Goal: Task Accomplishment & Management: Manage account settings

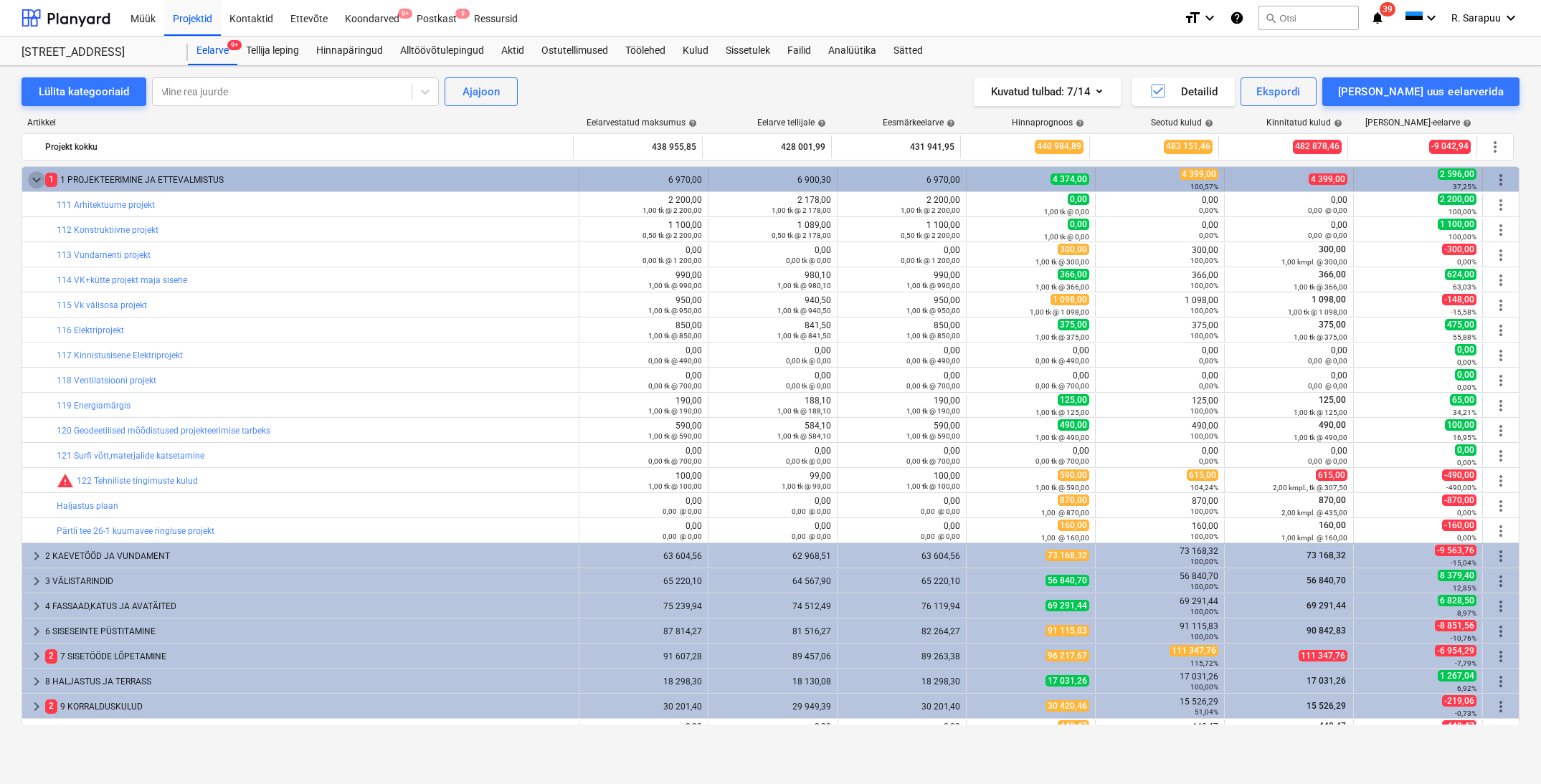
click at [29, 181] on span "keyboard_arrow_down" at bounding box center [36, 180] width 18 height 18
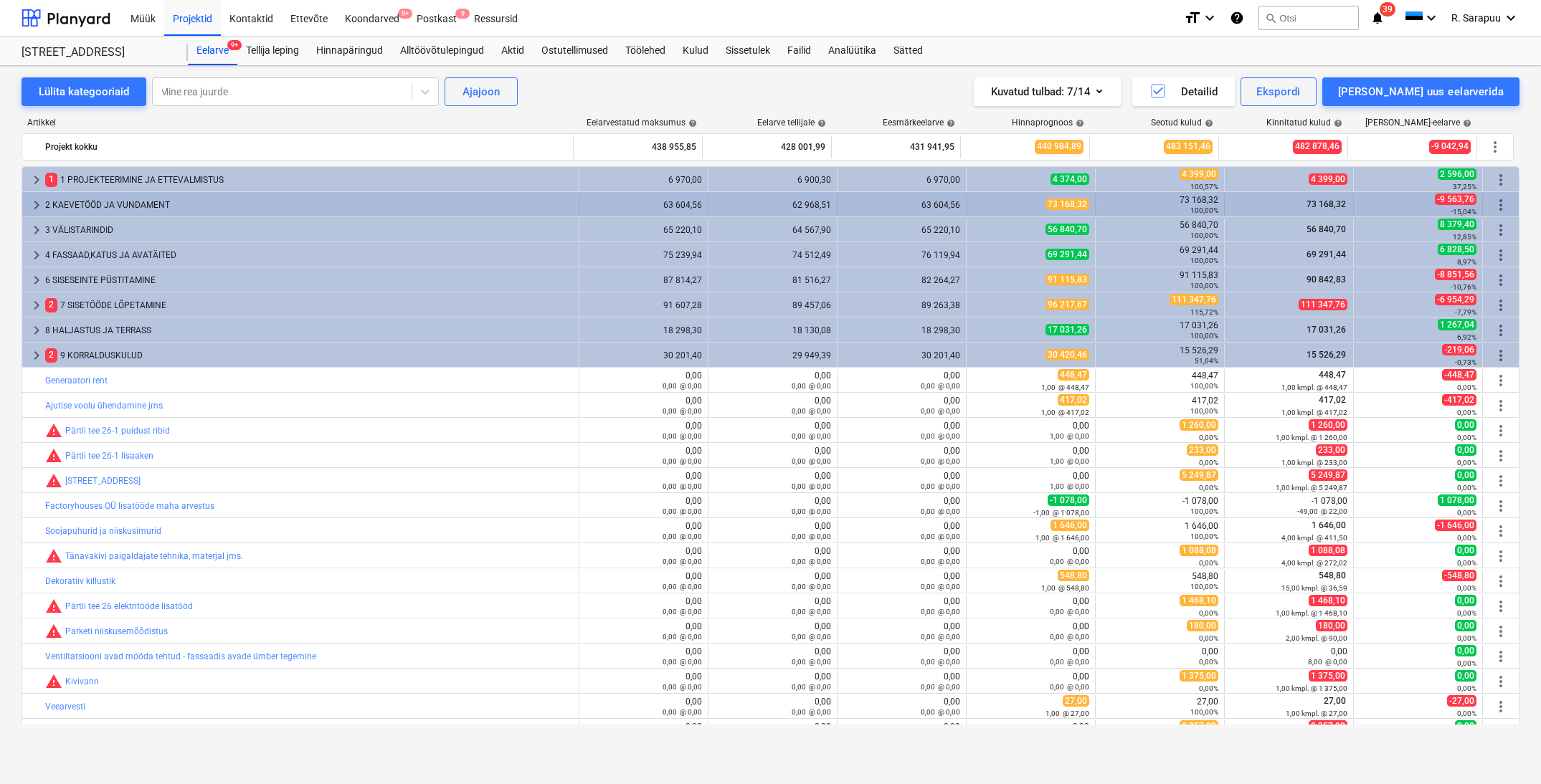
click at [33, 201] on span "keyboard_arrow_right" at bounding box center [36, 205] width 18 height 18
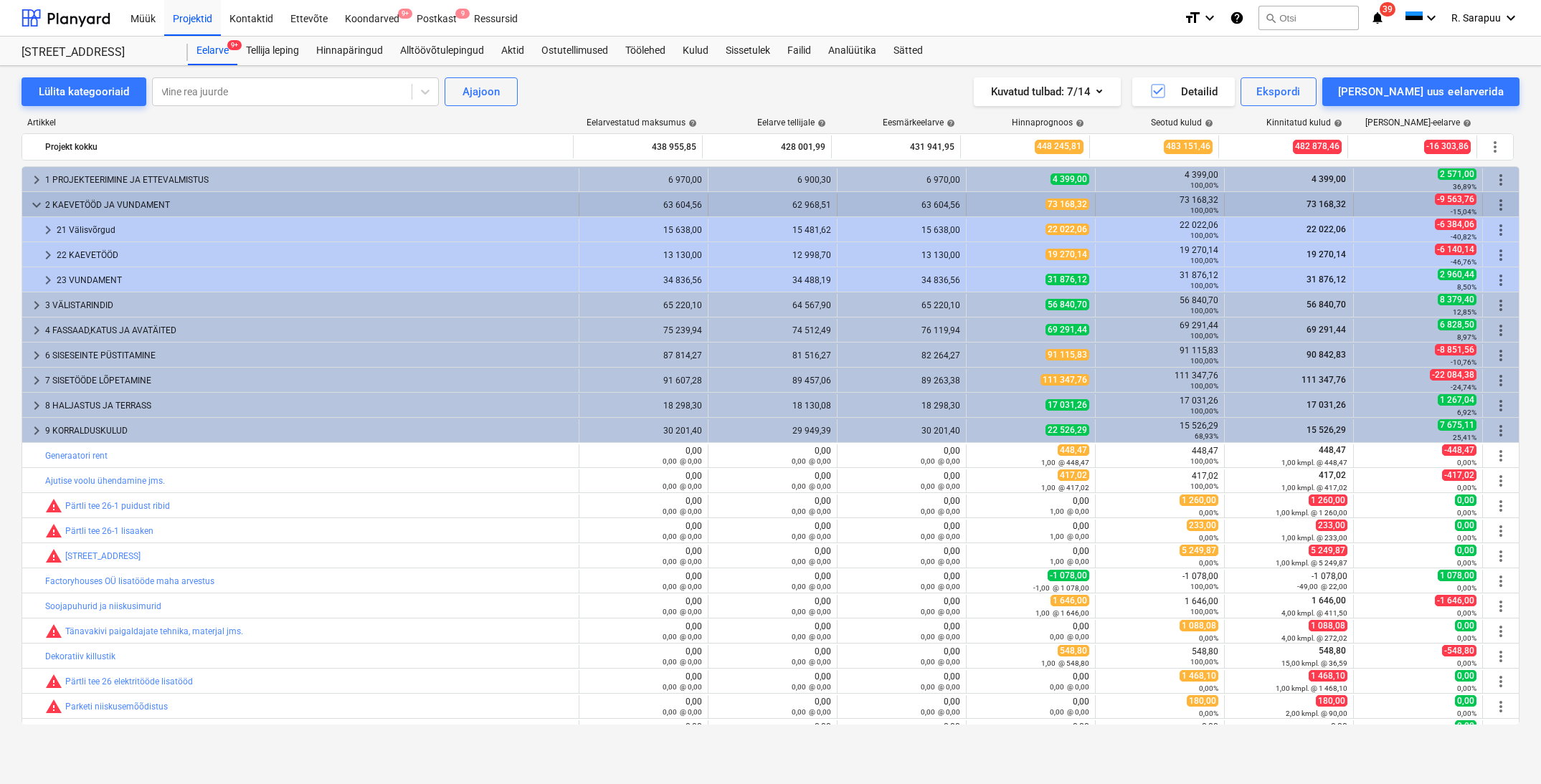
click at [35, 204] on span "keyboard_arrow_down" at bounding box center [36, 205] width 18 height 18
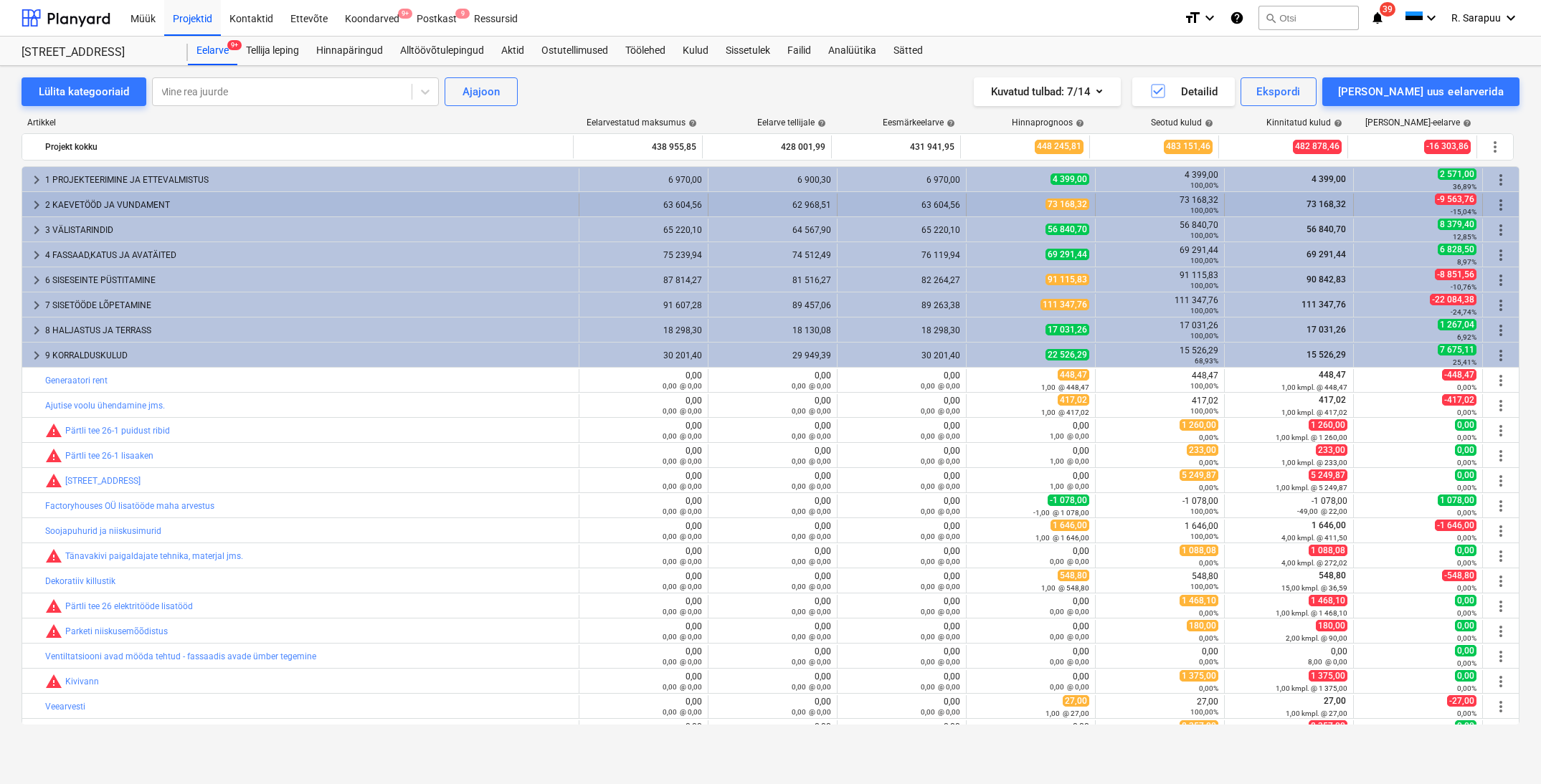
click at [35, 203] on span "keyboard_arrow_right" at bounding box center [36, 205] width 18 height 18
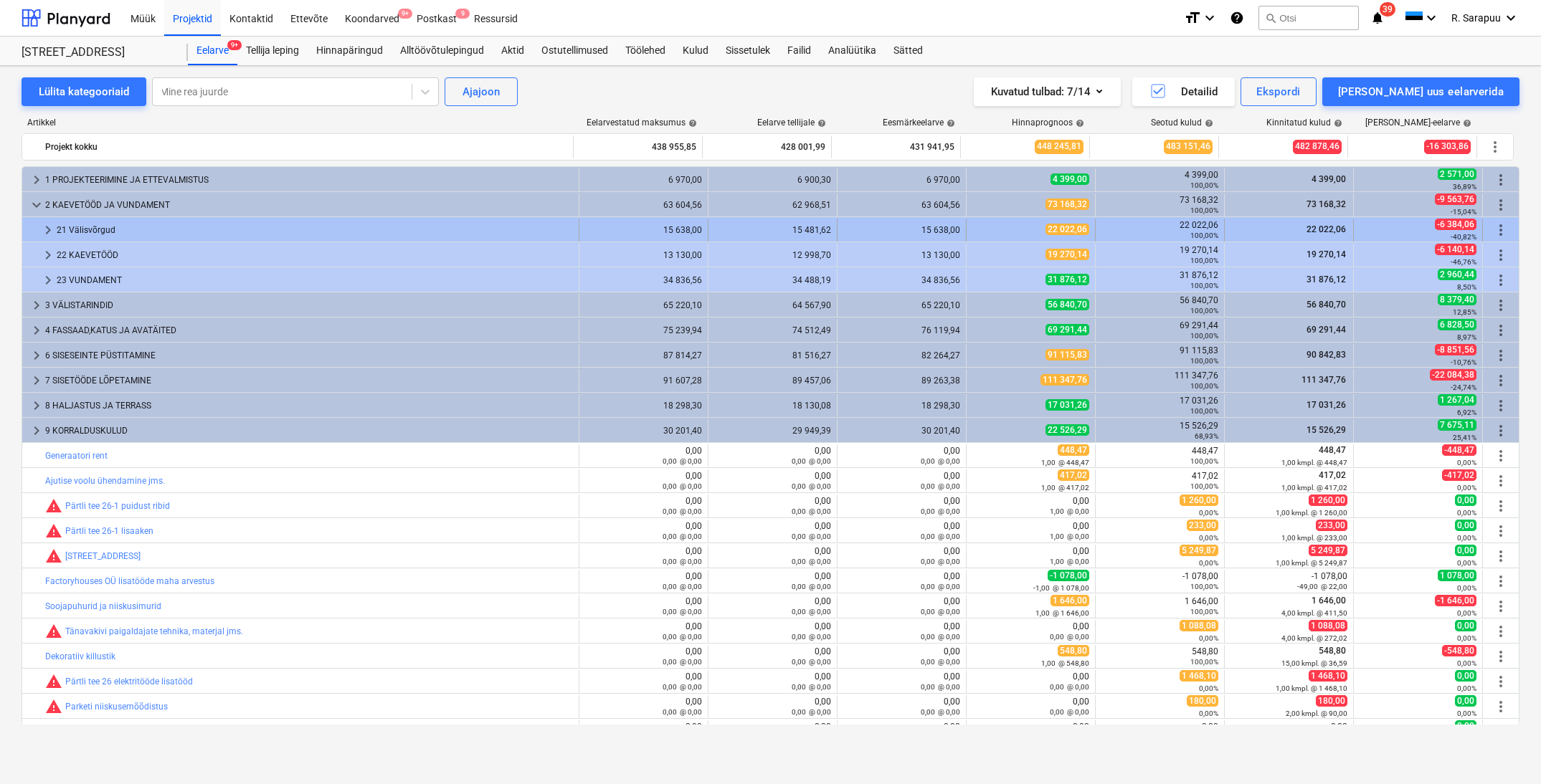
click at [47, 232] on span "keyboard_arrow_right" at bounding box center [48, 231] width 18 height 18
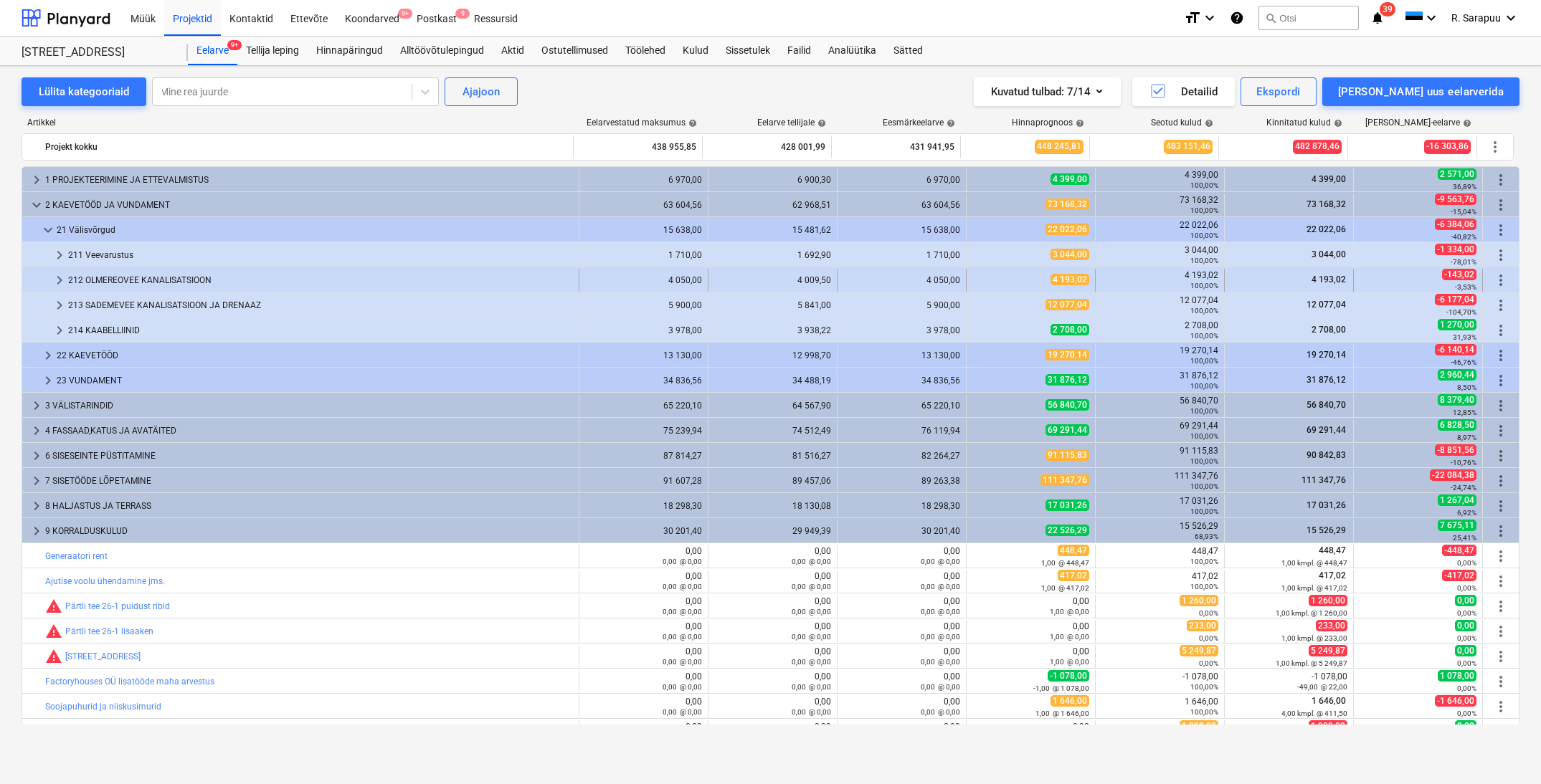
click at [60, 282] on span "keyboard_arrow_right" at bounding box center [60, 281] width 18 height 18
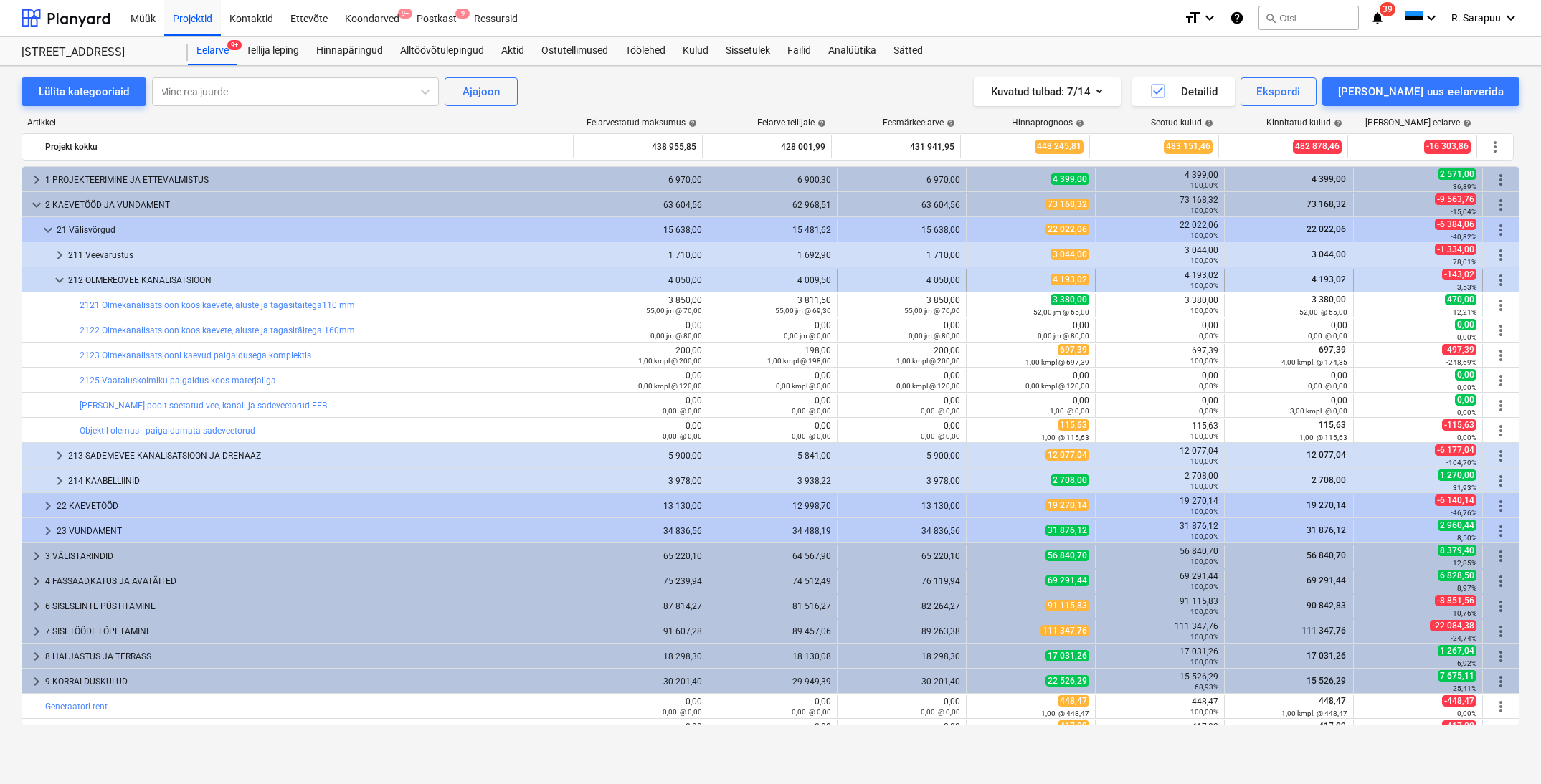
click at [60, 279] on span "keyboard_arrow_down" at bounding box center [60, 281] width 18 height 18
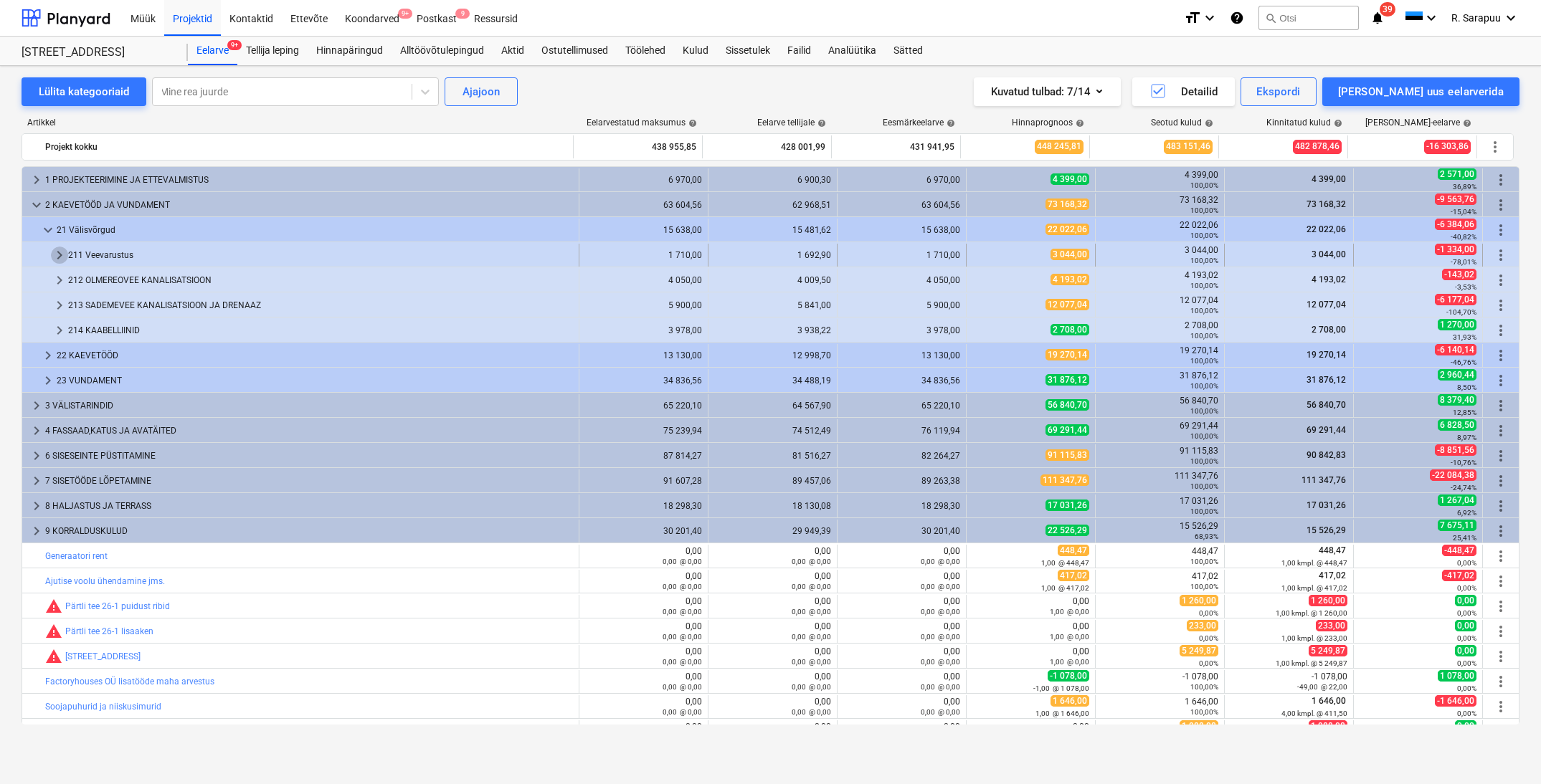
click at [57, 255] on span "keyboard_arrow_right" at bounding box center [60, 255] width 18 height 18
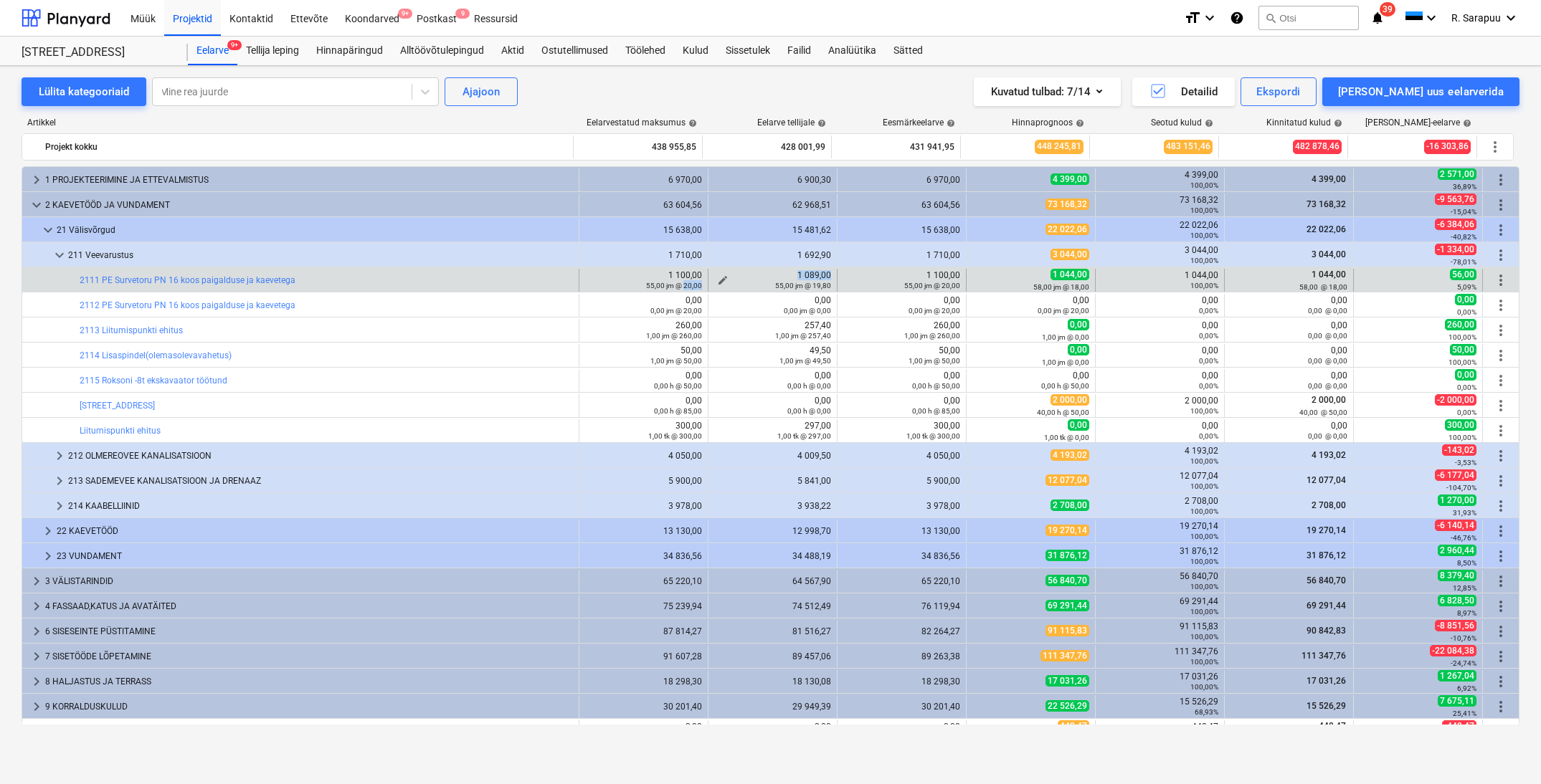
drag, startPoint x: 680, startPoint y: 287, endPoint x: 715, endPoint y: 285, distance: 35.1
click at [715, 285] on div "bar_chart 2111 PE Survetoru PN 16 koos paigalduse ja kaevetega edit 1 100,00 55…" at bounding box center [770, 280] width 1497 height 23
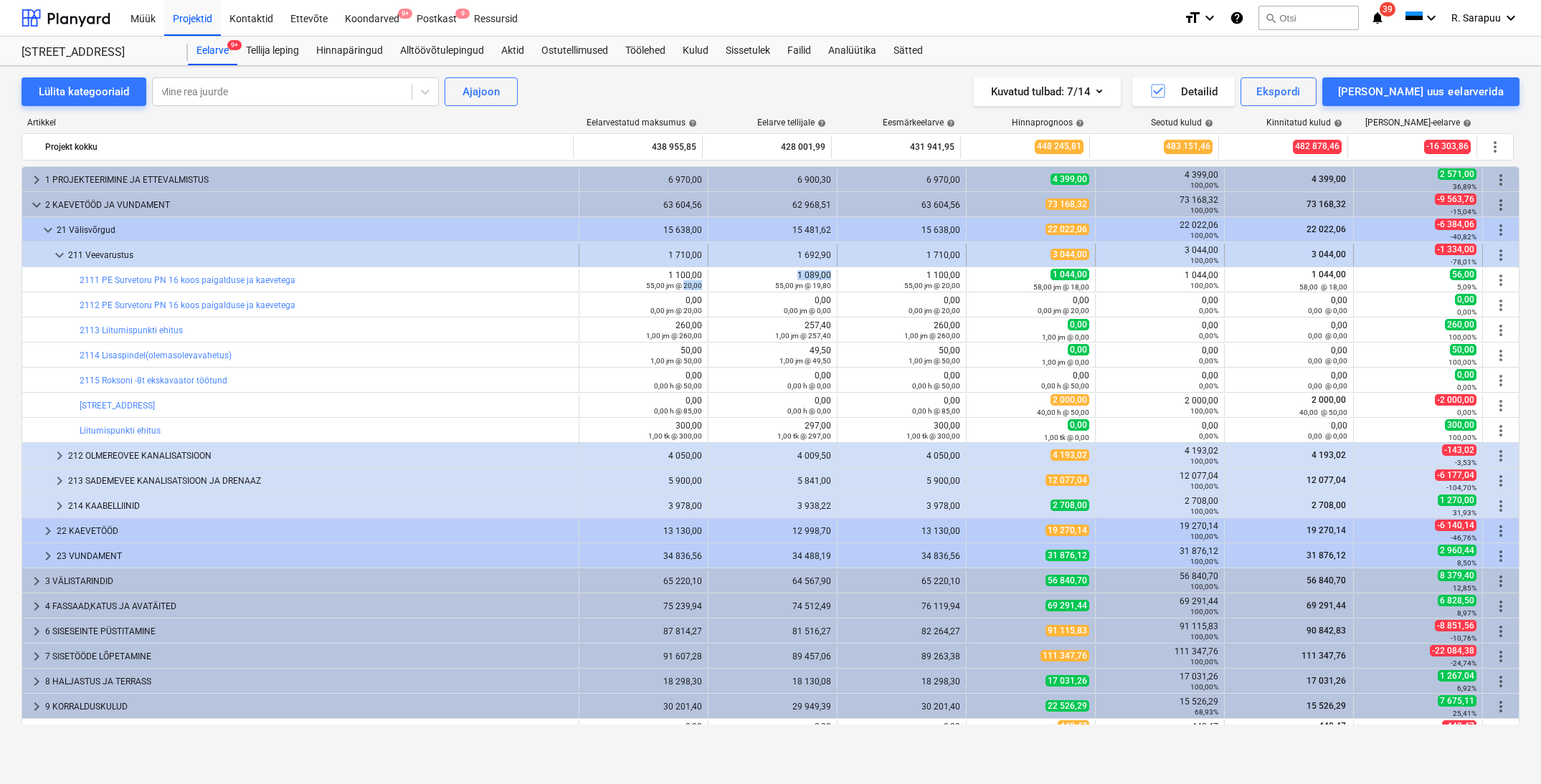
click at [58, 252] on span "keyboard_arrow_down" at bounding box center [60, 255] width 18 height 18
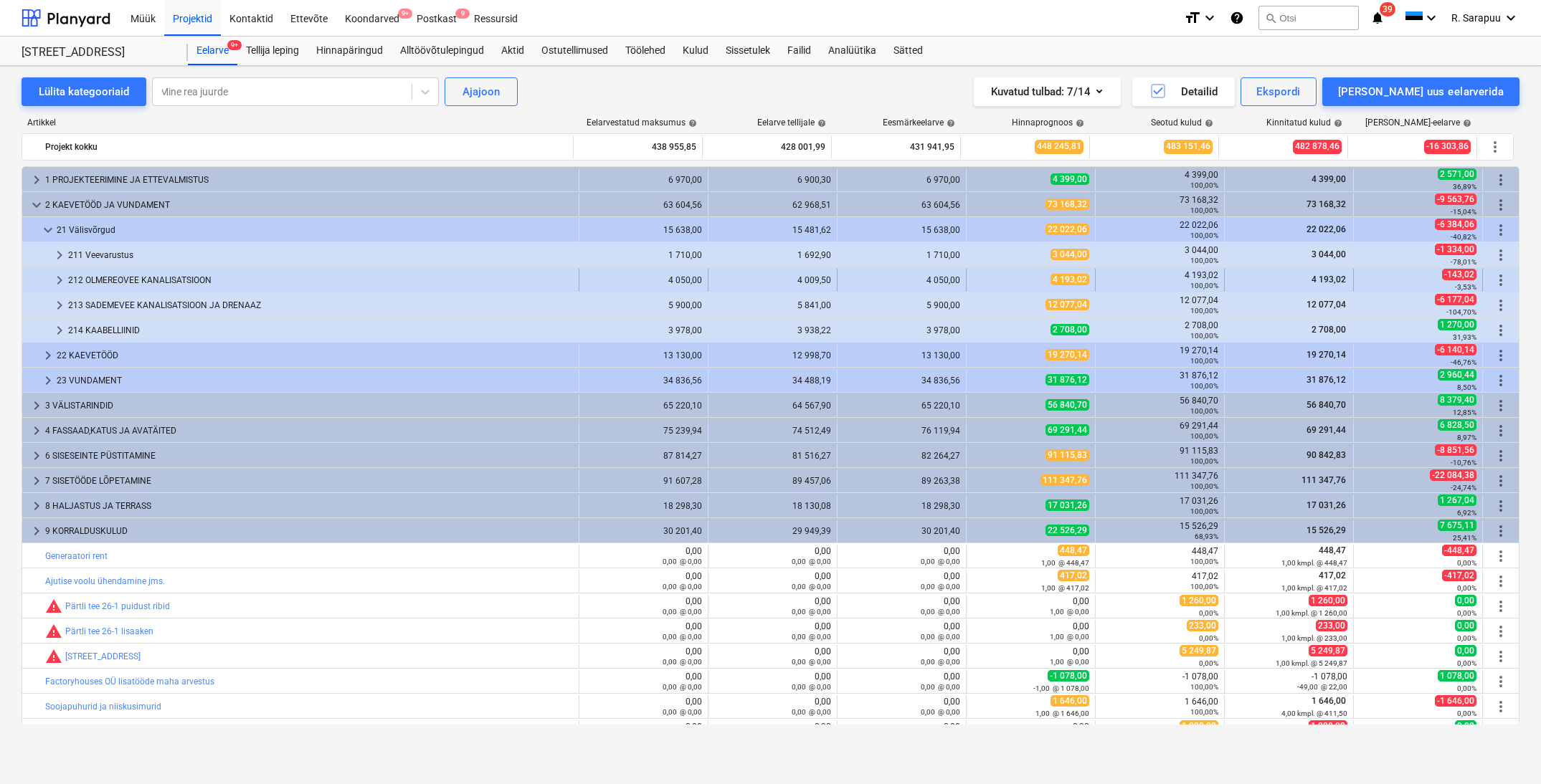
click at [64, 275] on span "keyboard_arrow_right" at bounding box center [60, 281] width 18 height 18
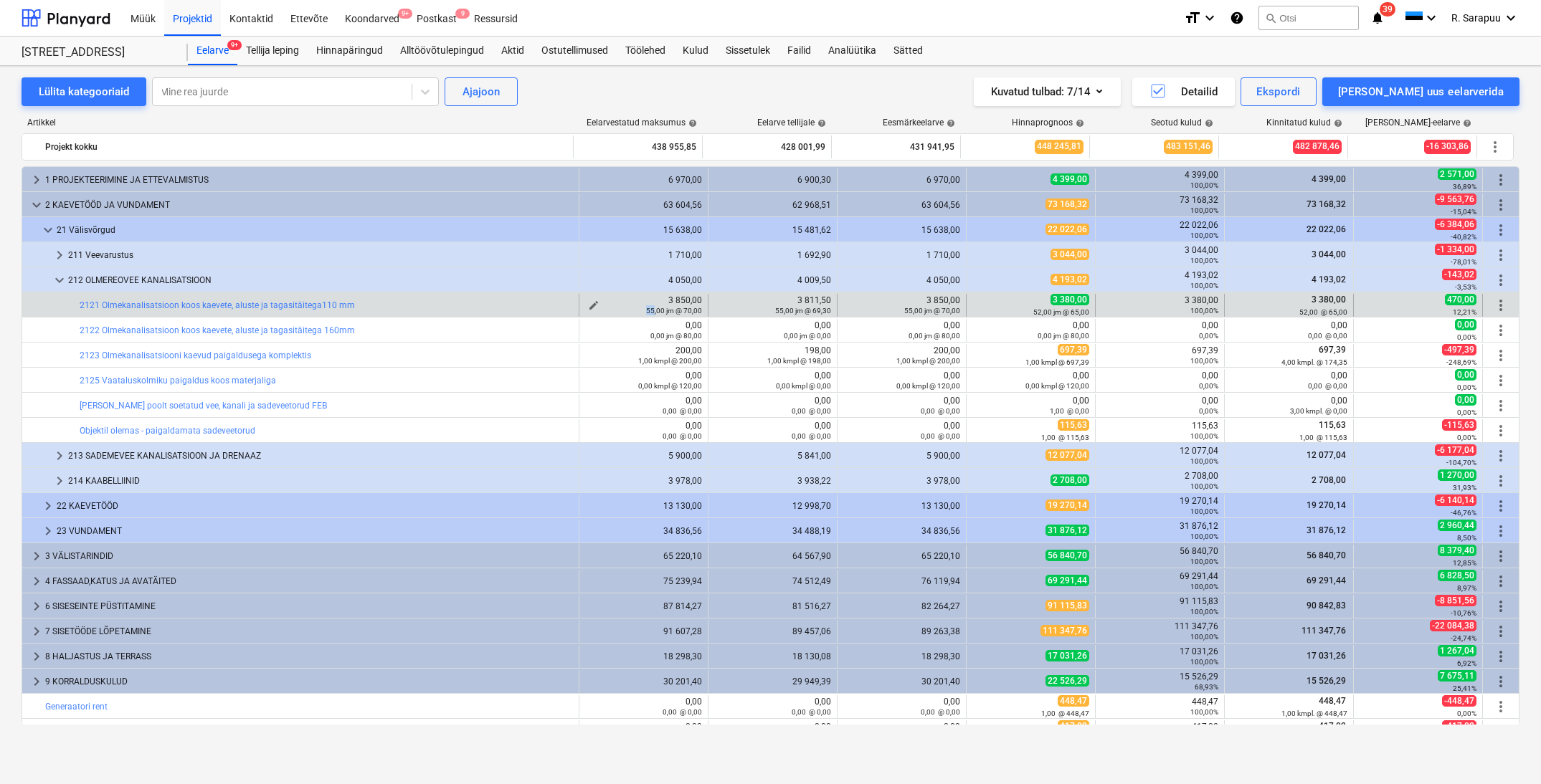
drag, startPoint x: 643, startPoint y: 311, endPoint x: 651, endPoint y: 309, distance: 8.2
click at [651, 309] on small "55,00 jm @ 70,00" at bounding box center [674, 310] width 56 height 8
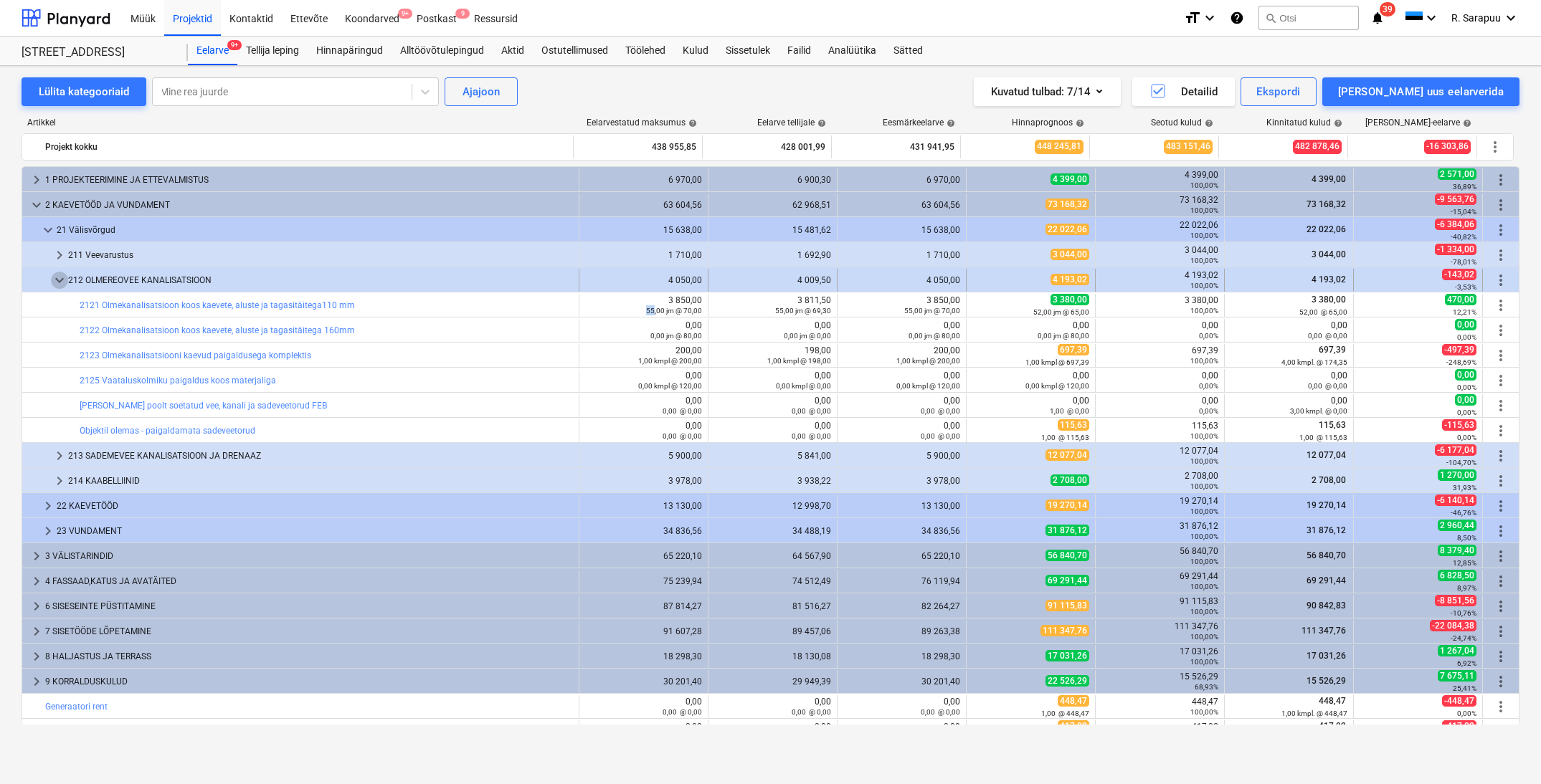
click at [65, 279] on span "keyboard_arrow_down" at bounding box center [60, 281] width 18 height 18
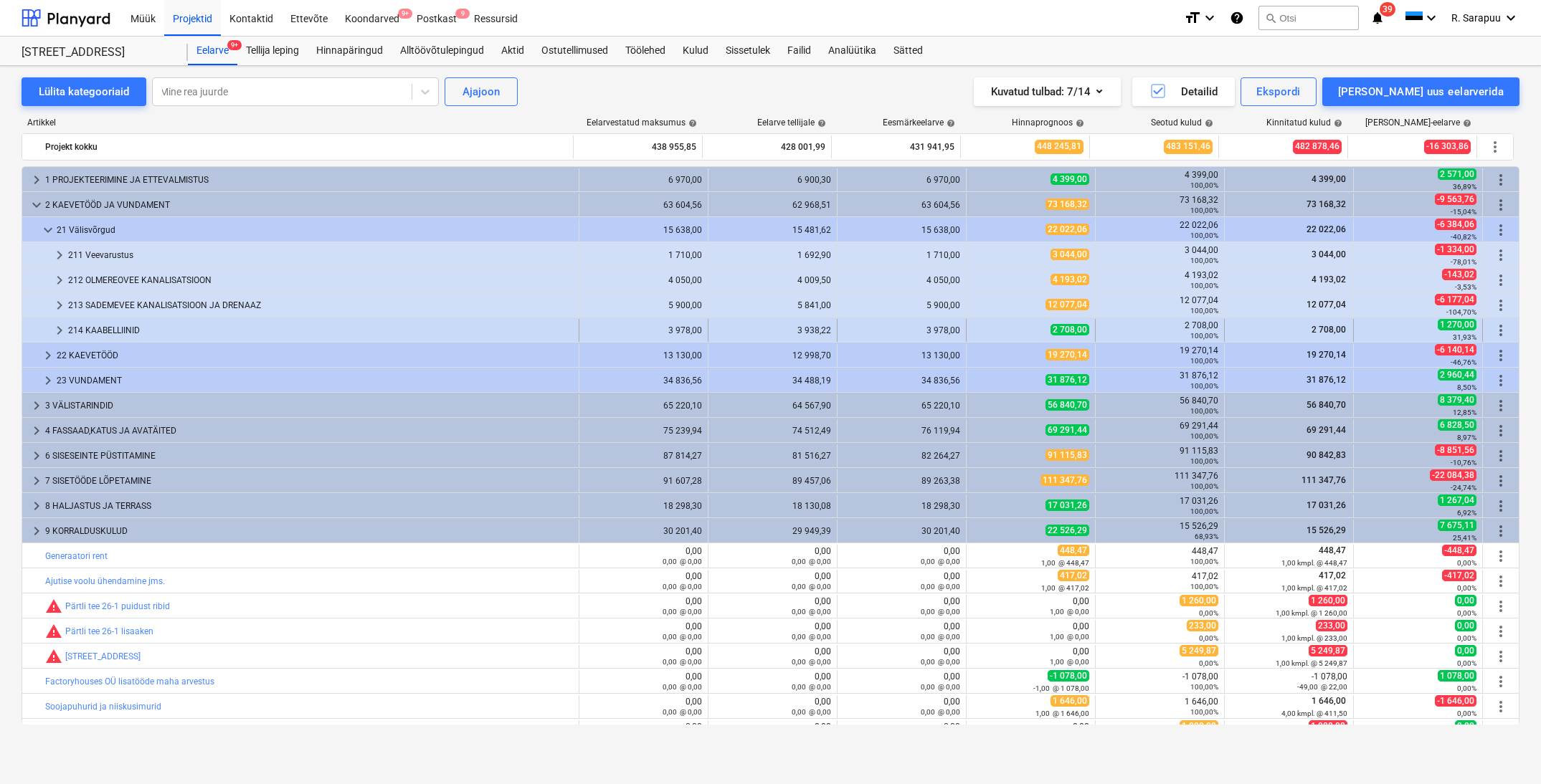
click at [66, 331] on span "keyboard_arrow_right" at bounding box center [60, 331] width 18 height 18
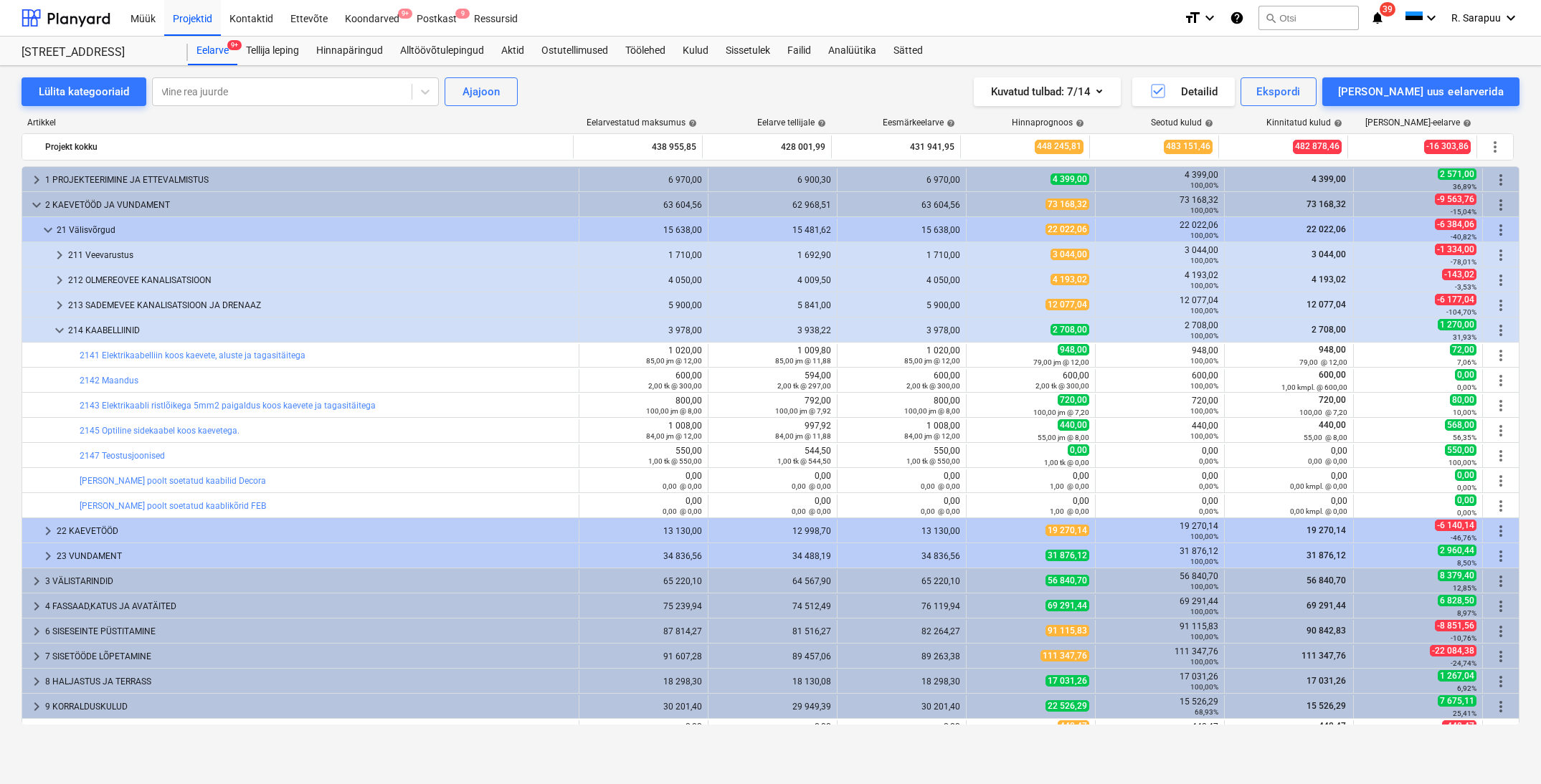
click at [66, 331] on span "keyboard_arrow_down" at bounding box center [60, 331] width 18 height 18
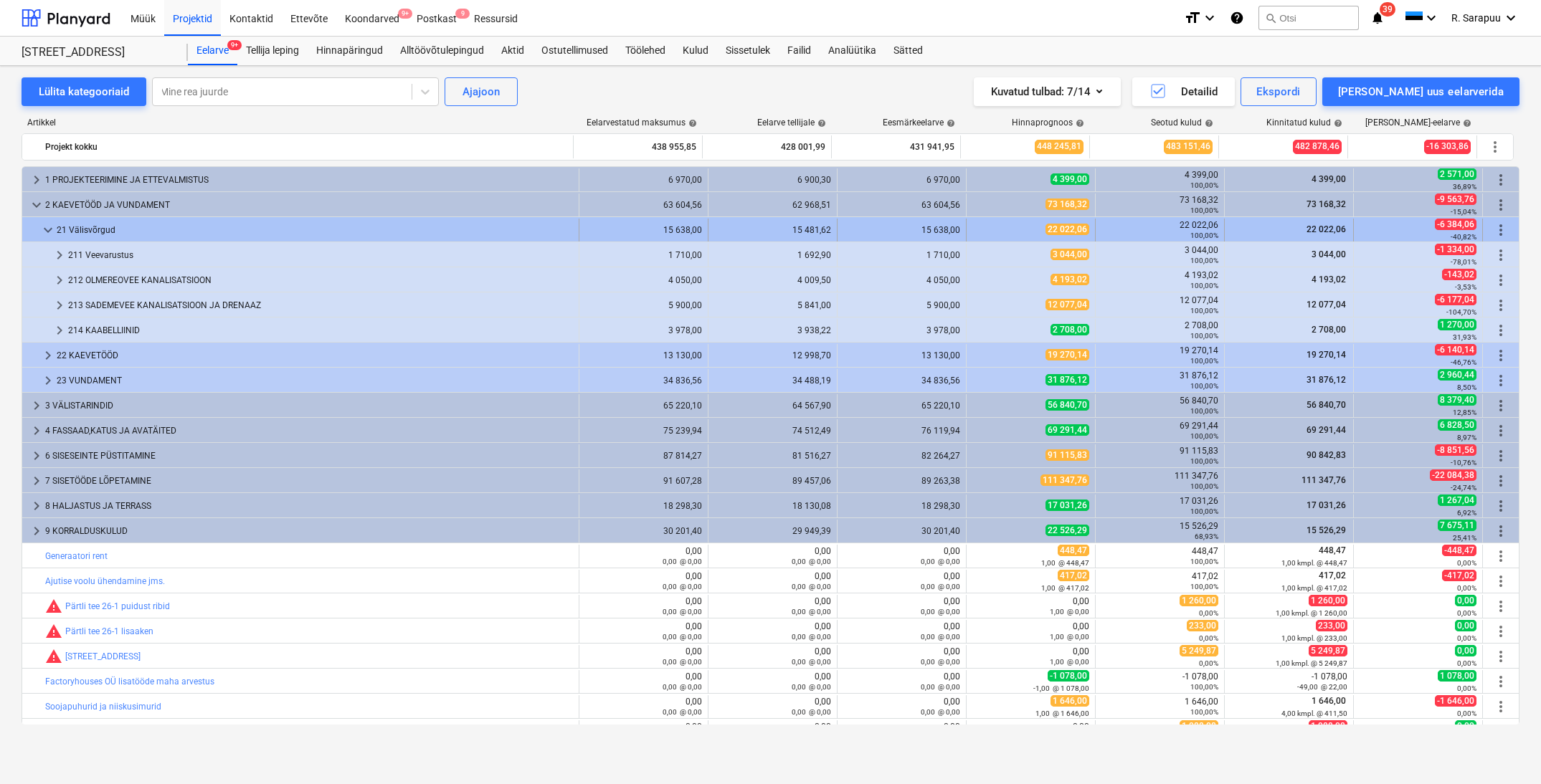
click at [44, 230] on span "keyboard_arrow_down" at bounding box center [48, 231] width 18 height 18
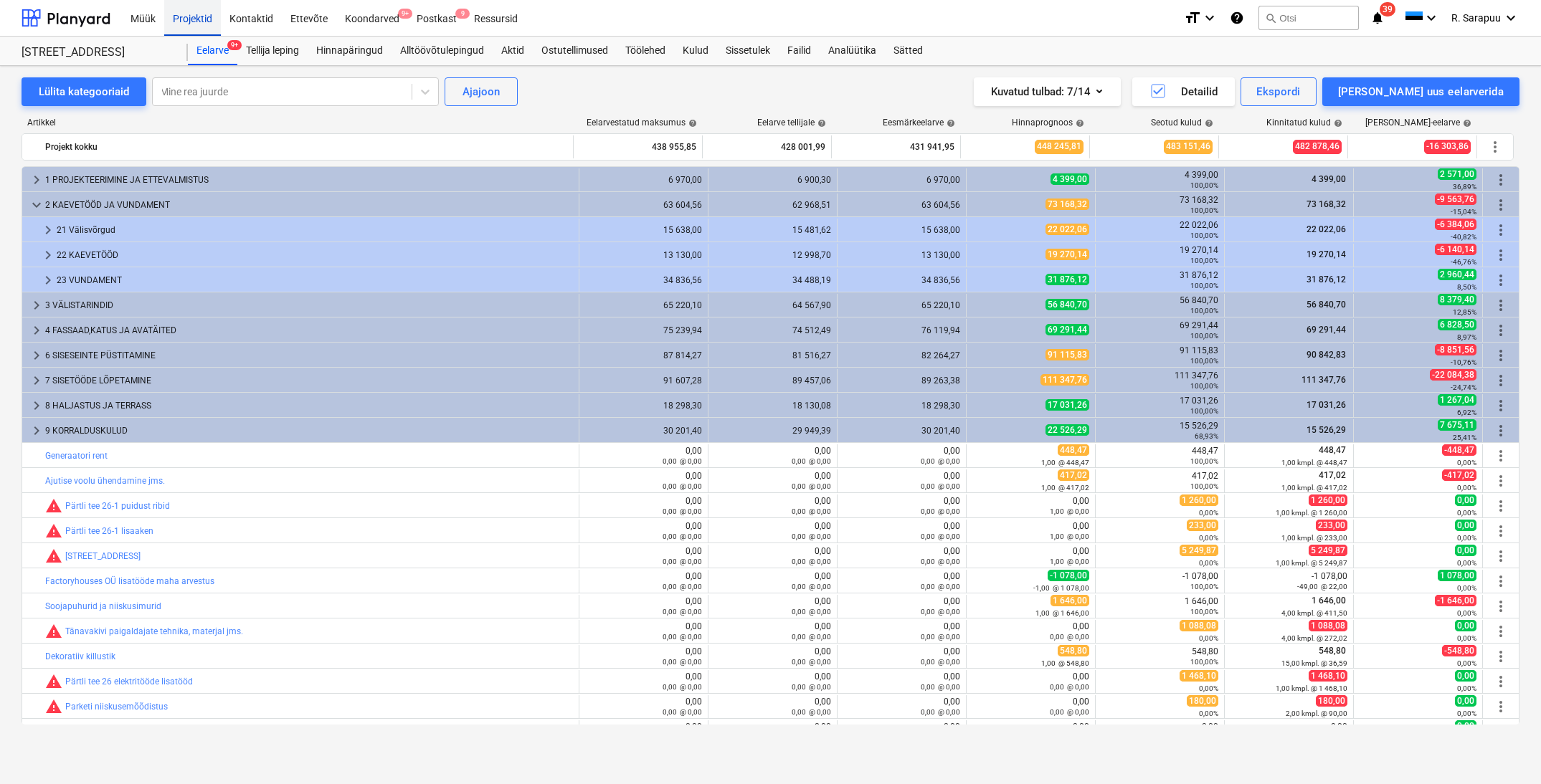
click at [208, 23] on div "Projektid" at bounding box center [193, 17] width 57 height 36
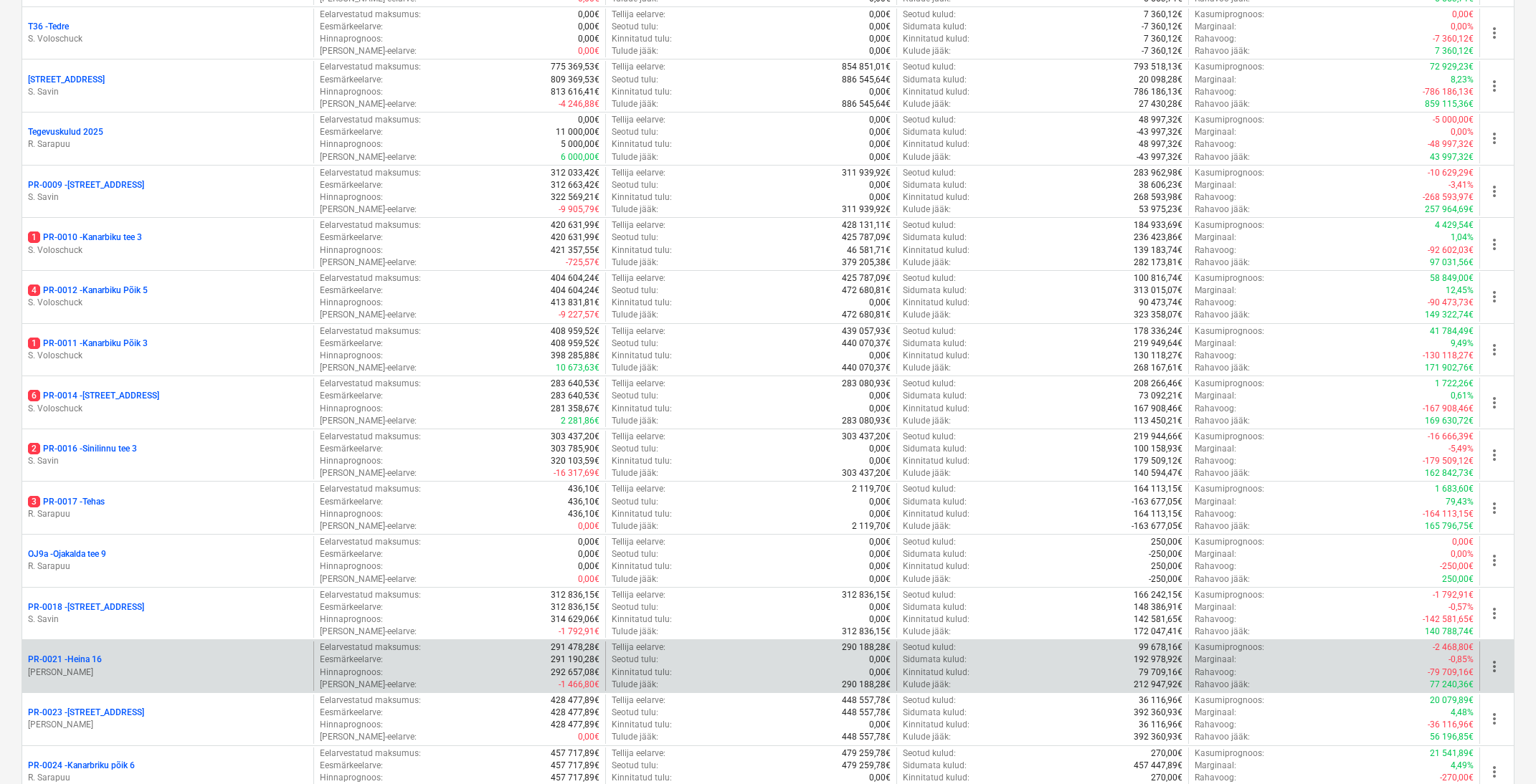
scroll to position [790, 0]
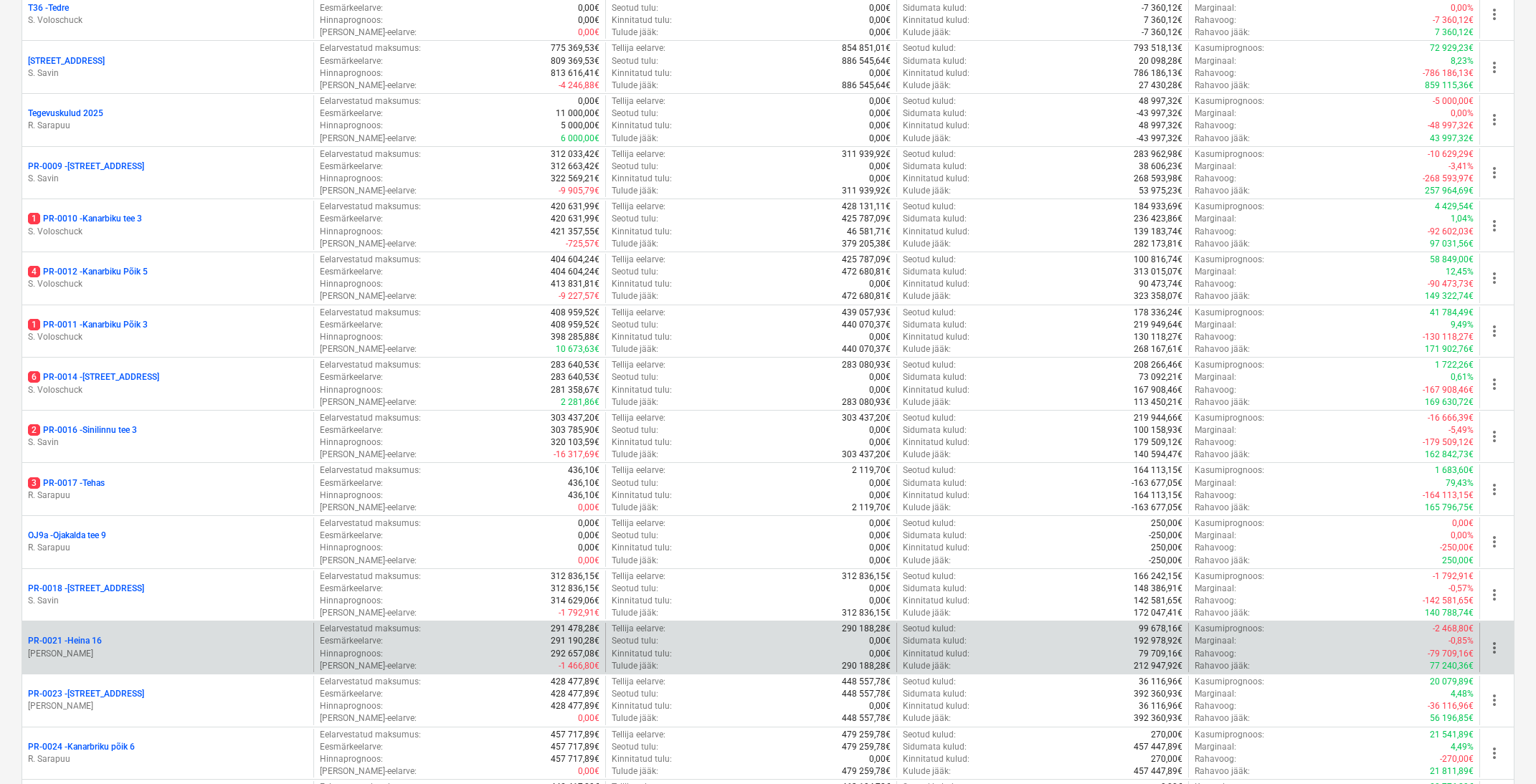
click at [81, 662] on div "Sin15 - Sinilille tee 15 S. Voloschuck Eelarvestatud maksumus : 374 448,82€ Ees…" at bounding box center [768, 226] width 1493 height 1427
click at [79, 635] on p "PR-0021 - Heina 16" at bounding box center [64, 641] width 74 height 12
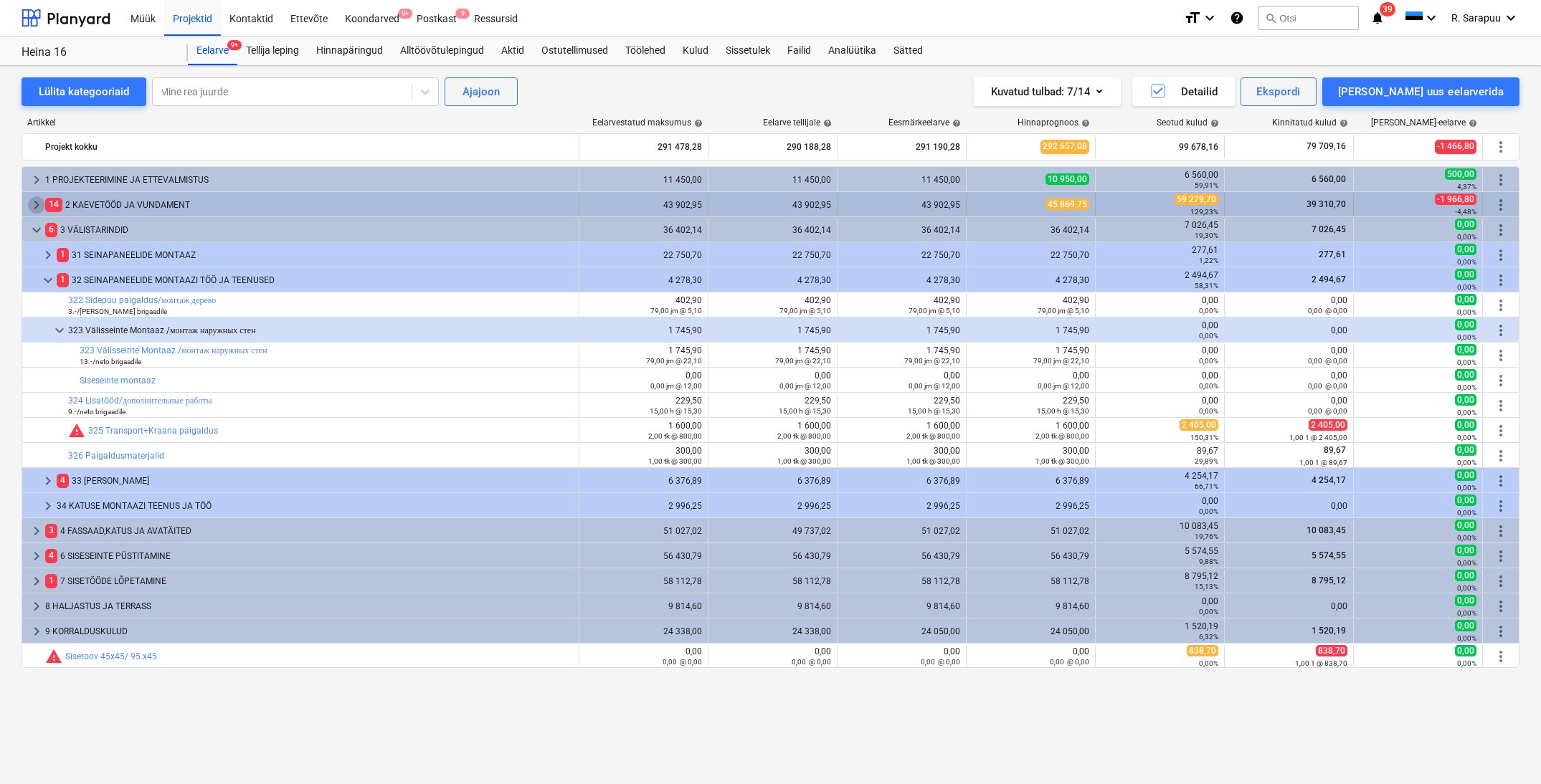
click at [35, 203] on span "keyboard_arrow_right" at bounding box center [36, 205] width 18 height 18
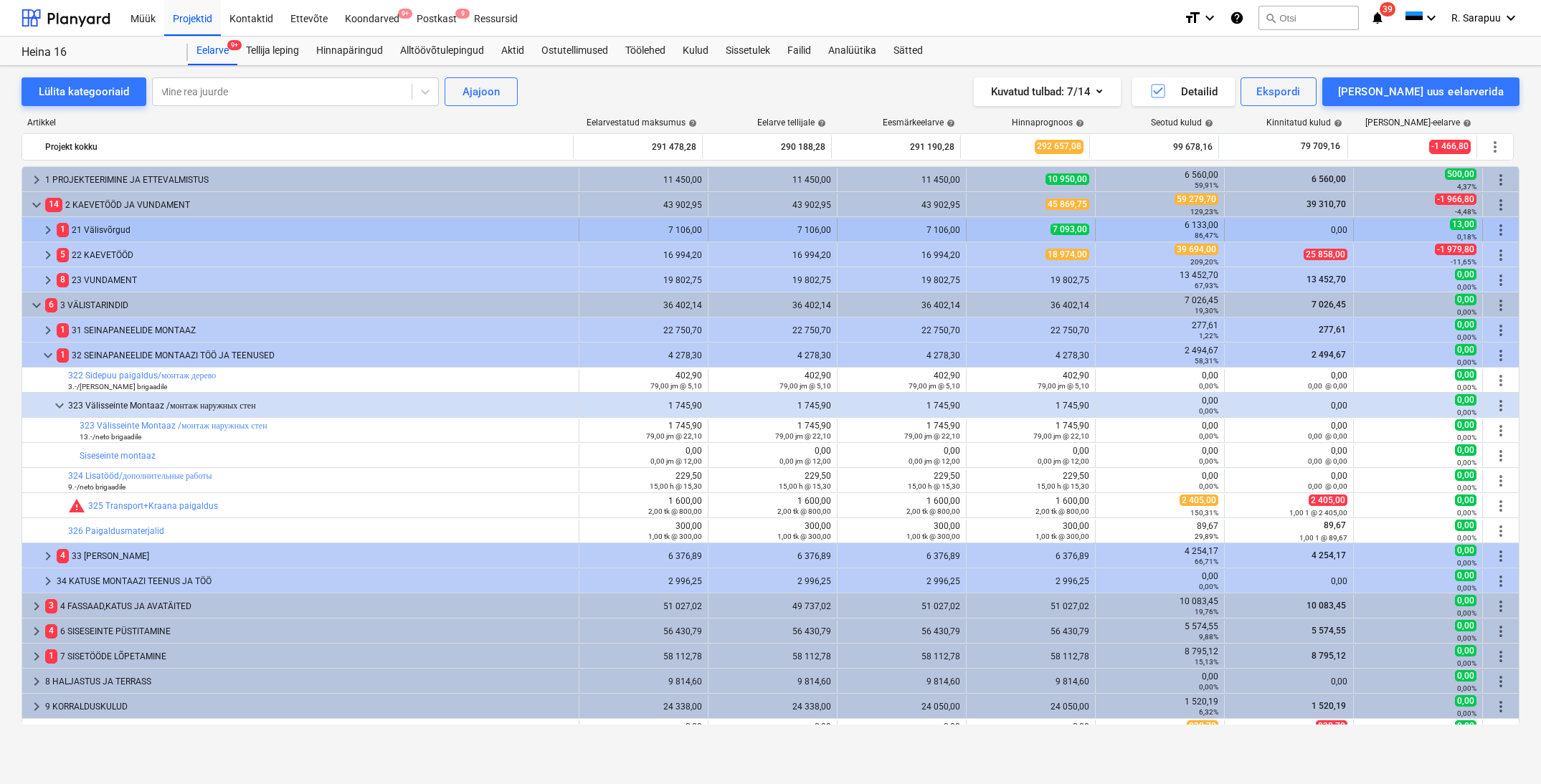
click at [41, 226] on span "keyboard_arrow_right" at bounding box center [48, 231] width 18 height 18
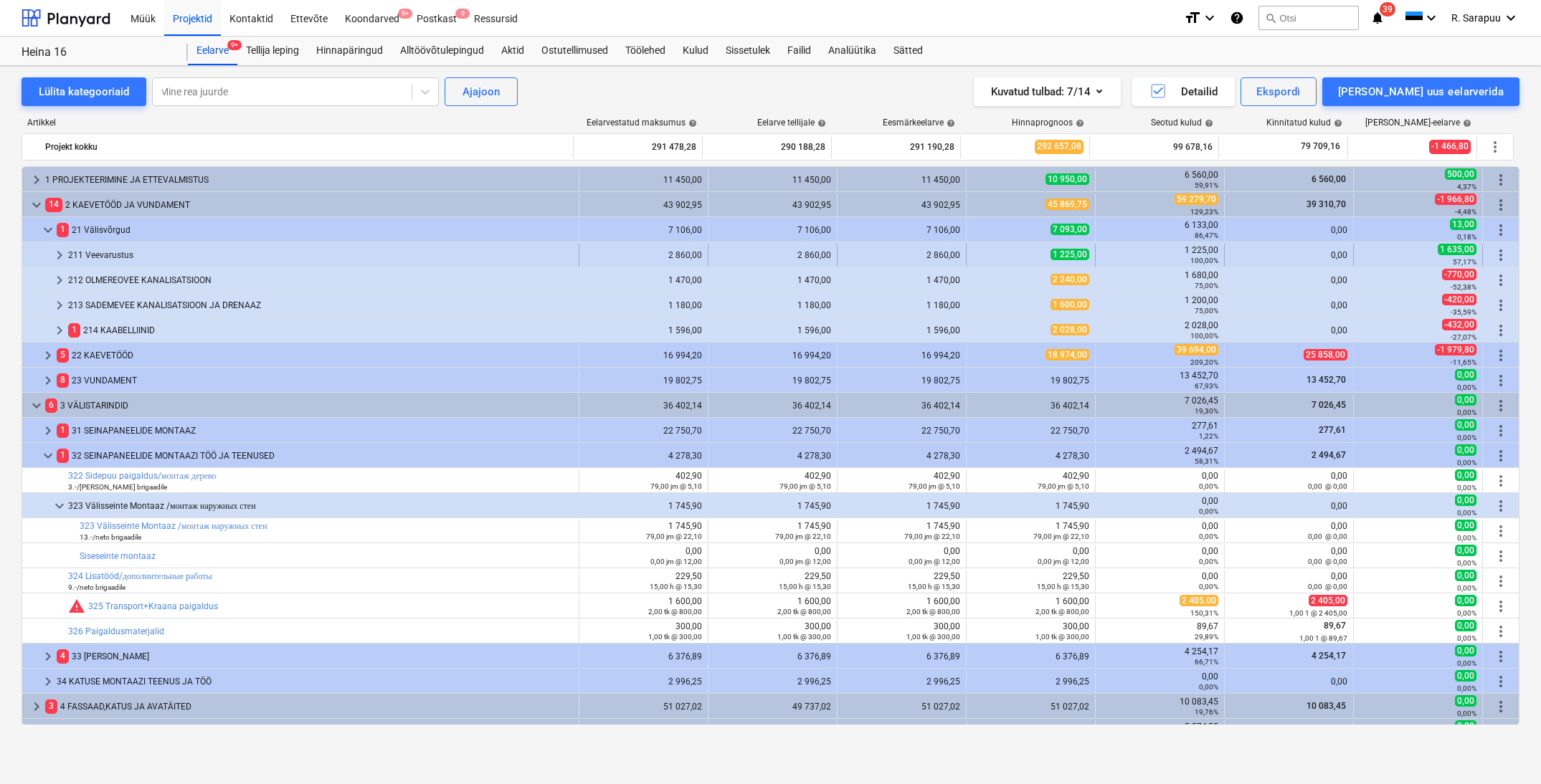
click at [54, 258] on span "keyboard_arrow_right" at bounding box center [60, 255] width 18 height 18
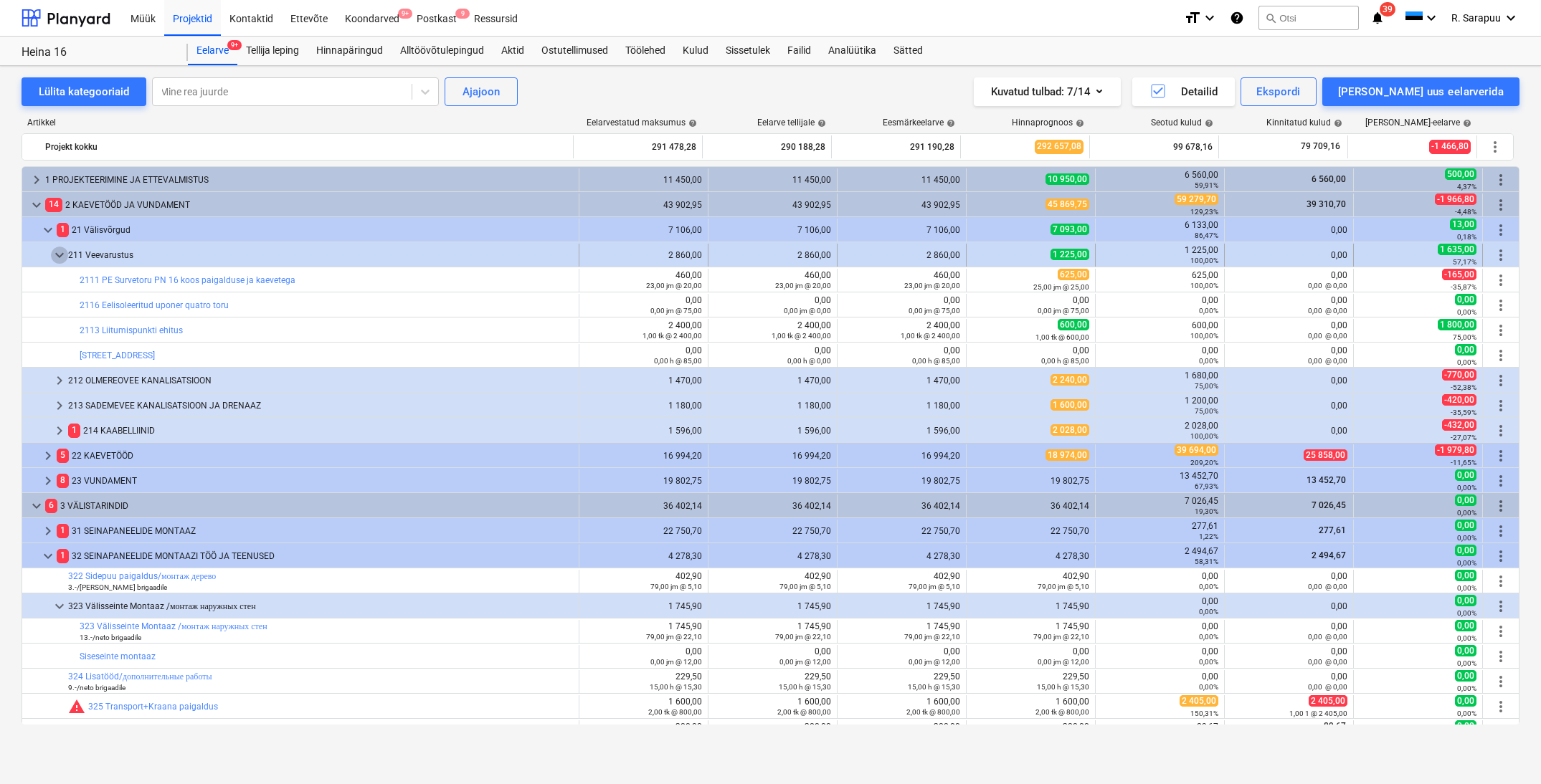
click at [61, 256] on span "keyboard_arrow_down" at bounding box center [60, 255] width 18 height 18
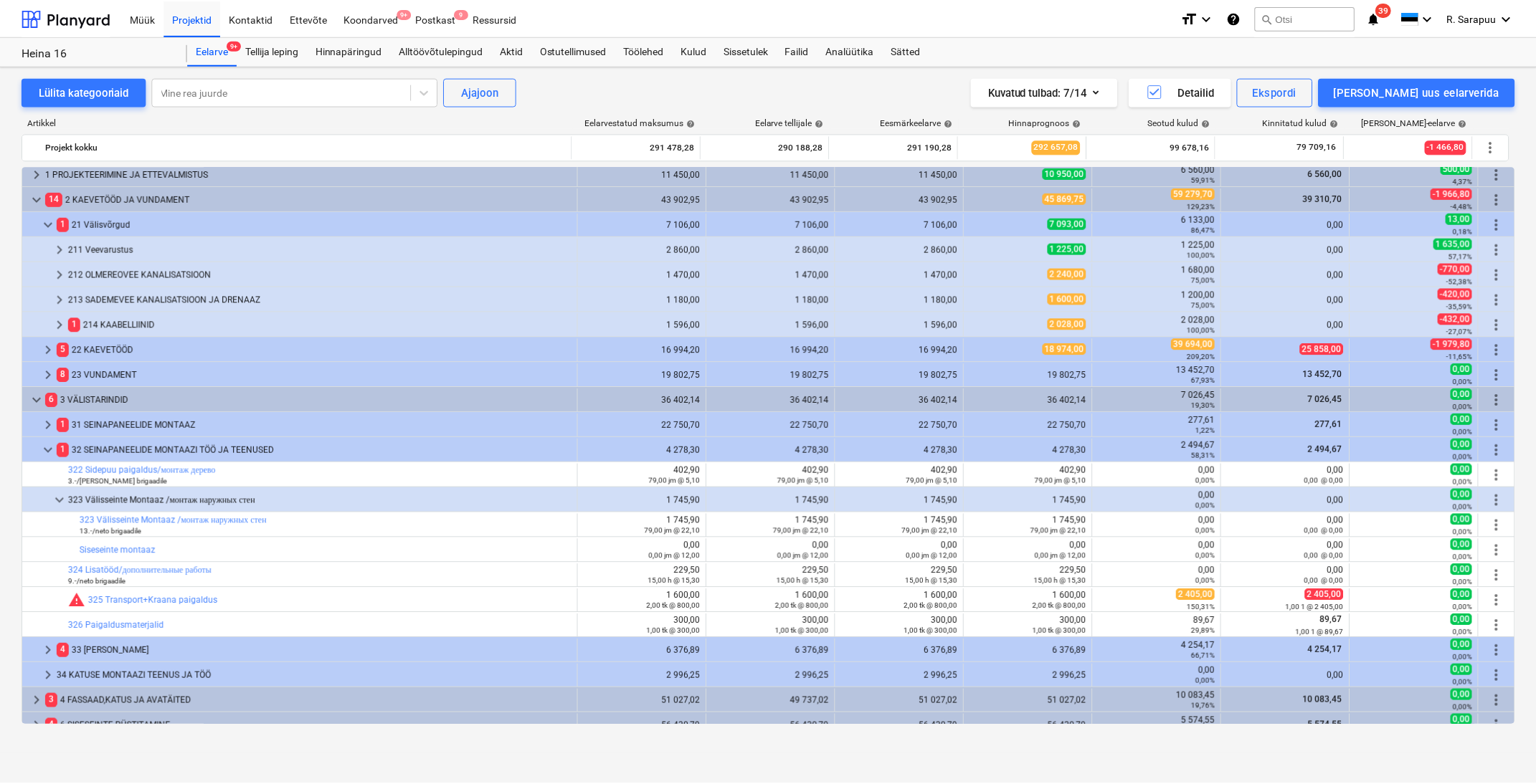
scroll to position [4, 0]
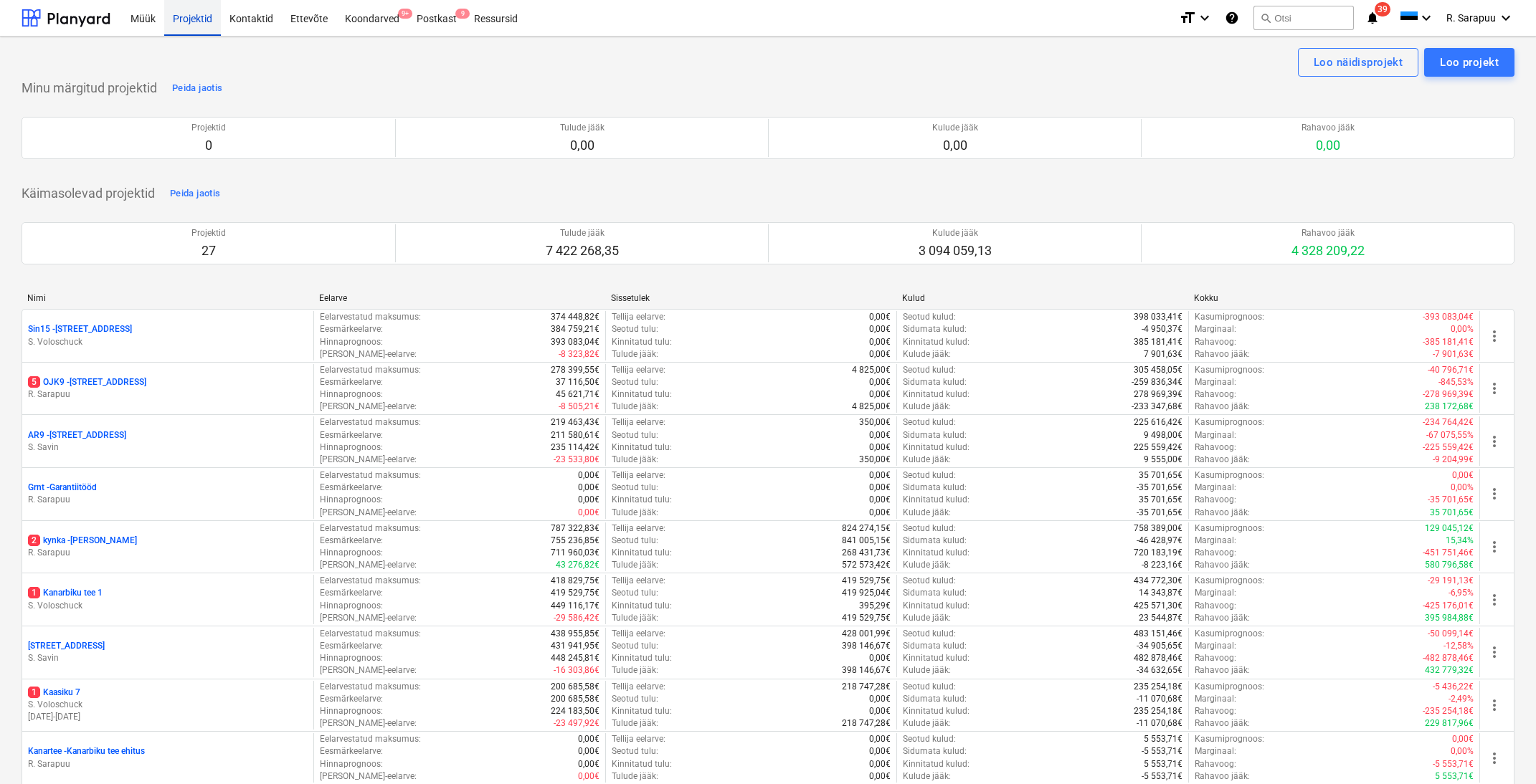
click at [187, 19] on div "Projektid" at bounding box center [193, 17] width 57 height 36
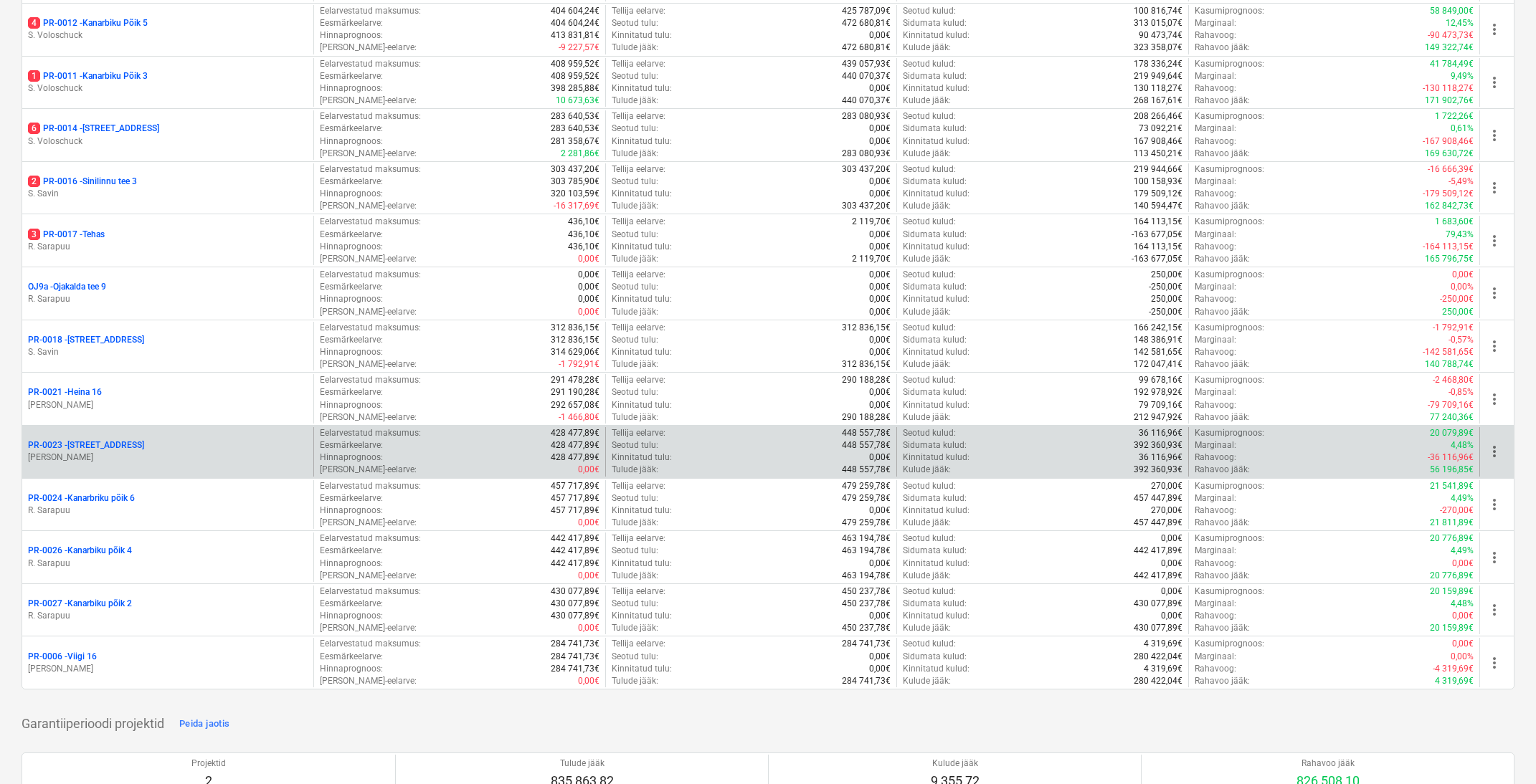
scroll to position [1046, 0]
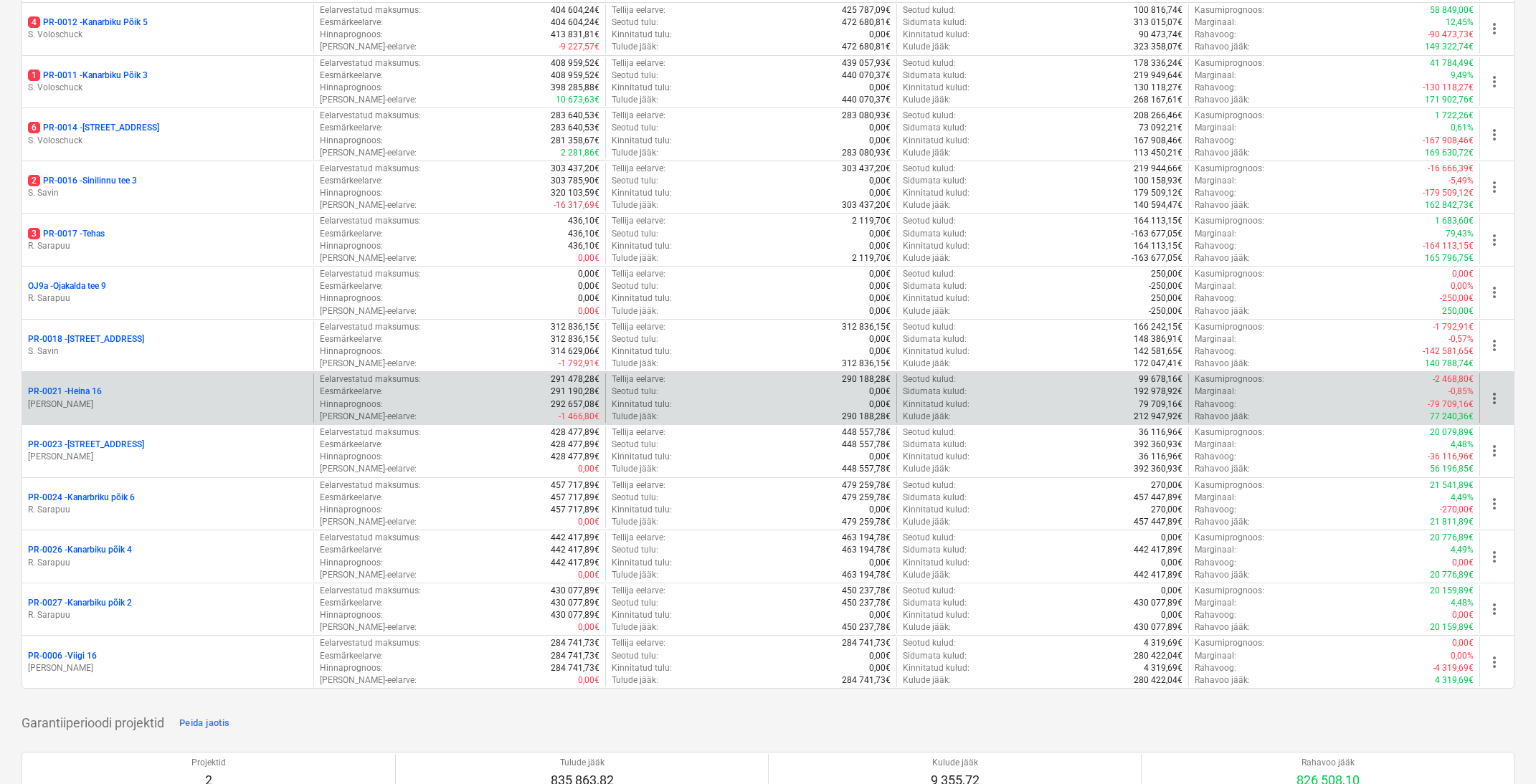
click at [86, 399] on p "[PERSON_NAME]" at bounding box center [167, 405] width 280 height 12
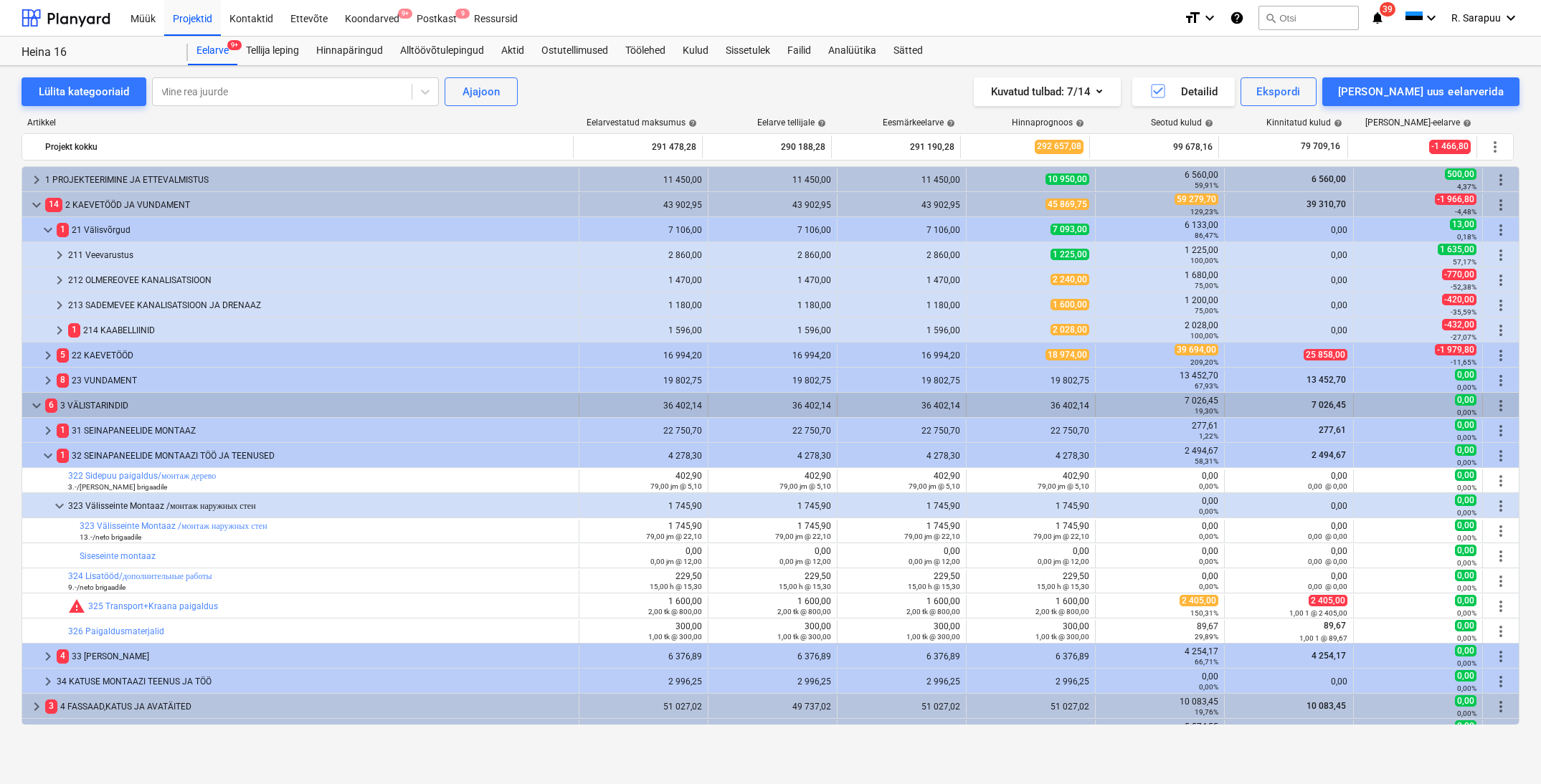
scroll to position [4, 0]
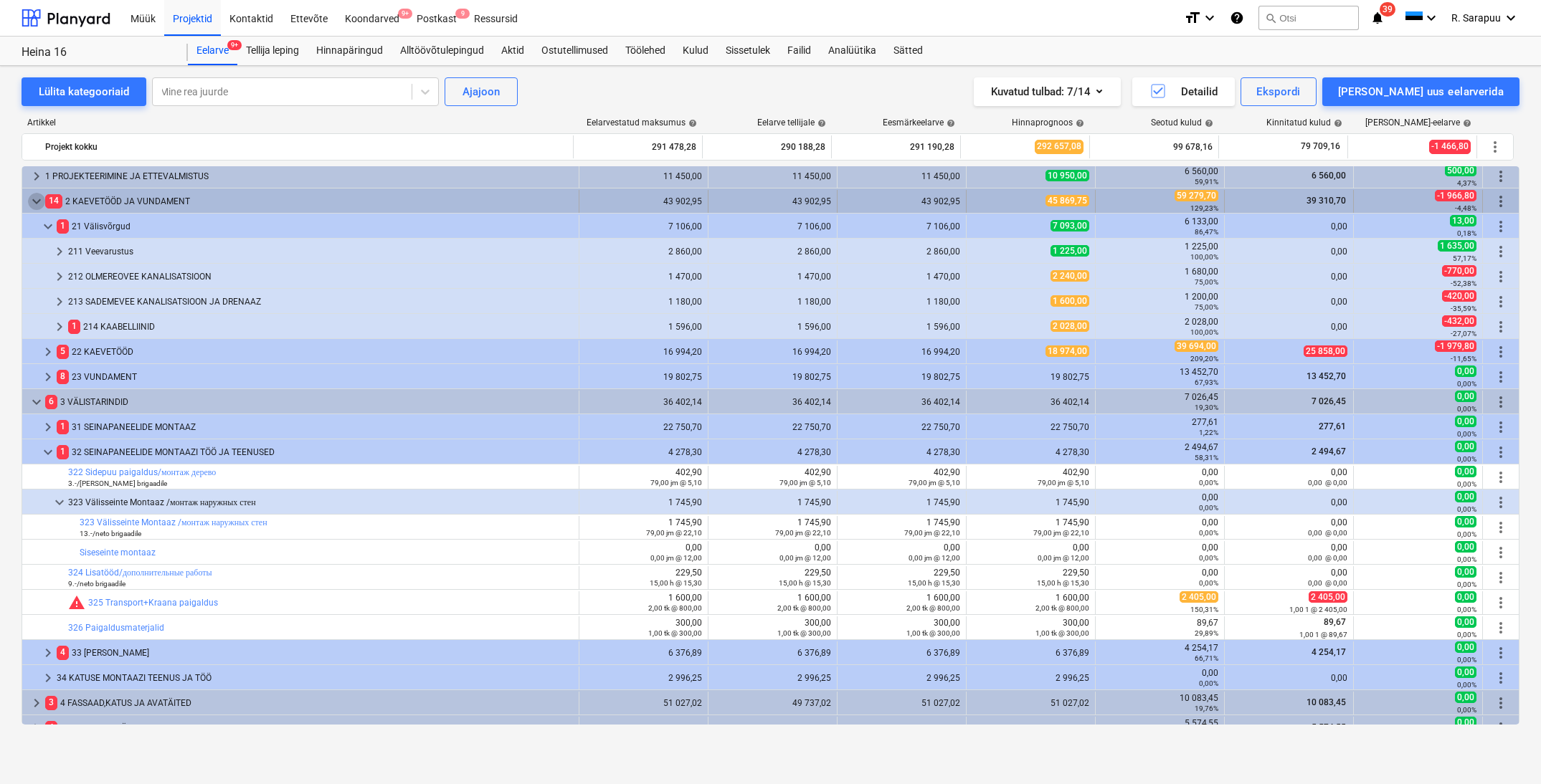
click at [29, 204] on span "keyboard_arrow_down" at bounding box center [36, 201] width 18 height 18
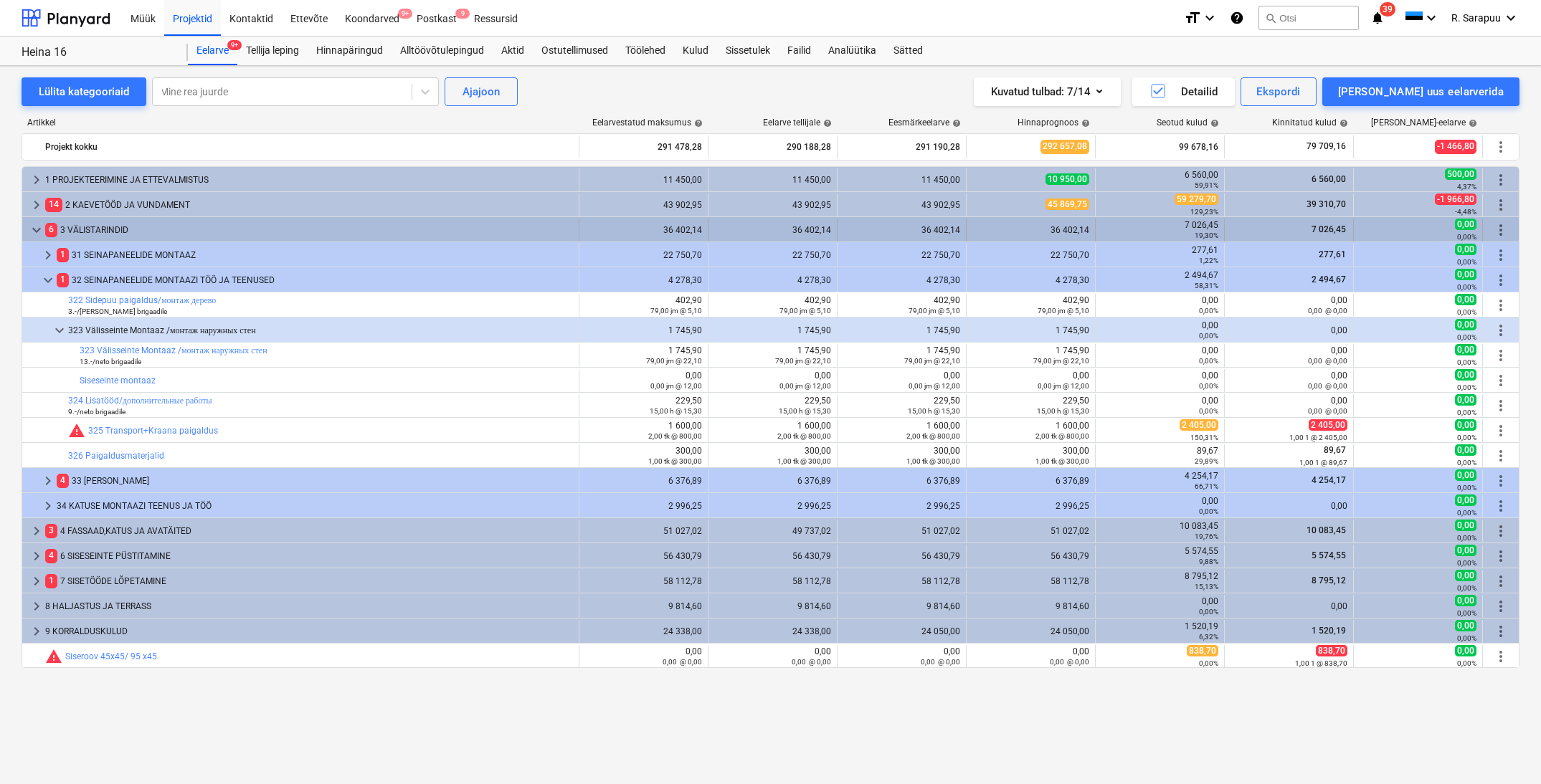
scroll to position [0, 0]
click at [35, 235] on span "keyboard_arrow_down" at bounding box center [36, 231] width 18 height 18
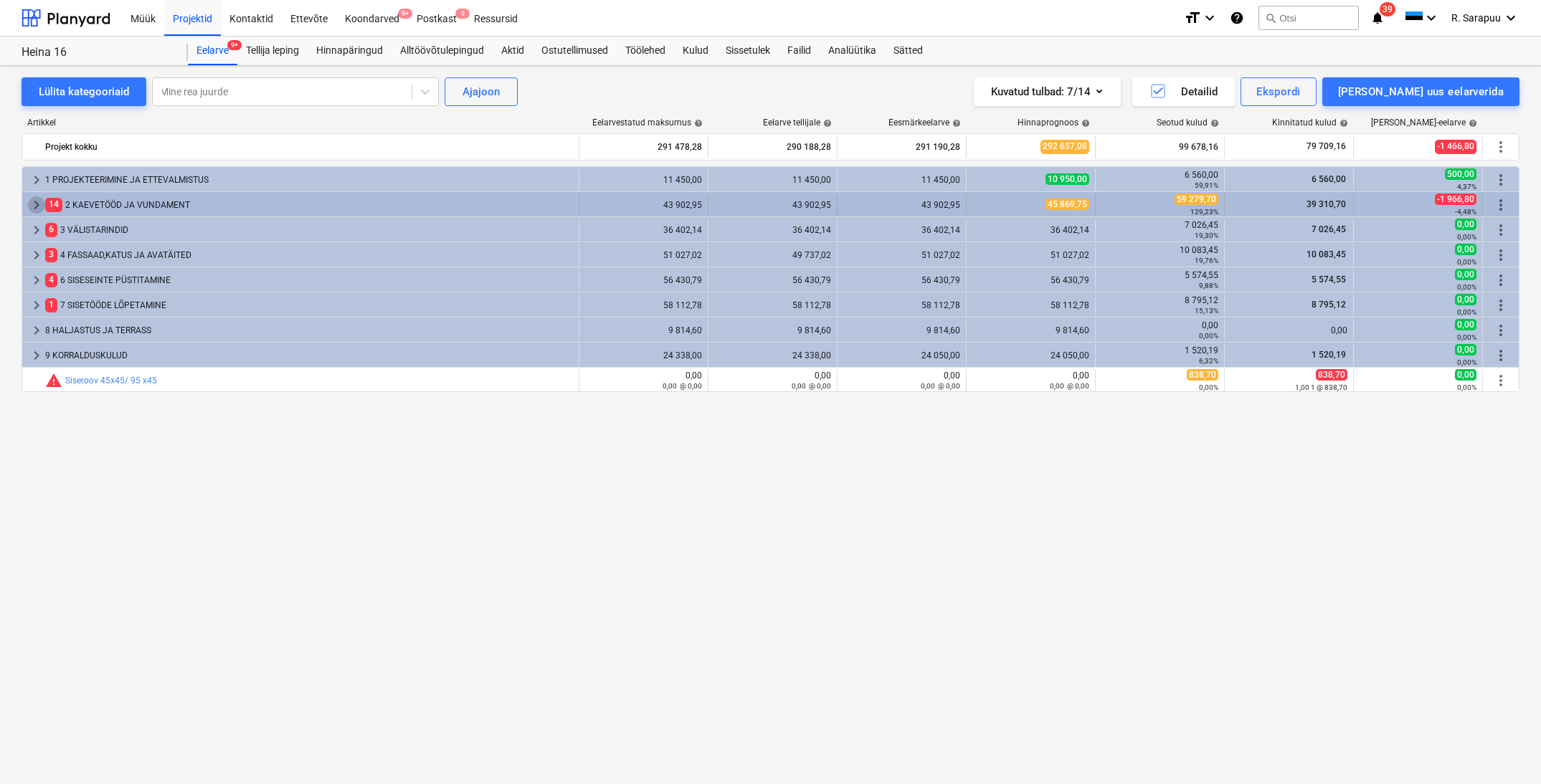
click at [37, 206] on span "keyboard_arrow_right" at bounding box center [36, 205] width 18 height 18
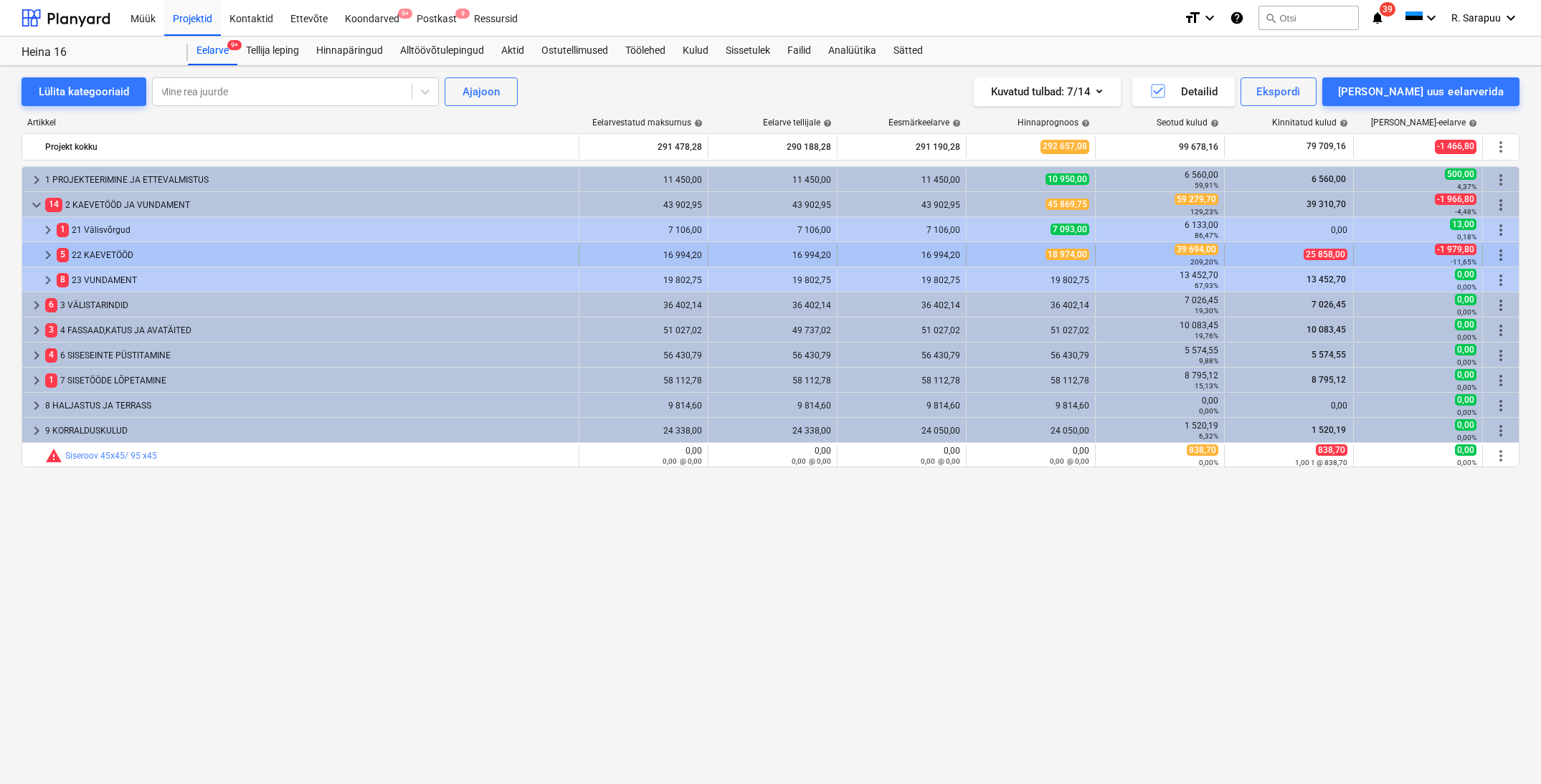
scroll to position [1, 0]
click at [48, 258] on span "keyboard_arrow_right" at bounding box center [48, 255] width 18 height 18
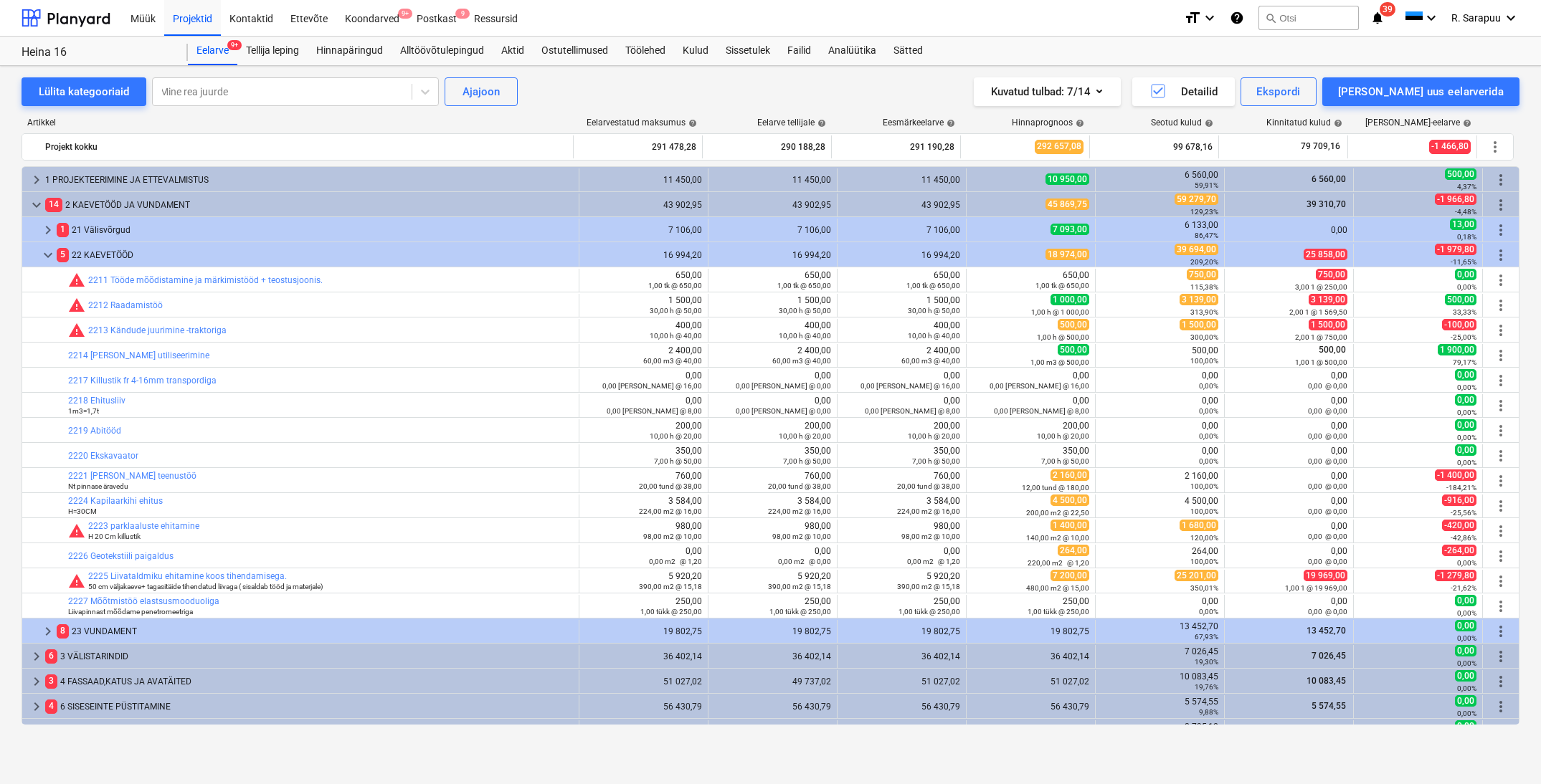
scroll to position [0, 0]
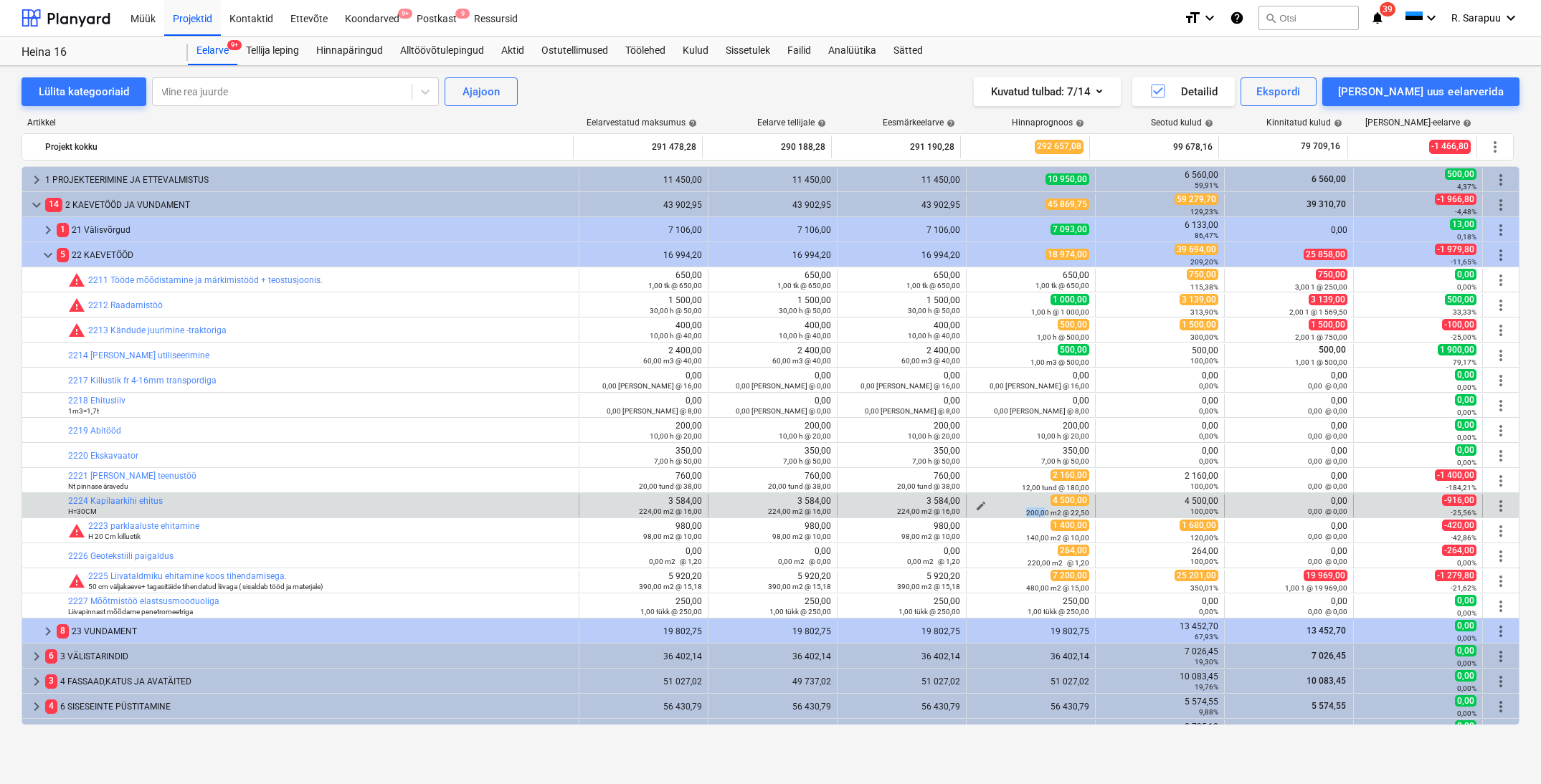
drag, startPoint x: 1023, startPoint y: 515, endPoint x: 1053, endPoint y: 514, distance: 30.0
click at [1043, 514] on small "200,00 m2 @ 22,50" at bounding box center [1057, 513] width 63 height 8
drag, startPoint x: 1064, startPoint y: 514, endPoint x: 1093, endPoint y: 513, distance: 29.0
click at [1092, 513] on div "bar_chart 2224 Kapilaarkihi ehitus H=30CM edit 3 584,00 224,00 m2 @ 16,00 edit …" at bounding box center [770, 506] width 1497 height 23
click at [1066, 510] on small "200,00 m2 @ 22,50" at bounding box center [1057, 513] width 63 height 8
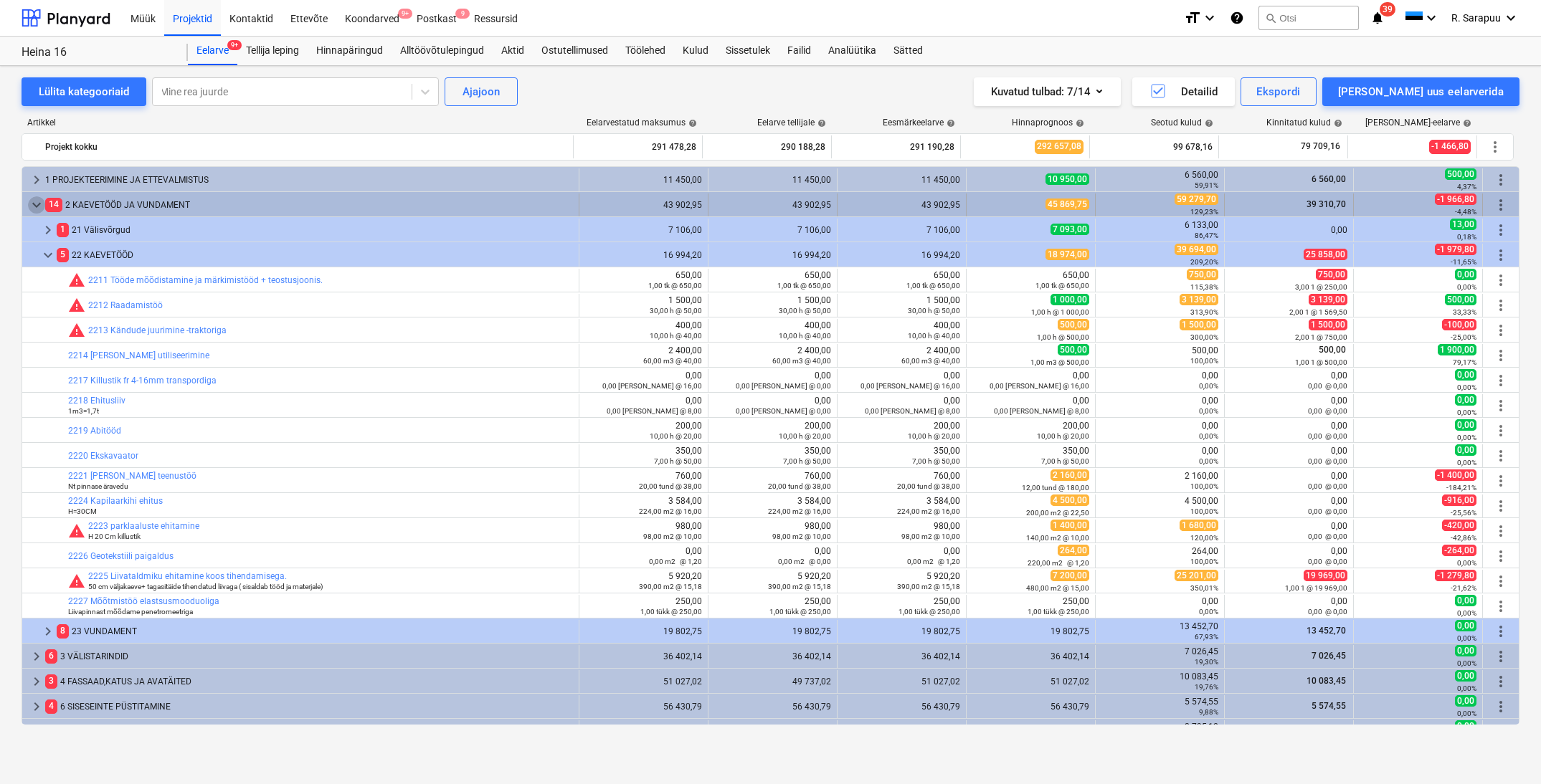
click at [34, 200] on span "keyboard_arrow_down" at bounding box center [36, 205] width 18 height 18
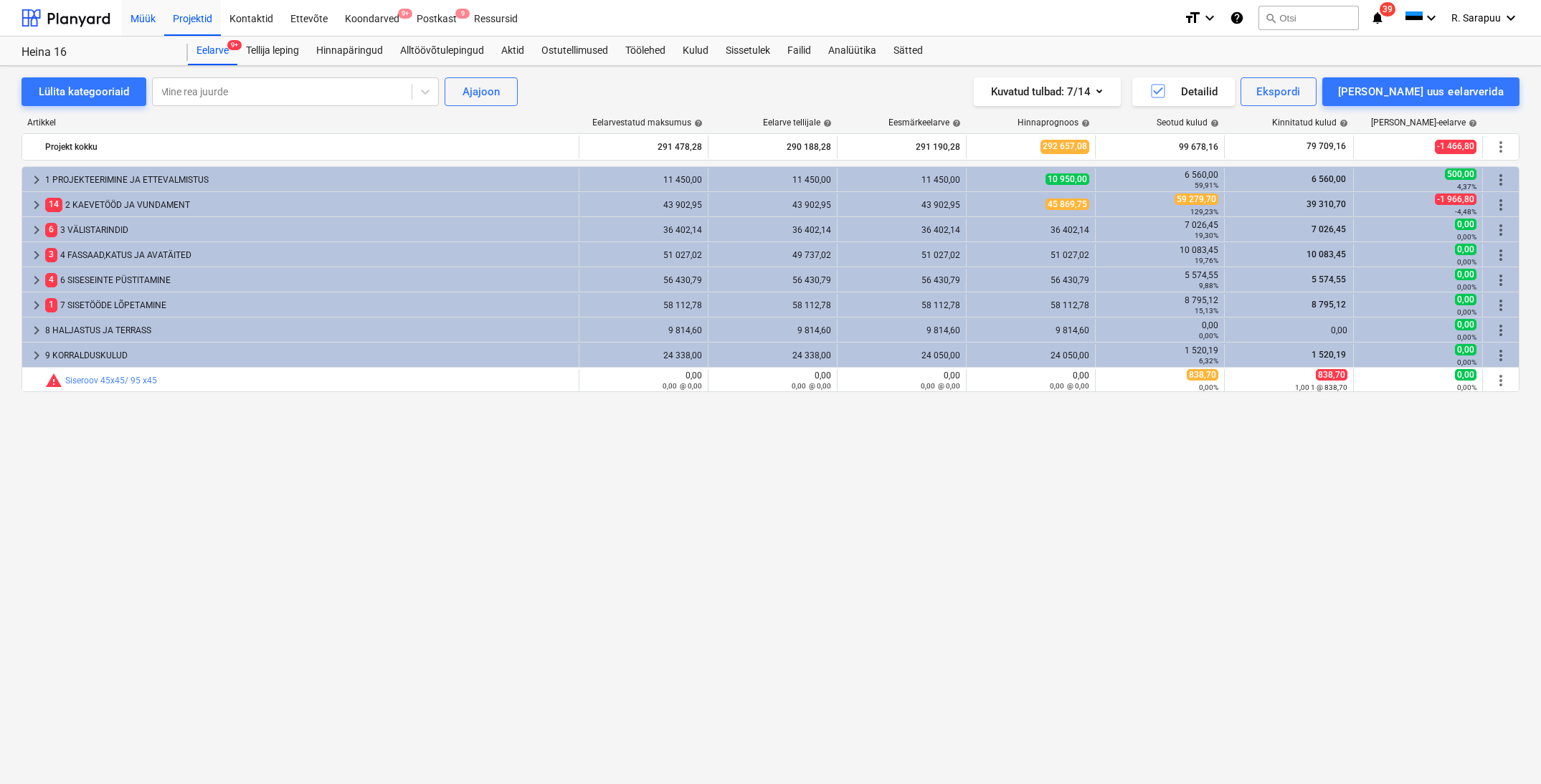
click at [158, 18] on div "Müük" at bounding box center [143, 17] width 42 height 36
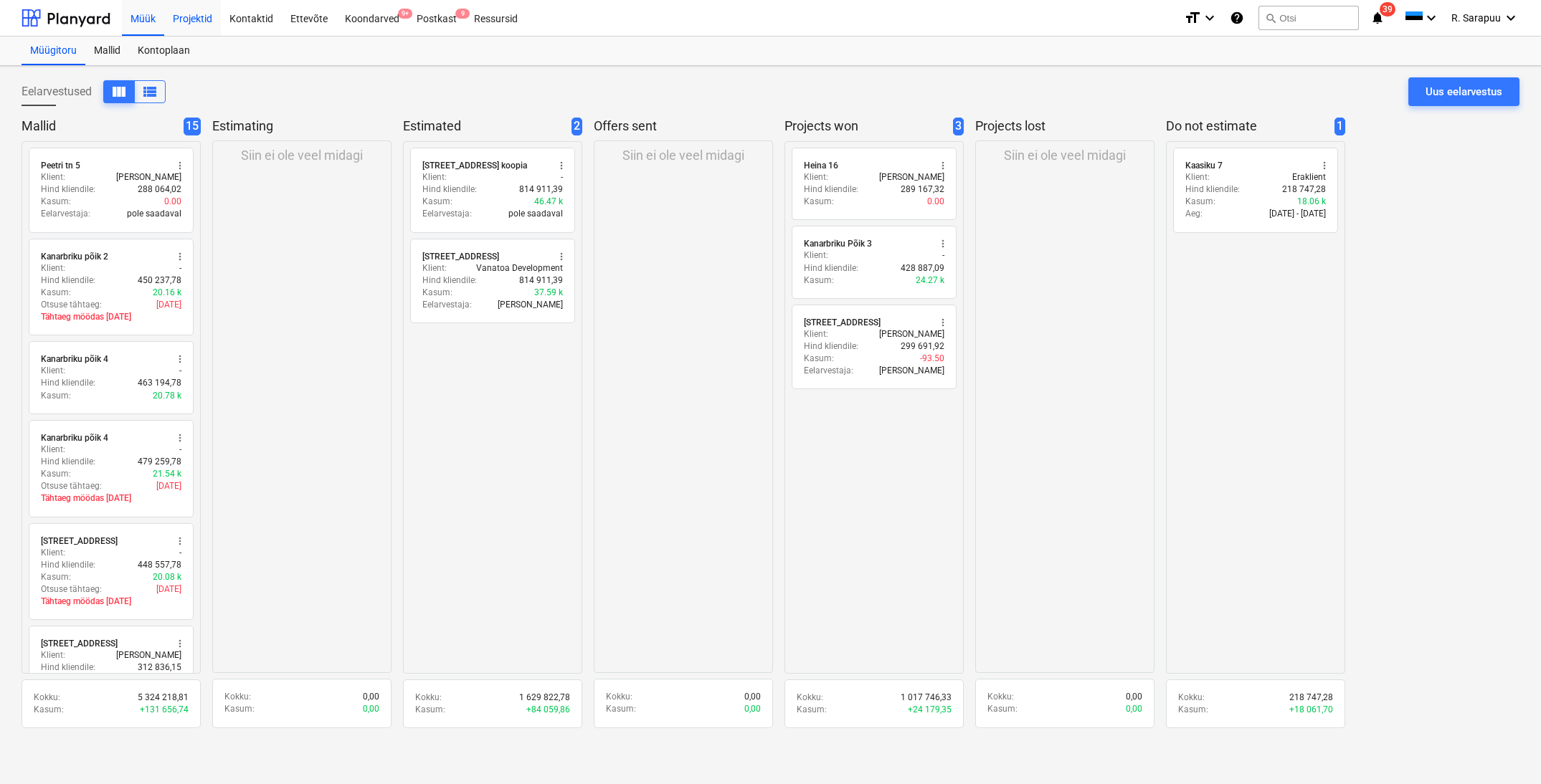
click at [195, 27] on div "Projektid" at bounding box center [193, 17] width 57 height 36
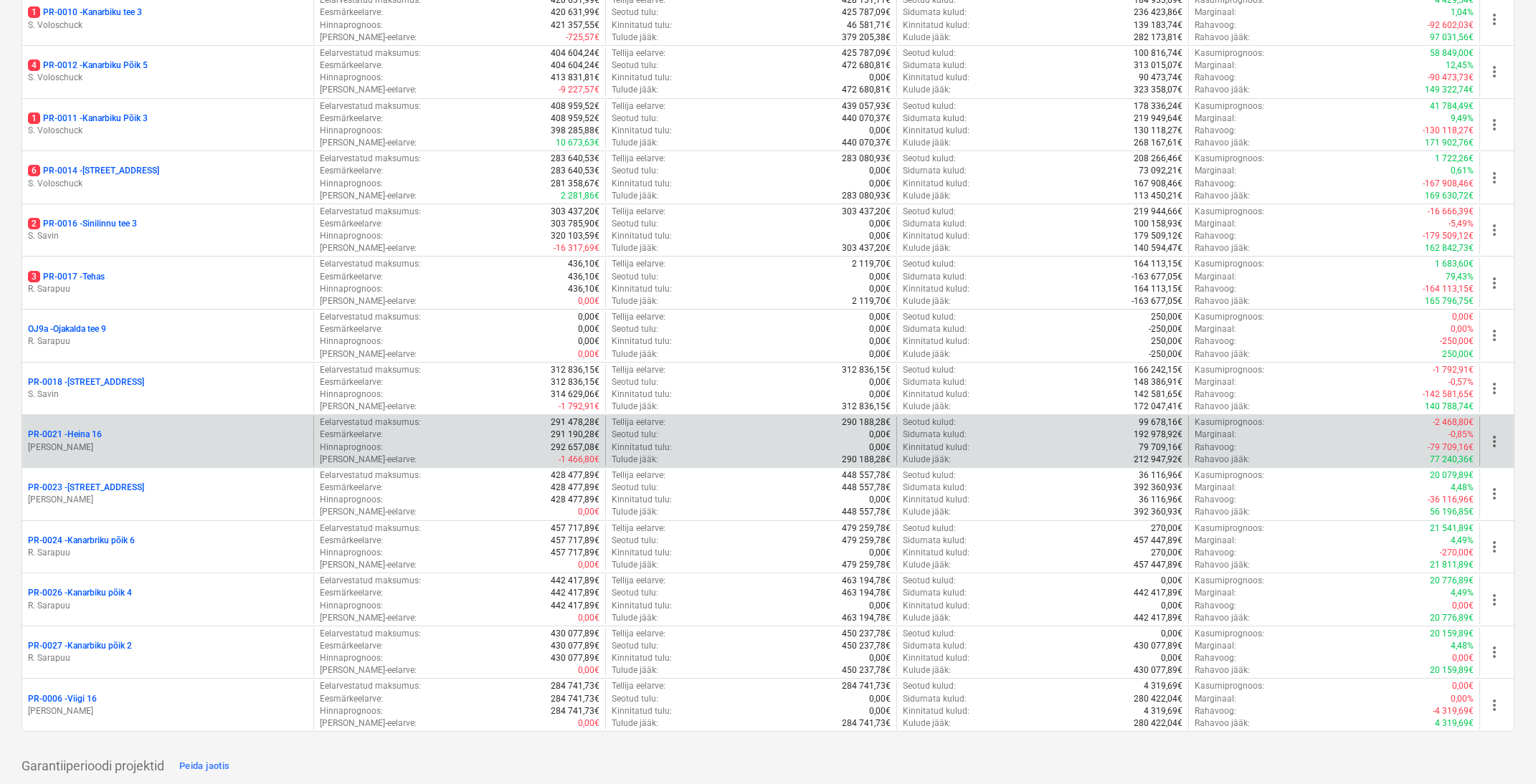
scroll to position [1004, 0]
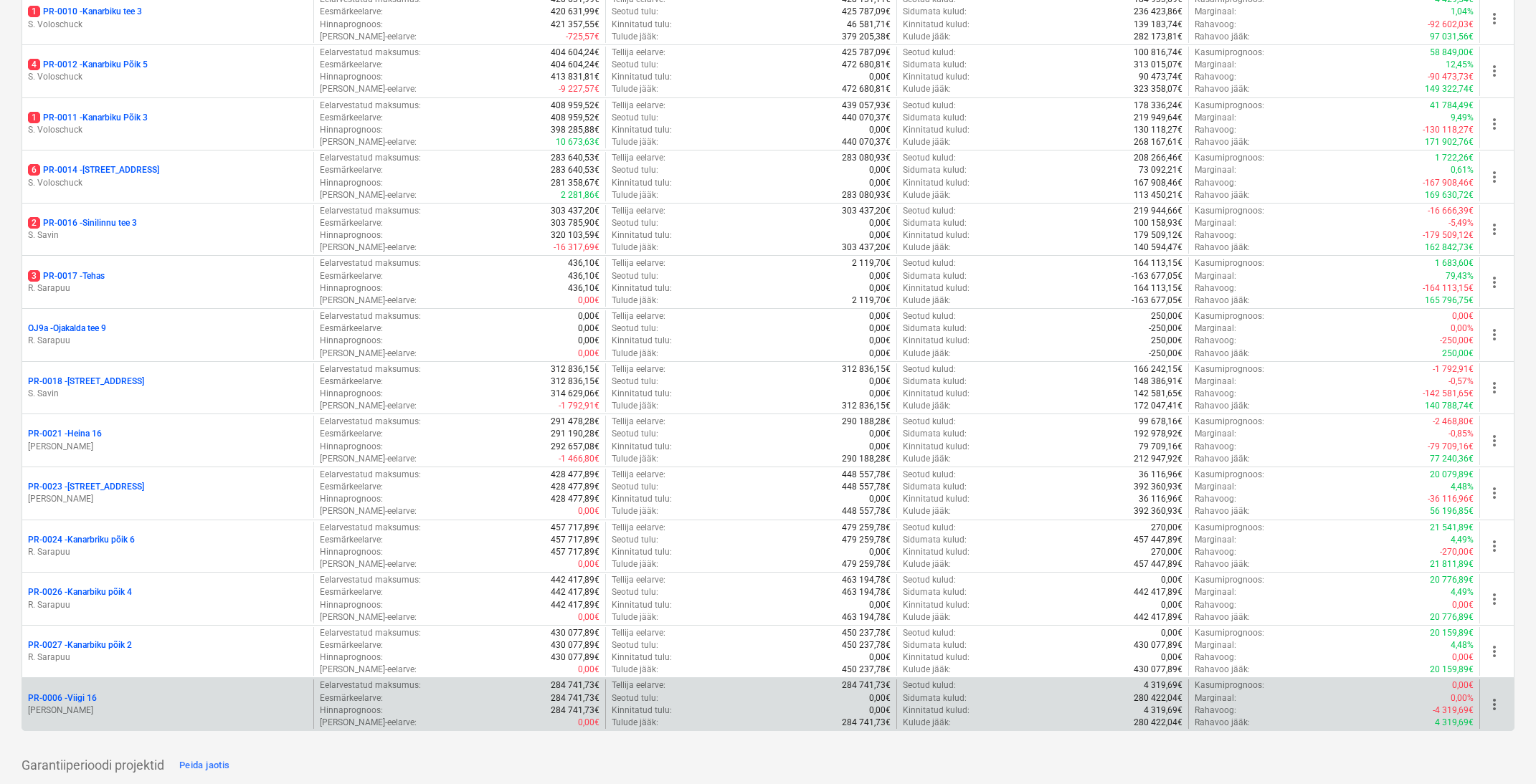
click at [83, 693] on p "PR-0006 - Viigi 16" at bounding box center [62, 699] width 69 height 12
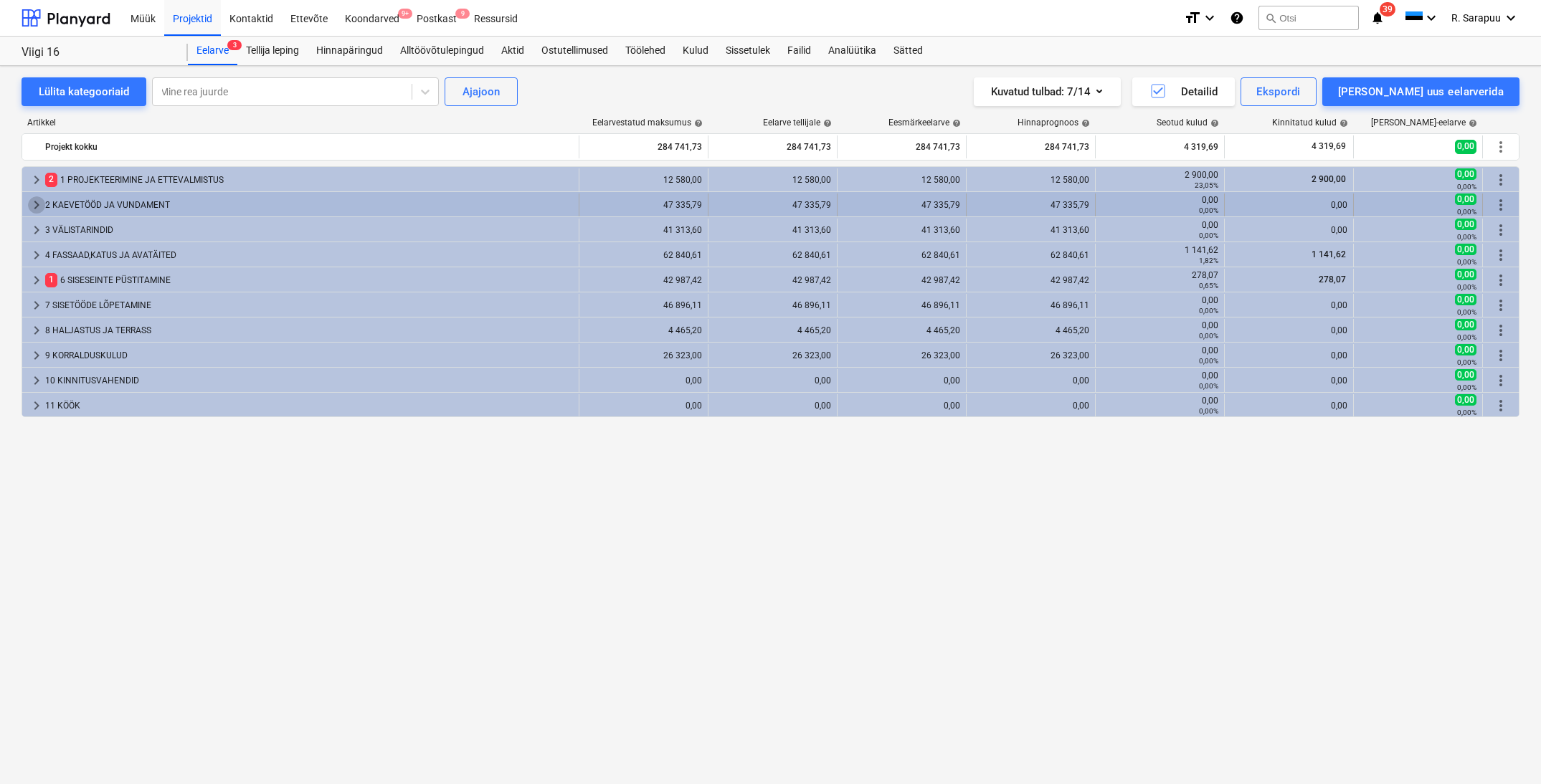
click at [29, 208] on span "keyboard_arrow_right" at bounding box center [36, 205] width 18 height 18
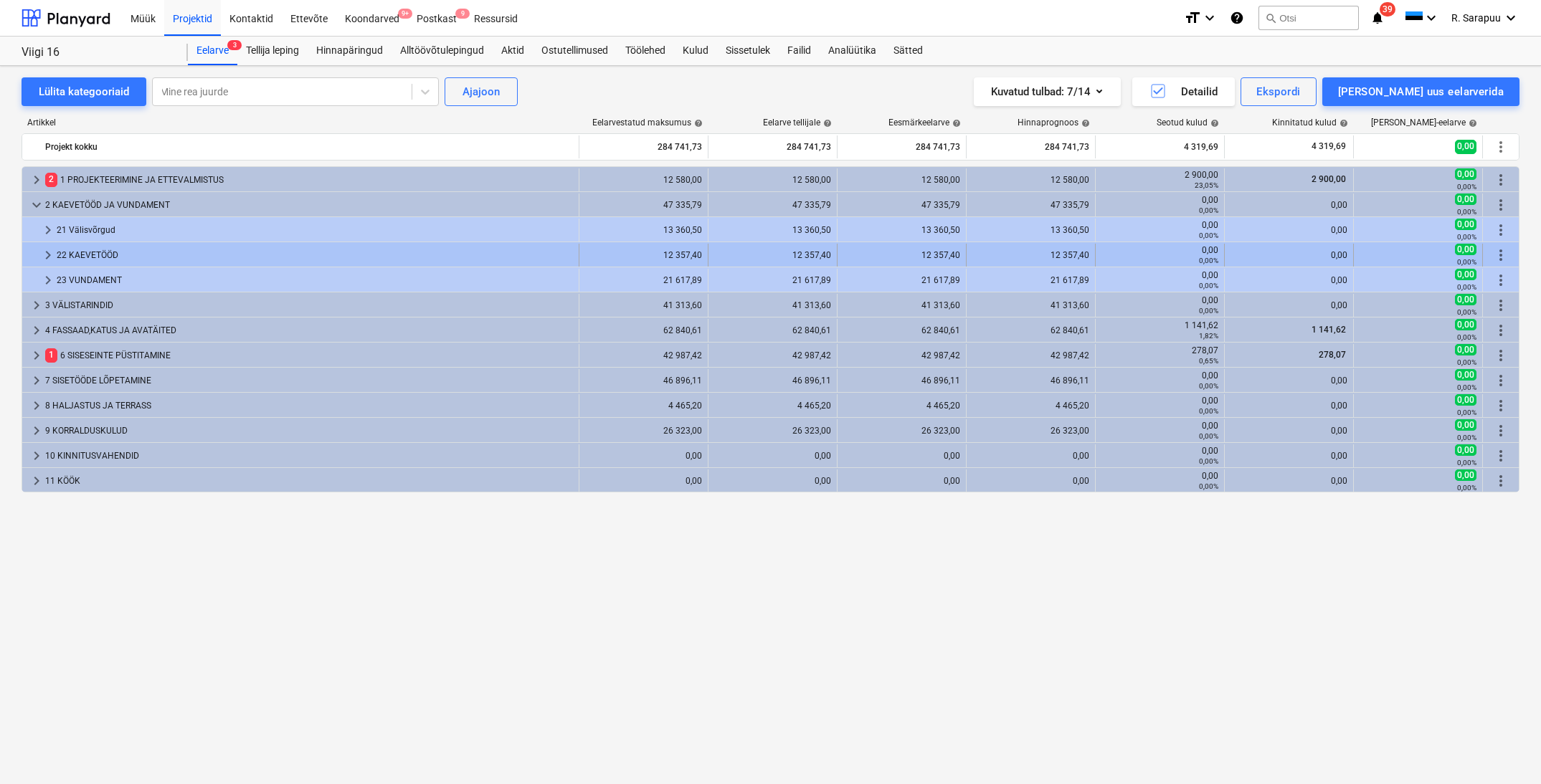
click at [54, 258] on span "keyboard_arrow_right" at bounding box center [48, 255] width 18 height 18
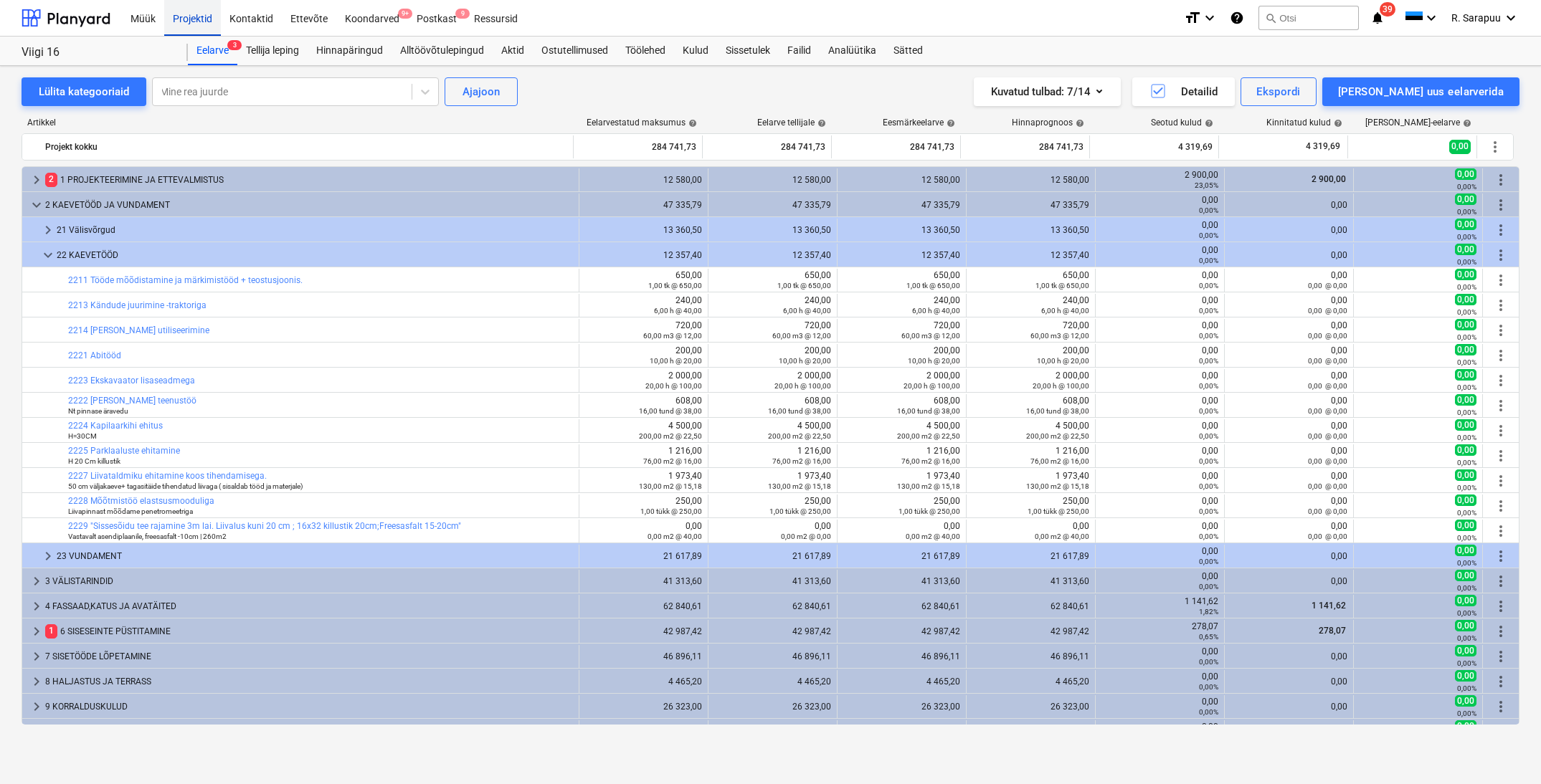
click at [206, 22] on div "Projektid" at bounding box center [193, 17] width 57 height 36
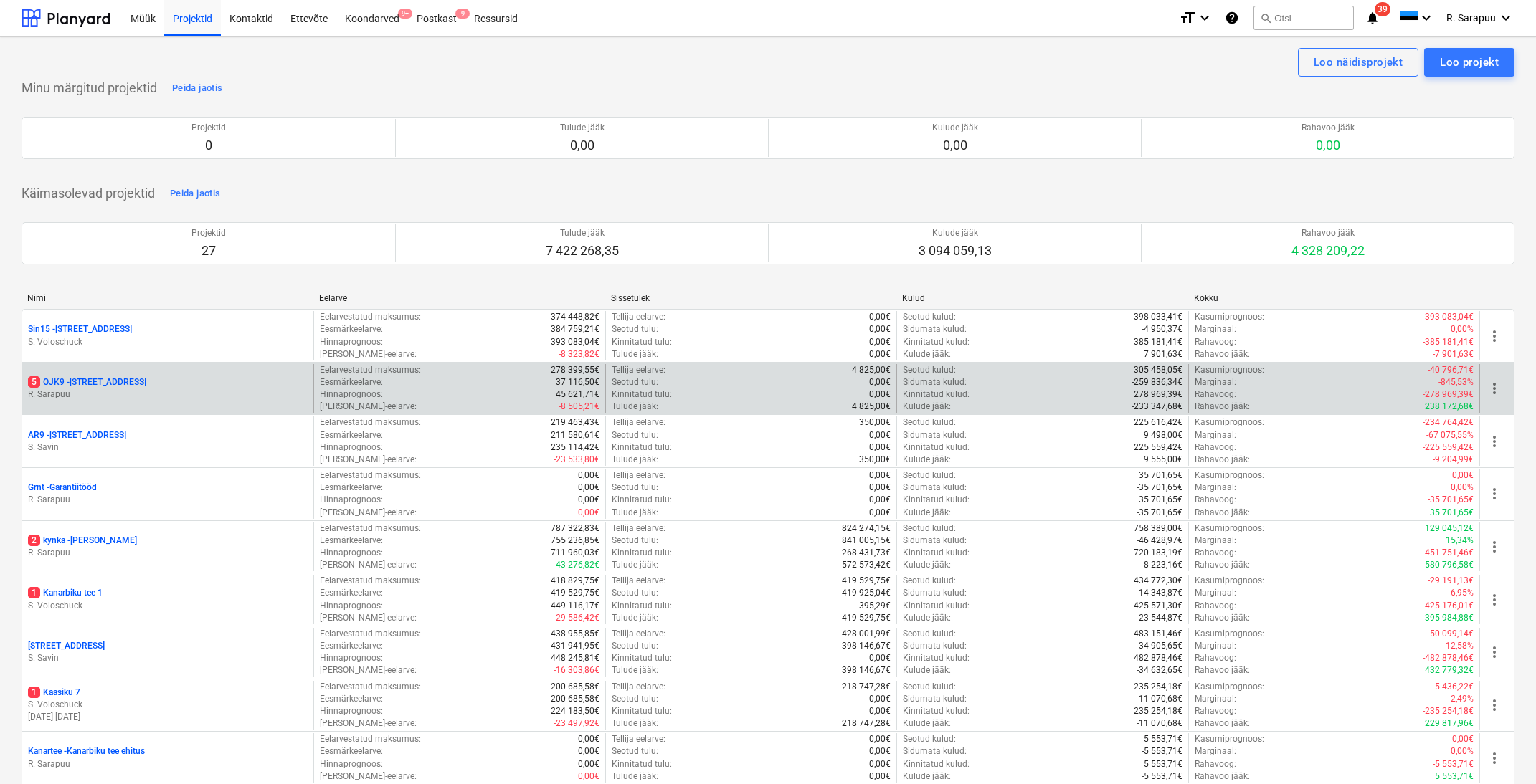
click at [111, 377] on p "5 OJK9 - Ojakalda tee 9 A" at bounding box center [86, 382] width 118 height 12
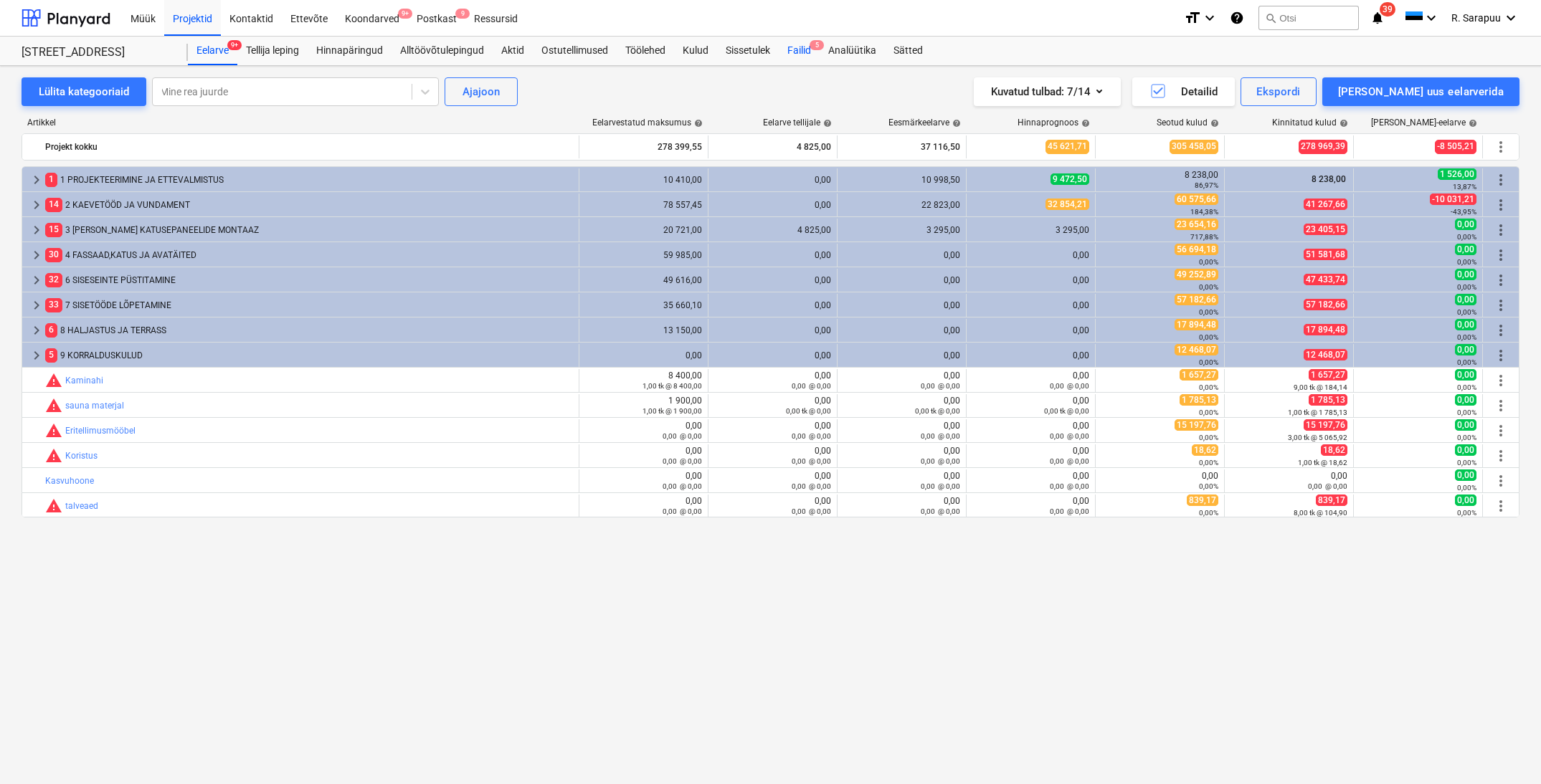
drag, startPoint x: 817, startPoint y: 48, endPoint x: 794, endPoint y: 55, distance: 24.0
click at [817, 48] on span "5" at bounding box center [817, 45] width 15 height 10
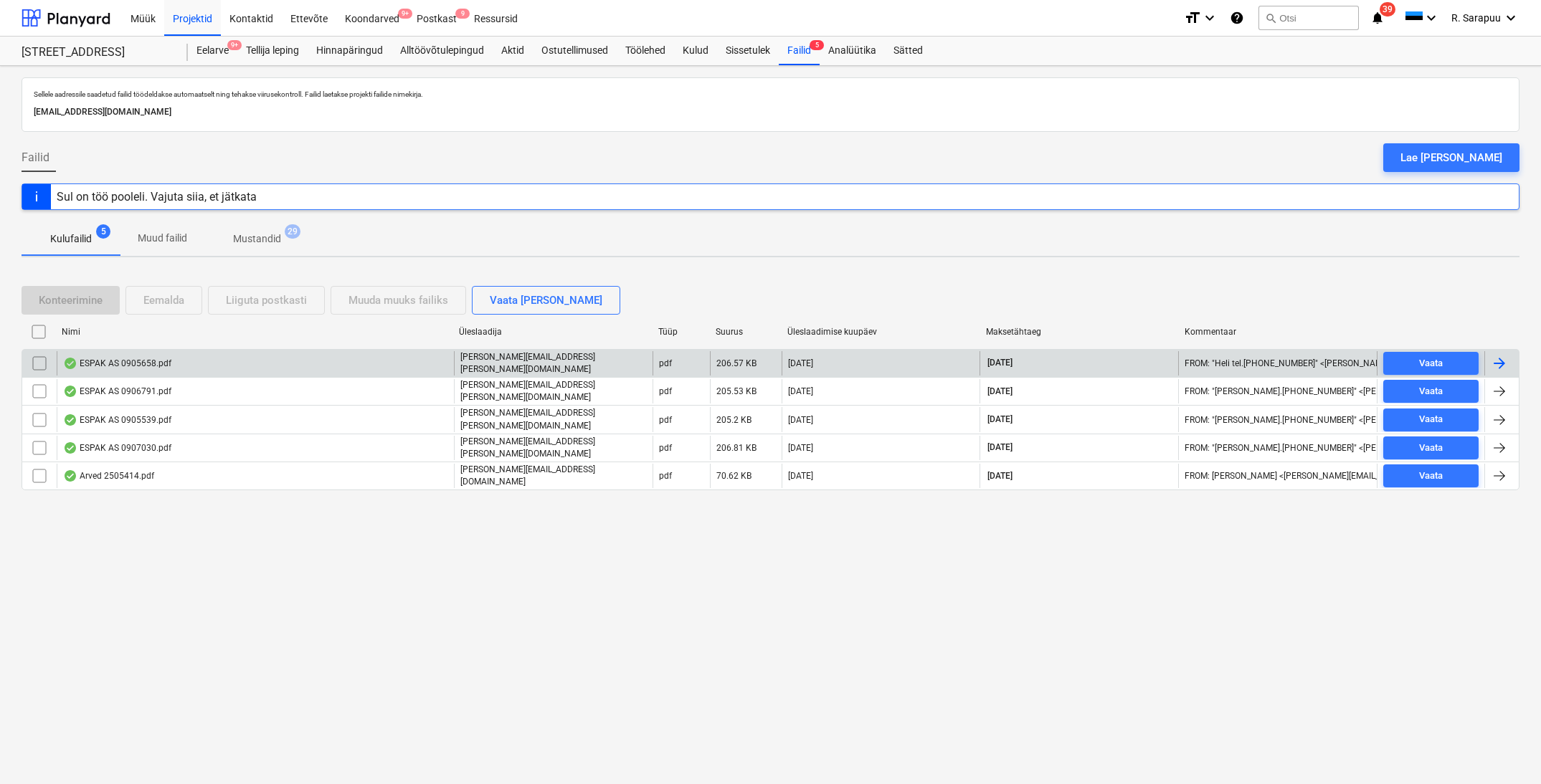
click at [167, 364] on div "ESPAK AS 0905658.pdf" at bounding box center [117, 364] width 108 height 12
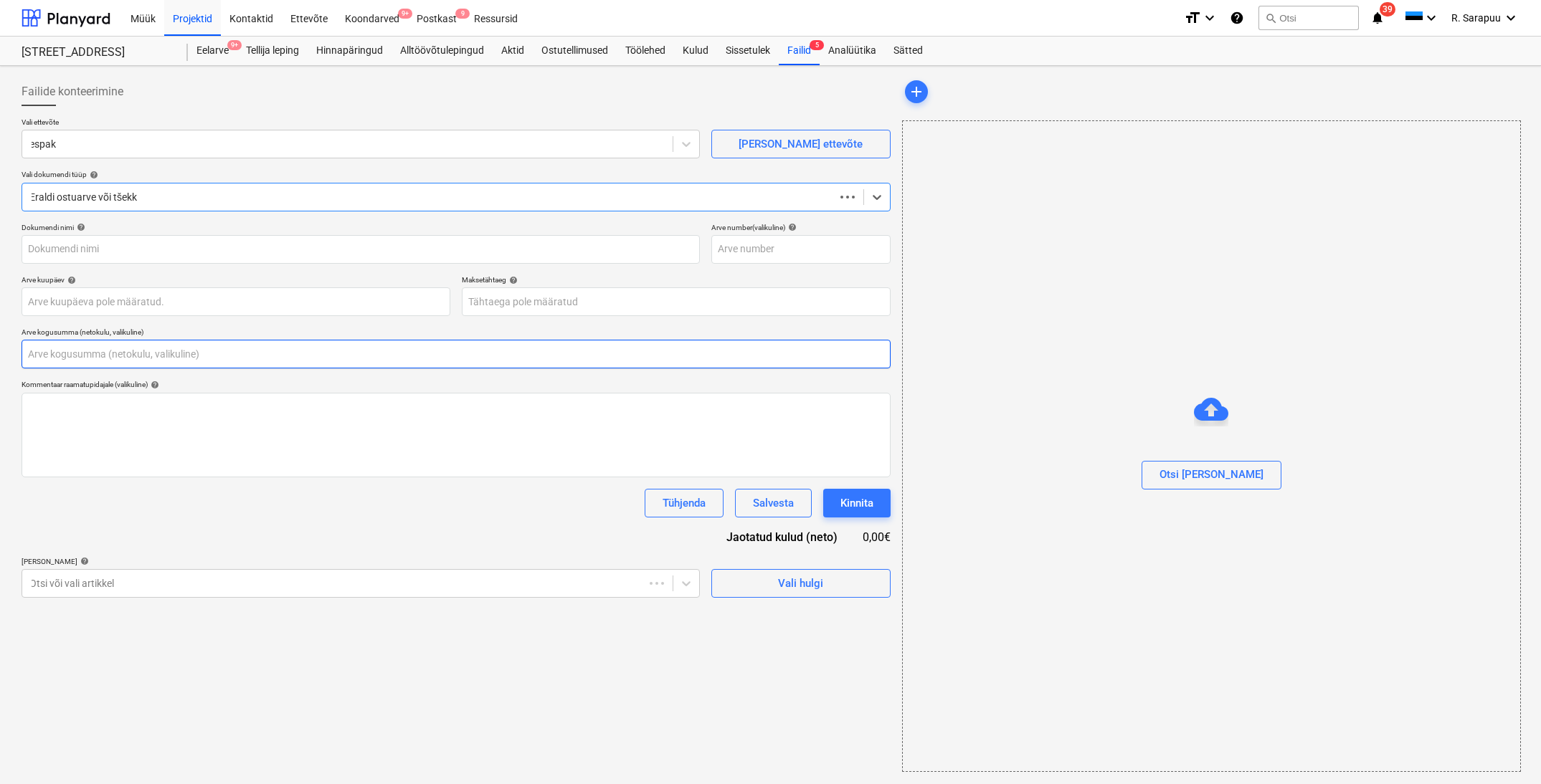
type input "0,00"
type input "0905658"
type input "[DATE]"
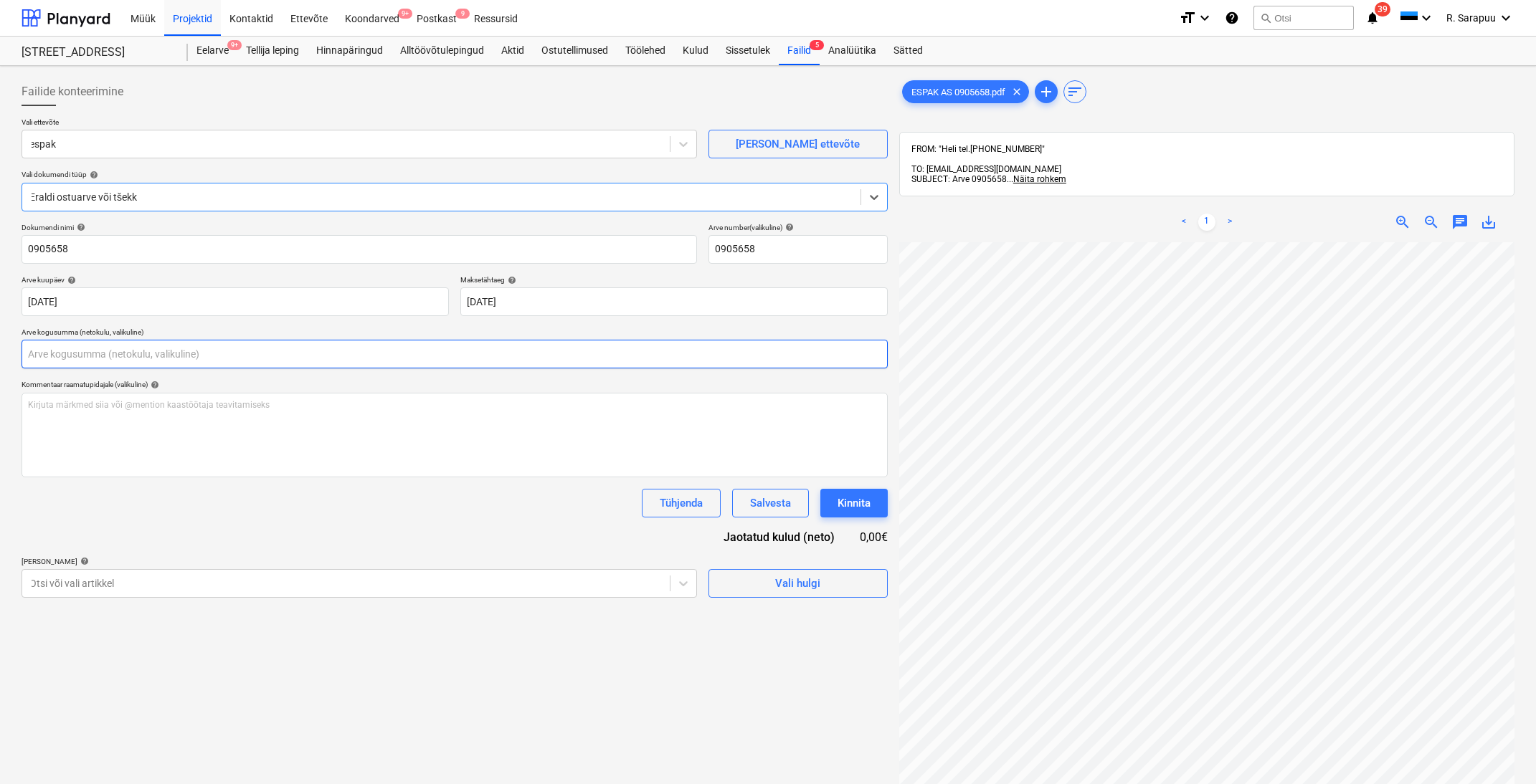
click at [179, 346] on input "text" at bounding box center [455, 354] width 867 height 28
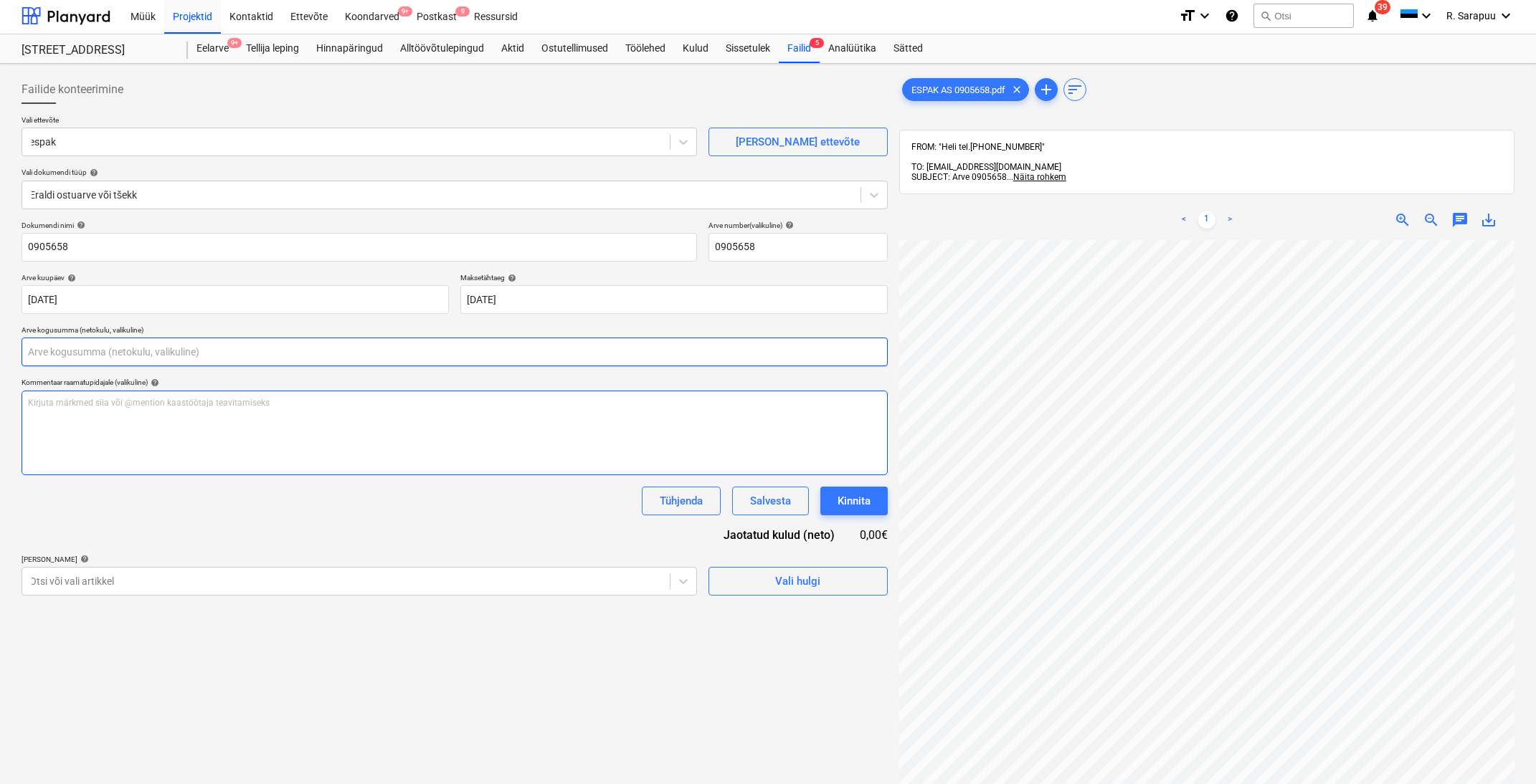
scroll to position [38, 31]
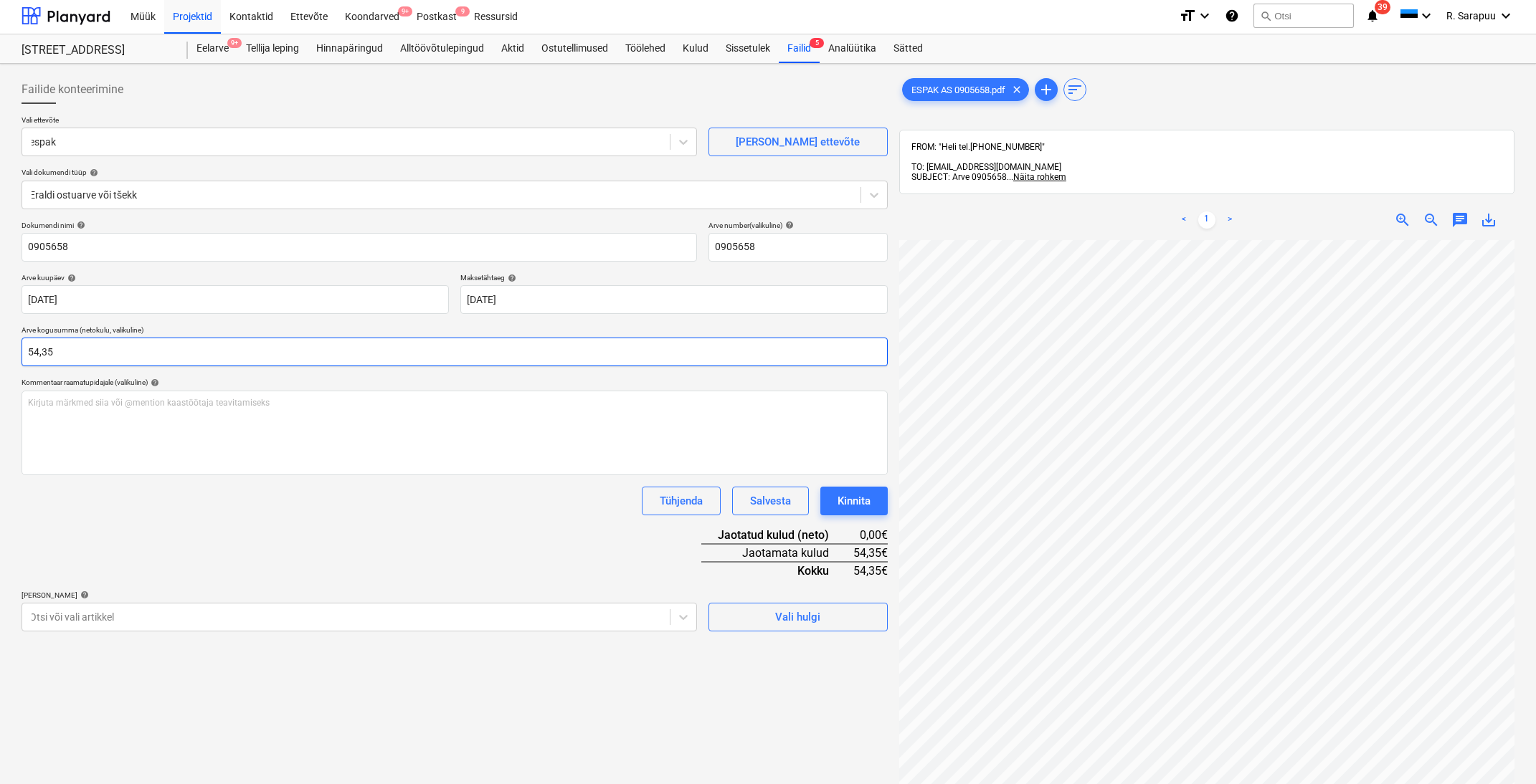
type input "54,35"
click at [474, 565] on div "Dokumendi nimi help 0905658 Arve number (valikuline) help 0905658 Arve kuupäev …" at bounding box center [455, 426] width 867 height 411
click at [686, 622] on body "Müük Projektid Kontaktid Ettevõte Koondarved 9+ Postkast 9 Ressursid format_siz…" at bounding box center [768, 390] width 1536 height 784
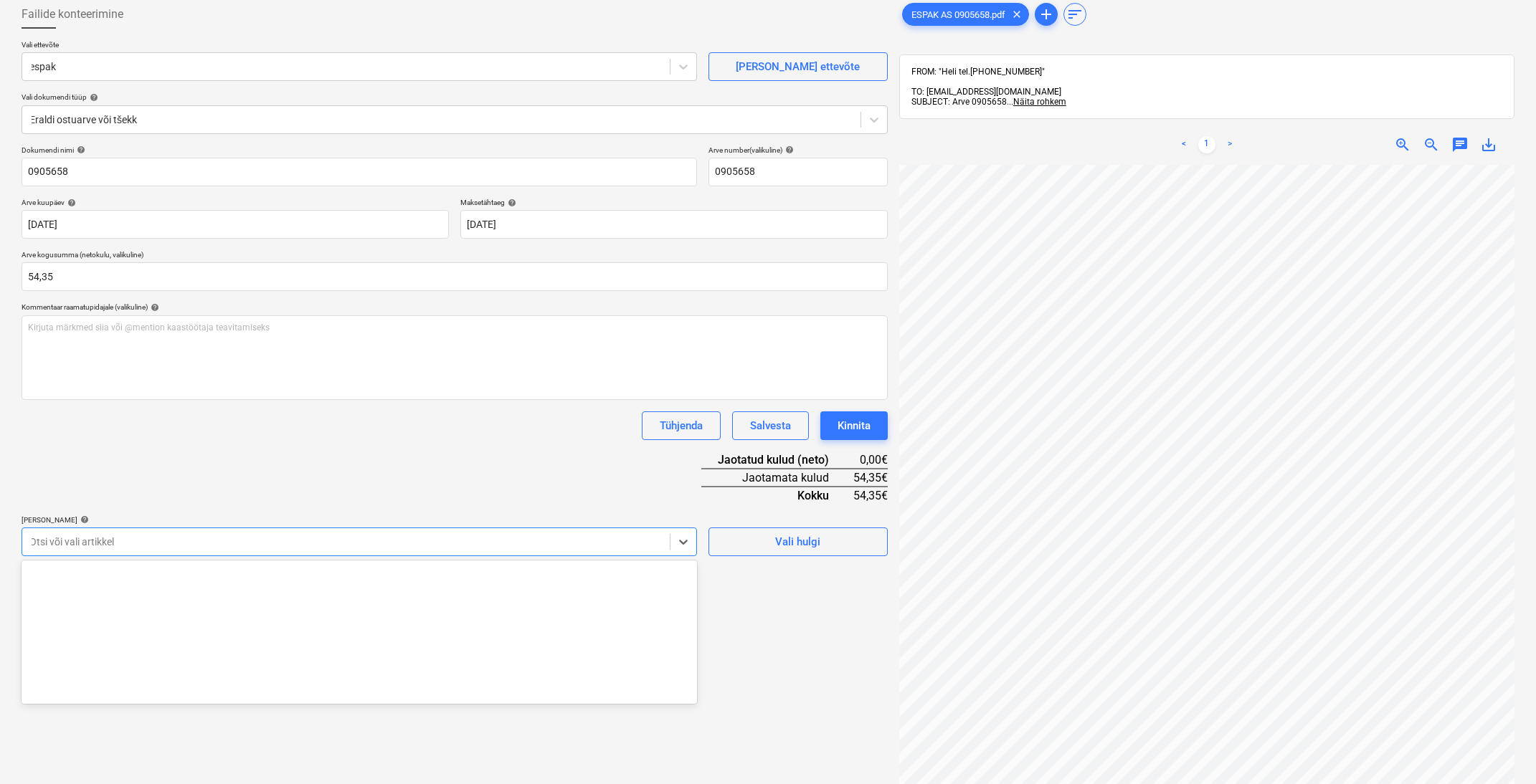
scroll to position [18029, 0]
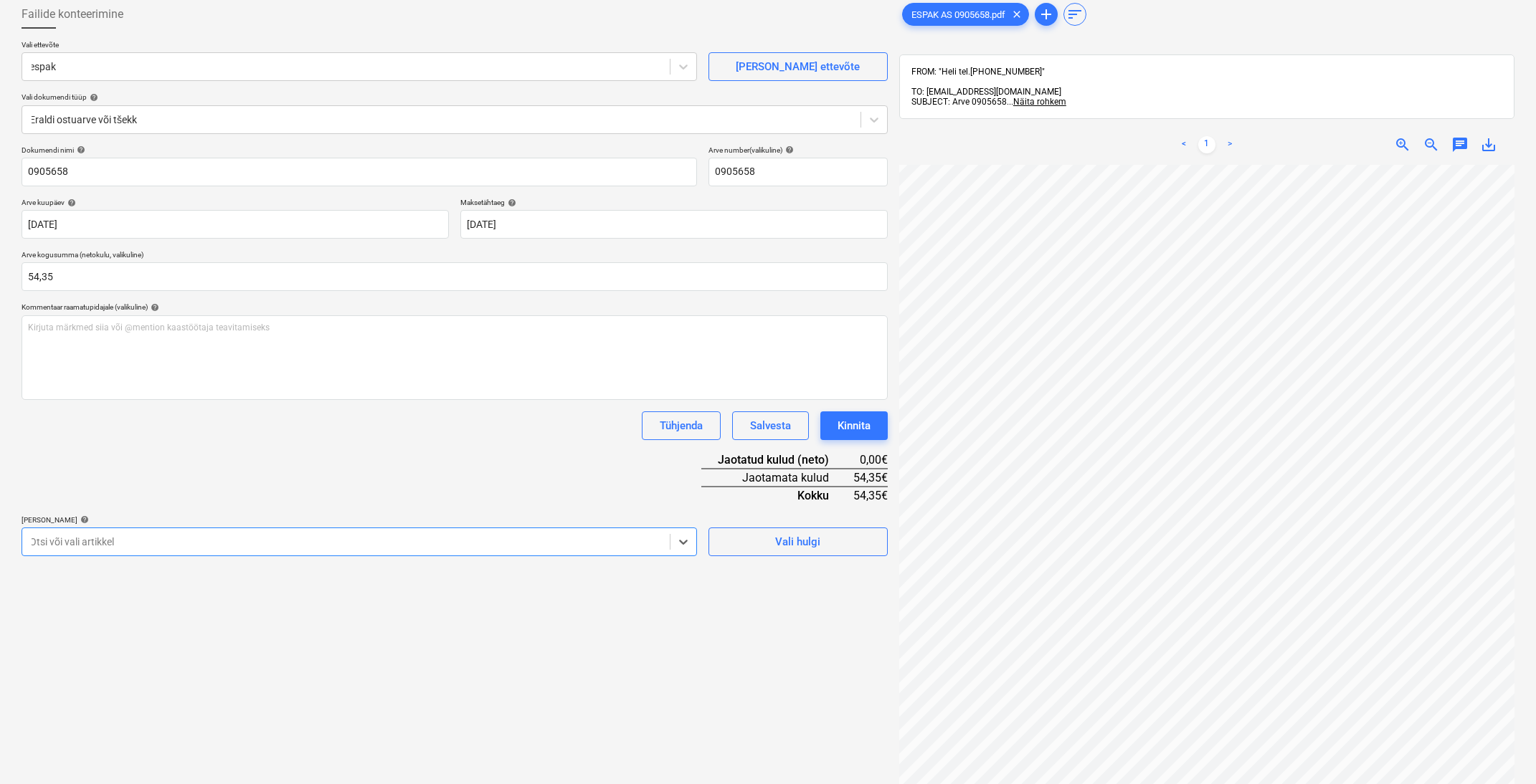
click at [495, 545] on div at bounding box center [346, 541] width 633 height 15
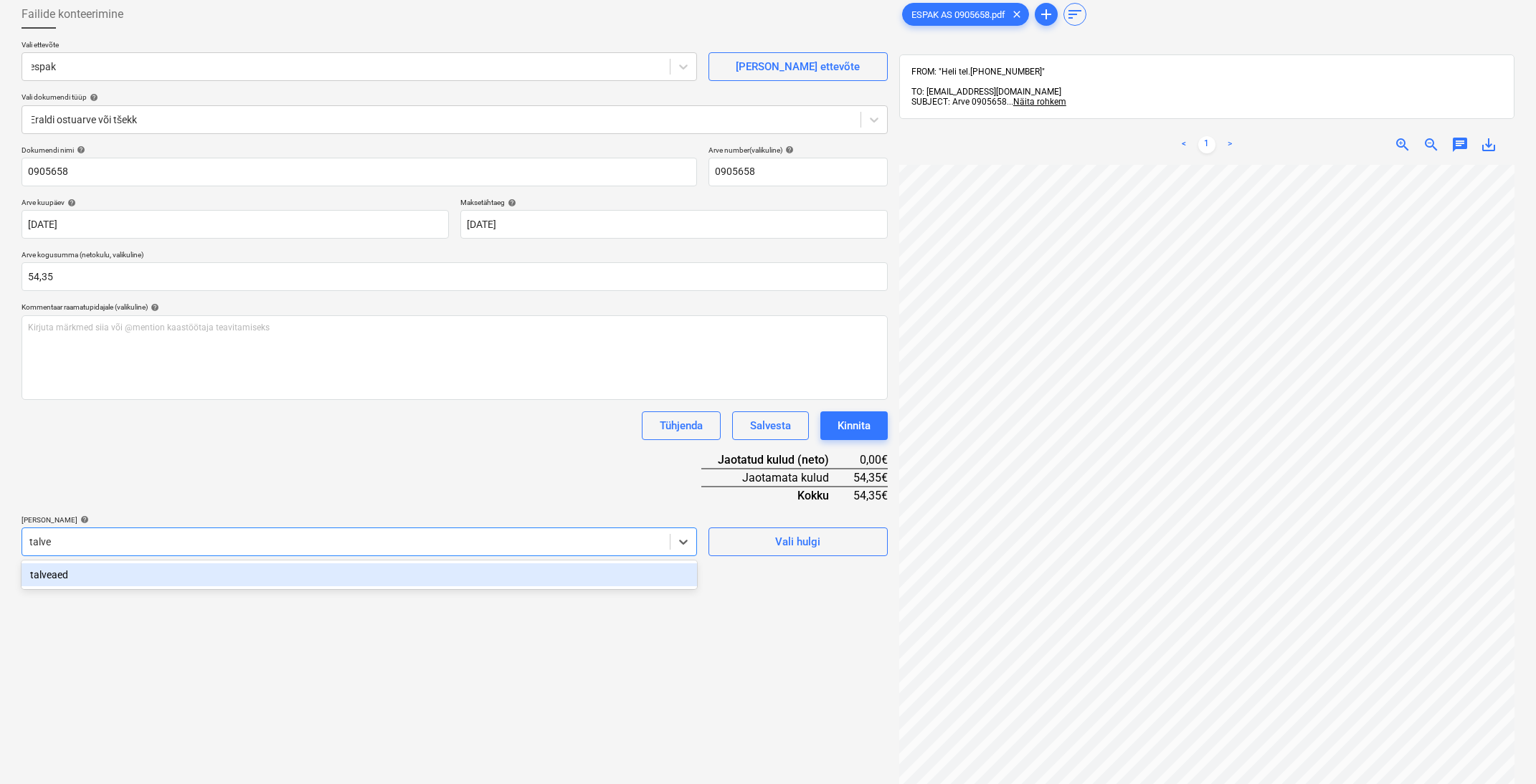
type input "talvea"
click at [110, 576] on div "talveaed" at bounding box center [359, 575] width 675 height 23
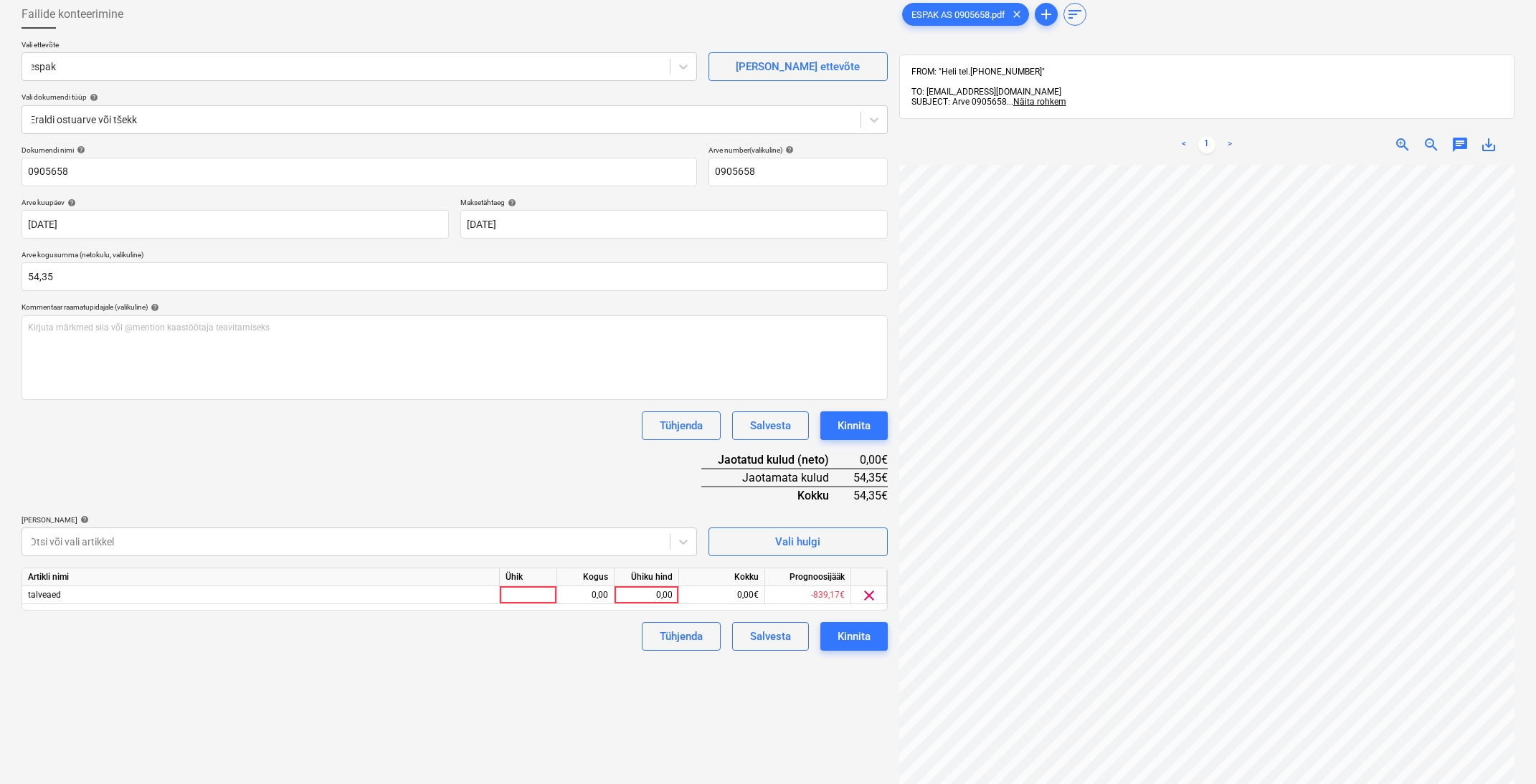
click at [282, 450] on div "Dokumendi nimi help 0905658 Arve number (valikuline) help 0905658 Arve kuupäev …" at bounding box center [455, 398] width 867 height 506
click at [665, 590] on div "0,00" at bounding box center [646, 595] width 52 height 18
type input "54,35"
drag, startPoint x: 495, startPoint y: 728, endPoint x: 505, endPoint y: 720, distance: 12.8
click at [495, 728] on div "Failide konteerimine Vali ettevõte espak [PERSON_NAME] uus ettevõte Vali dokume…" at bounding box center [454, 454] width 878 height 921
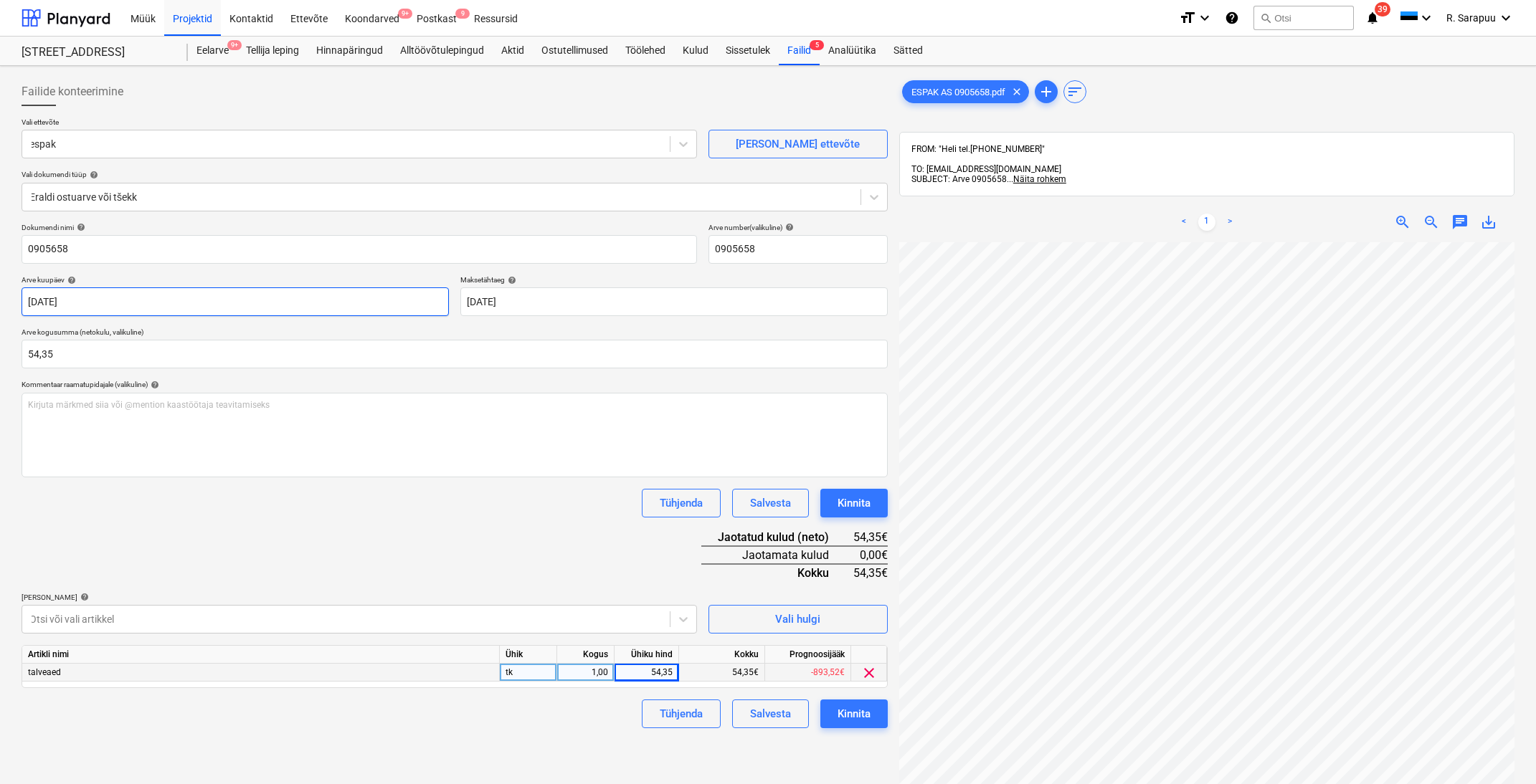
scroll to position [0, 0]
click at [860, 719] on div "Kinnita" at bounding box center [854, 713] width 33 height 19
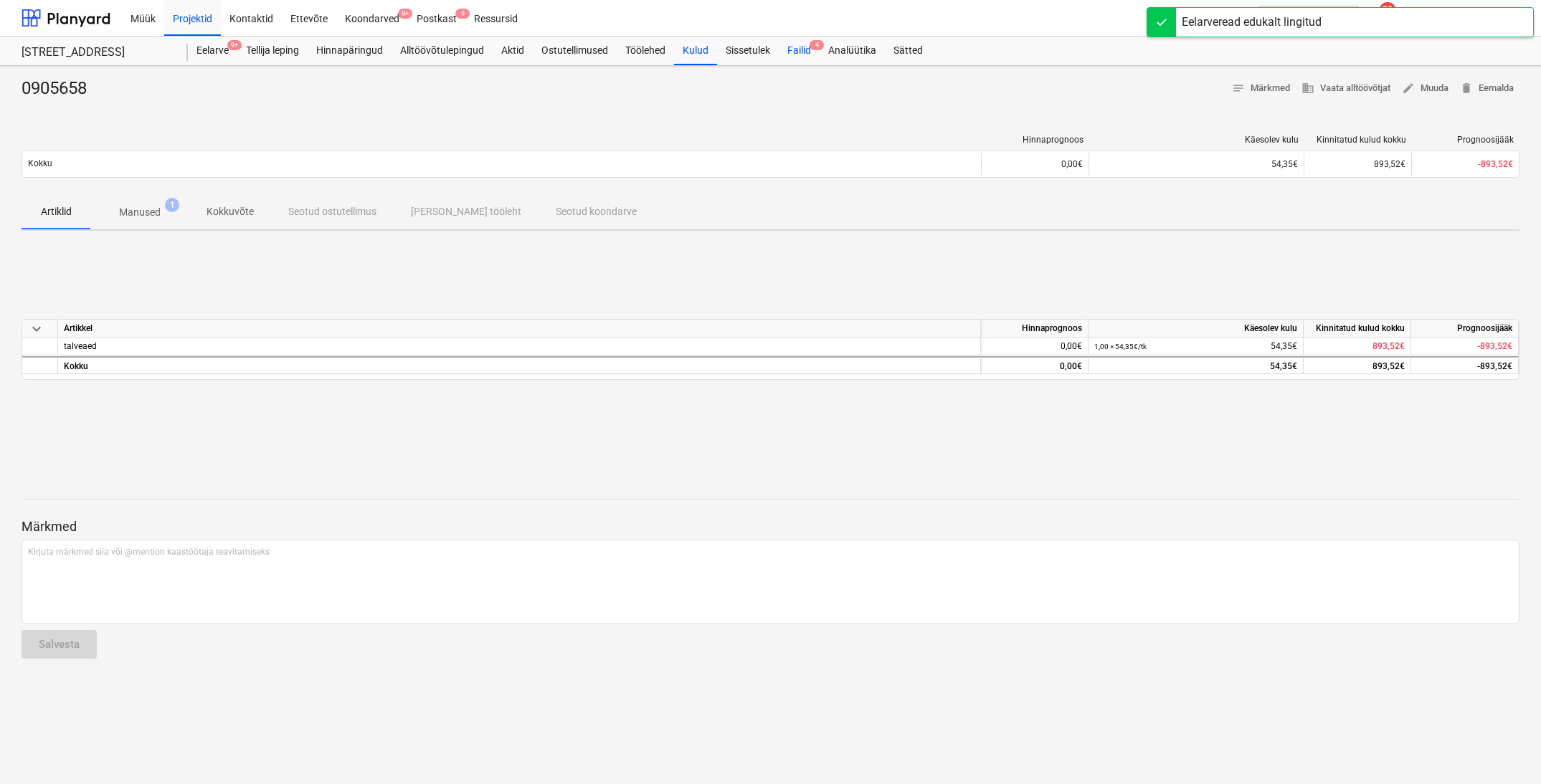
click at [803, 52] on div "Failid 4" at bounding box center [800, 50] width 41 height 28
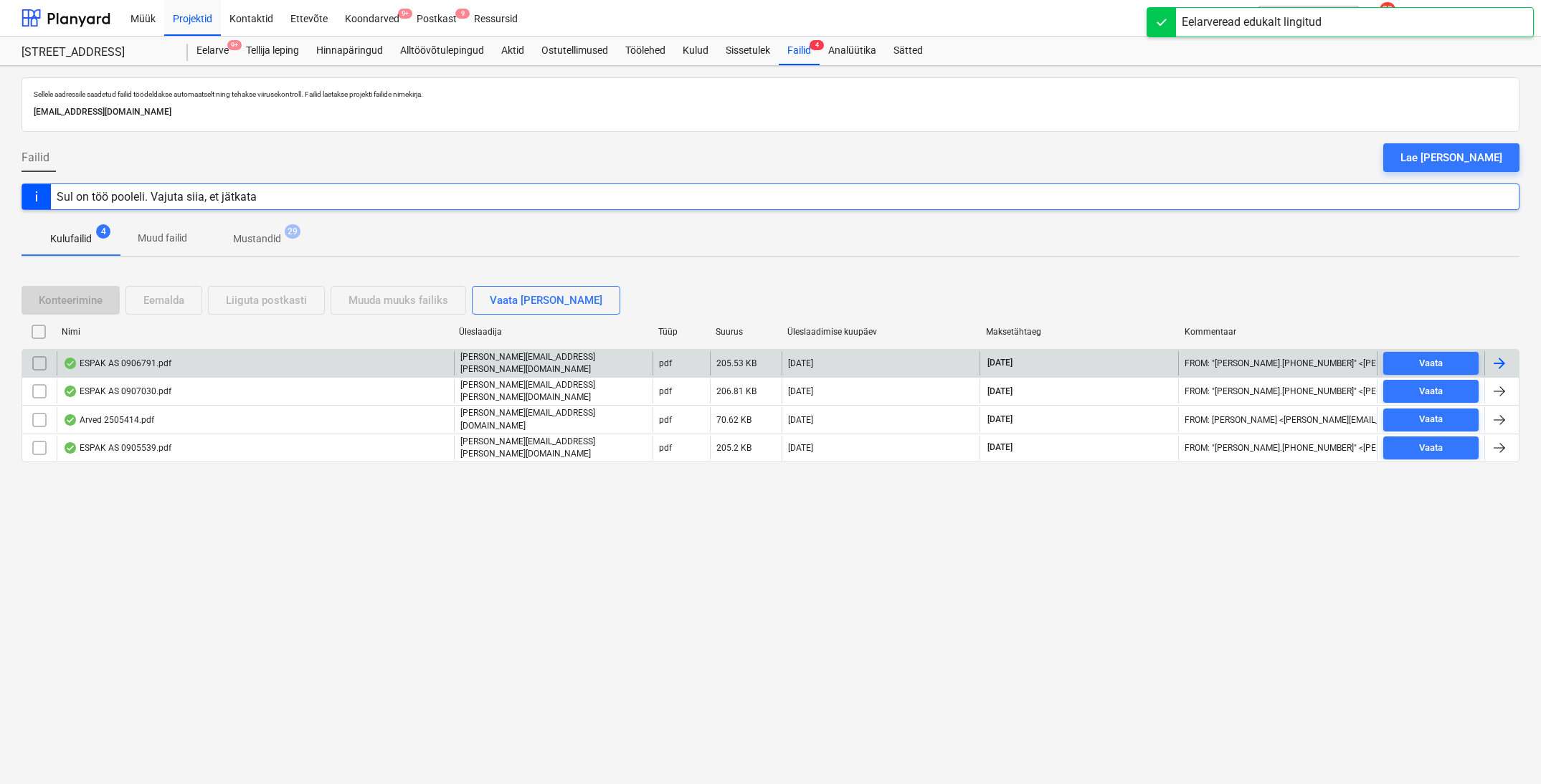
click at [105, 361] on div "ESPAK AS 0906791.pdf" at bounding box center [117, 364] width 108 height 12
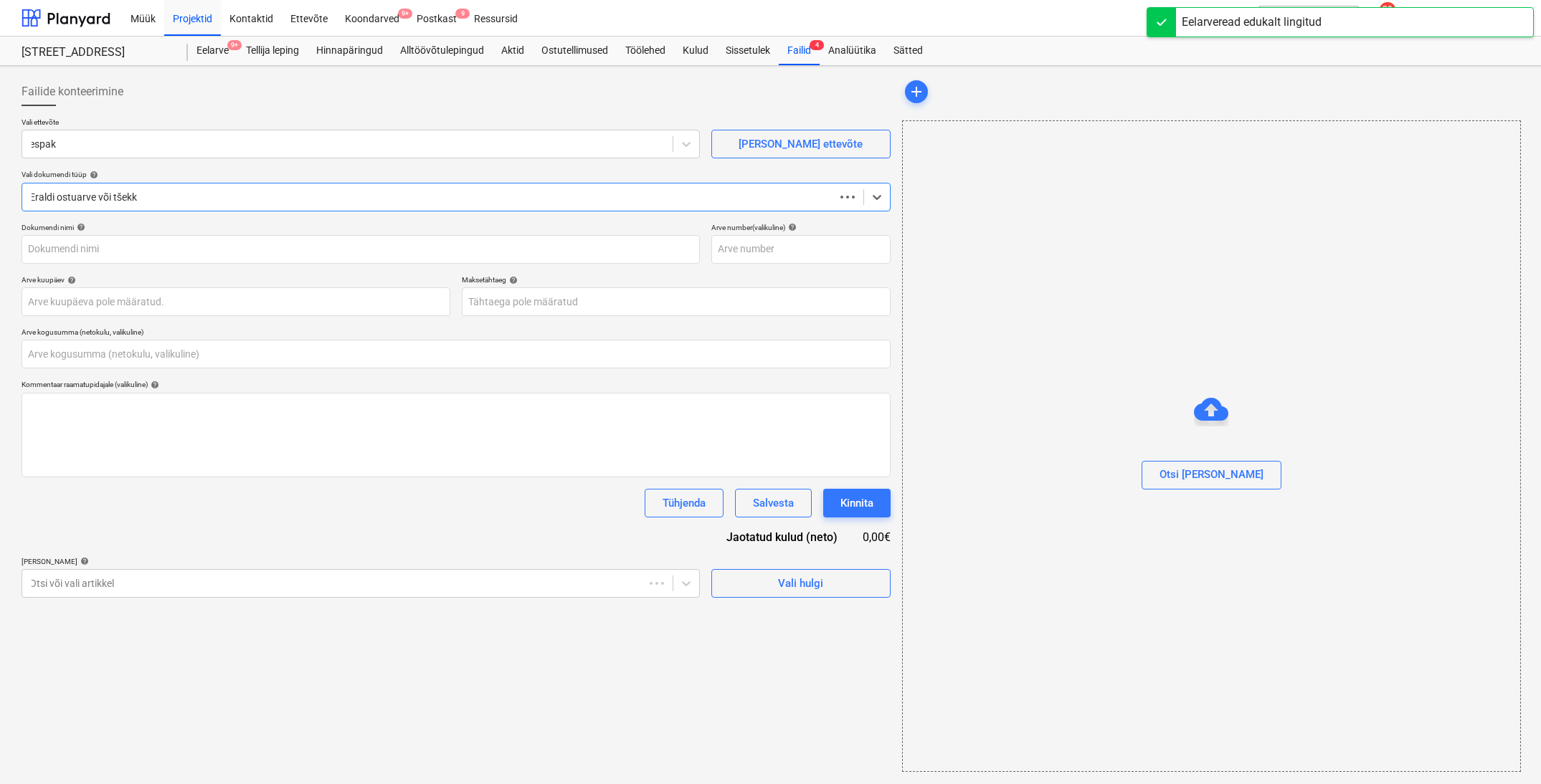
type input "0,00"
type input "0906791"
type input "[DATE]"
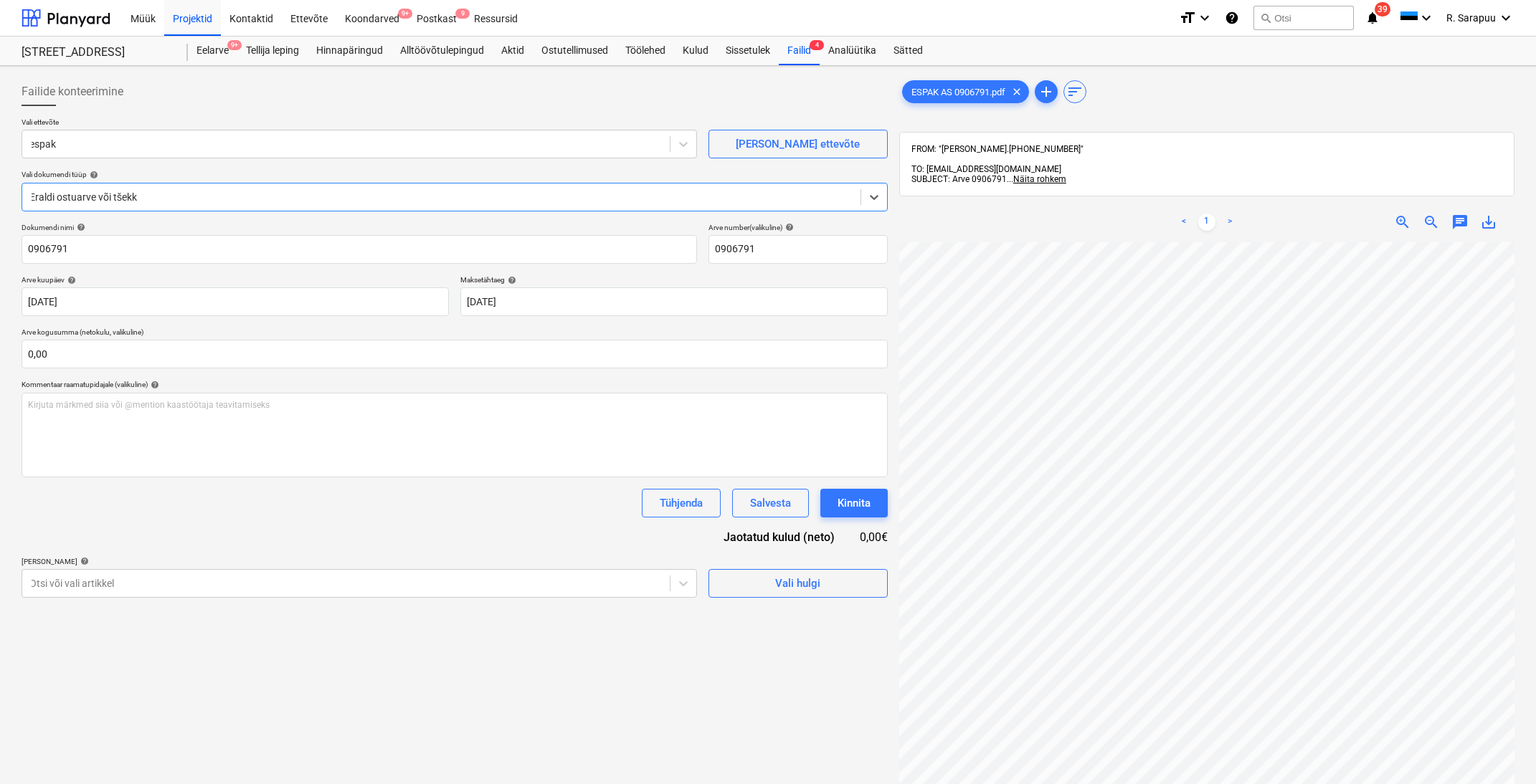
scroll to position [1, 33]
click at [429, 357] on input "text" at bounding box center [455, 354] width 867 height 28
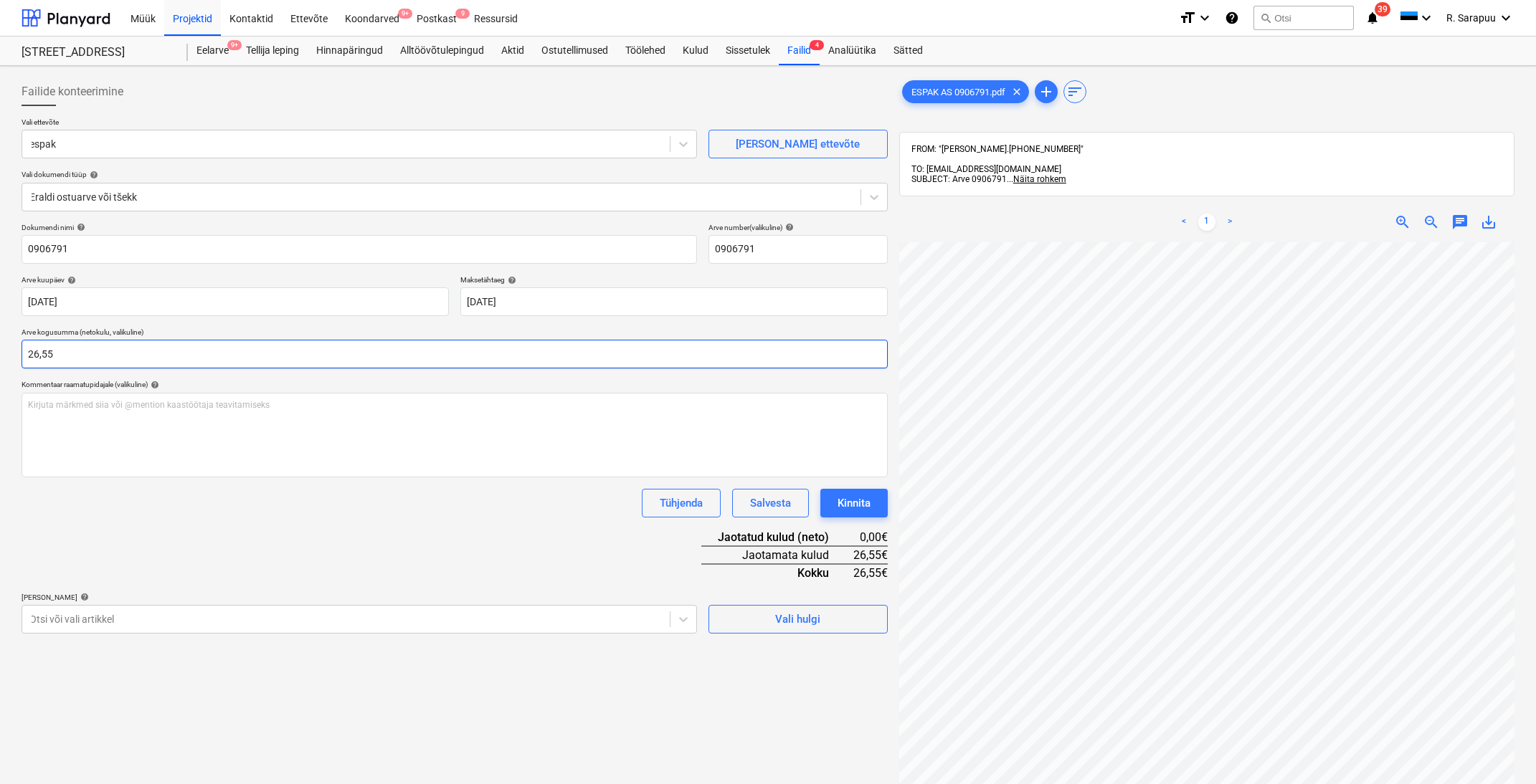
type input "26,55"
click at [568, 516] on div "Tühjenda Salvesta Kinnita" at bounding box center [455, 503] width 867 height 28
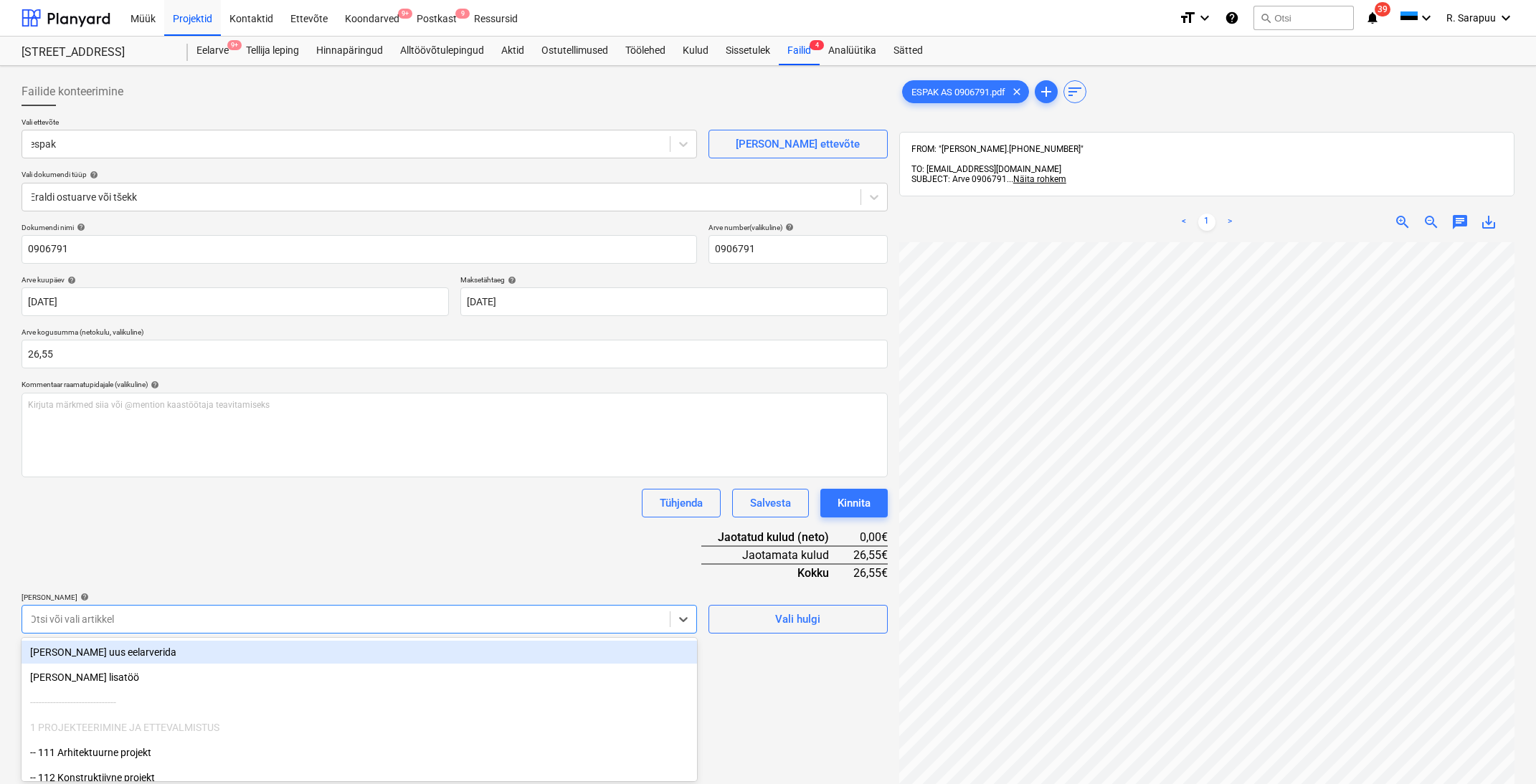
scroll to position [78, 0]
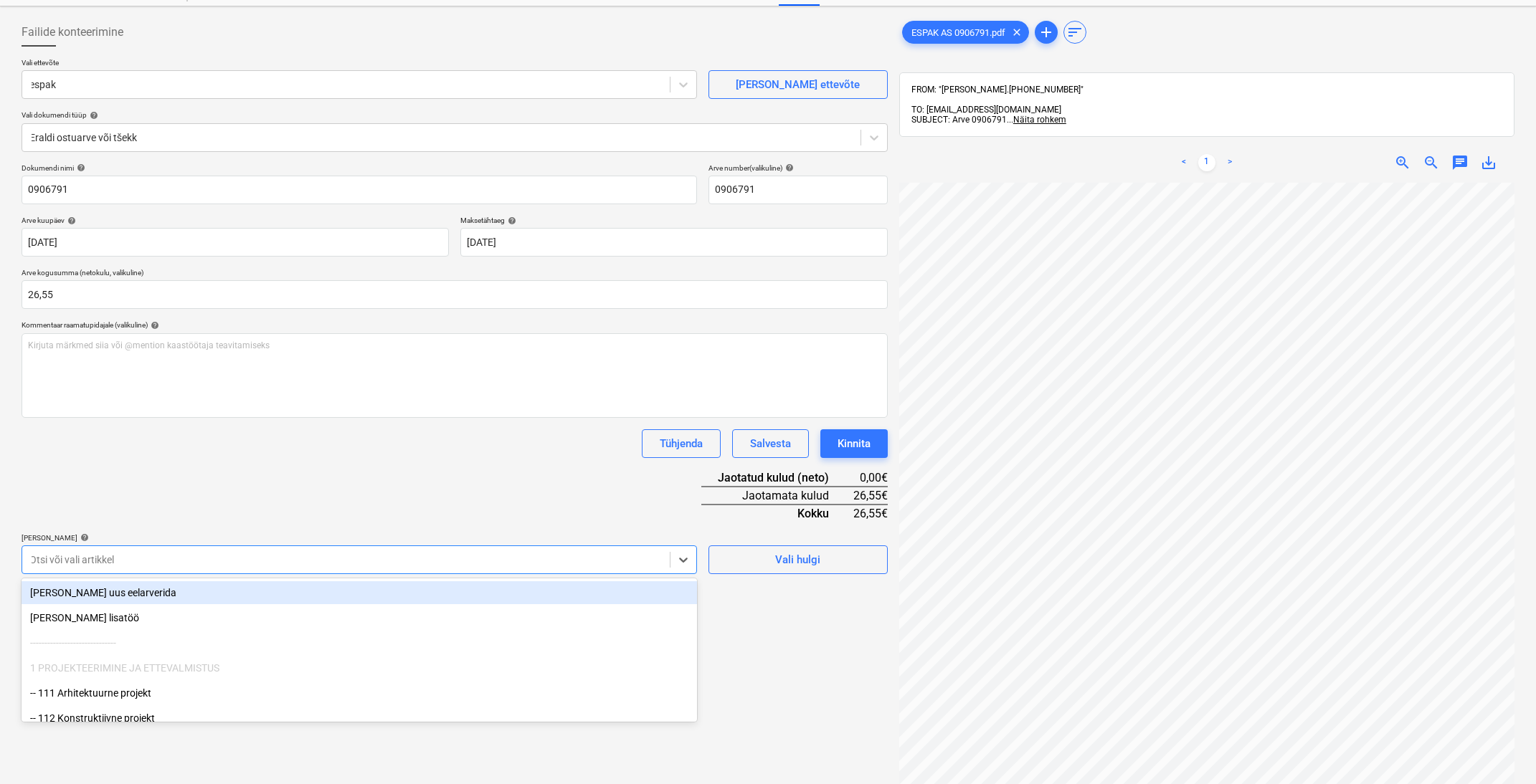
click at [645, 622] on body "Müük Projektid Kontaktid Ettevõte Koondarved 9+ Postkast 9 Ressursid format_siz…" at bounding box center [768, 332] width 1536 height 784
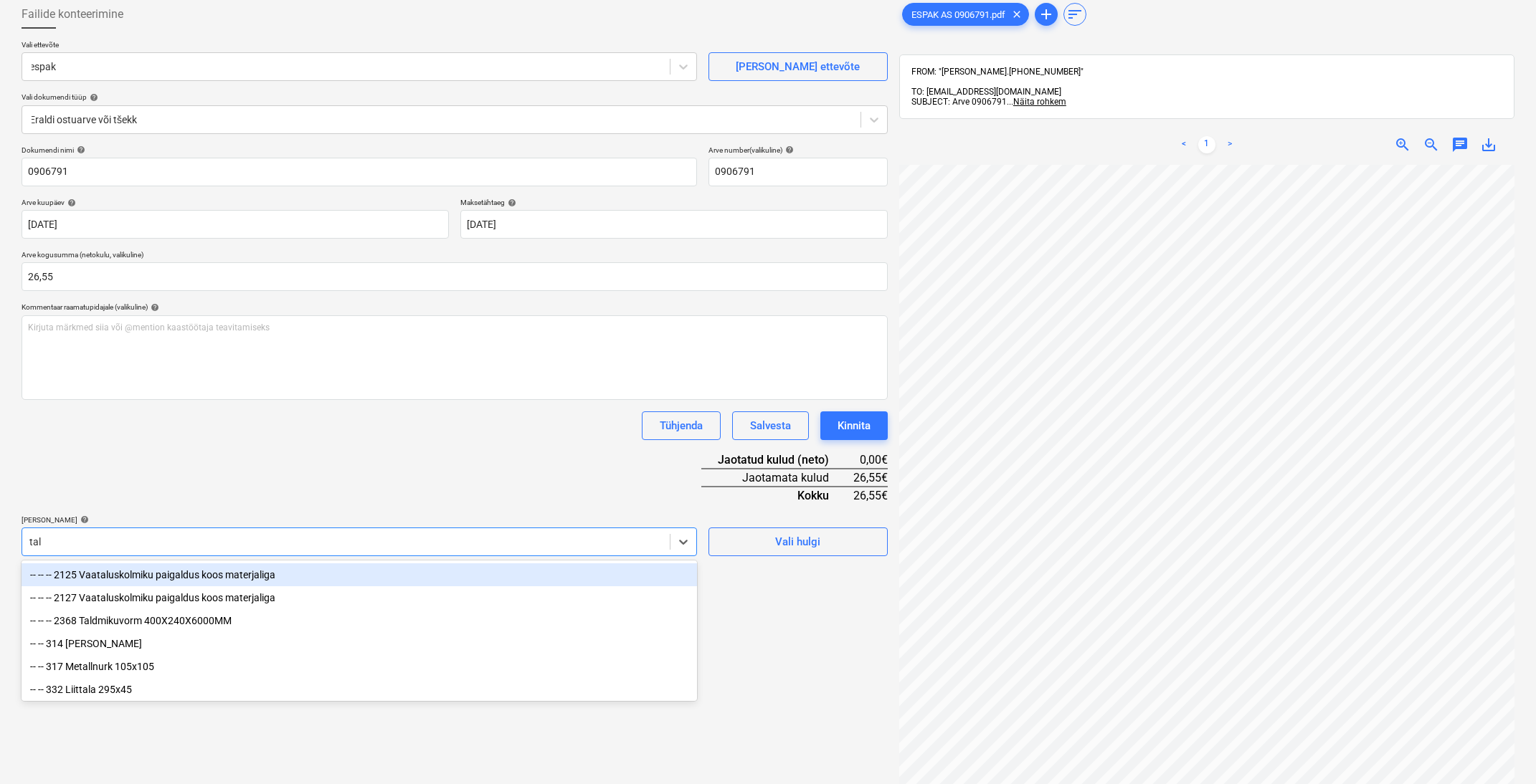
type input "talv"
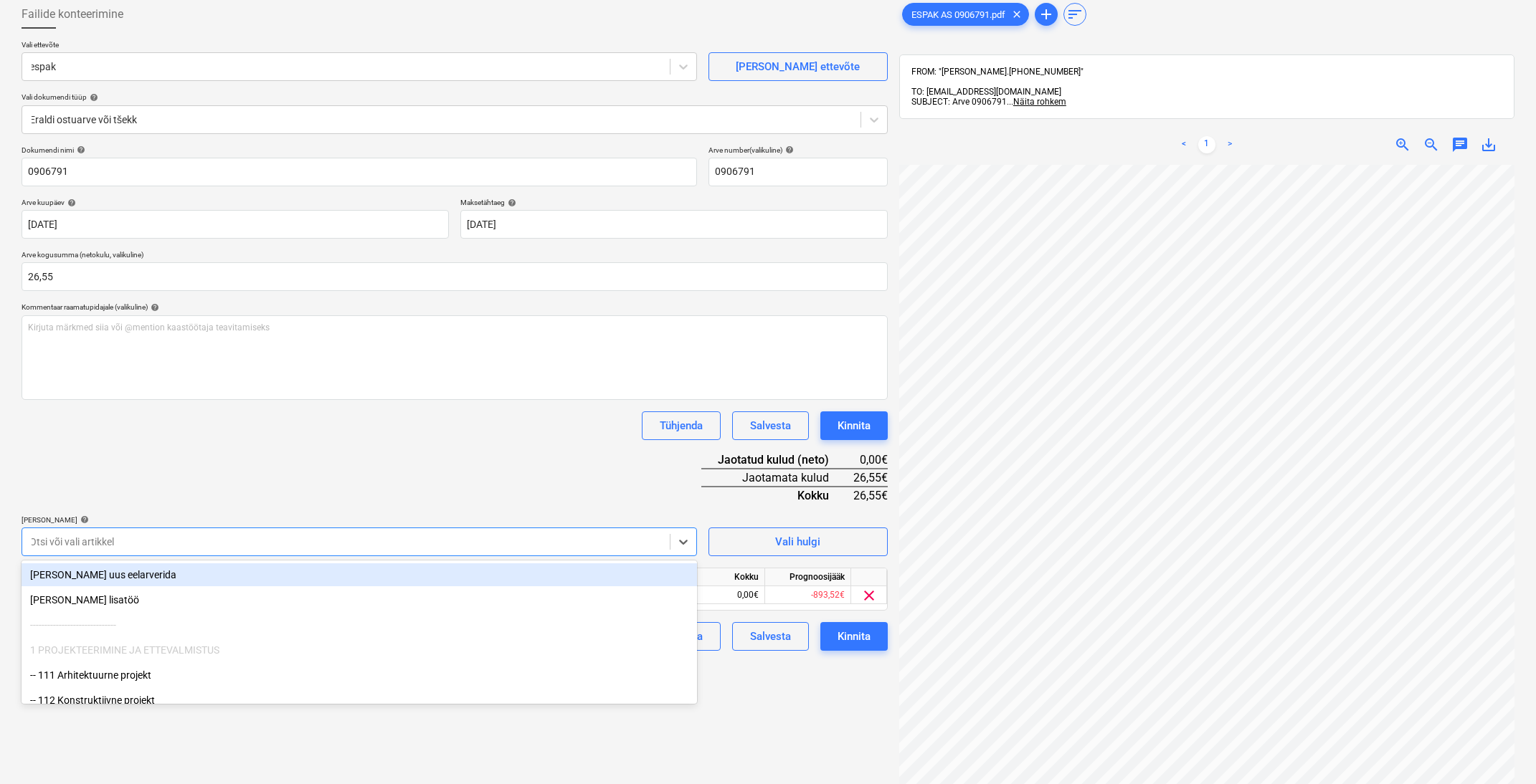
drag, startPoint x: 435, startPoint y: 439, endPoint x: 427, endPoint y: 443, distance: 8.9
click at [435, 439] on div "Dokumendi nimi help 0906791 Arve number (valikuline) help 0906791 Arve kuupäev …" at bounding box center [455, 398] width 867 height 506
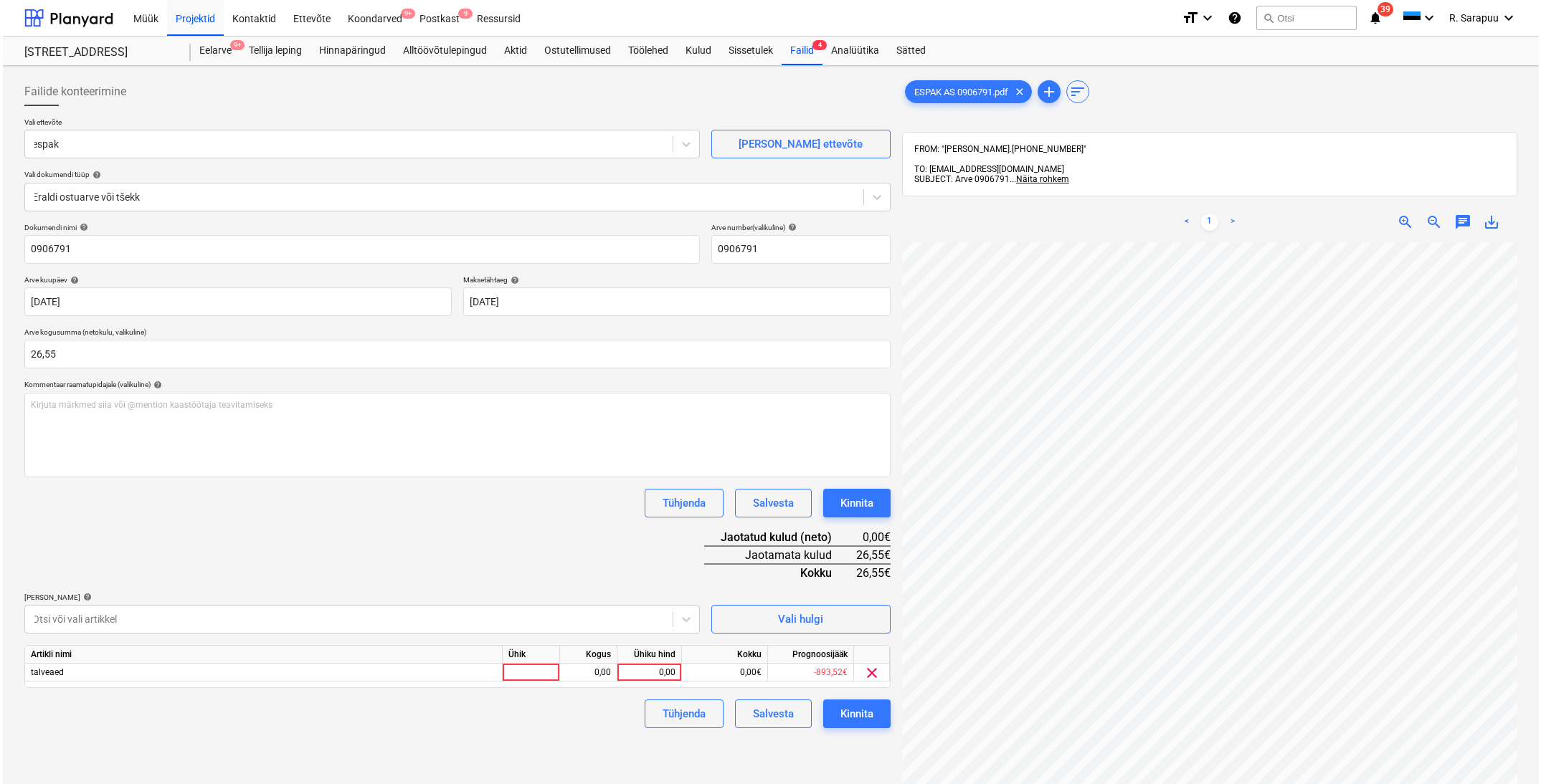
scroll to position [0, 0]
click at [649, 675] on div "0,00" at bounding box center [646, 673] width 52 height 18
type input "26,55"
click at [840, 707] on div "Kinnita" at bounding box center [854, 713] width 33 height 19
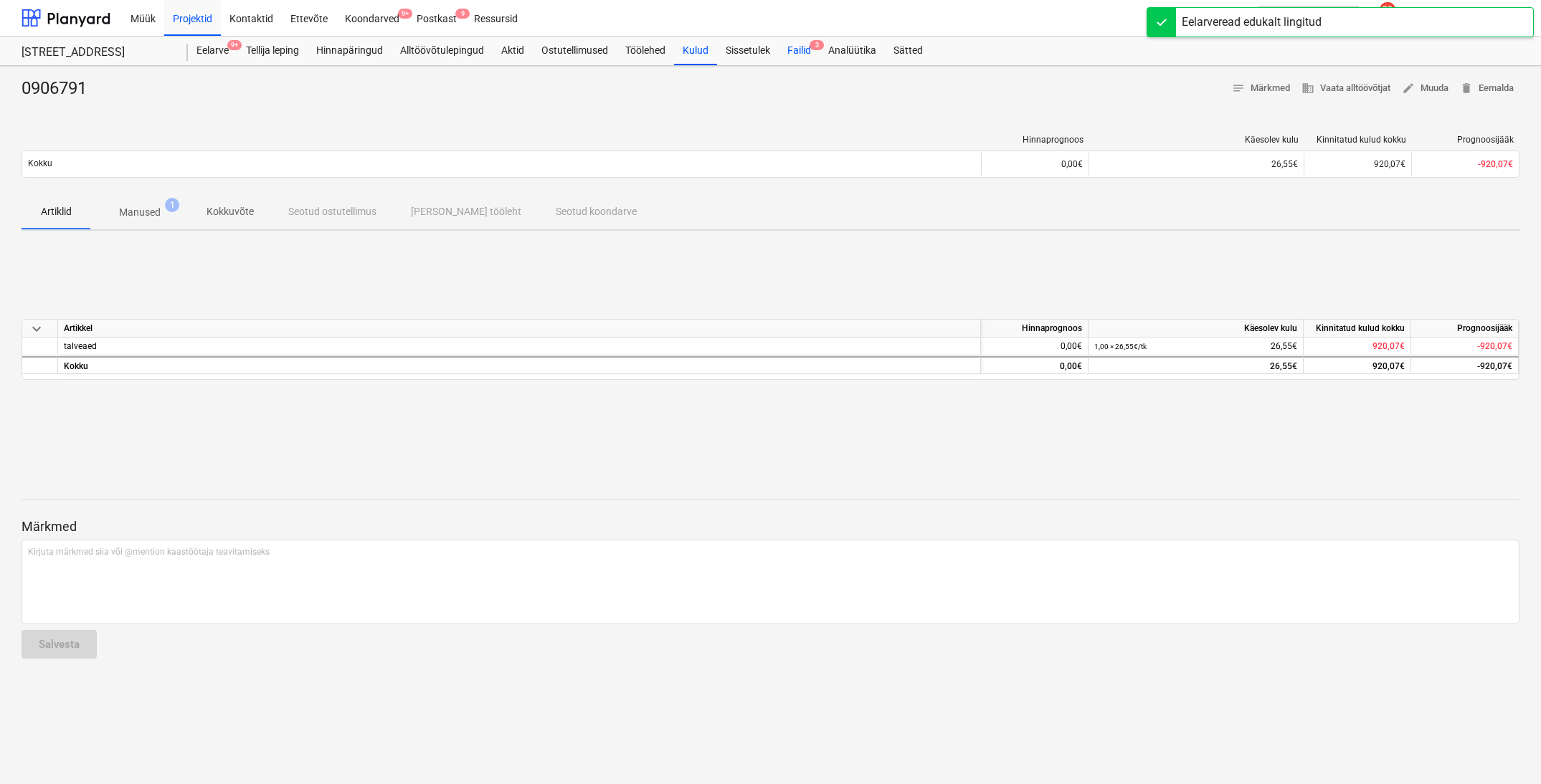
scroll to position [1, 0]
click at [803, 46] on div "Failid 3" at bounding box center [800, 50] width 41 height 28
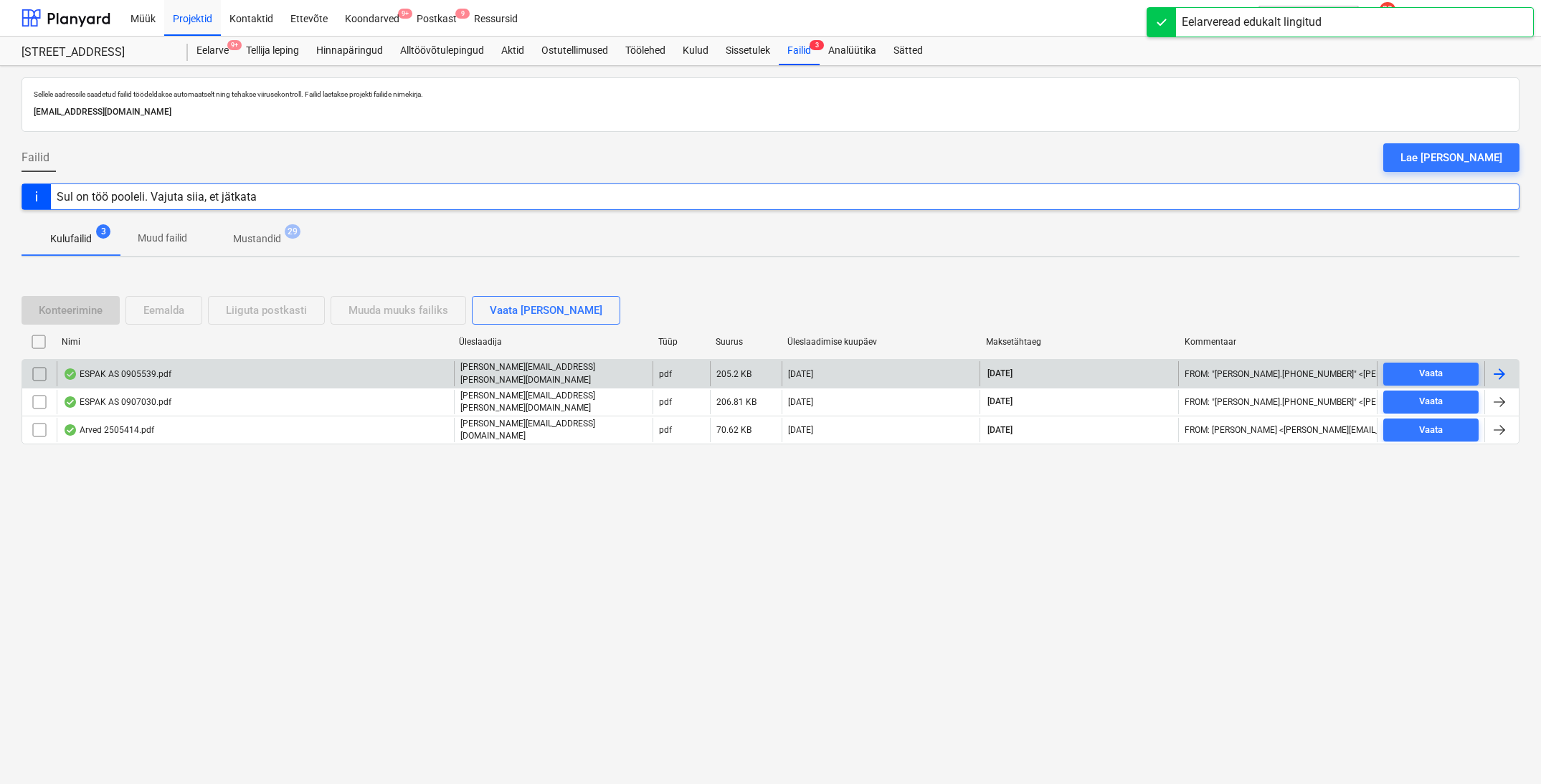
click at [125, 375] on div "ESPAK AS 0905539.pdf" at bounding box center [117, 374] width 108 height 12
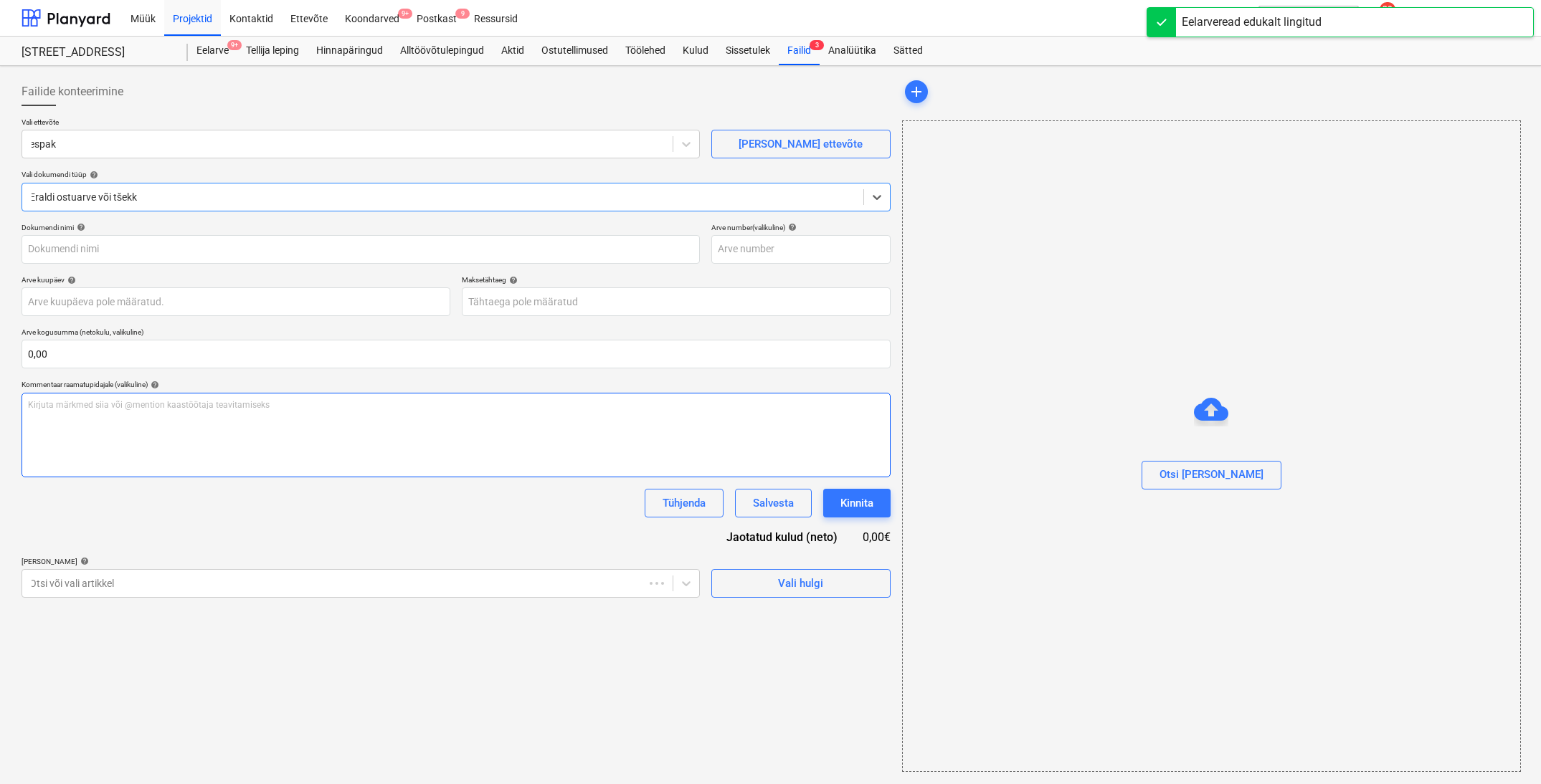
type input "0905539"
type input "[DATE]"
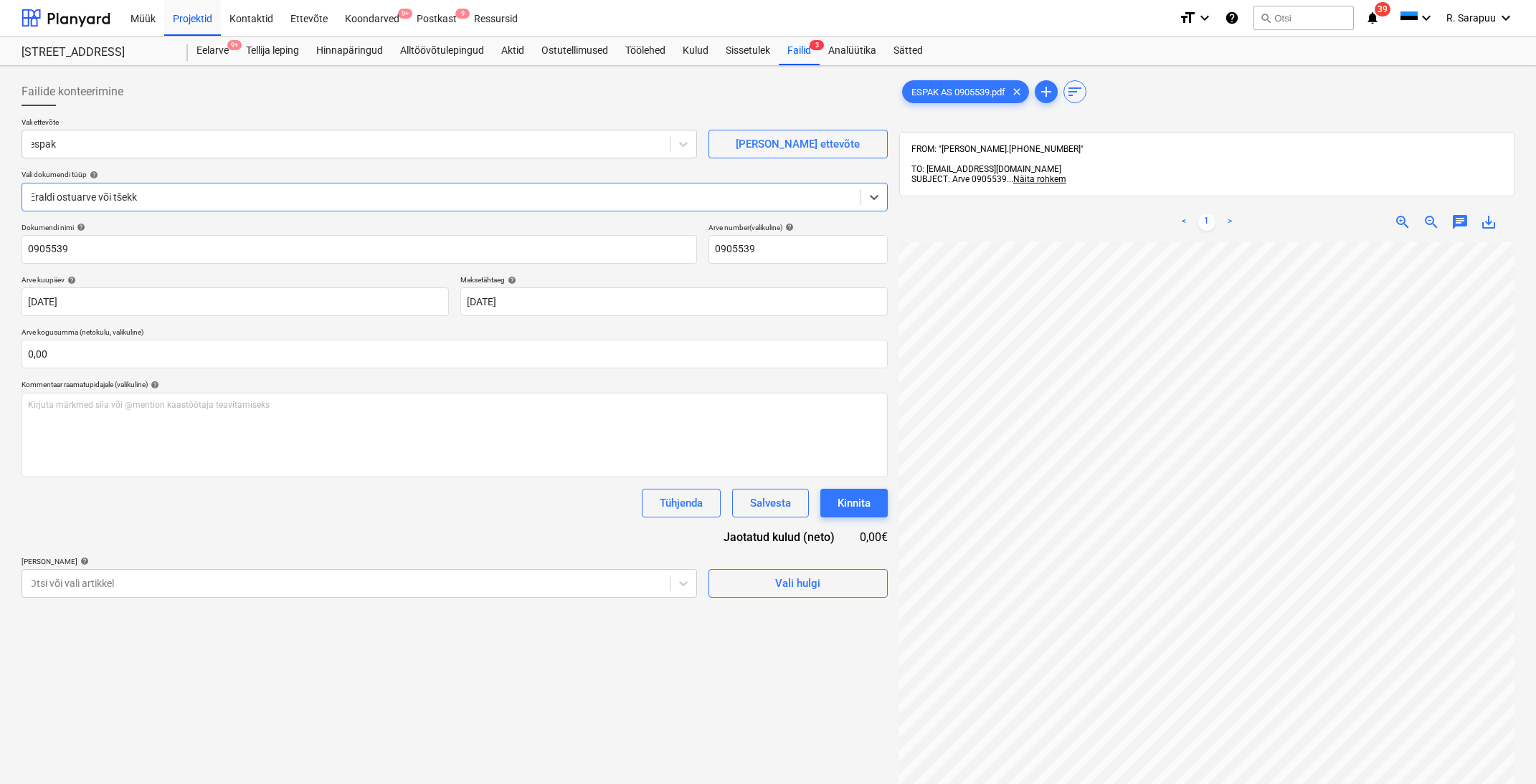
scroll to position [0, 28]
click at [145, 355] on input "text" at bounding box center [455, 354] width 867 height 28
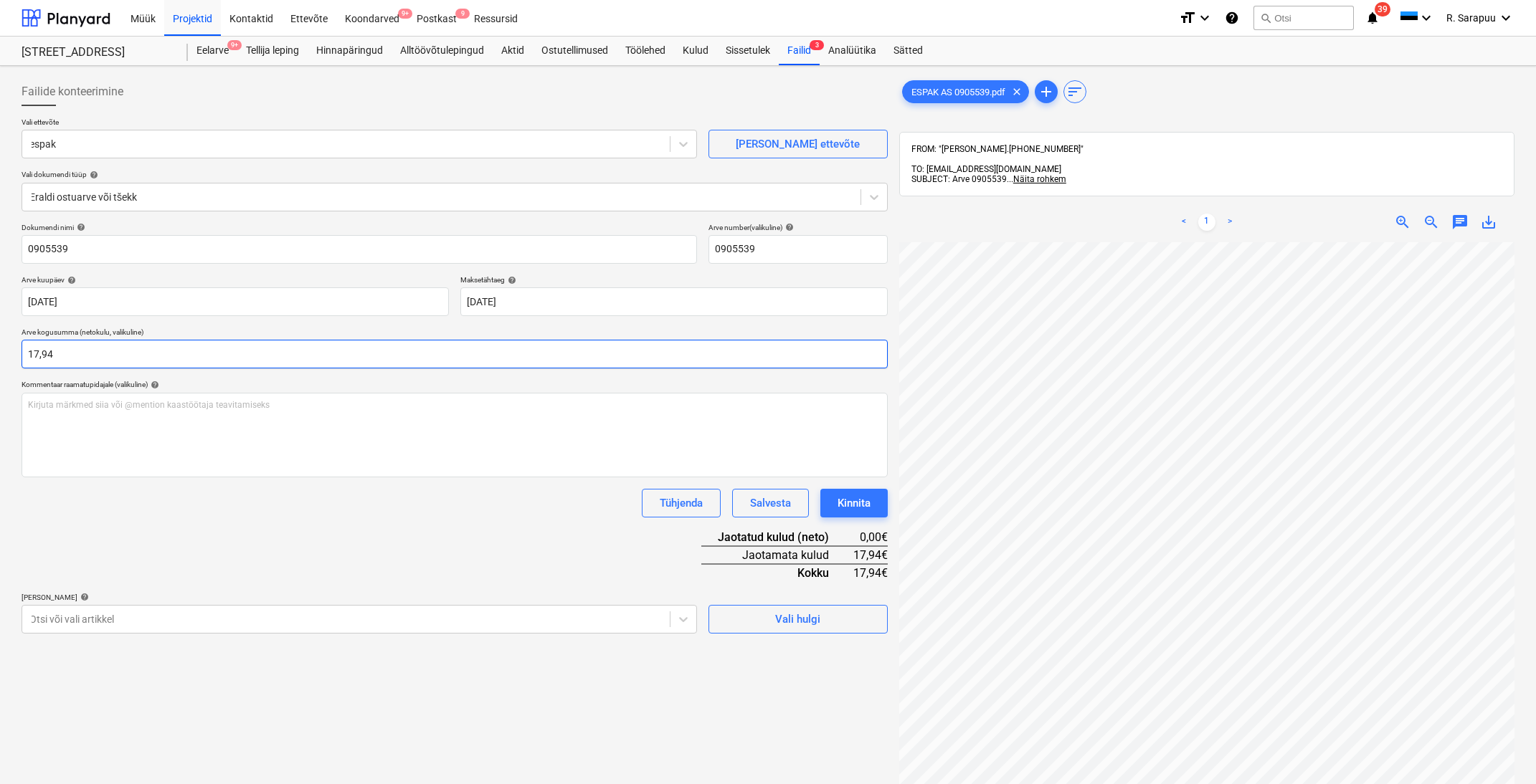
type input "17,94"
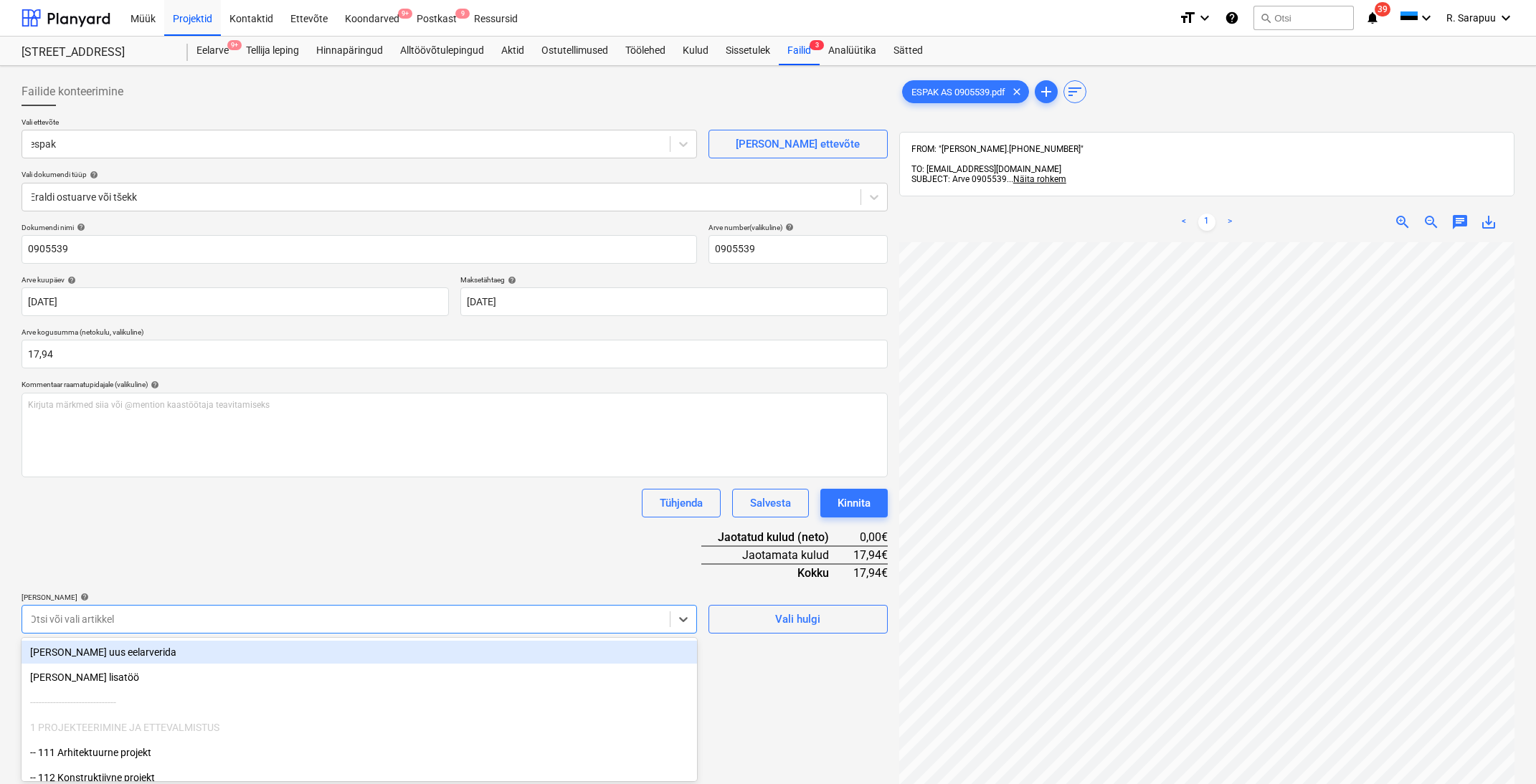
click at [306, 609] on body "Müük Projektid Kontaktid Ettevõte Koondarved 9+ Postkast 9 Ressursid format_siz…" at bounding box center [768, 392] width 1536 height 784
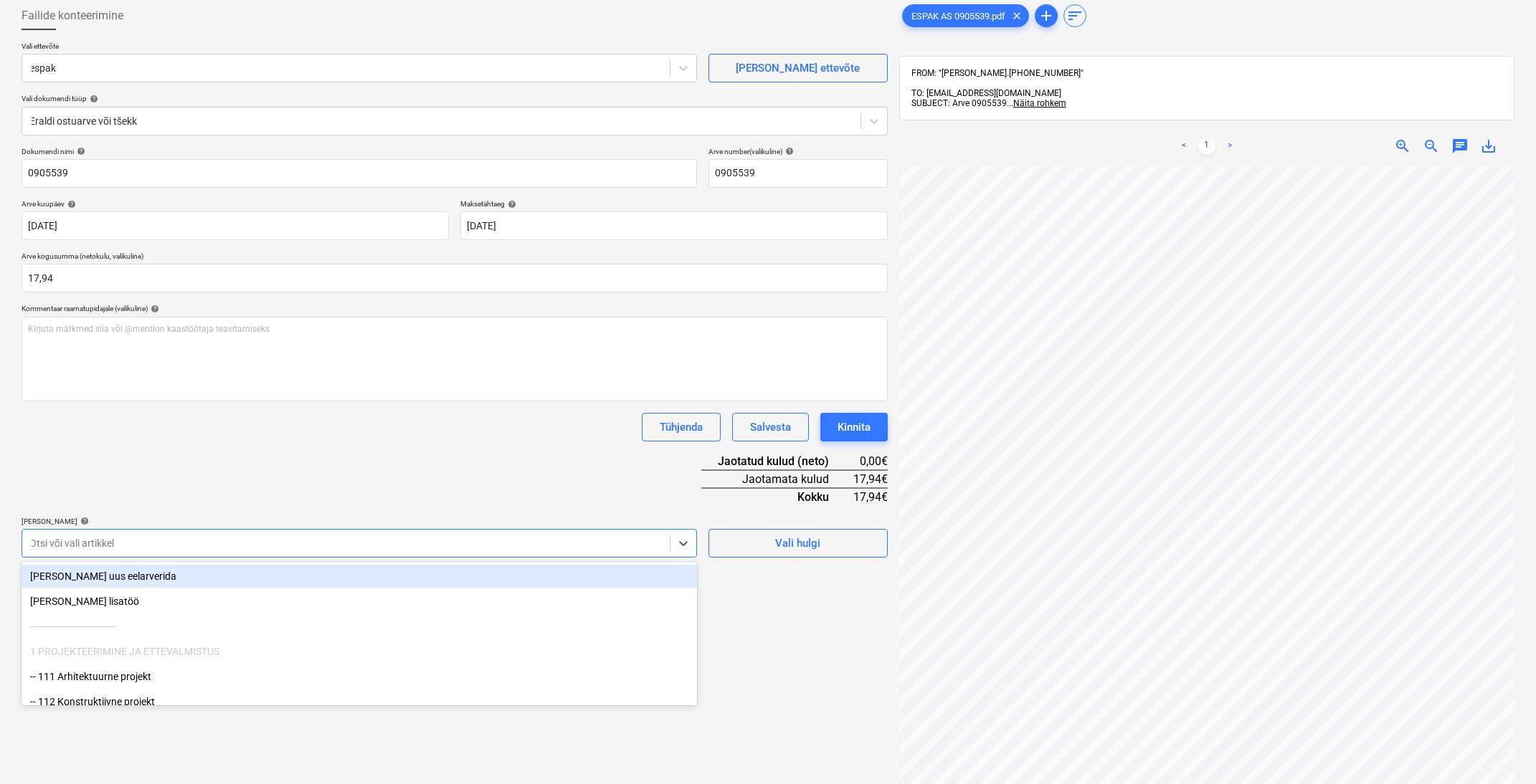
scroll to position [78, 0]
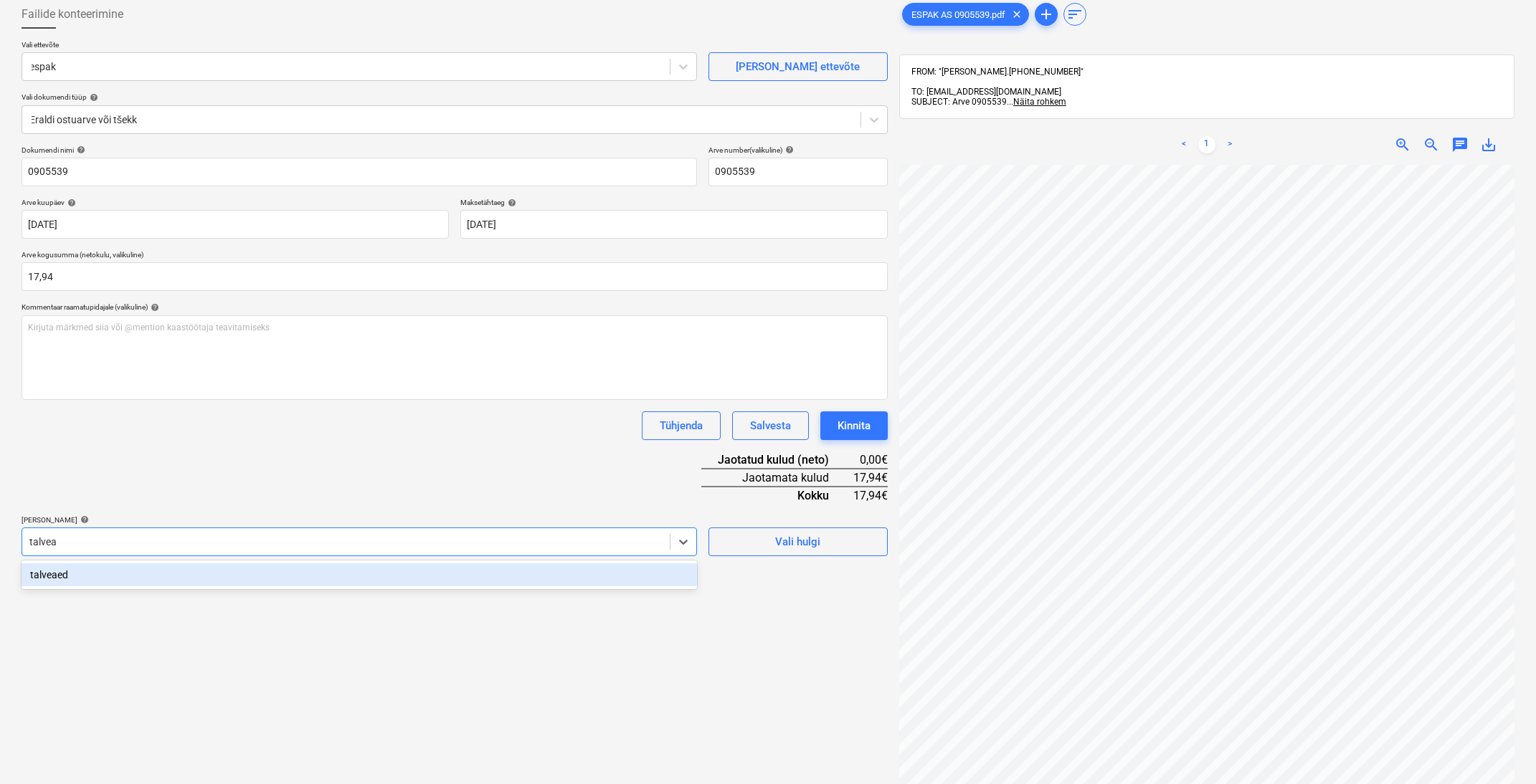
type input "talveae"
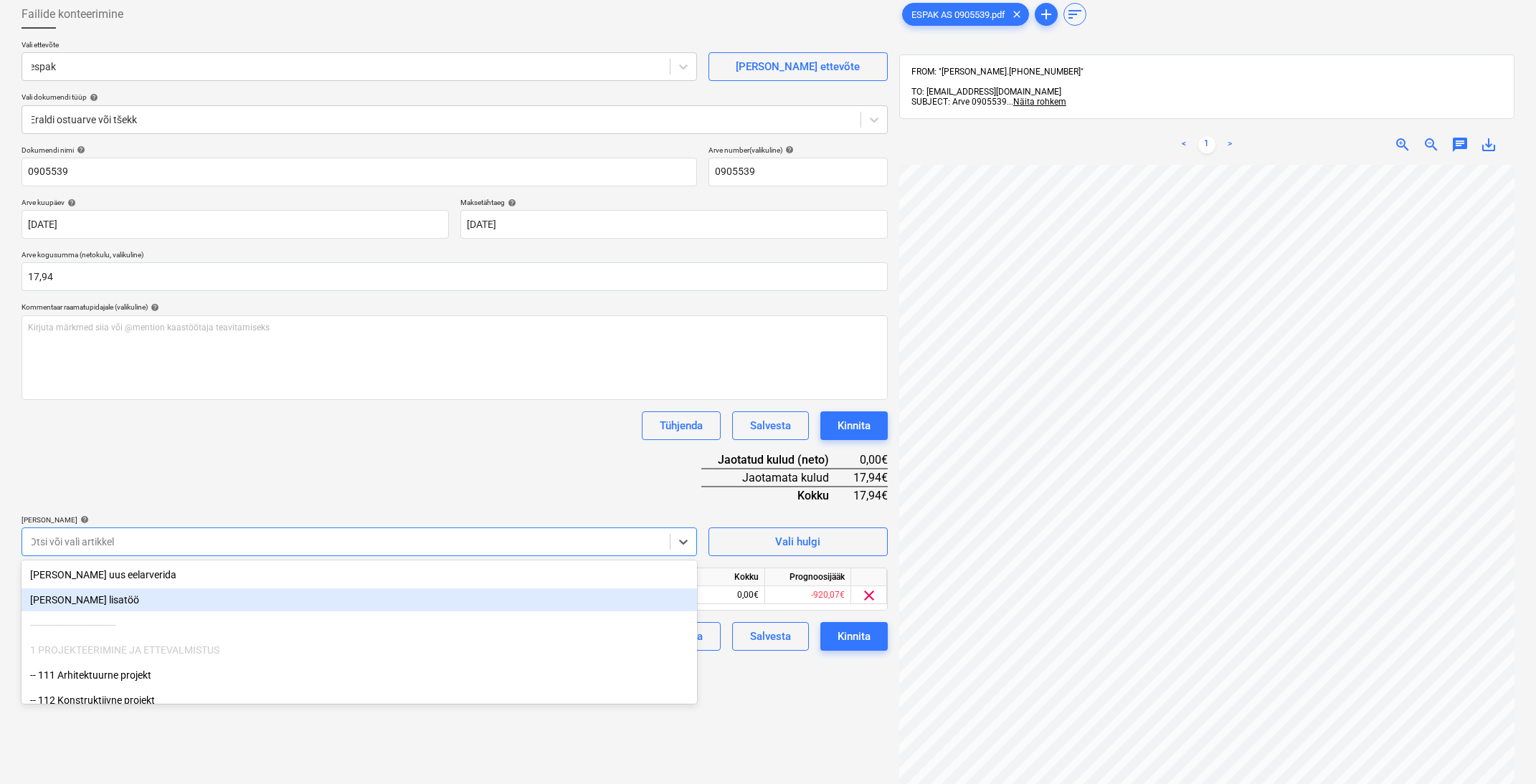
click at [450, 450] on div "Dokumendi nimi help 0905539 Arve number (valikuline) help 0905539 Arve kuupäev …" at bounding box center [455, 398] width 867 height 506
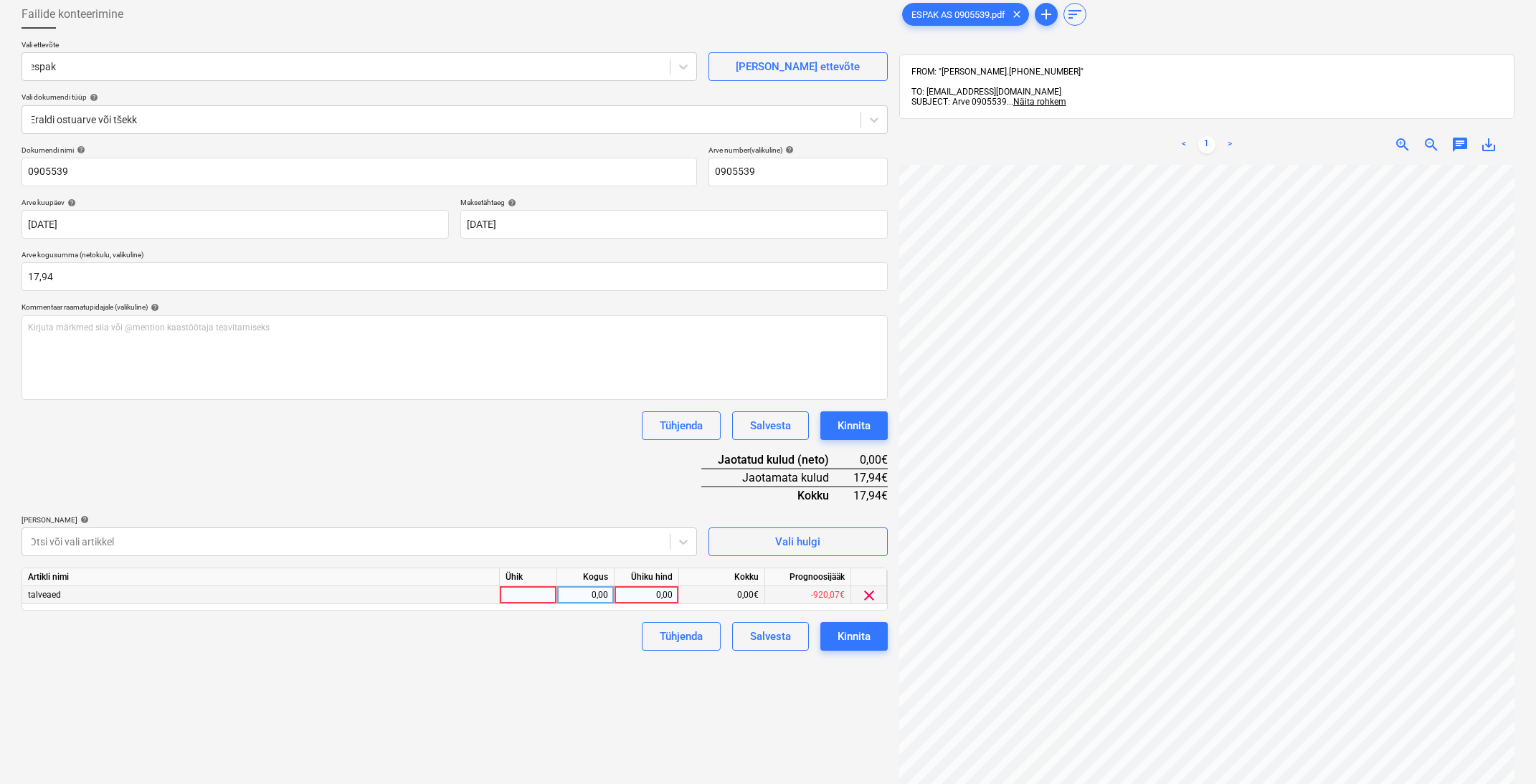
click at [655, 595] on div "0,00" at bounding box center [646, 595] width 52 height 18
type input "17,94"
click at [229, 474] on div "Dokumendi nimi help 0905539 Arve number (valikuline) help 0905539 Arve kuupäev …" at bounding box center [455, 398] width 867 height 506
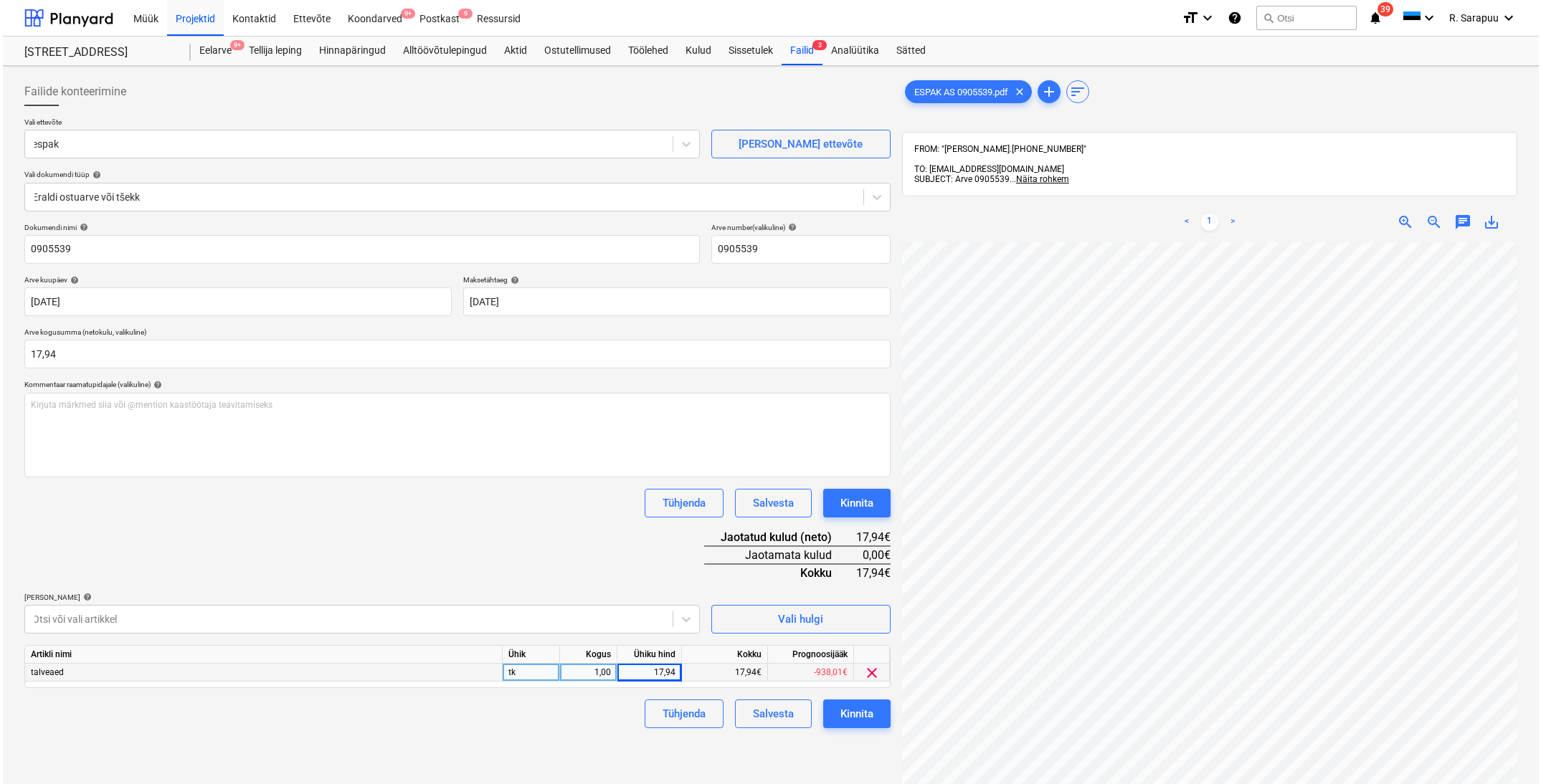
scroll to position [0, 0]
click at [858, 714] on div "Kinnita" at bounding box center [854, 713] width 33 height 19
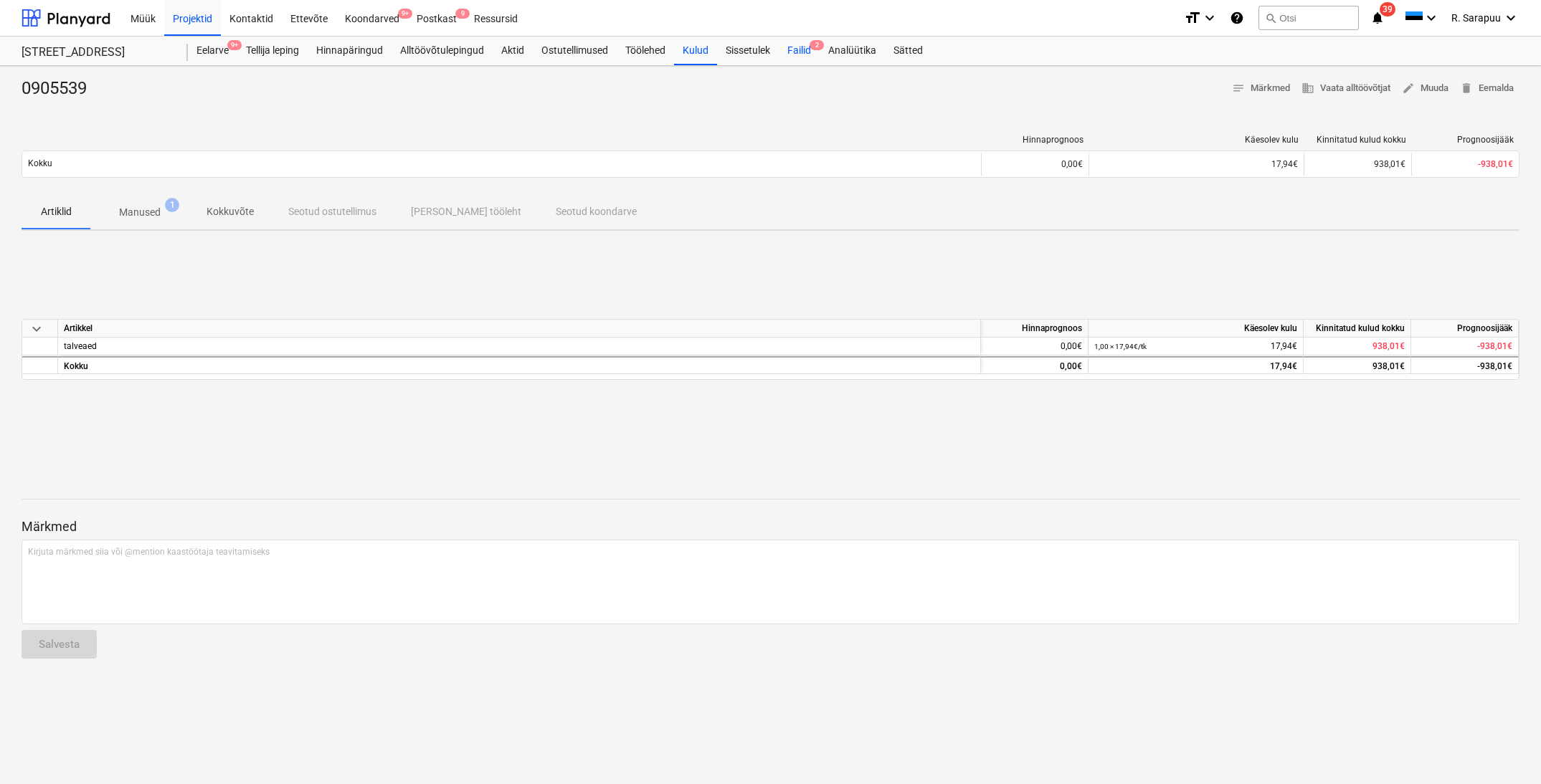
click at [812, 52] on div "Failid 2" at bounding box center [800, 50] width 41 height 28
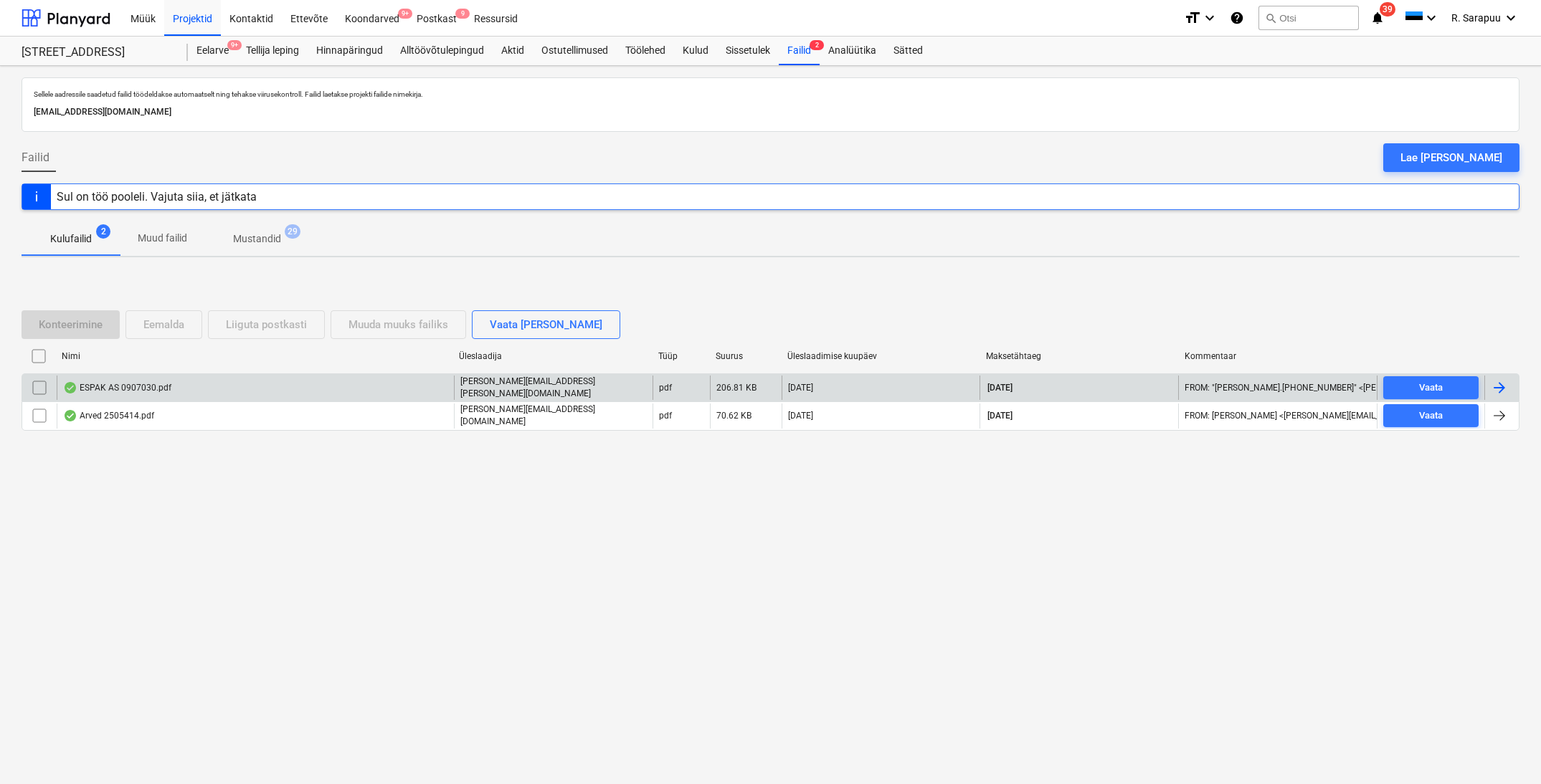
click at [91, 394] on div "ESPAK AS 0907030.pdf" at bounding box center [256, 387] width 397 height 25
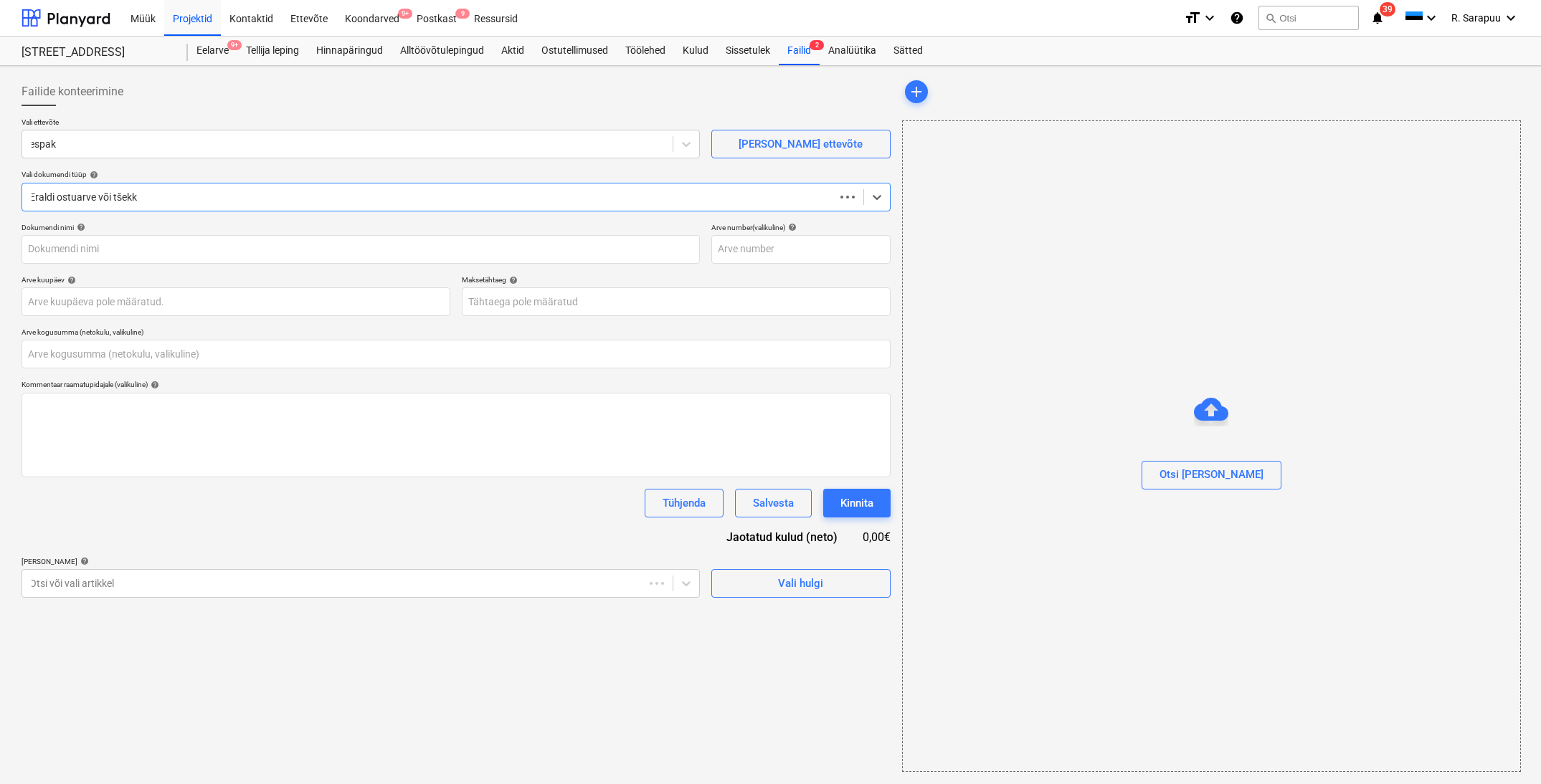
type input "0,00"
type input "0907030"
type input "[DATE]"
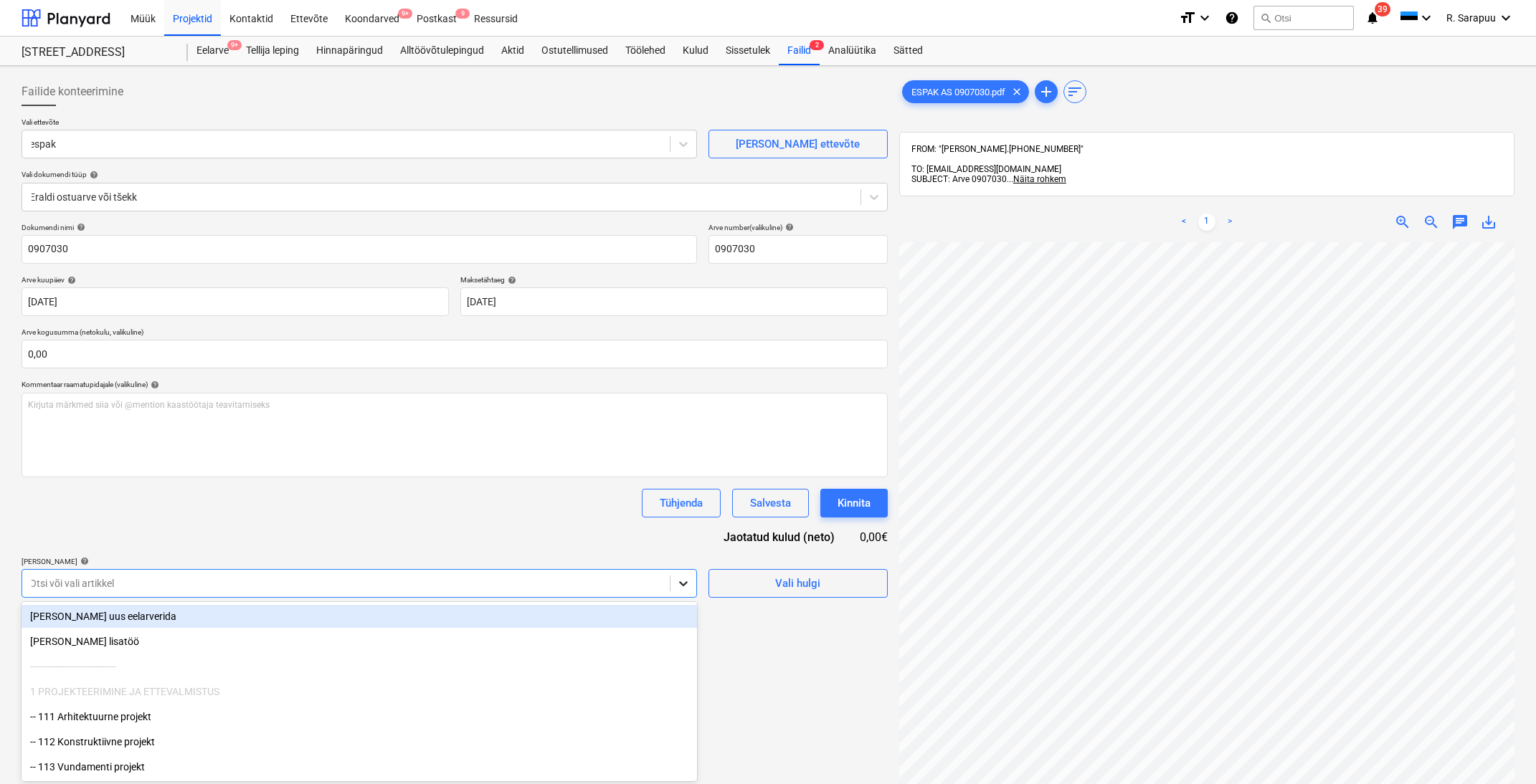
scroll to position [41, 0]
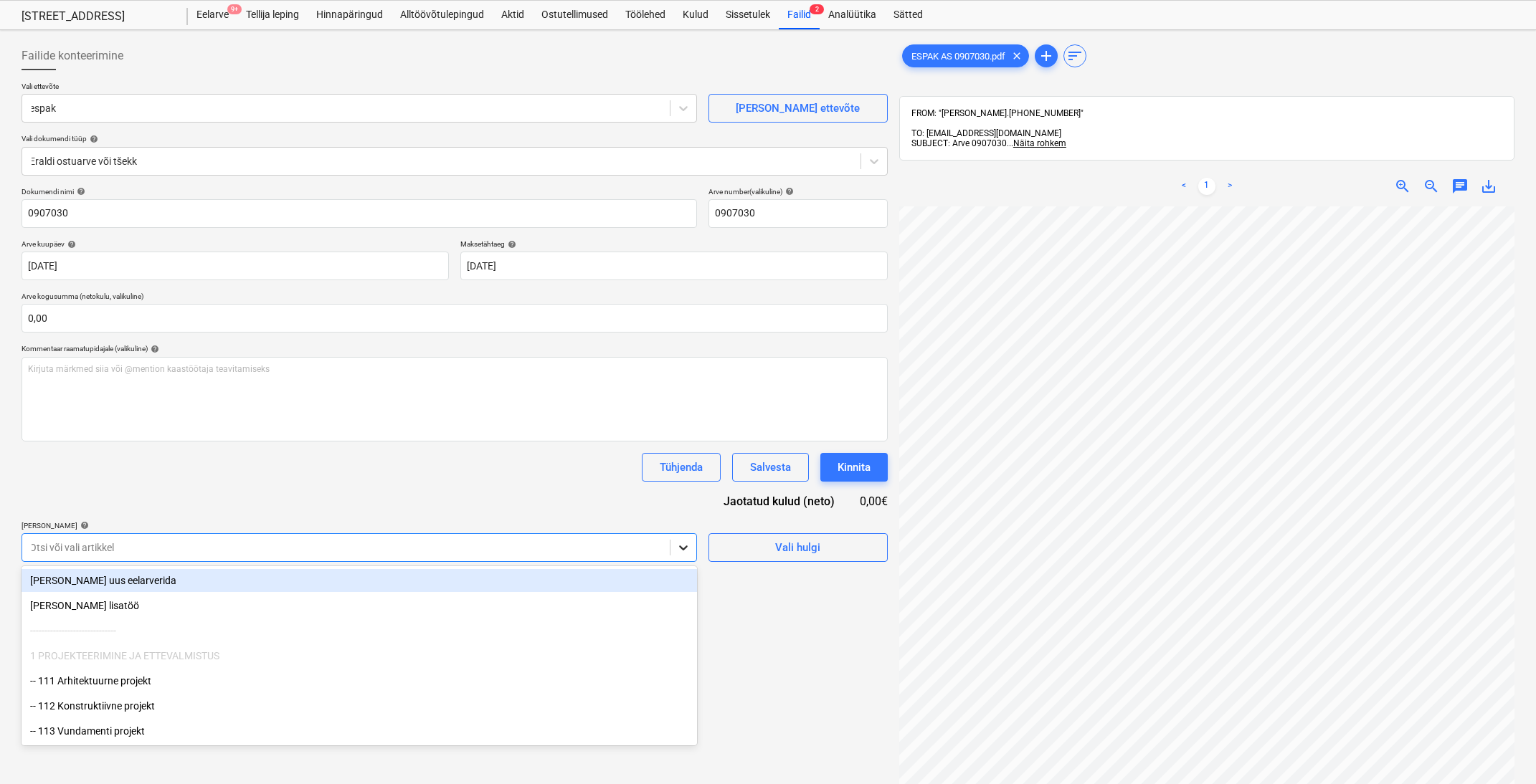
click at [688, 588] on body "Müük Projektid Kontaktid Ettevõte Koondarved 9+ Postkast 9 Ressursid format_siz…" at bounding box center [768, 357] width 1536 height 784
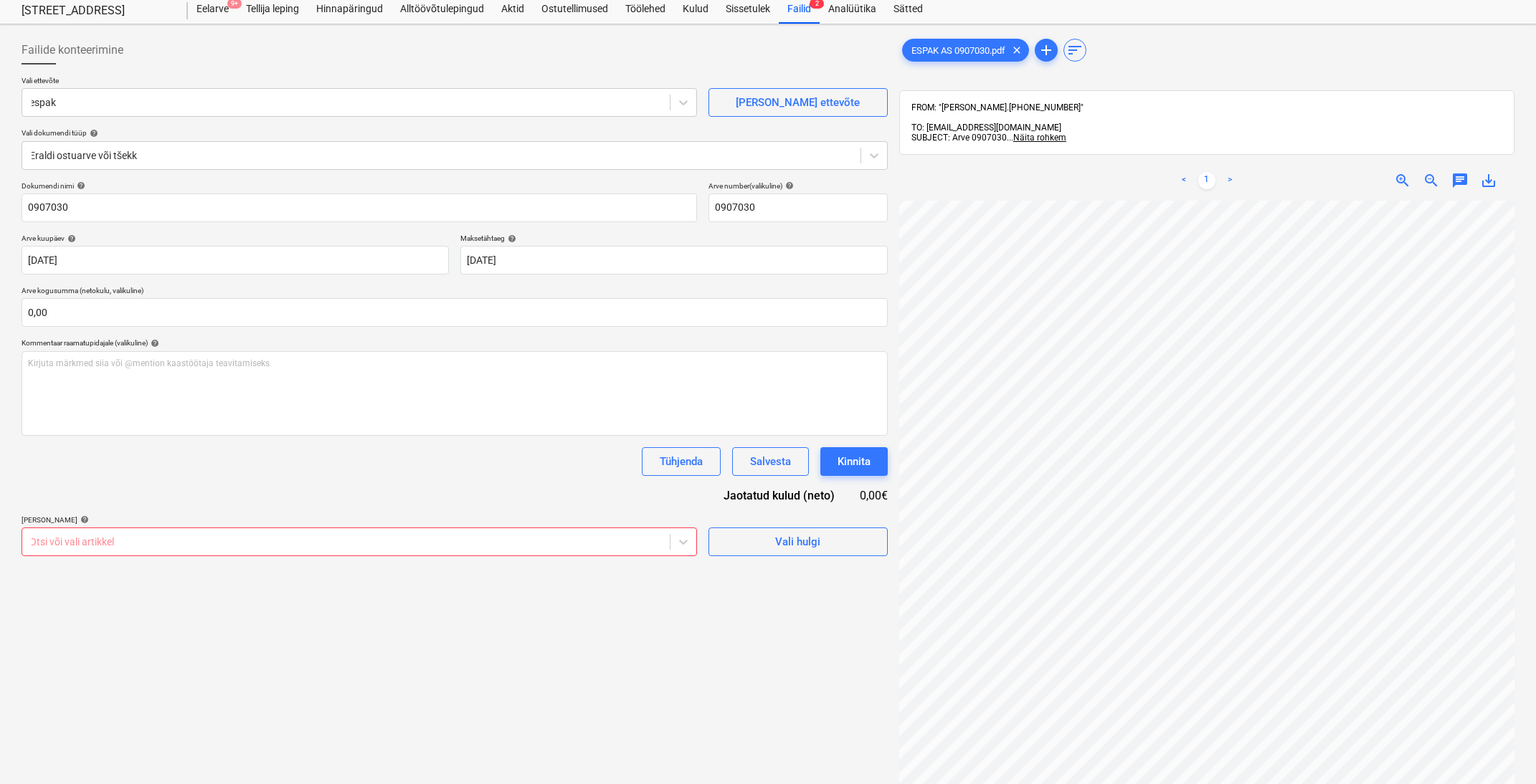
click at [373, 506] on div "Dokumendi nimi help 0907030 Arve number (valikuline) help 0907030 Arve kuupäev …" at bounding box center [455, 369] width 867 height 375
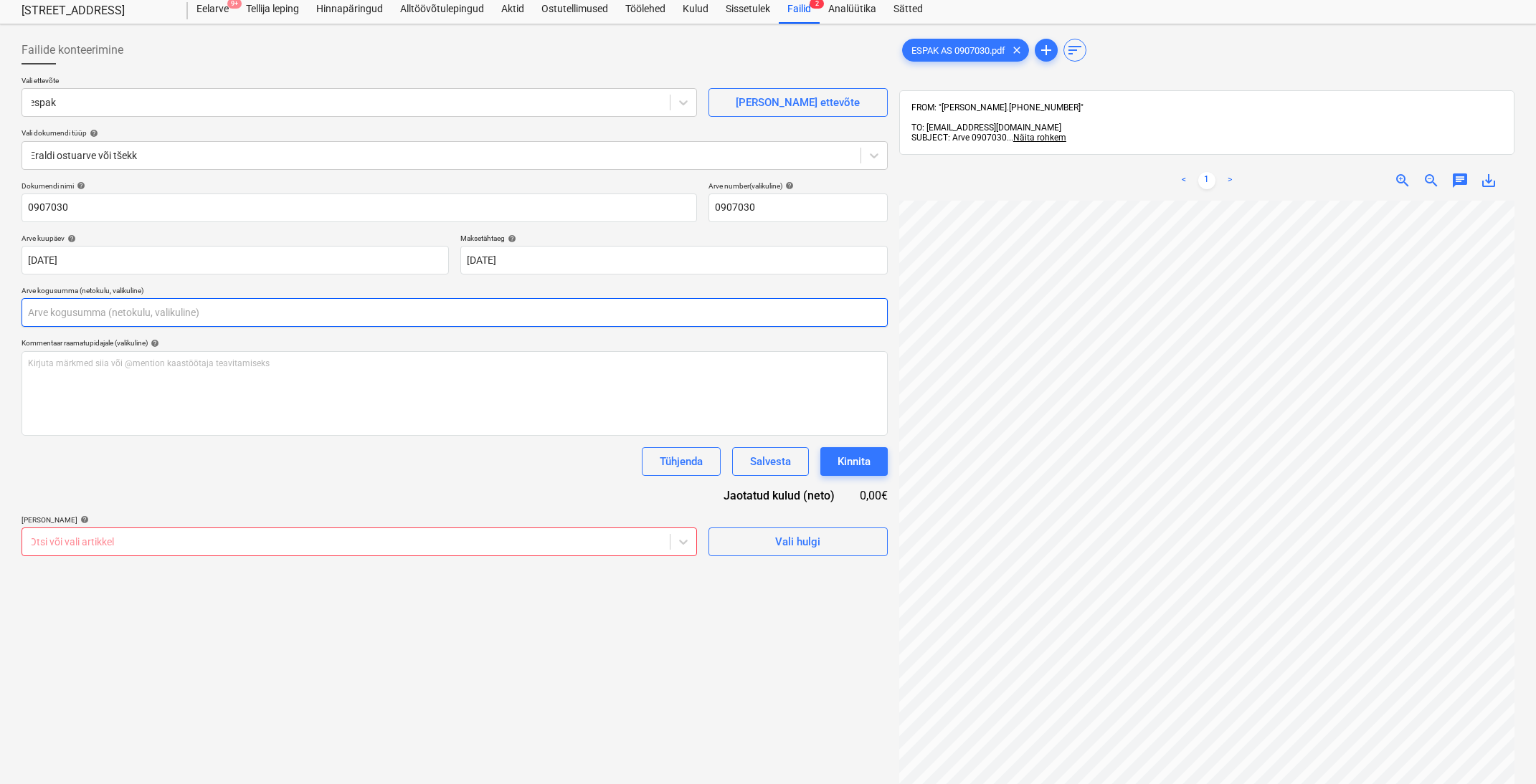
click at [313, 313] on input "text" at bounding box center [455, 312] width 867 height 28
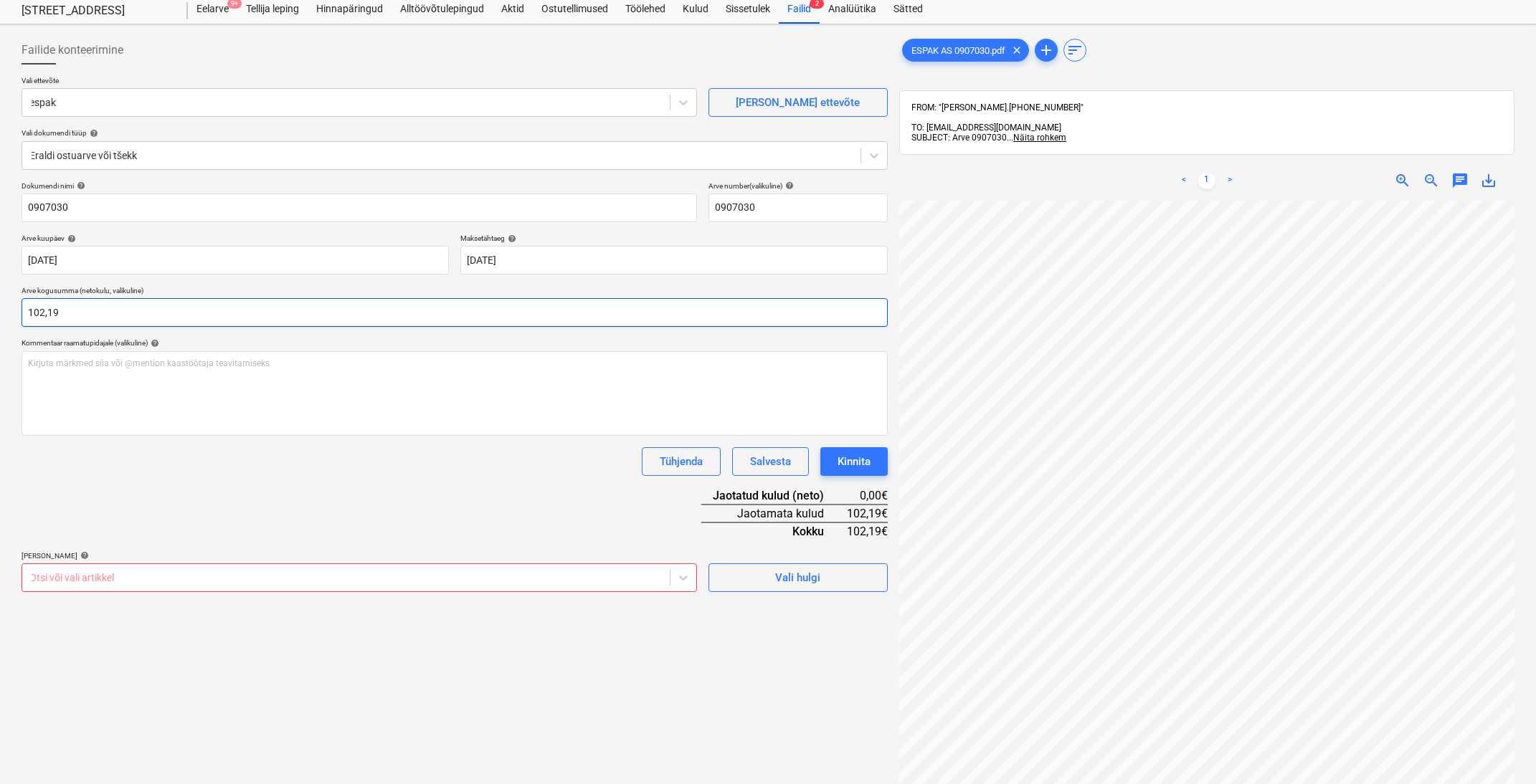
type input "102,19"
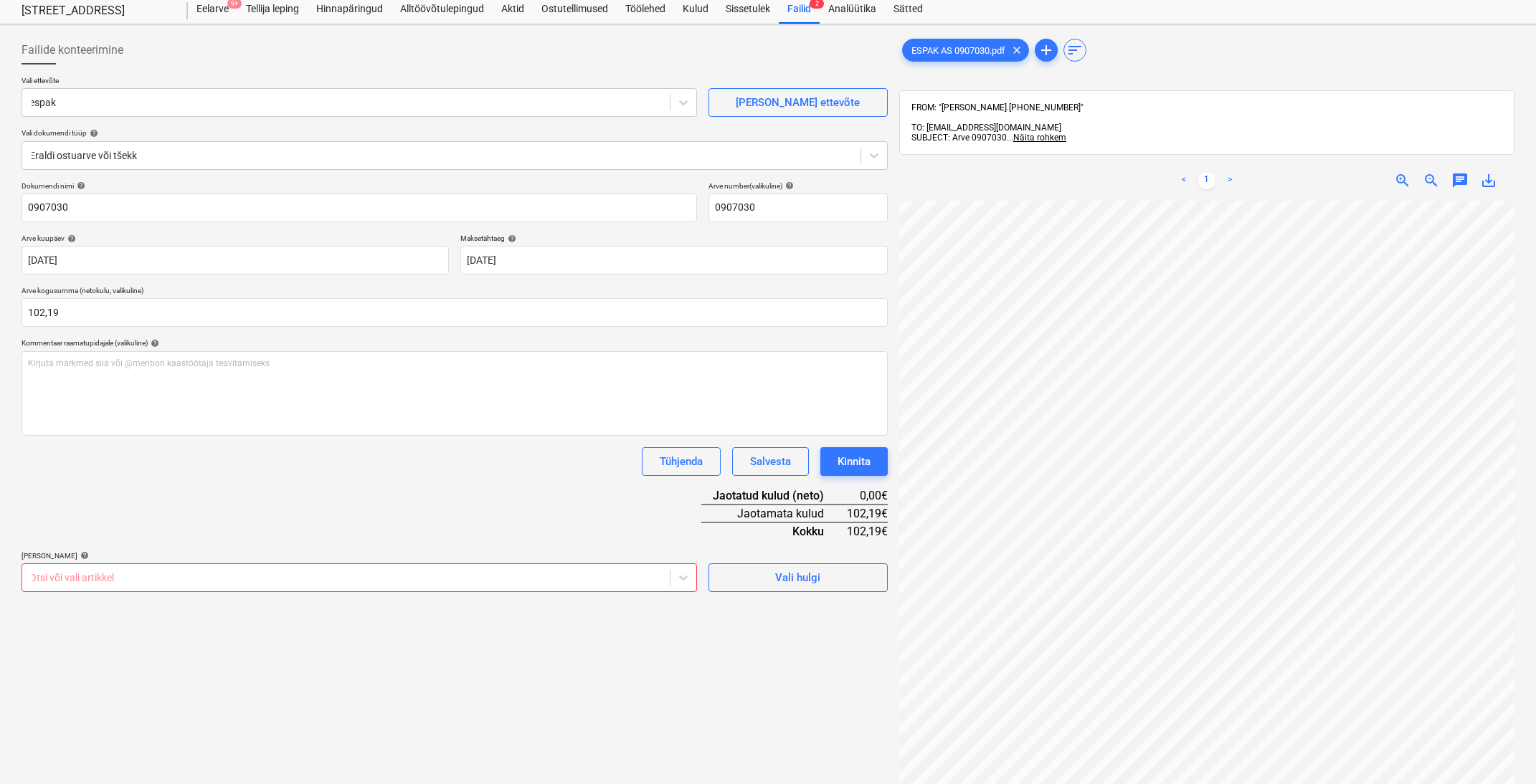
click at [387, 530] on div "Dokumendi nimi help 0907030 Arve number (valikuline) help 0907030 Arve kuupäev …" at bounding box center [455, 387] width 867 height 411
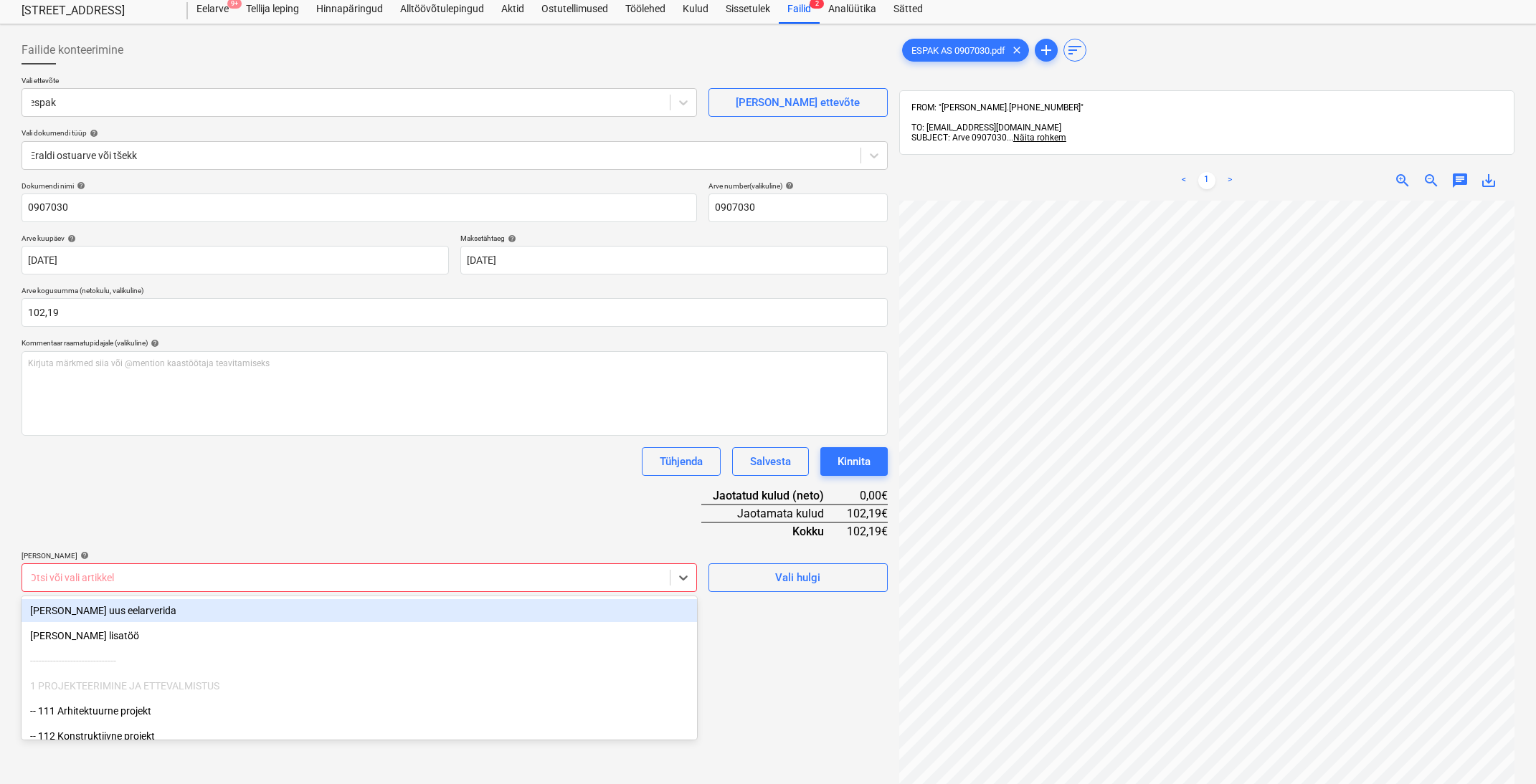
scroll to position [78, 0]
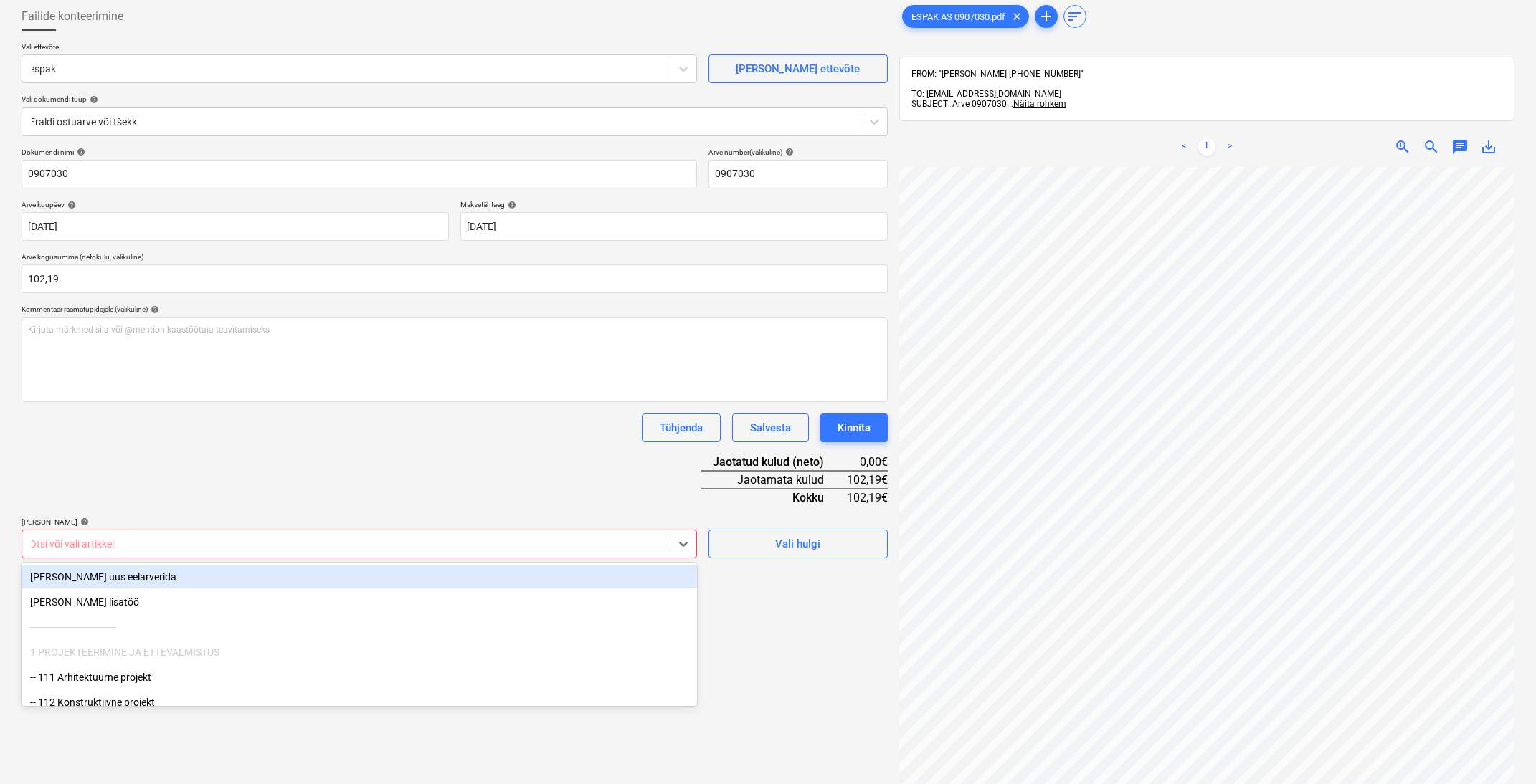
click at [474, 578] on body "Müük Projektid Kontaktid Ettevõte Koondarved 9+ Postkast 9 Ressursid format_siz…" at bounding box center [768, 316] width 1536 height 784
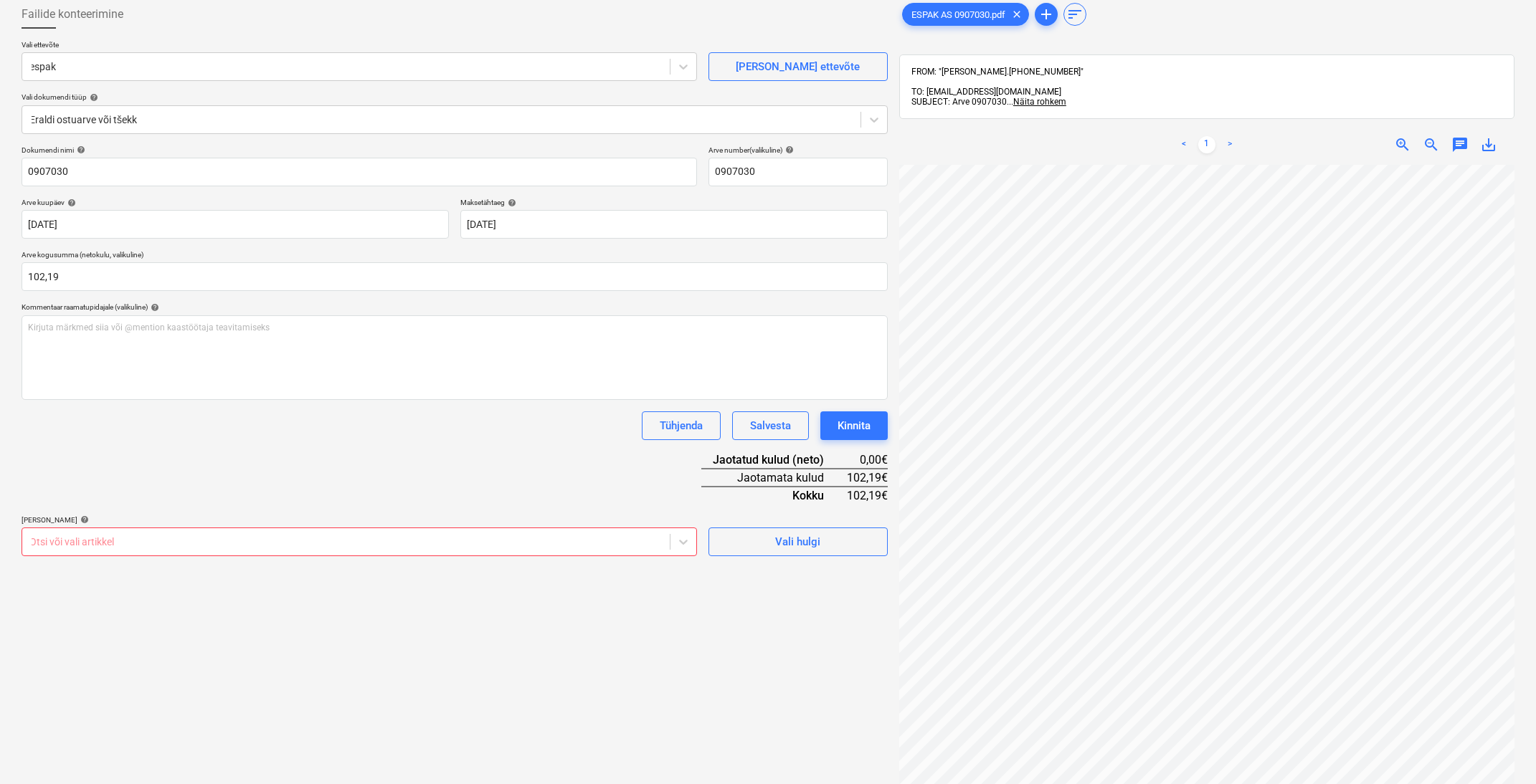
click at [202, 474] on div "Dokumendi nimi help 0907030 Arve number (valikuline) help 0907030 Arve kuupäev …" at bounding box center [455, 351] width 867 height 411
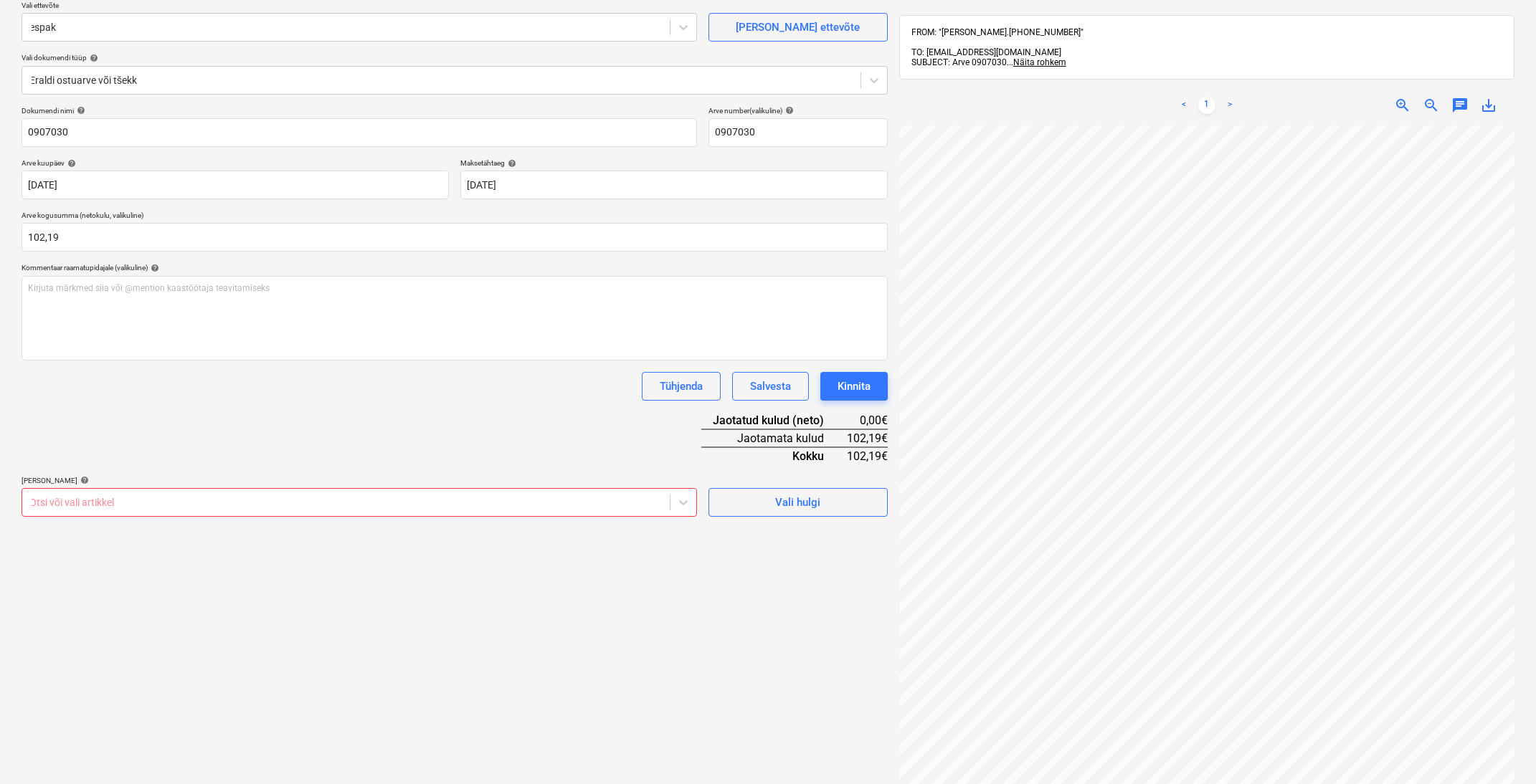
scroll to position [118, 0]
click at [618, 501] on div at bounding box center [346, 502] width 633 height 15
type input "talve"
click at [572, 542] on div "talveaed" at bounding box center [359, 534] width 675 height 23
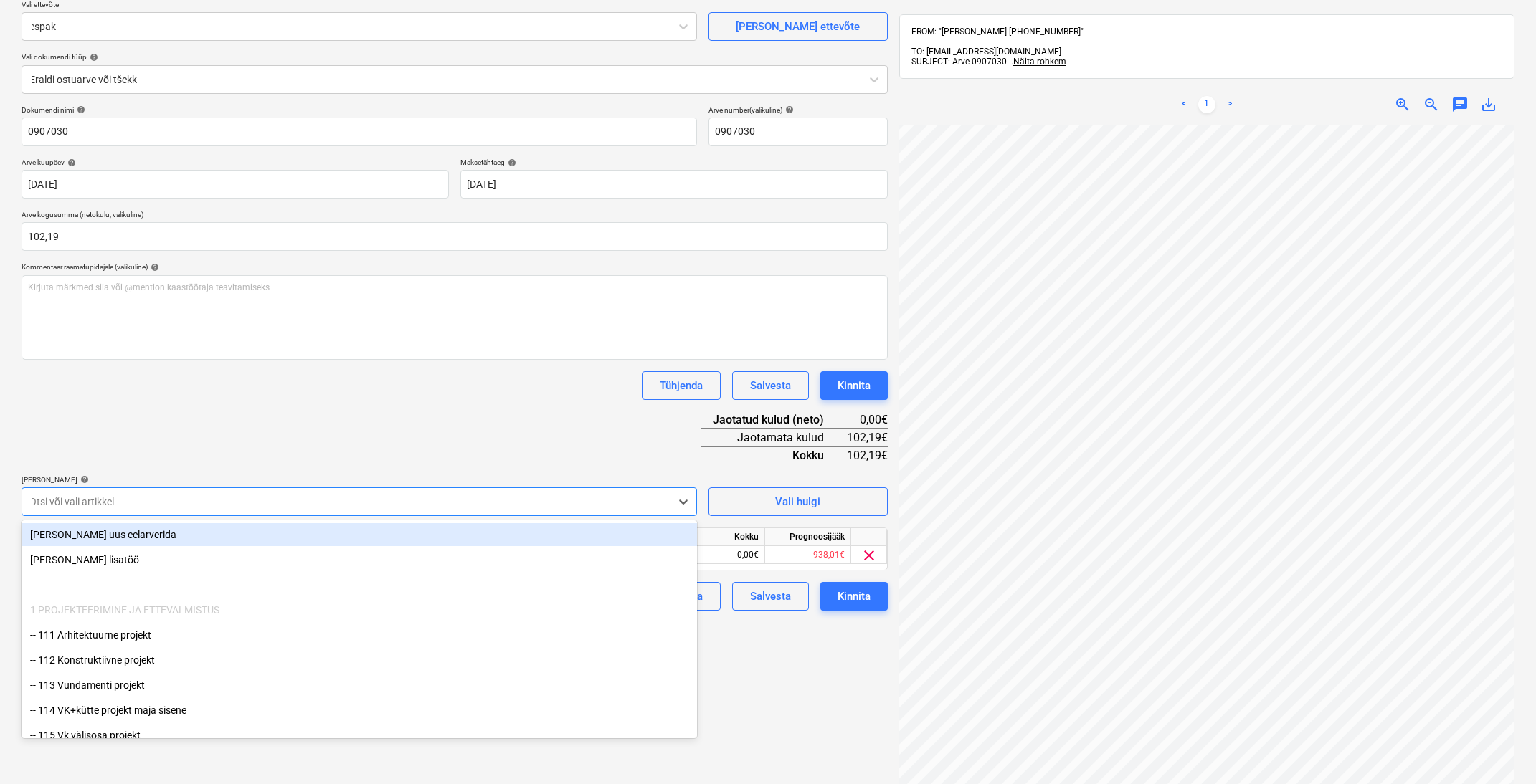
click at [527, 478] on div "[PERSON_NAME] artiklid help" at bounding box center [359, 479] width 675 height 9
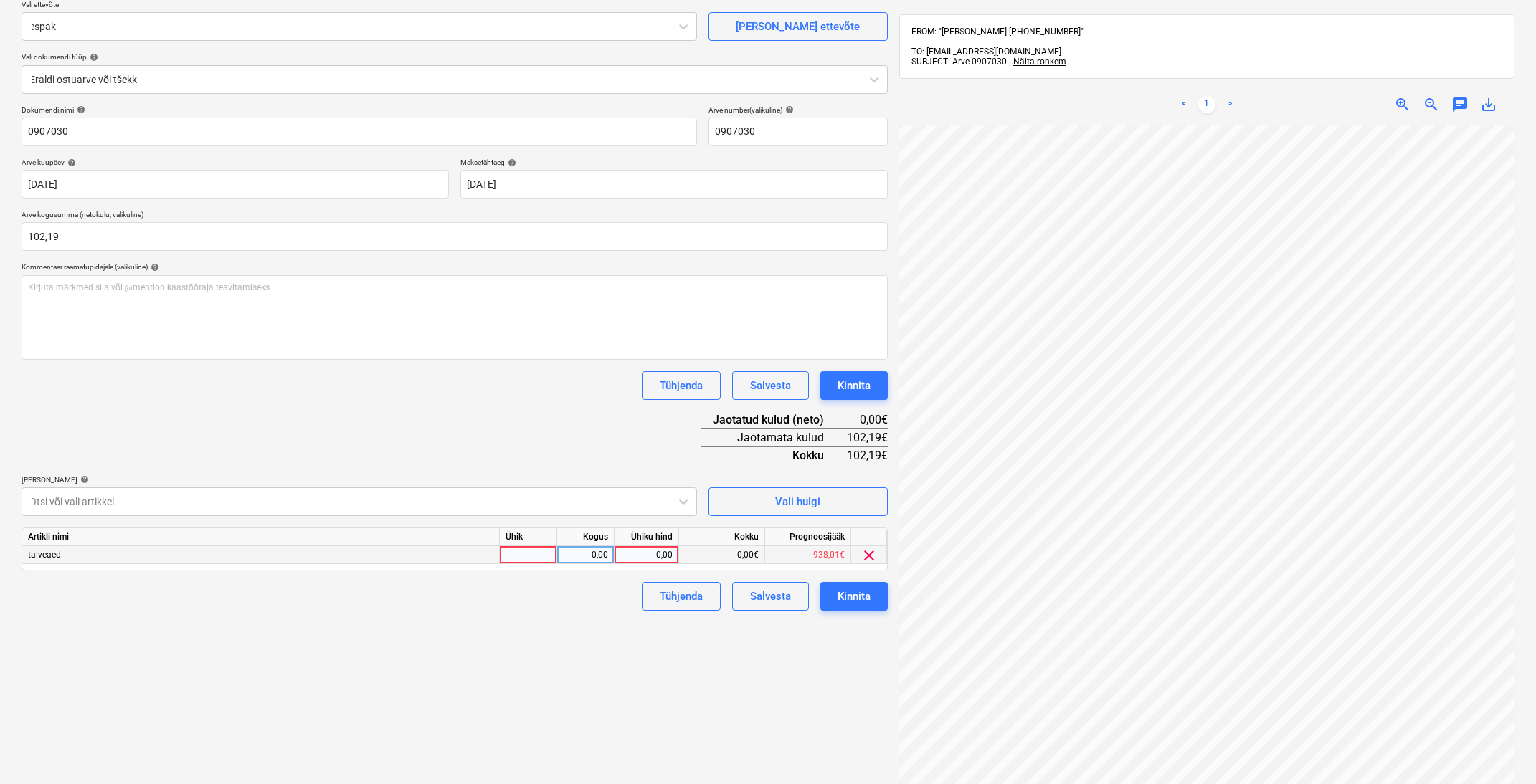
click at [651, 550] on div "0,00" at bounding box center [646, 555] width 52 height 18
type input "102,19"
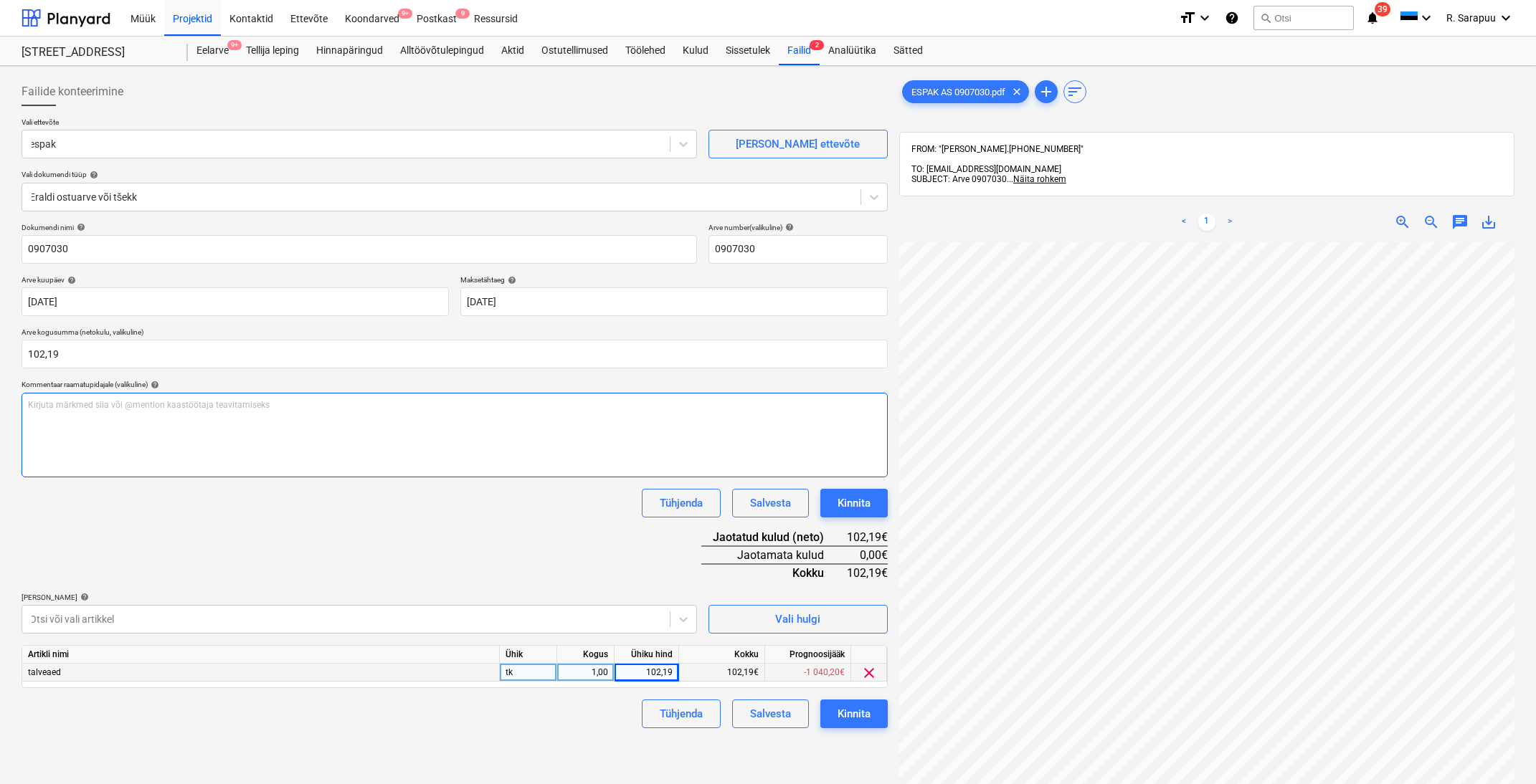
scroll to position [0, 0]
click at [857, 711] on div "Kinnita" at bounding box center [854, 713] width 33 height 19
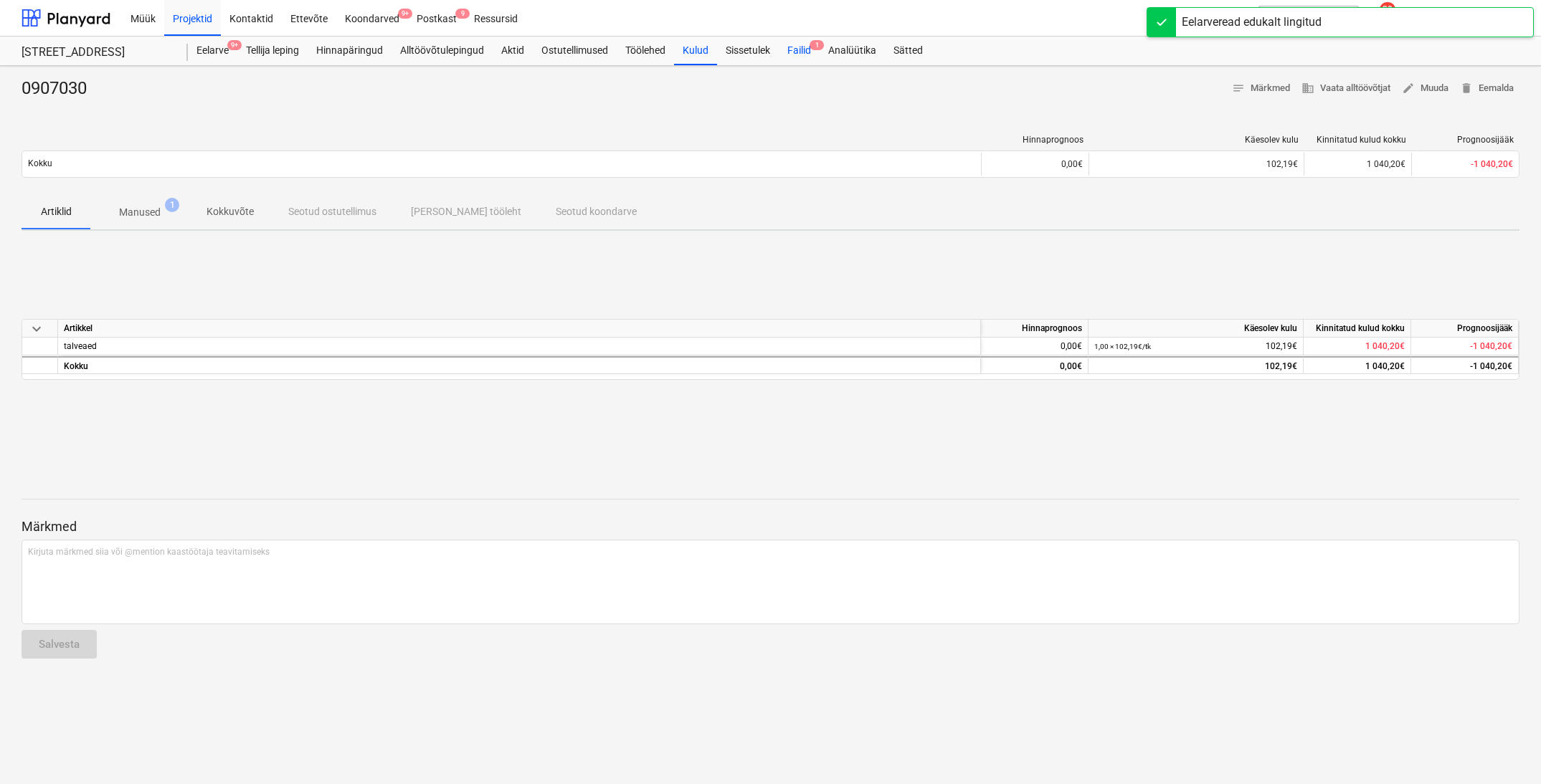
click at [801, 52] on div "Failid 1" at bounding box center [800, 50] width 41 height 28
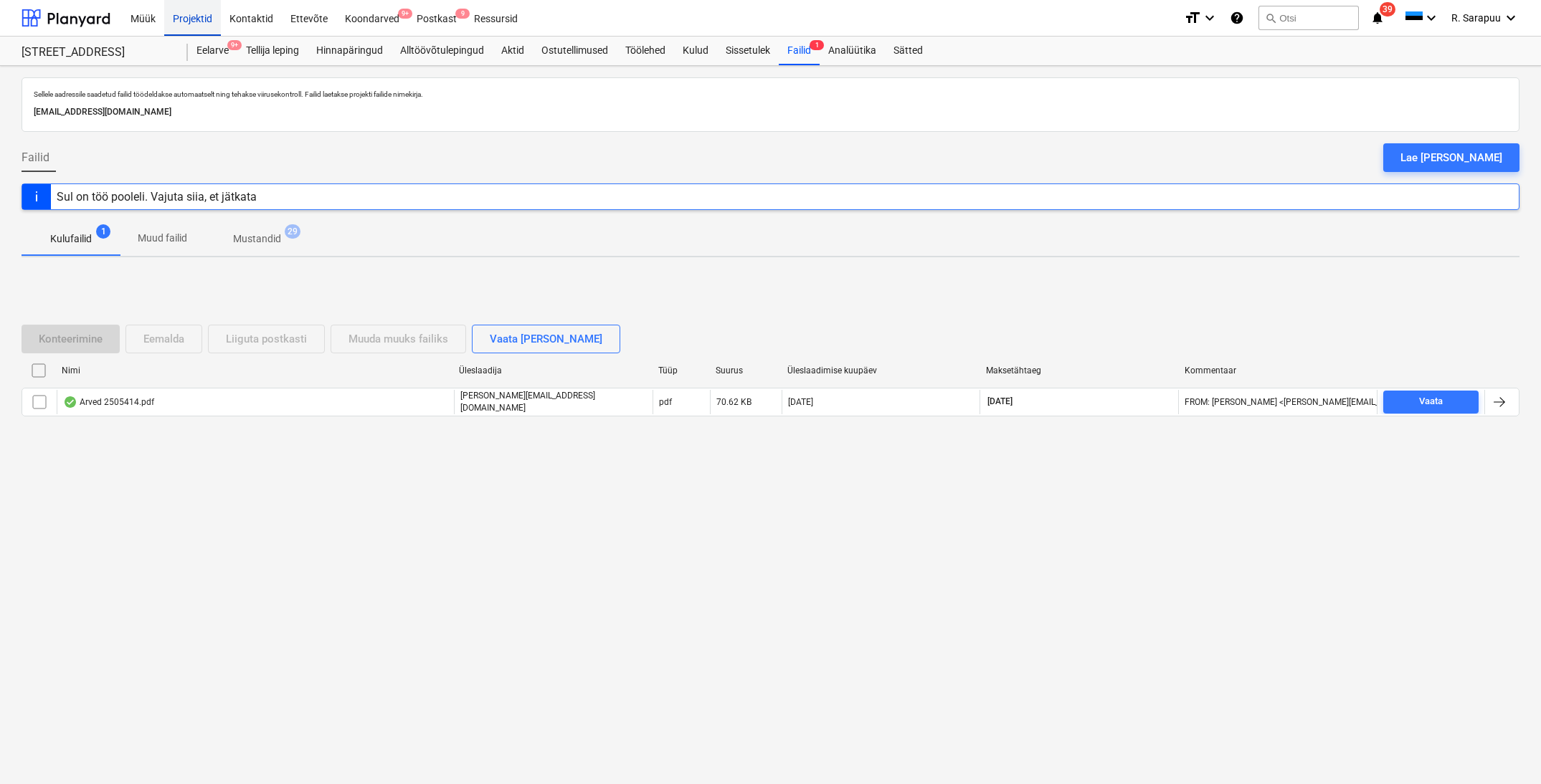
click at [198, 30] on div "Projektid" at bounding box center [193, 17] width 57 height 36
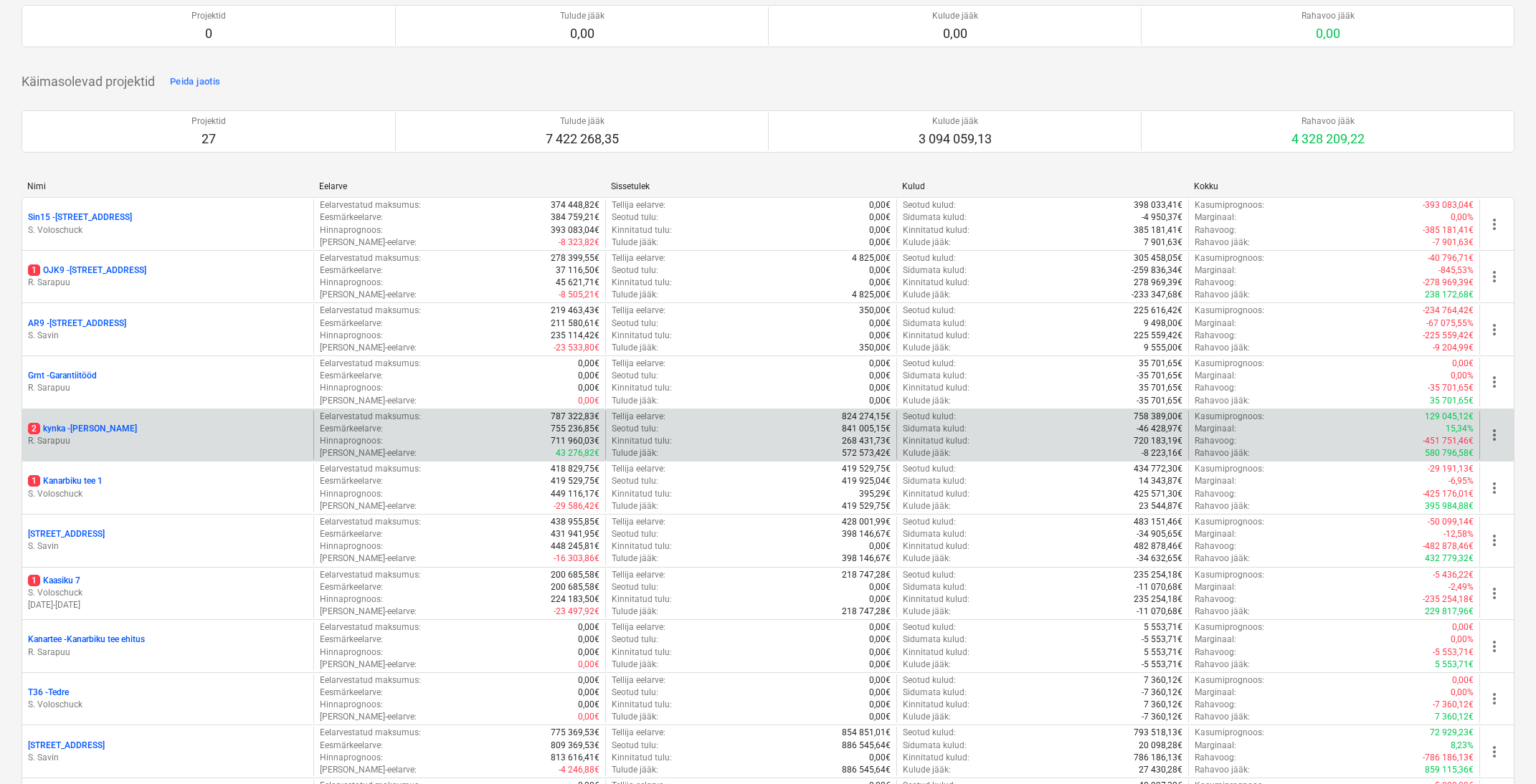
scroll to position [113, 0]
click at [91, 436] on p "R. Sarapuu" at bounding box center [167, 440] width 280 height 12
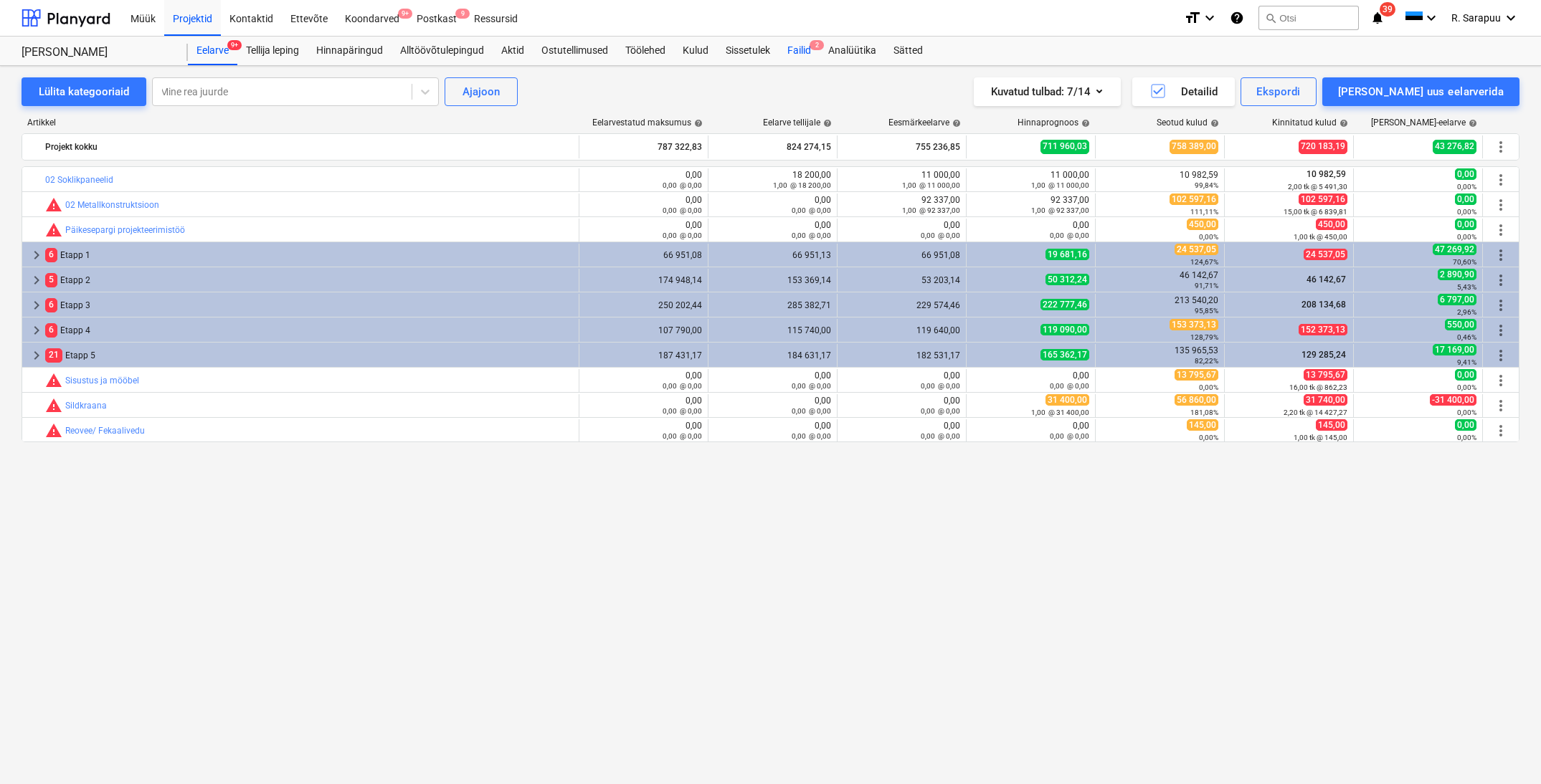
scroll to position [1, 0]
click at [817, 49] on span "2" at bounding box center [817, 45] width 15 height 10
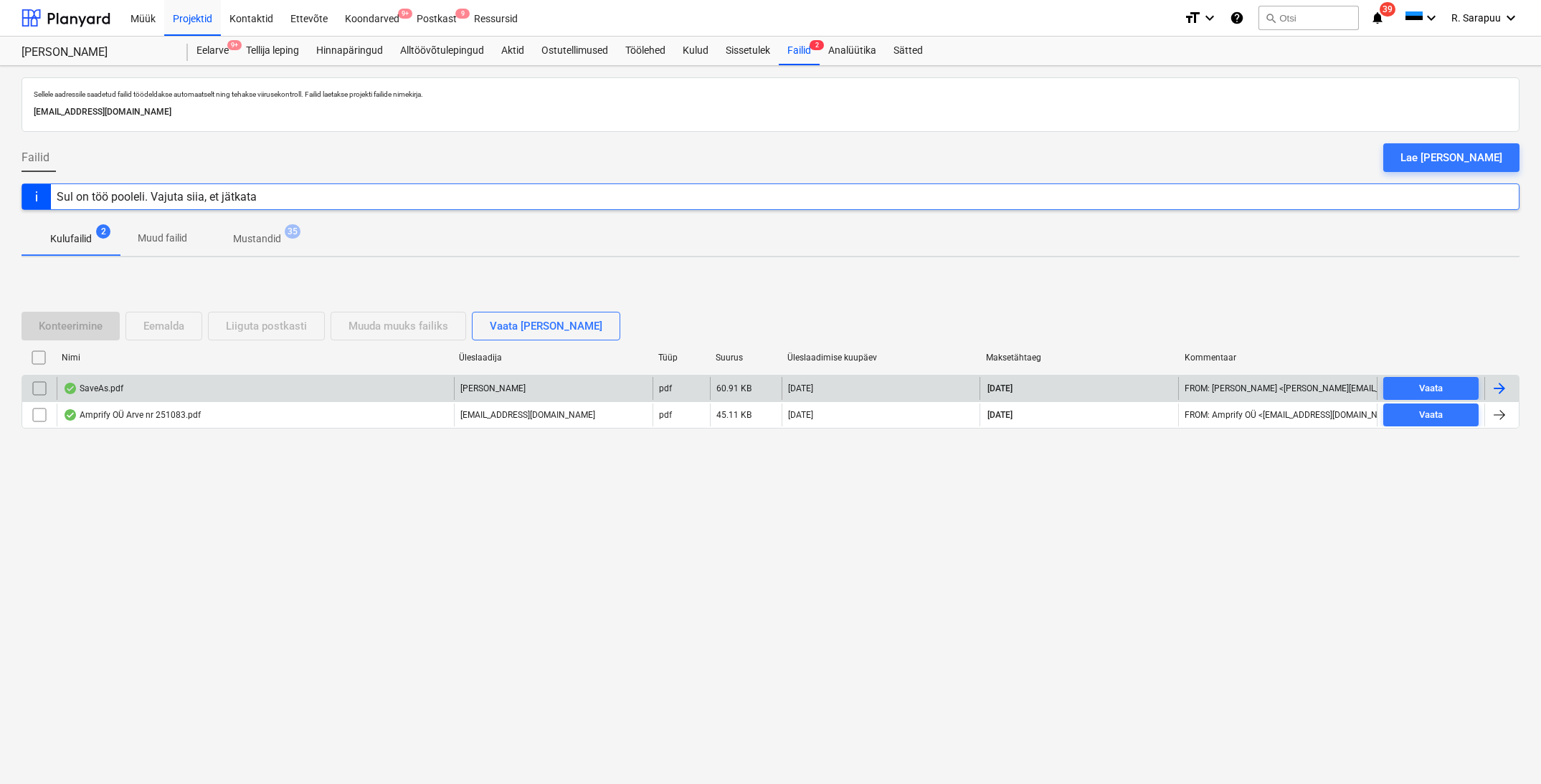
click at [91, 397] on div "SaveAs.pdf" at bounding box center [256, 388] width 397 height 23
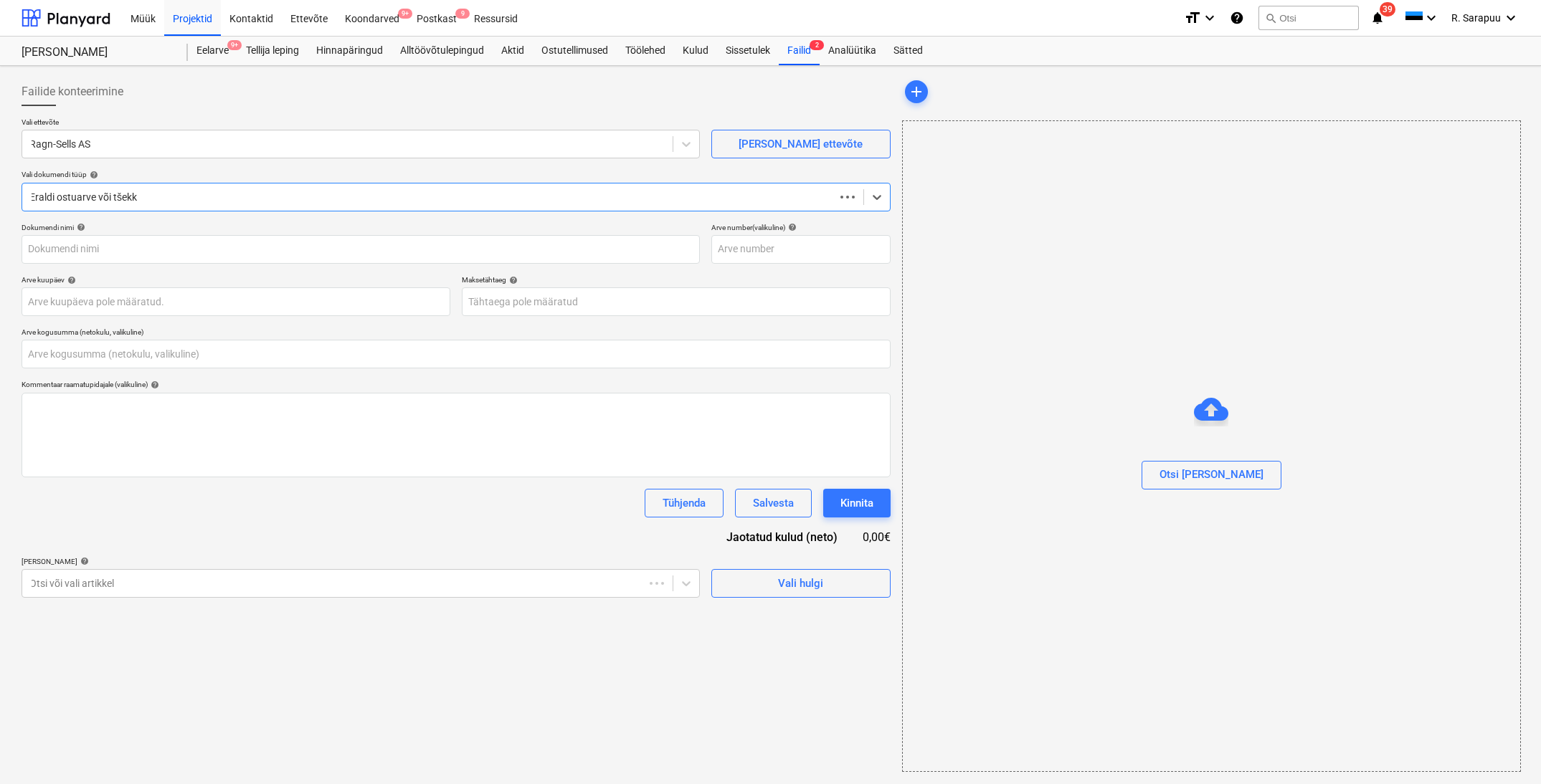
type input "0,00"
type input "1912309650"
type input "[DATE]"
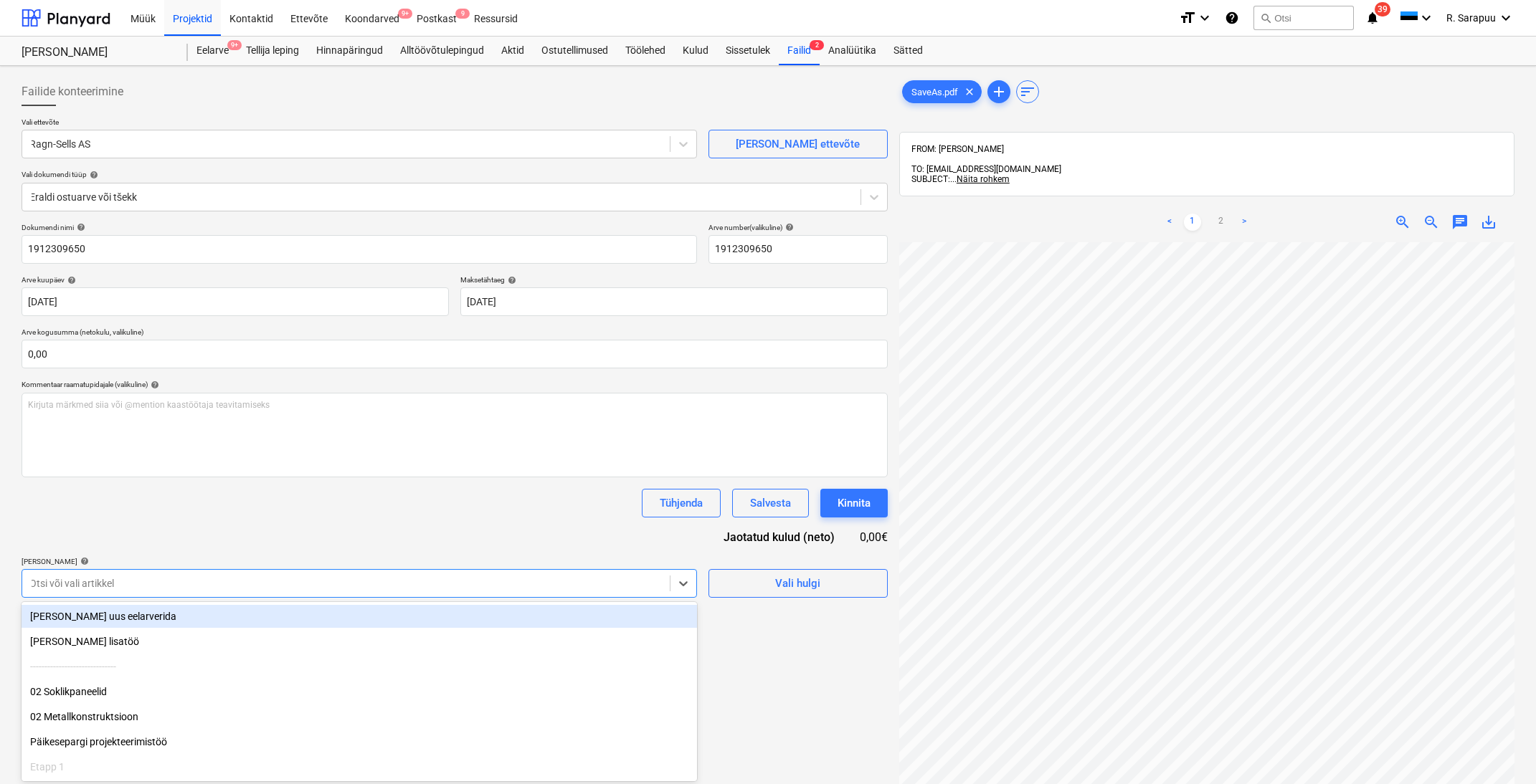
scroll to position [41, 0]
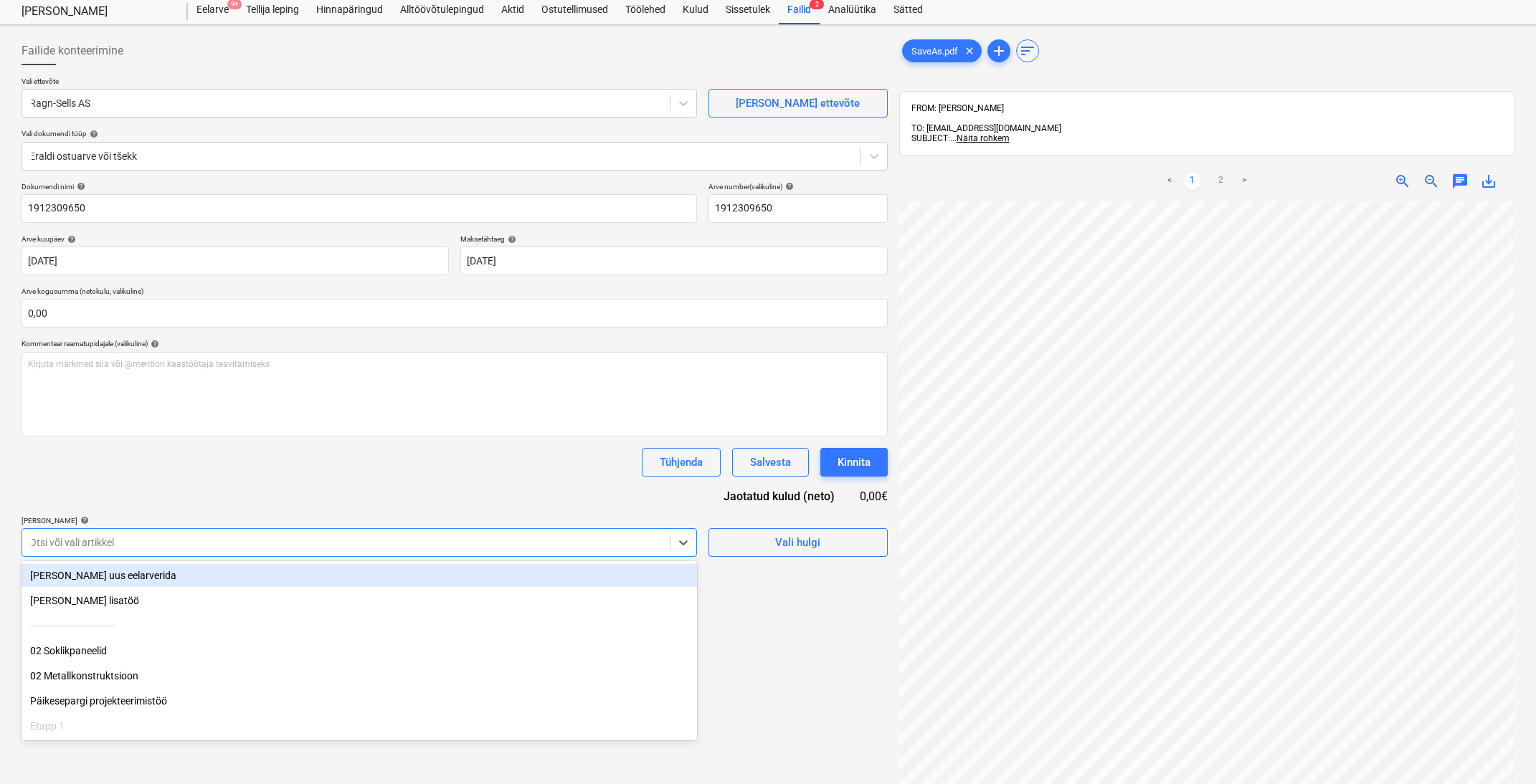
drag, startPoint x: 692, startPoint y: 585, endPoint x: 728, endPoint y: 577, distance: 36.9
click at [692, 586] on body "Müük Projektid Kontaktid Ettevõte Koondarved 9+ Postkast 9 Ressursid format_siz…" at bounding box center [768, 351] width 1536 height 784
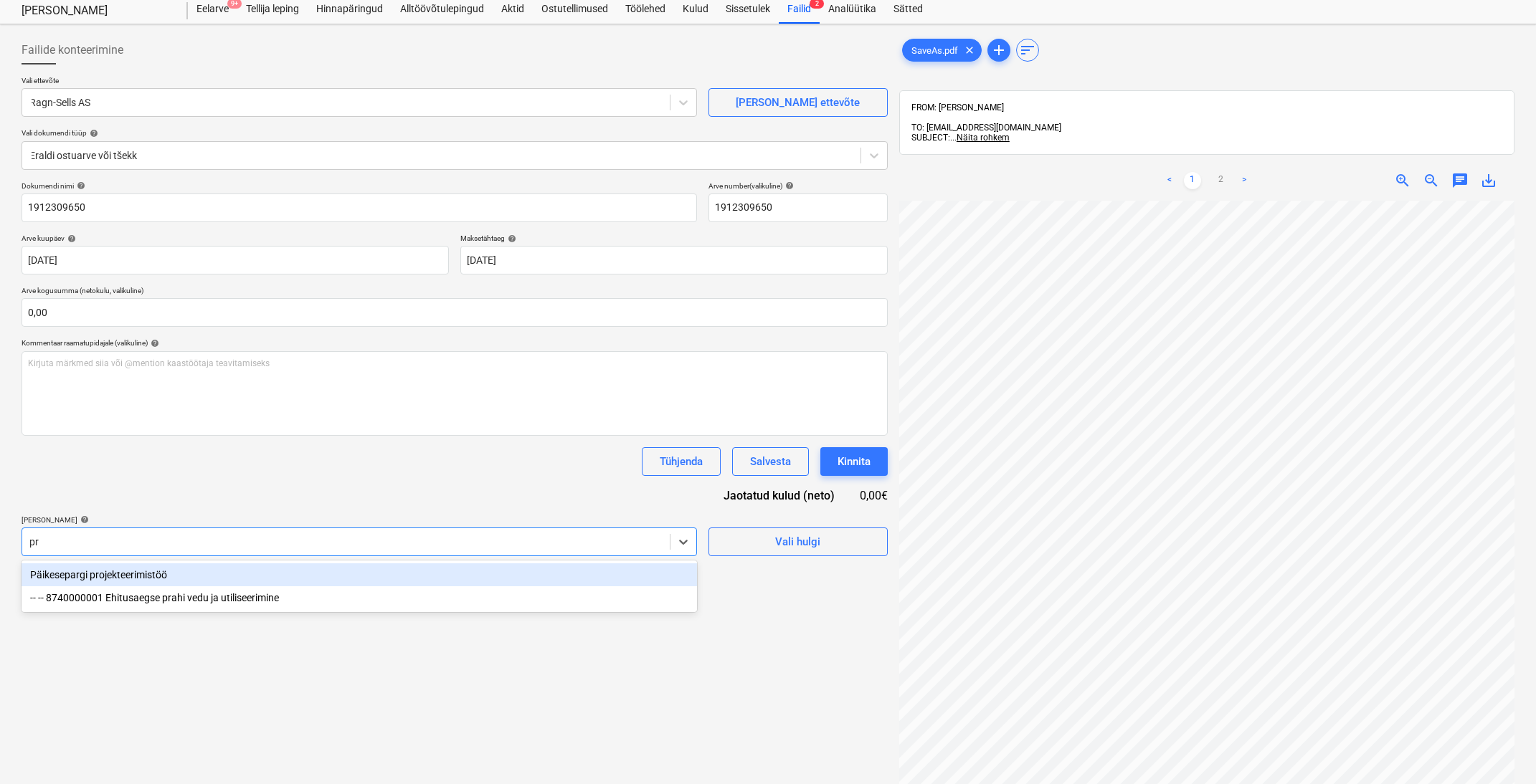
type input "p"
type input "jäätme"
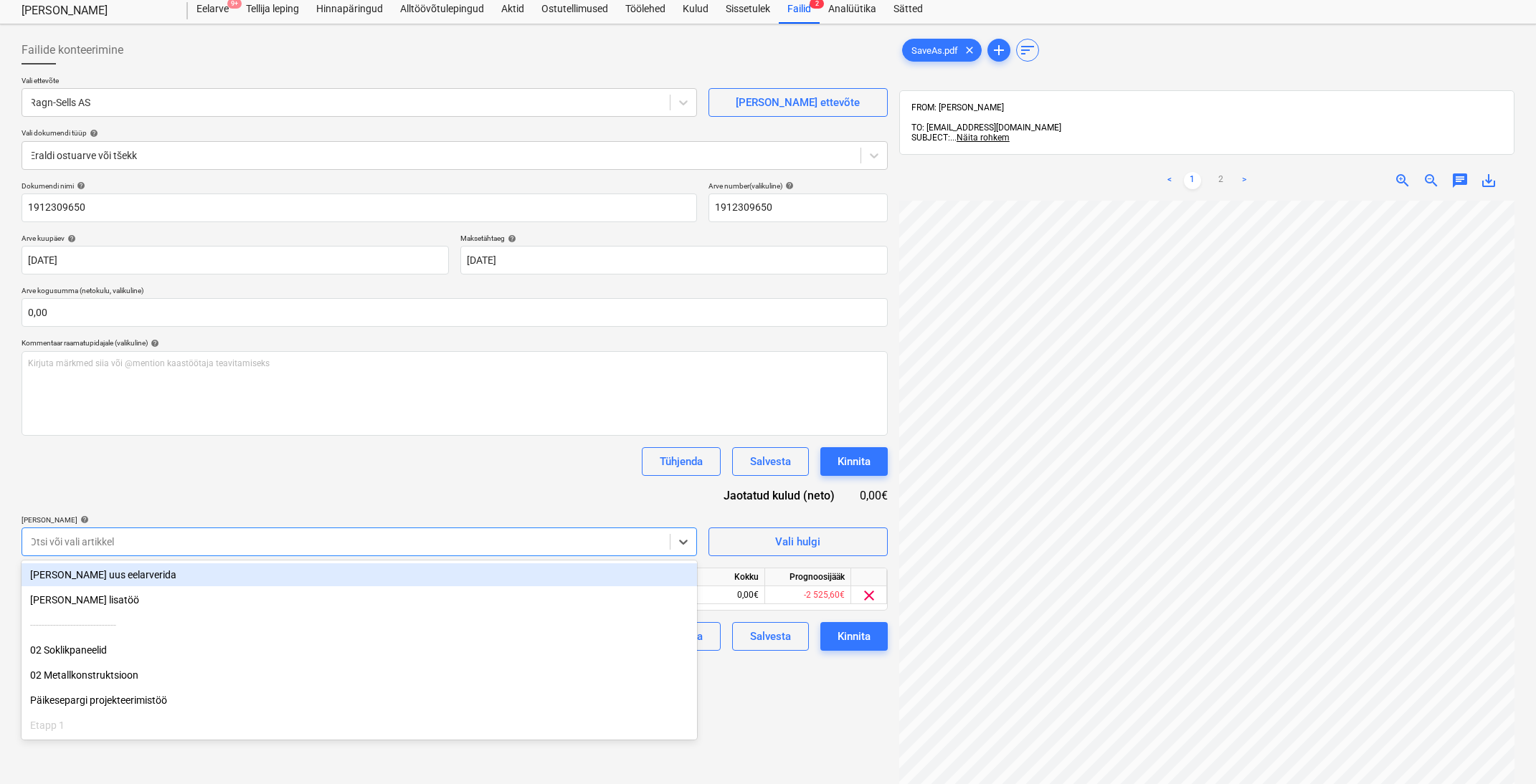
drag, startPoint x: 536, startPoint y: 495, endPoint x: 506, endPoint y: 502, distance: 30.8
click at [533, 495] on div "Dokumendi nimi help 1912309650 Arve number (valikuline) help 1912309650 Arve ku…" at bounding box center [455, 417] width 867 height 470
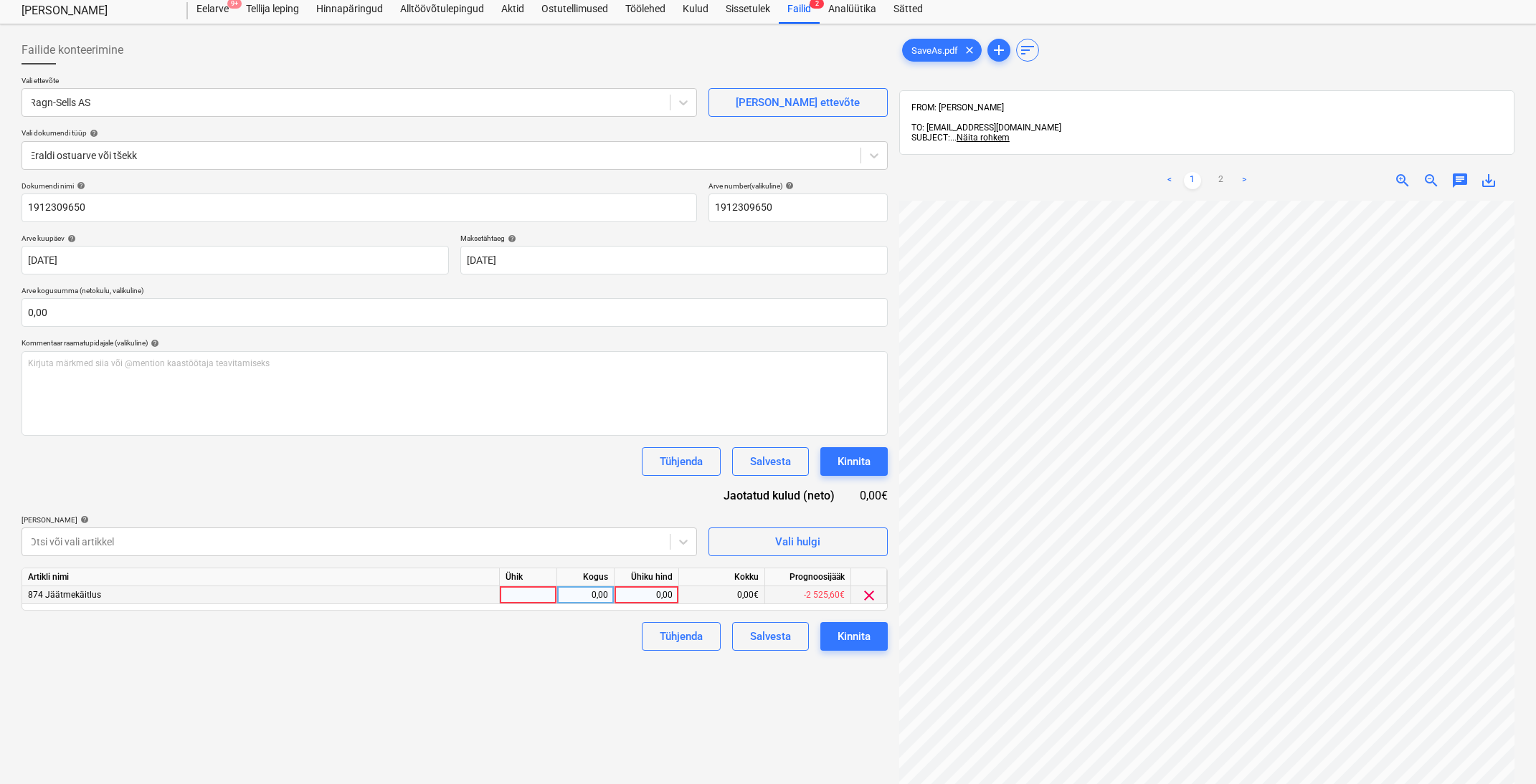
click at [657, 592] on div "0,00" at bounding box center [646, 595] width 52 height 18
type input "9,03"
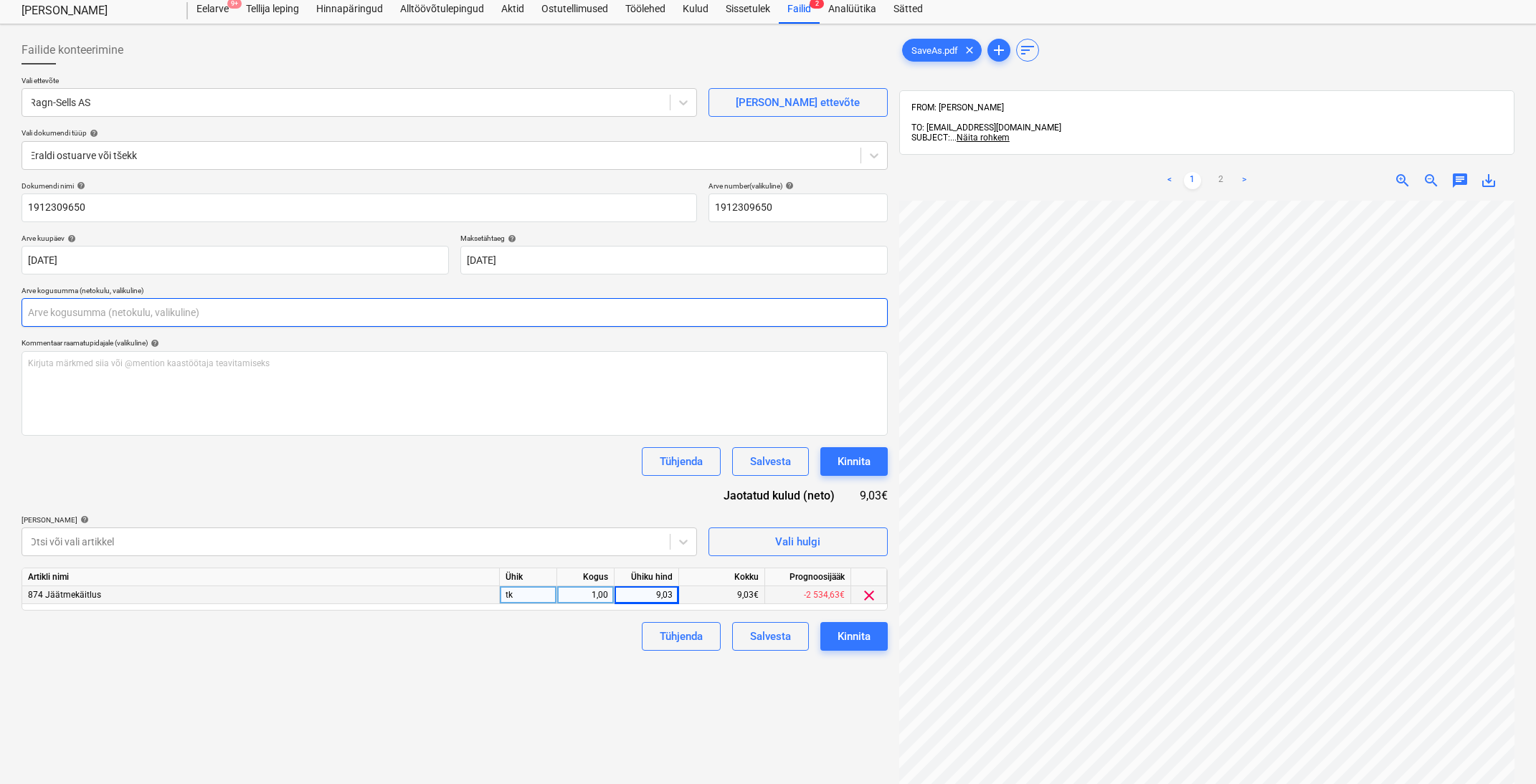
click at [303, 302] on input "text" at bounding box center [455, 312] width 867 height 28
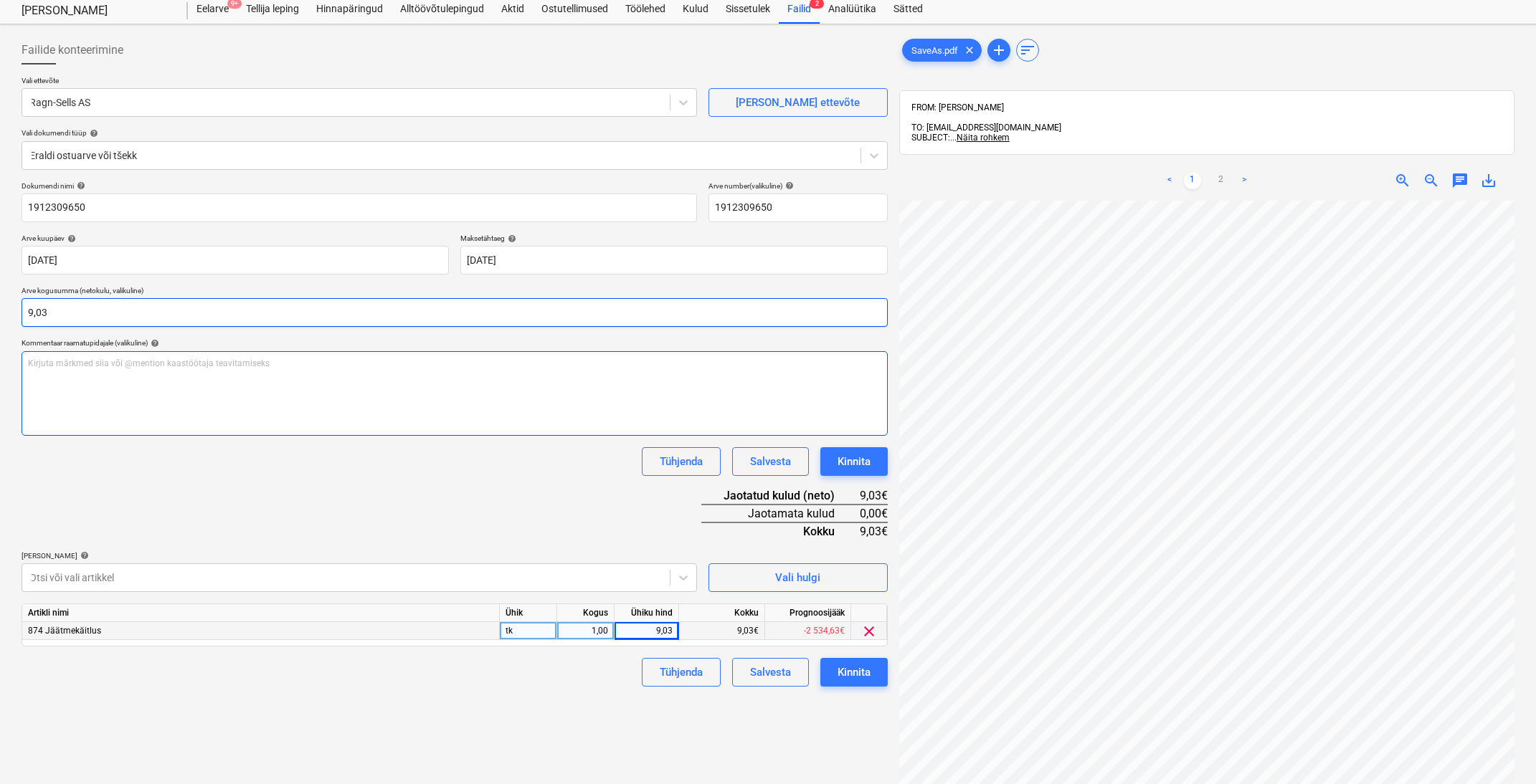
type input "9,03"
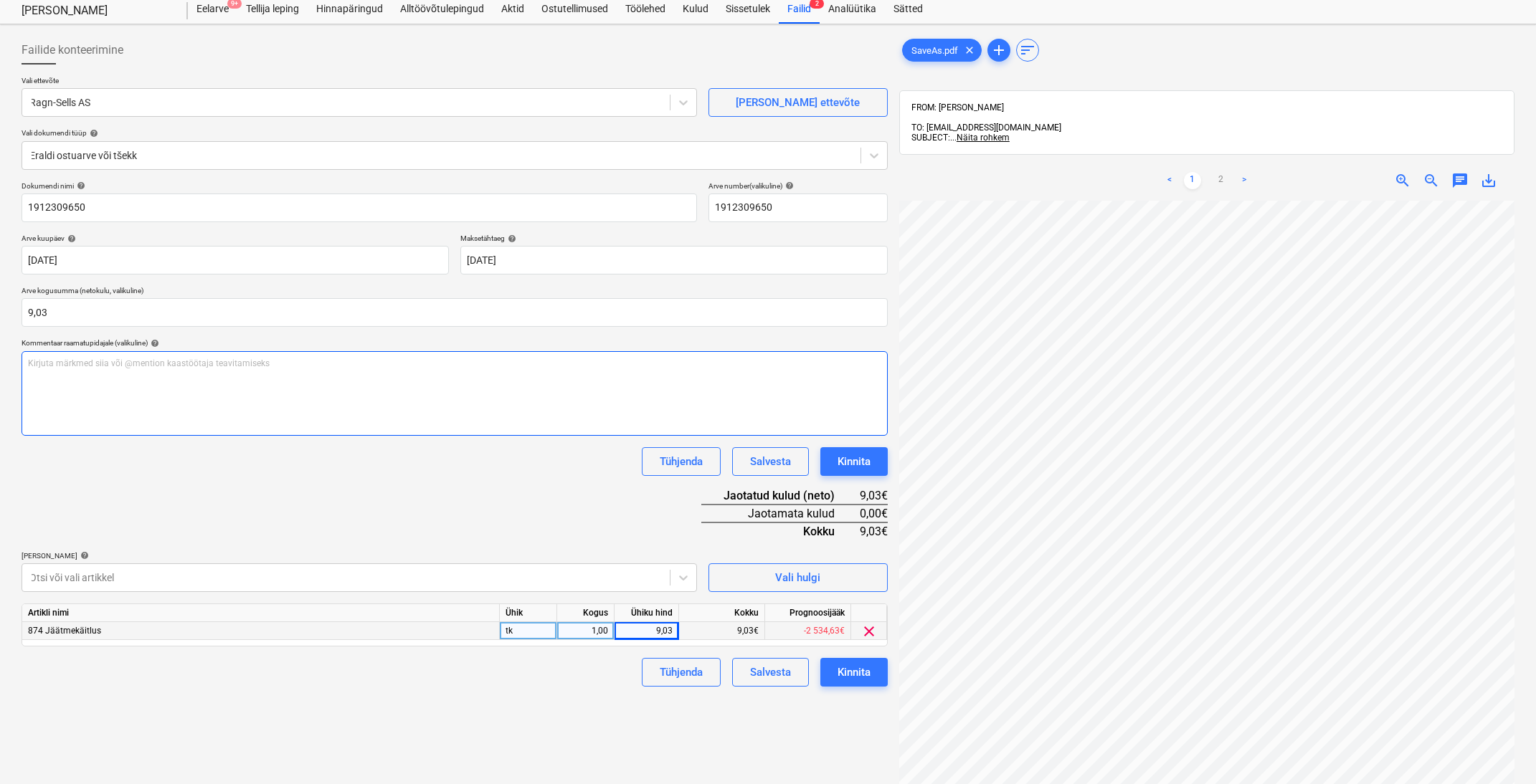
click at [545, 431] on div "Kirjuta märkmed siia või @mention kaastöötaja teavitamiseks ﻿" at bounding box center [455, 394] width 867 height 84
click at [549, 462] on div "Tühjenda Salvesta Kinnita" at bounding box center [455, 461] width 867 height 28
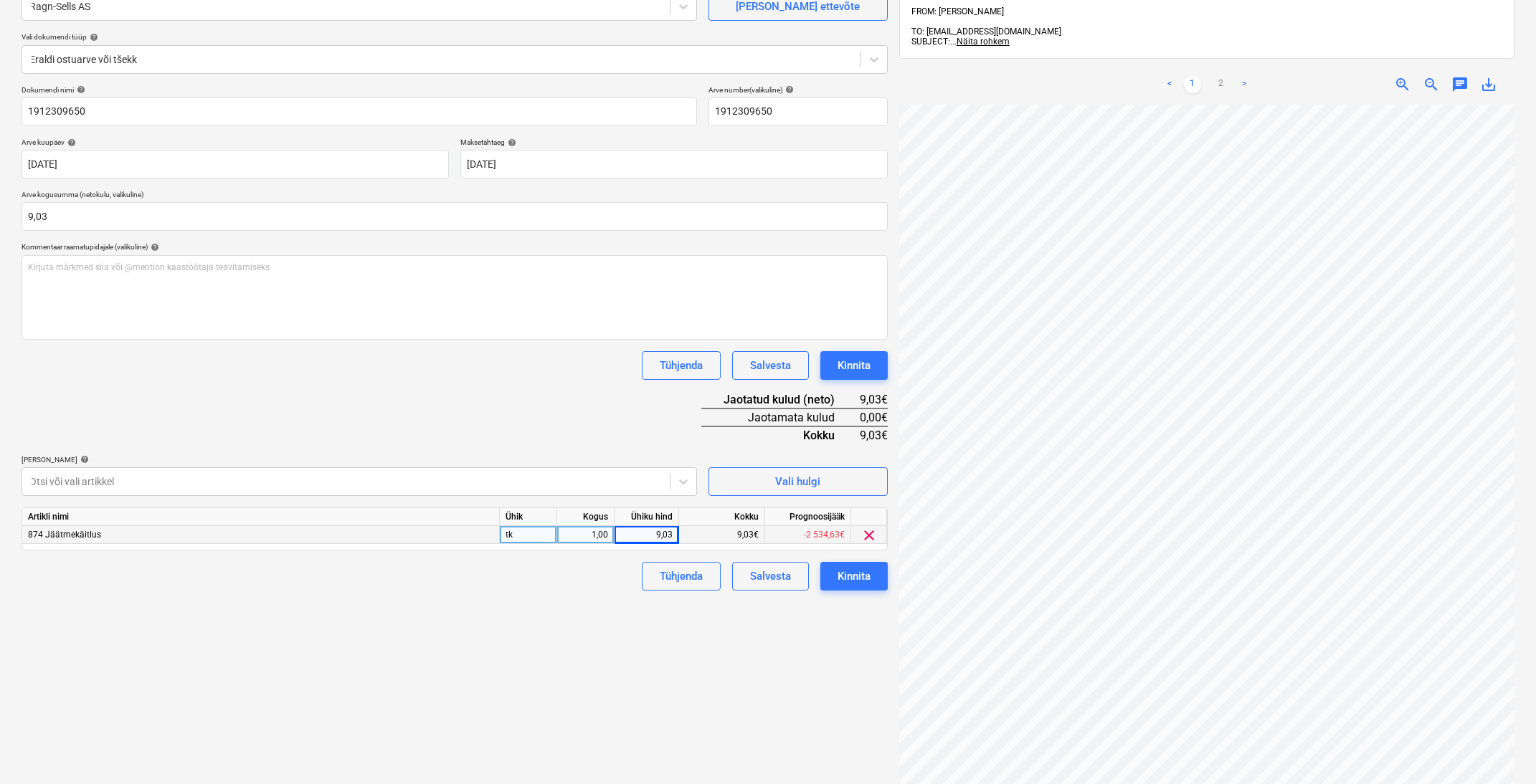
scroll to position [140, 0]
drag, startPoint x: 854, startPoint y: 580, endPoint x: 859, endPoint y: 588, distance: 9.4
click at [859, 588] on div "Failide konteerimine Vali ettevõte Ragn-Sells AS [PERSON_NAME] uus ettevõte Val…" at bounding box center [454, 391] width 878 height 921
drag, startPoint x: 670, startPoint y: 535, endPoint x: 599, endPoint y: 530, distance: 71.2
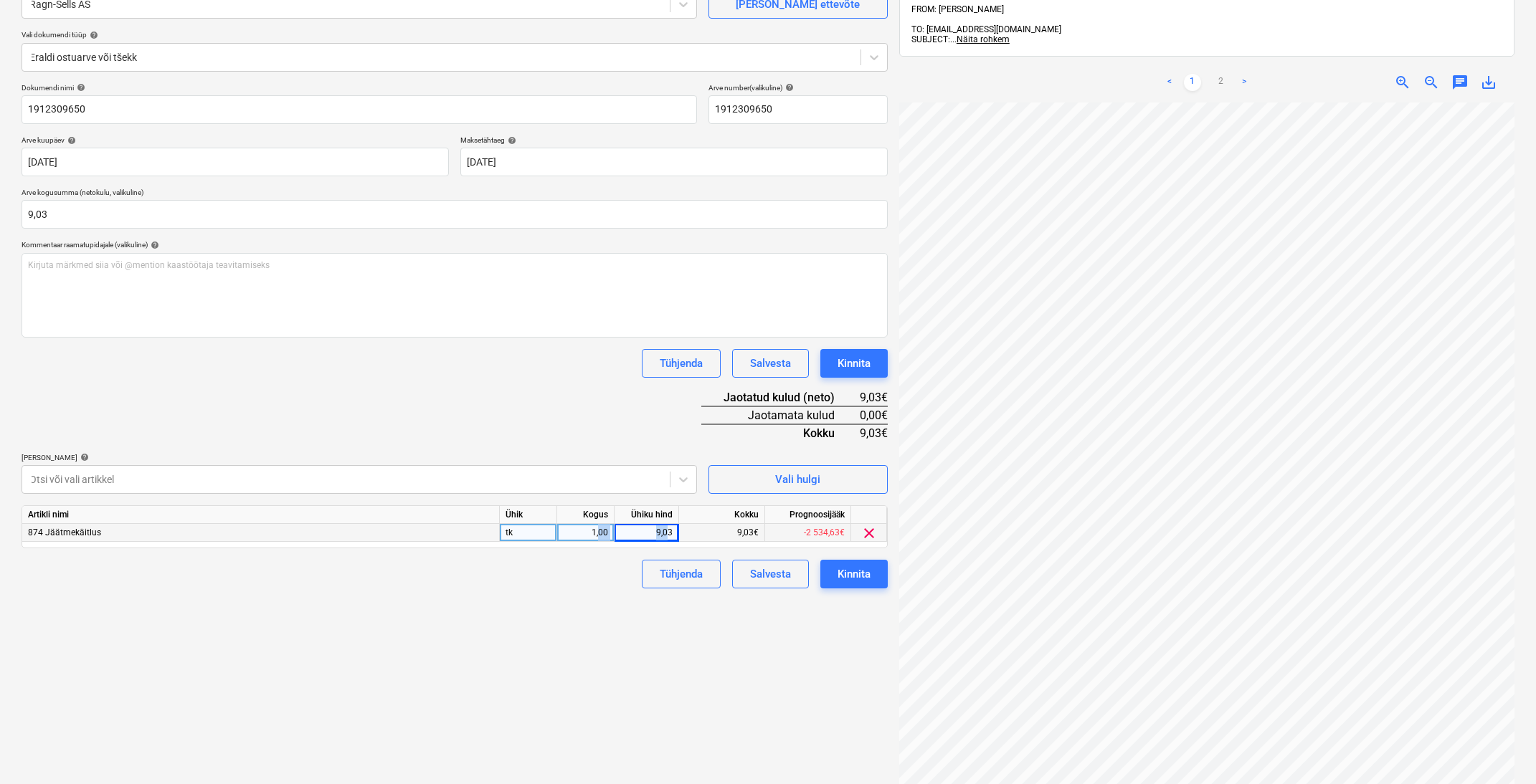
click at [0, 0] on div "874 Jäätmekäitlus tk 1,00 9,03 9,03€ -2 534,63€ clear" at bounding box center [0, 0] width 0 height 0
type input "7,28"
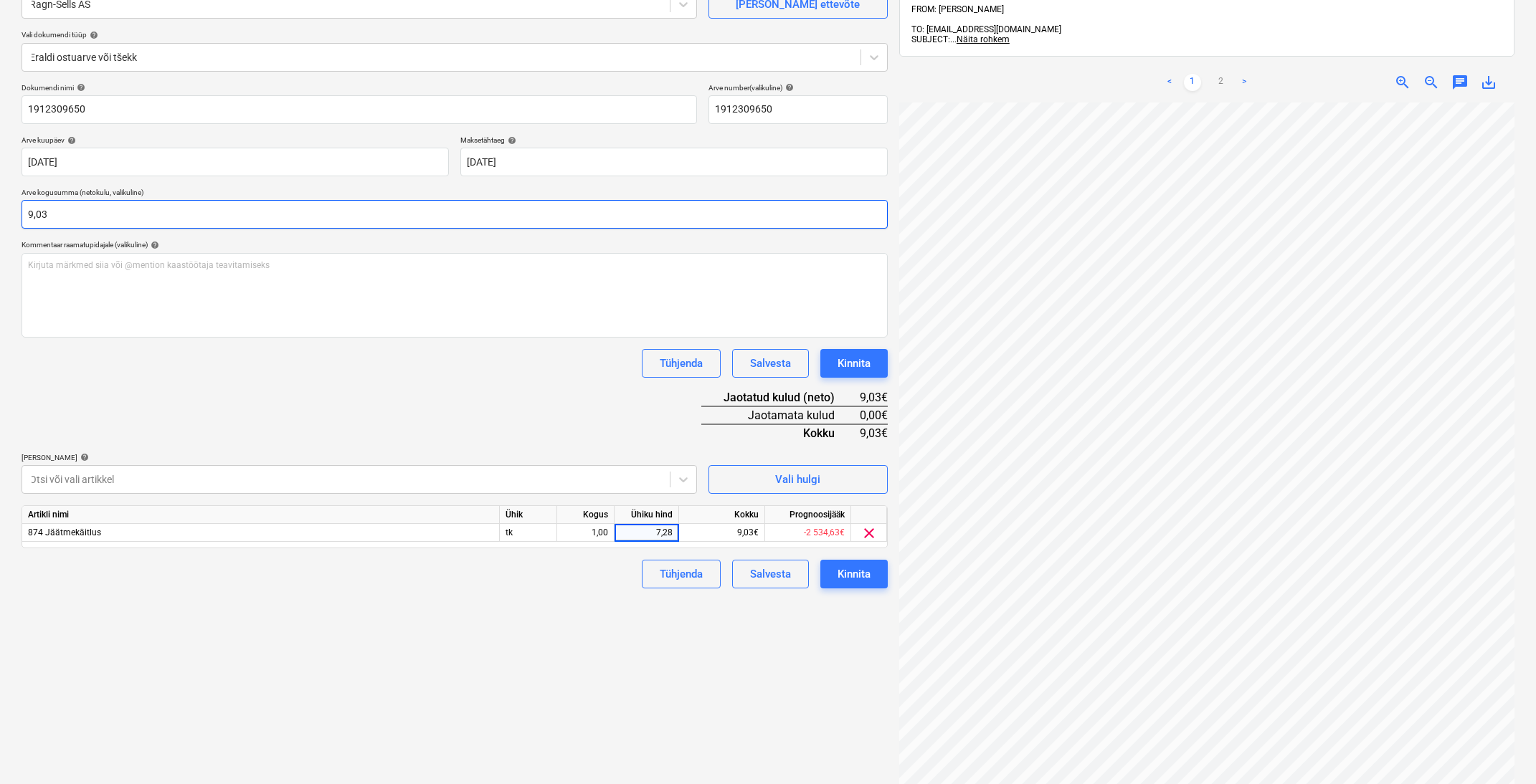
click at [405, 219] on input "9,03" at bounding box center [455, 214] width 867 height 28
drag, startPoint x: 402, startPoint y: 217, endPoint x: 391, endPoint y: 216, distance: 11.0
click at [397, 216] on input "9,03" at bounding box center [455, 214] width 867 height 28
type input "9"
type input "7,28"
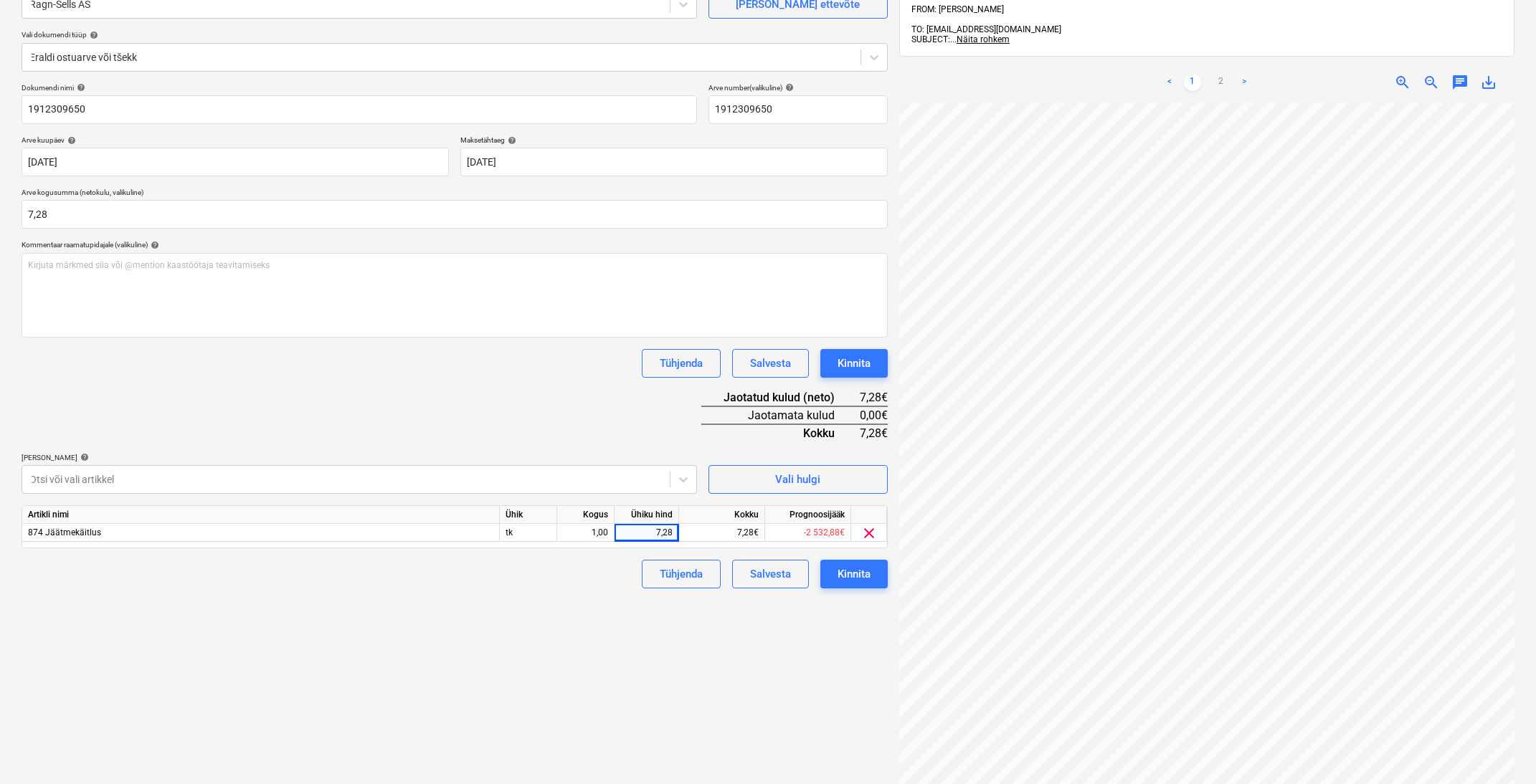
click at [475, 368] on div "Tühjenda Salvesta Kinnita" at bounding box center [455, 363] width 867 height 28
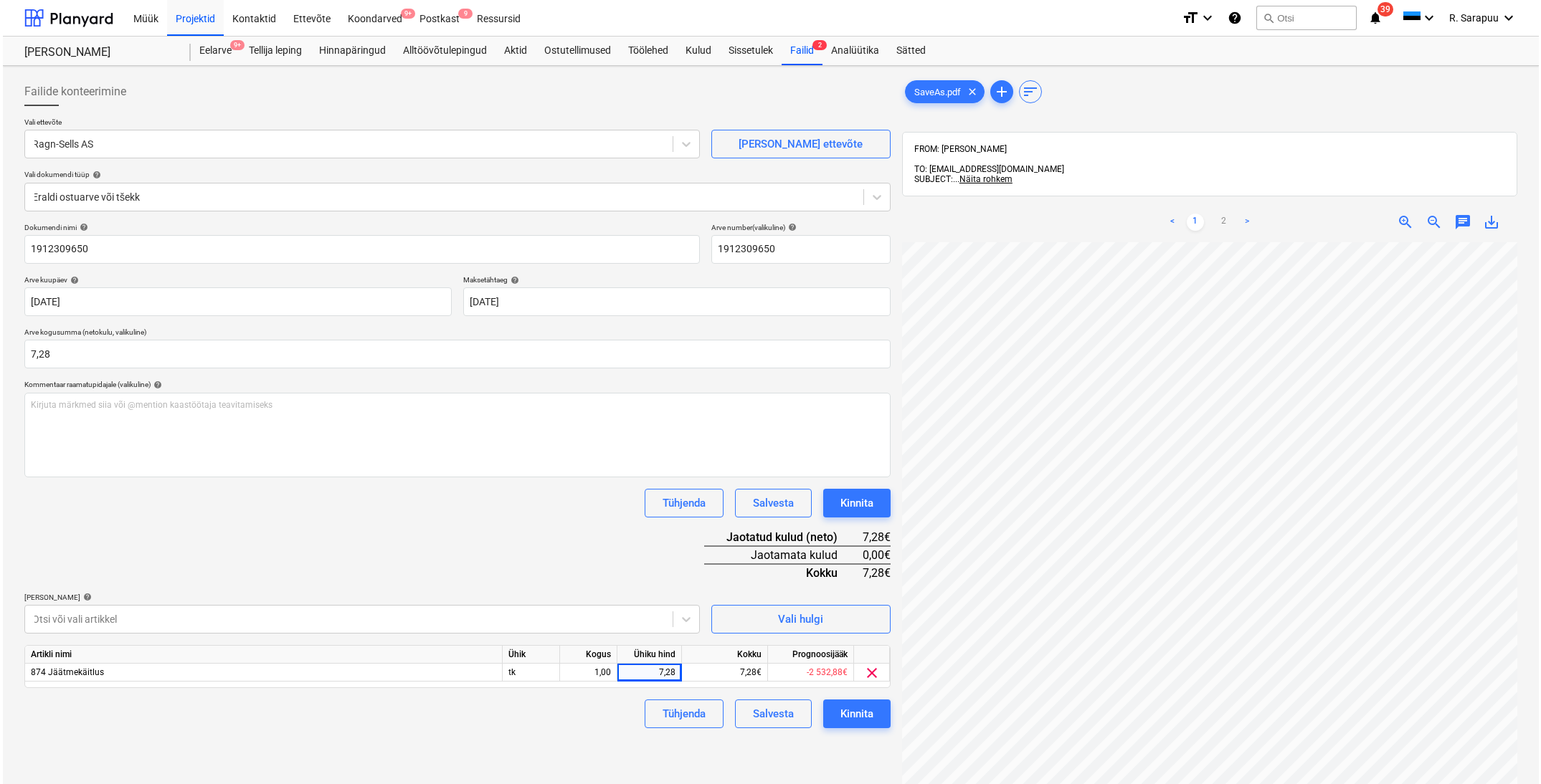
scroll to position [0, 0]
click at [864, 710] on div "Kinnita" at bounding box center [854, 713] width 33 height 19
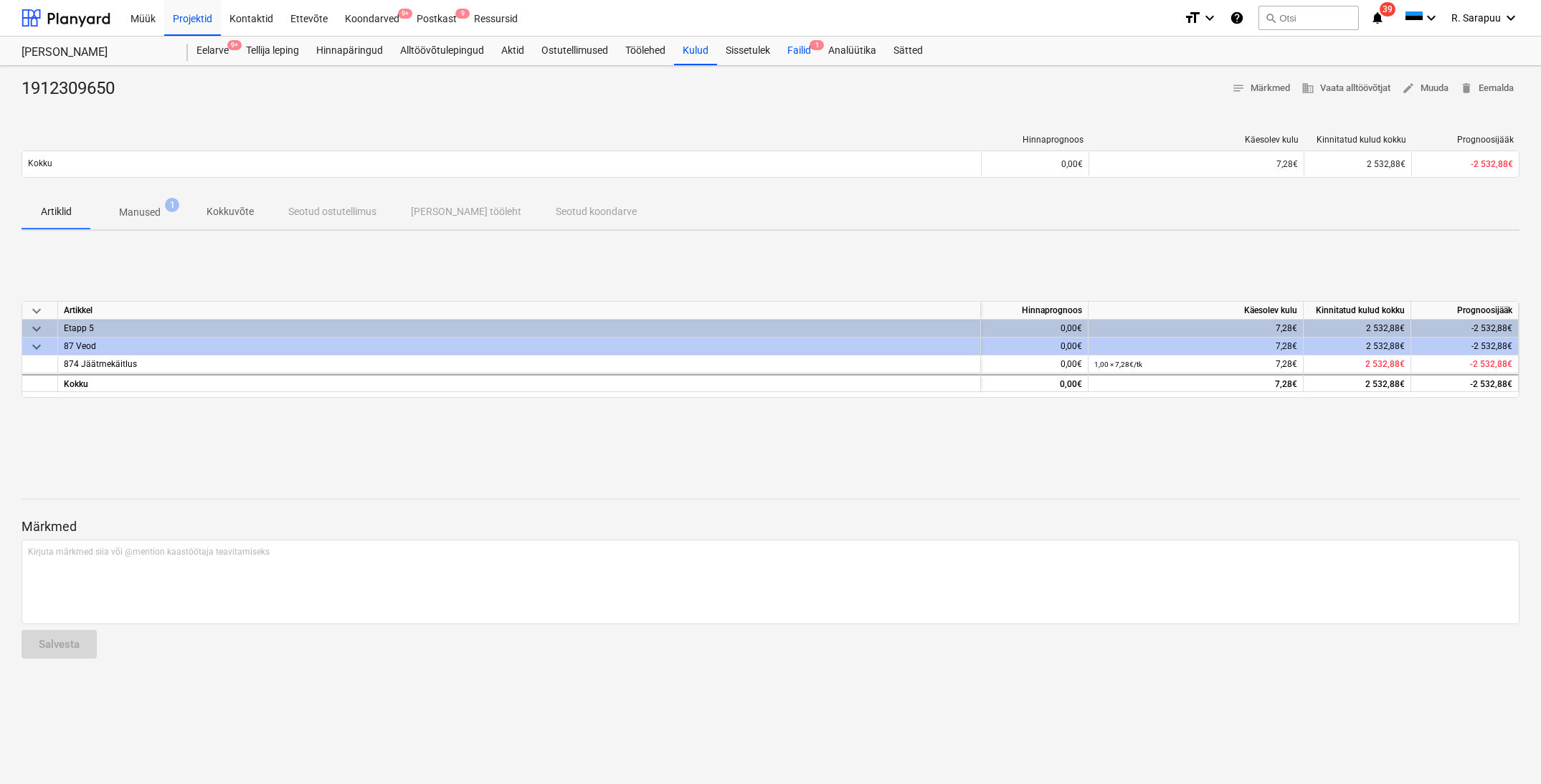
drag, startPoint x: 790, startPoint y: 48, endPoint x: 789, endPoint y: 40, distance: 8.1
click at [789, 40] on div "Failid 1" at bounding box center [800, 50] width 41 height 28
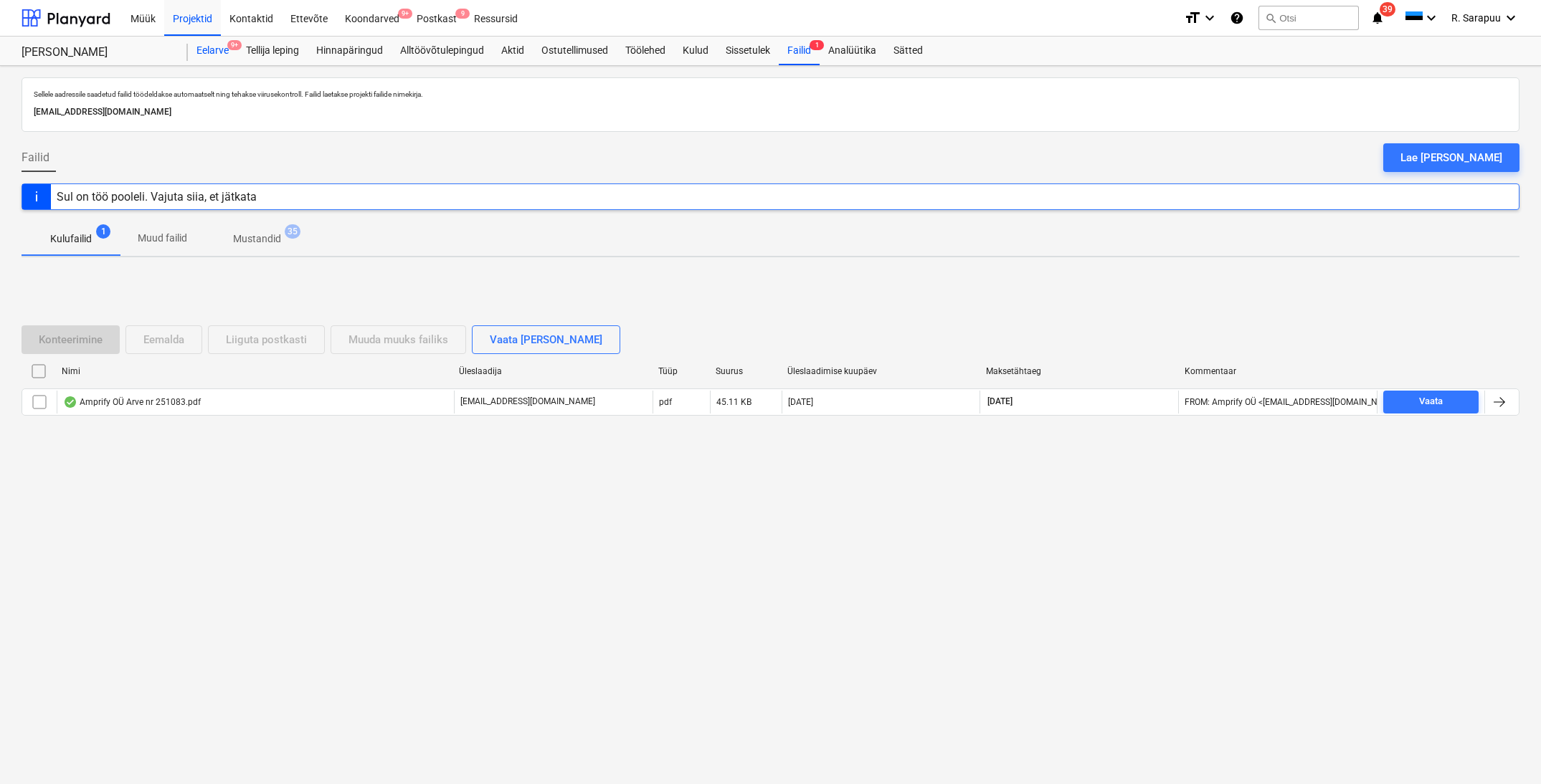
click at [228, 52] on div "Eelarve 9+" at bounding box center [212, 50] width 49 height 28
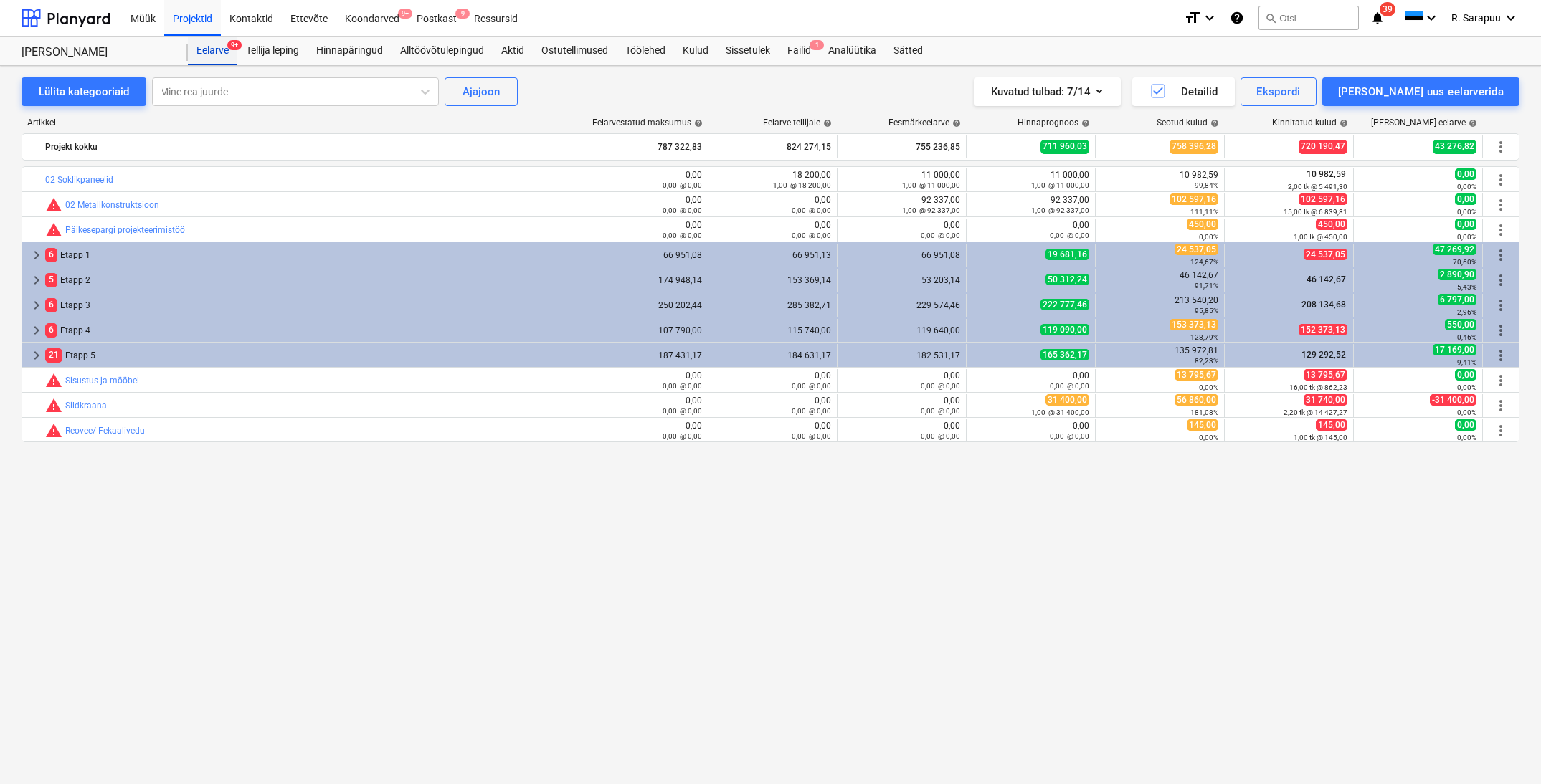
click at [208, 54] on div "Eelarve 9+" at bounding box center [212, 50] width 49 height 28
drag, startPoint x: 285, startPoint y: 54, endPoint x: 257, endPoint y: 53, distance: 28.0
click at [285, 54] on div "Tellija leping" at bounding box center [273, 50] width 71 height 28
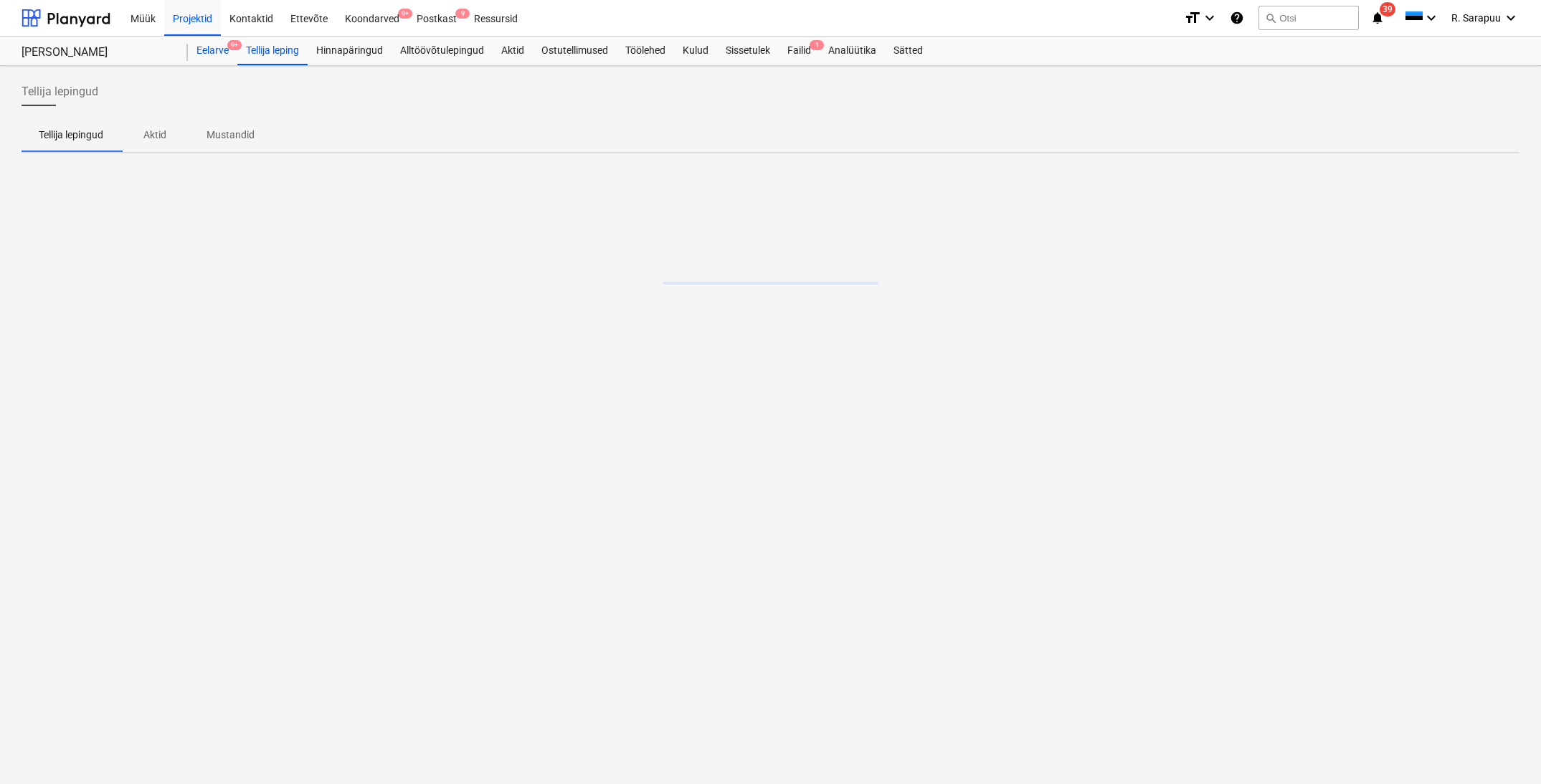
drag, startPoint x: 232, startPoint y: 53, endPoint x: 215, endPoint y: 42, distance: 20.2
click at [232, 53] on div "Eelarve 9+" at bounding box center [212, 50] width 49 height 28
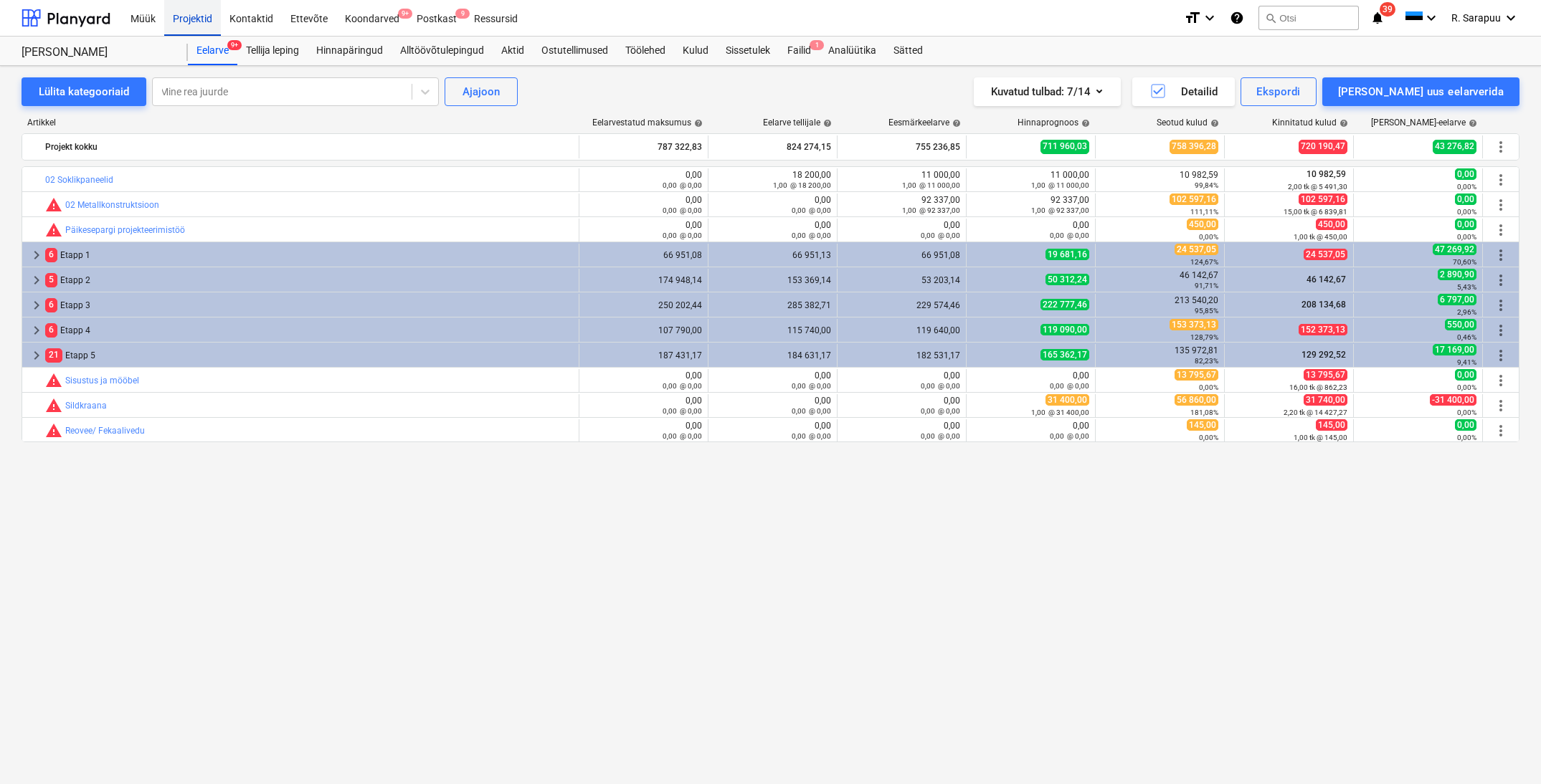
click at [208, 22] on div "Projektid" at bounding box center [193, 17] width 57 height 36
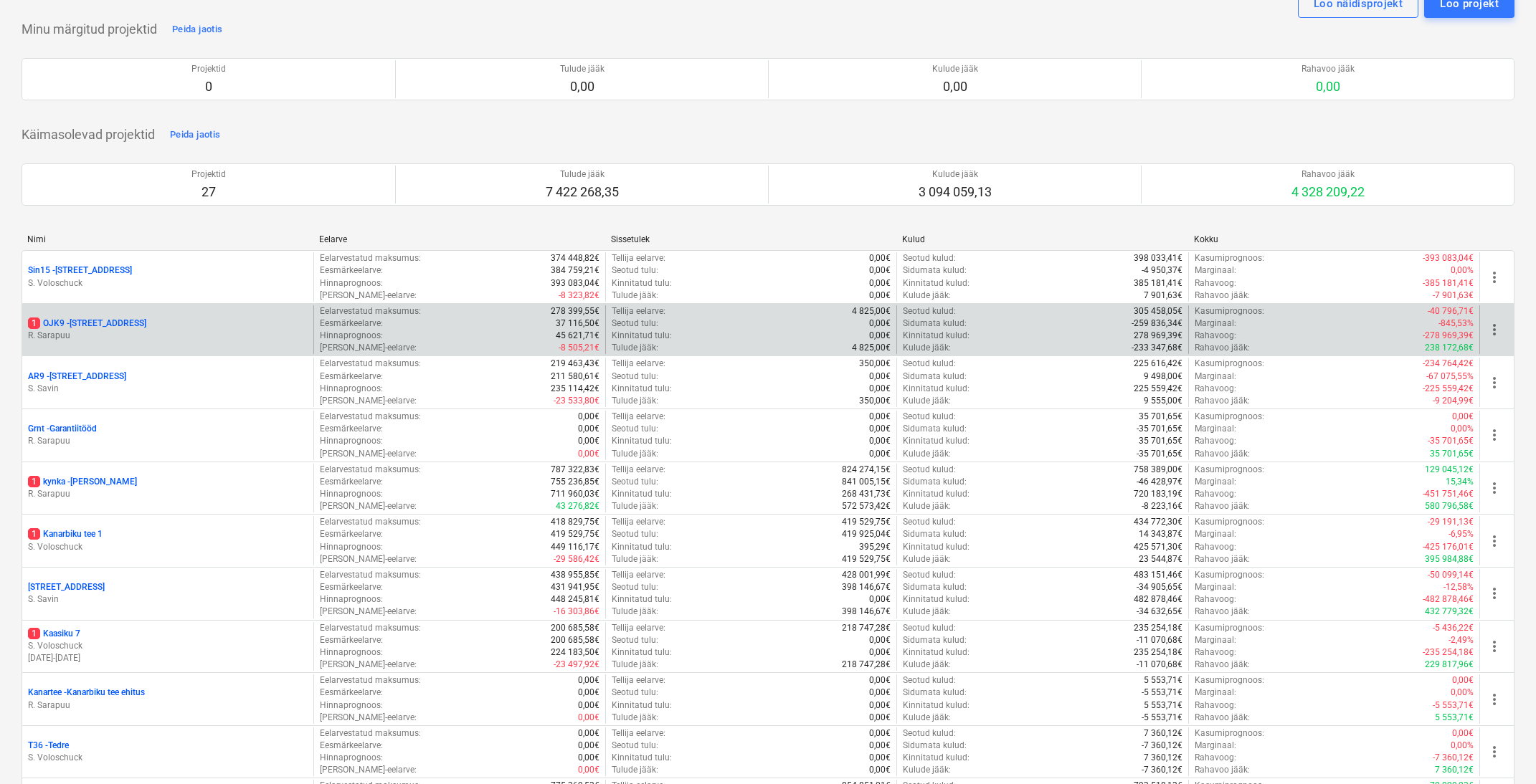
scroll to position [61, 0]
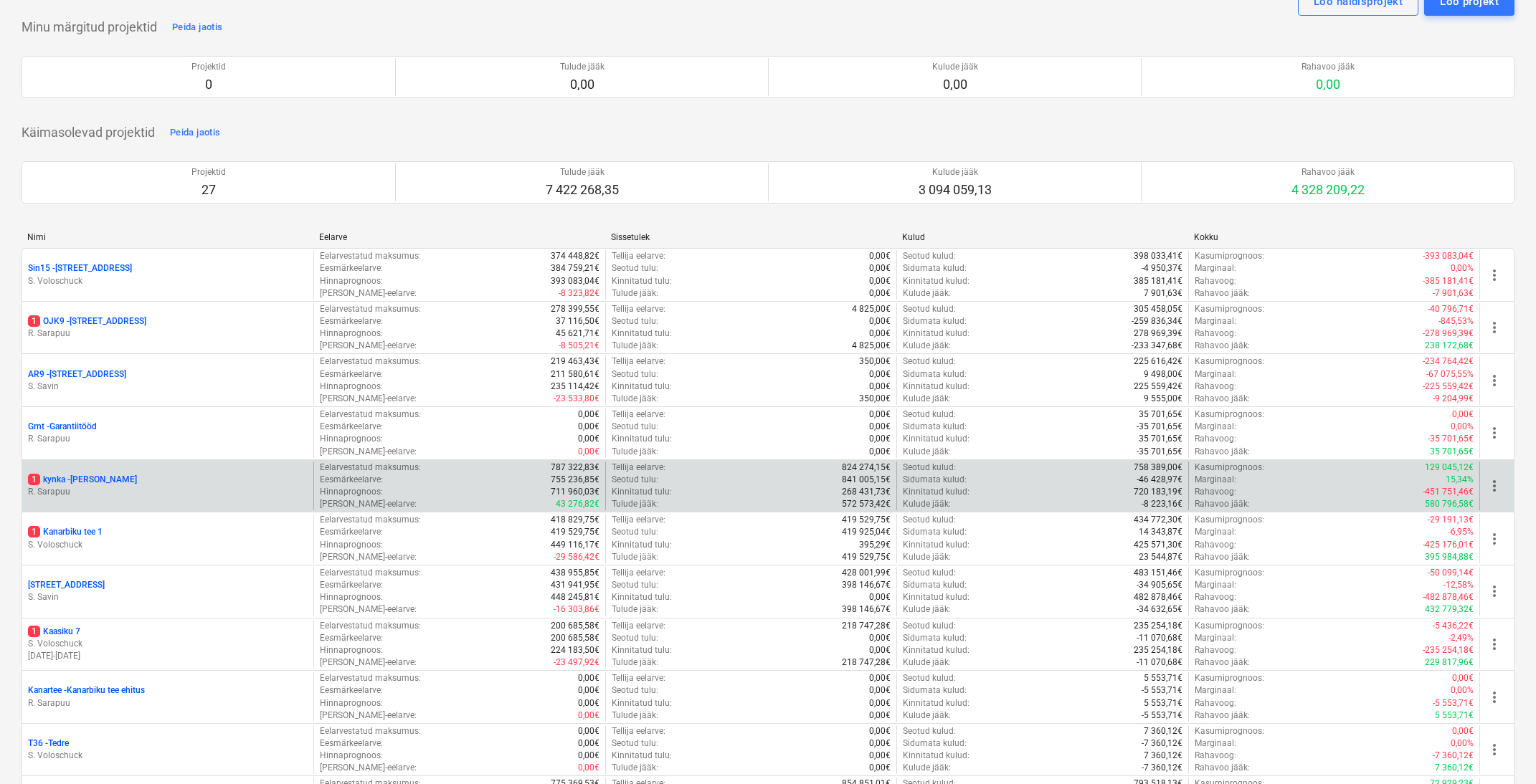
click at [76, 476] on p "1 kynka - [PERSON_NAME]" at bounding box center [82, 479] width 109 height 12
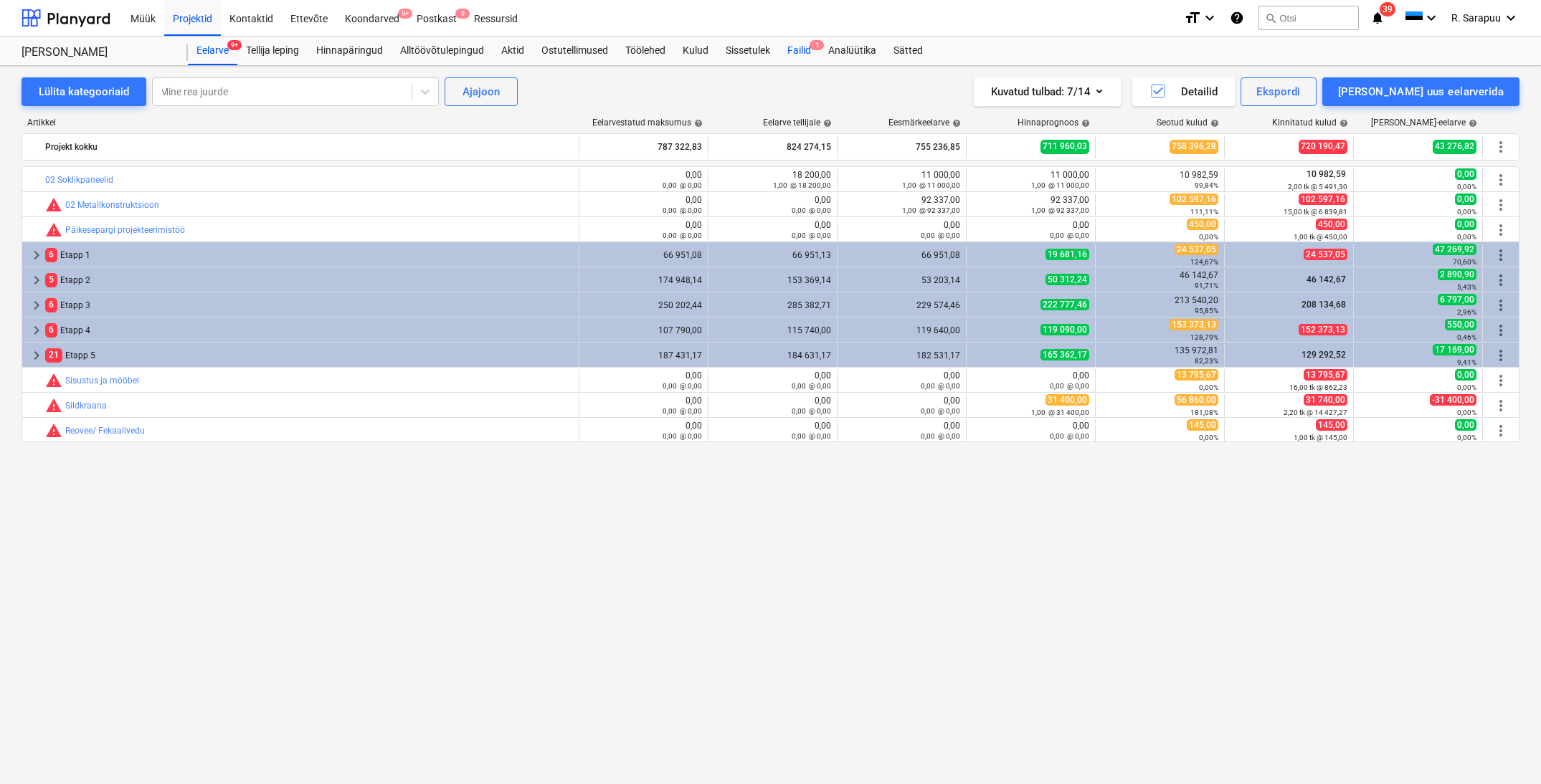
click at [814, 46] on span "1" at bounding box center [817, 45] width 15 height 10
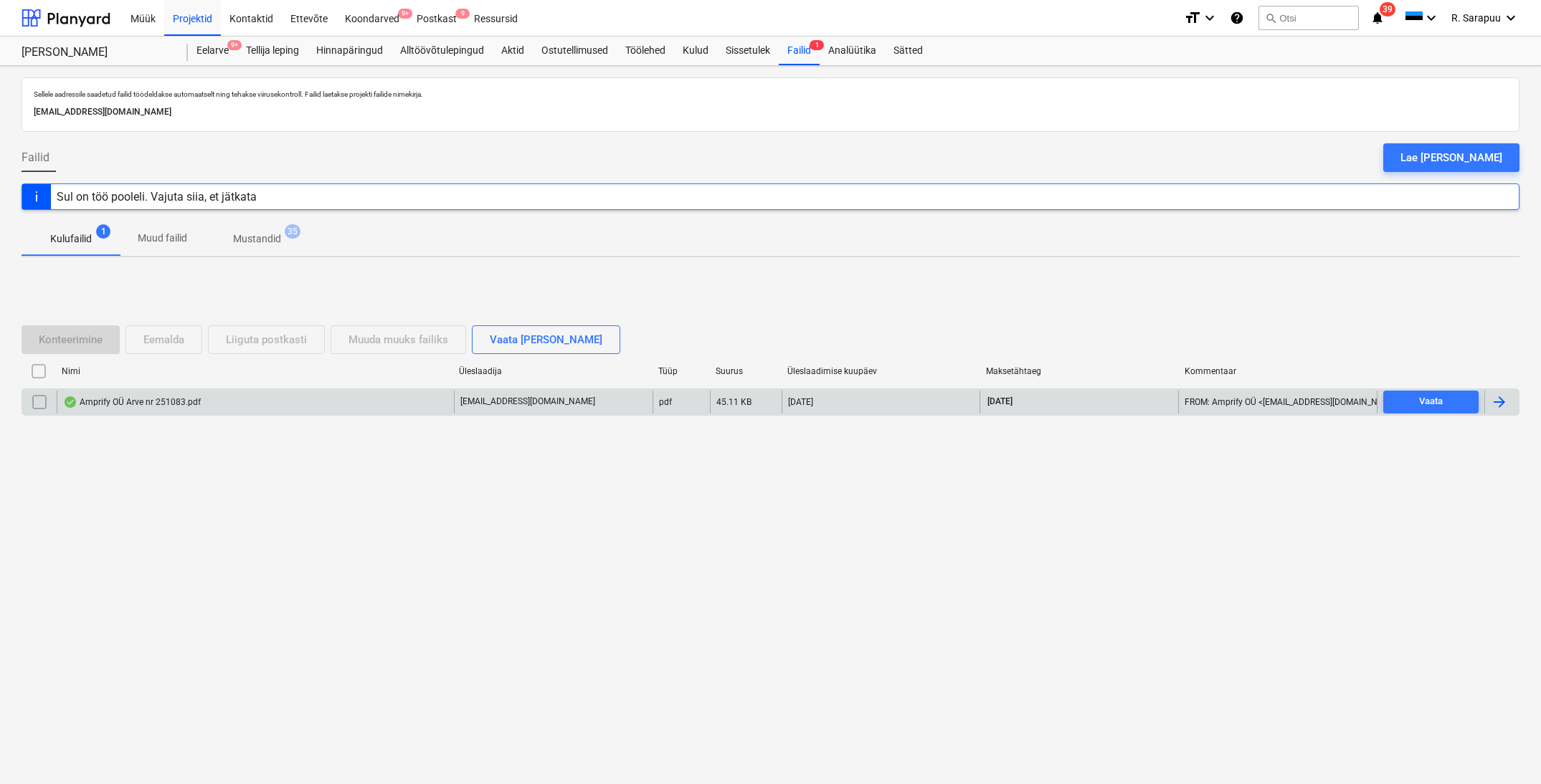
click at [94, 397] on div "Amprify OÜ Arve nr 251083.pdf" at bounding box center [132, 403] width 138 height 12
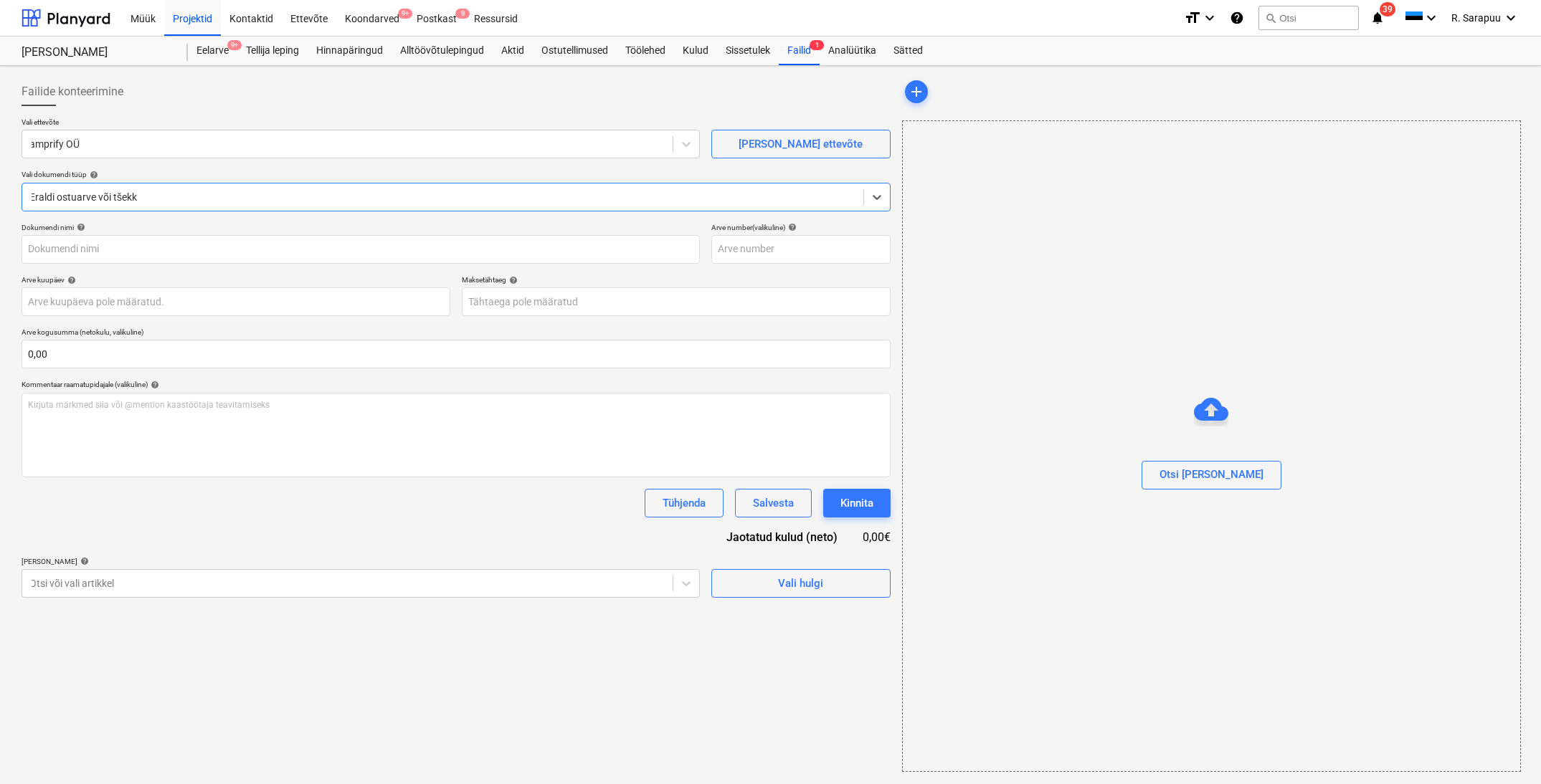
type input "251083"
type input "[DATE]"
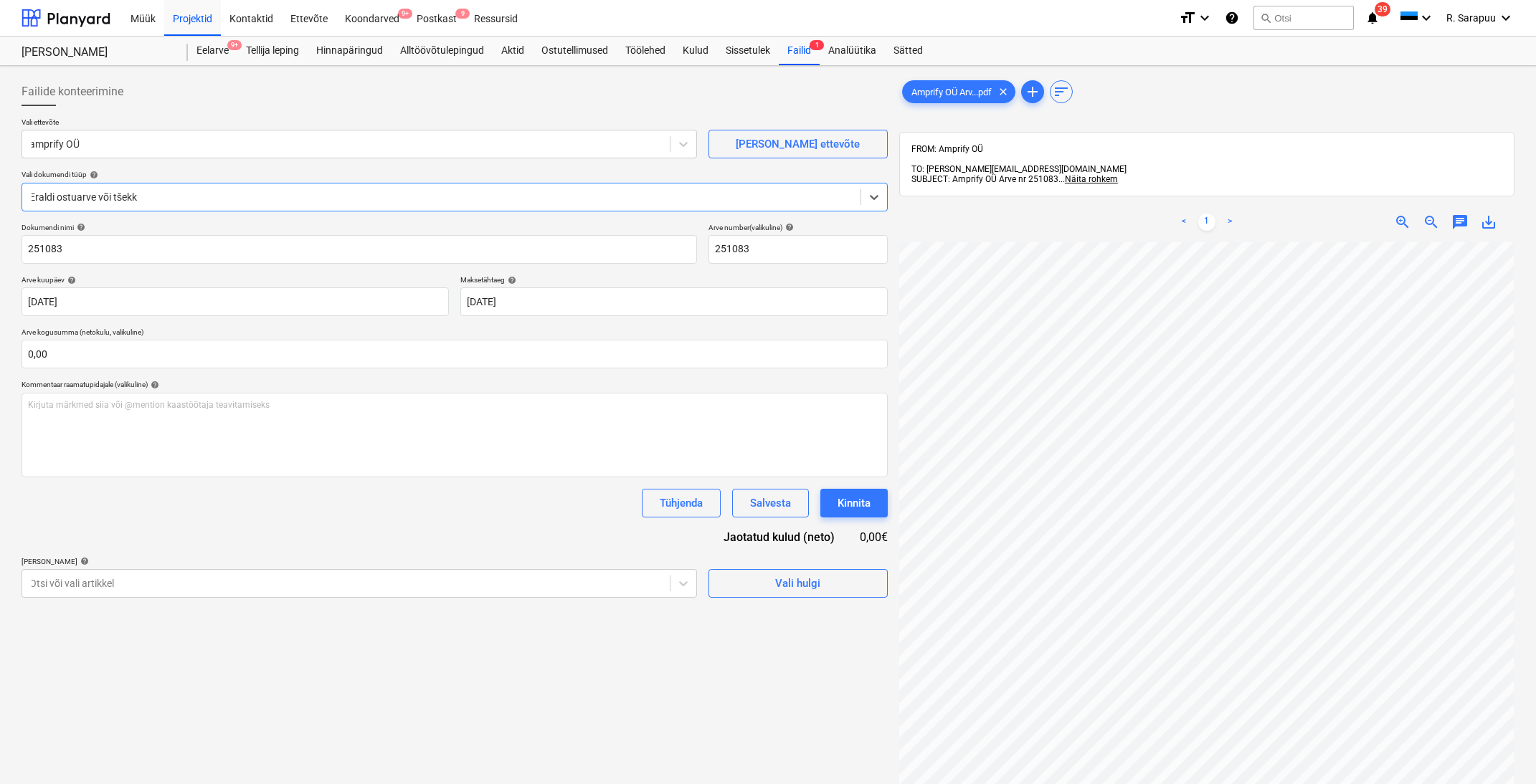
scroll to position [0, 33]
click at [160, 349] on input "text" at bounding box center [455, 354] width 867 height 28
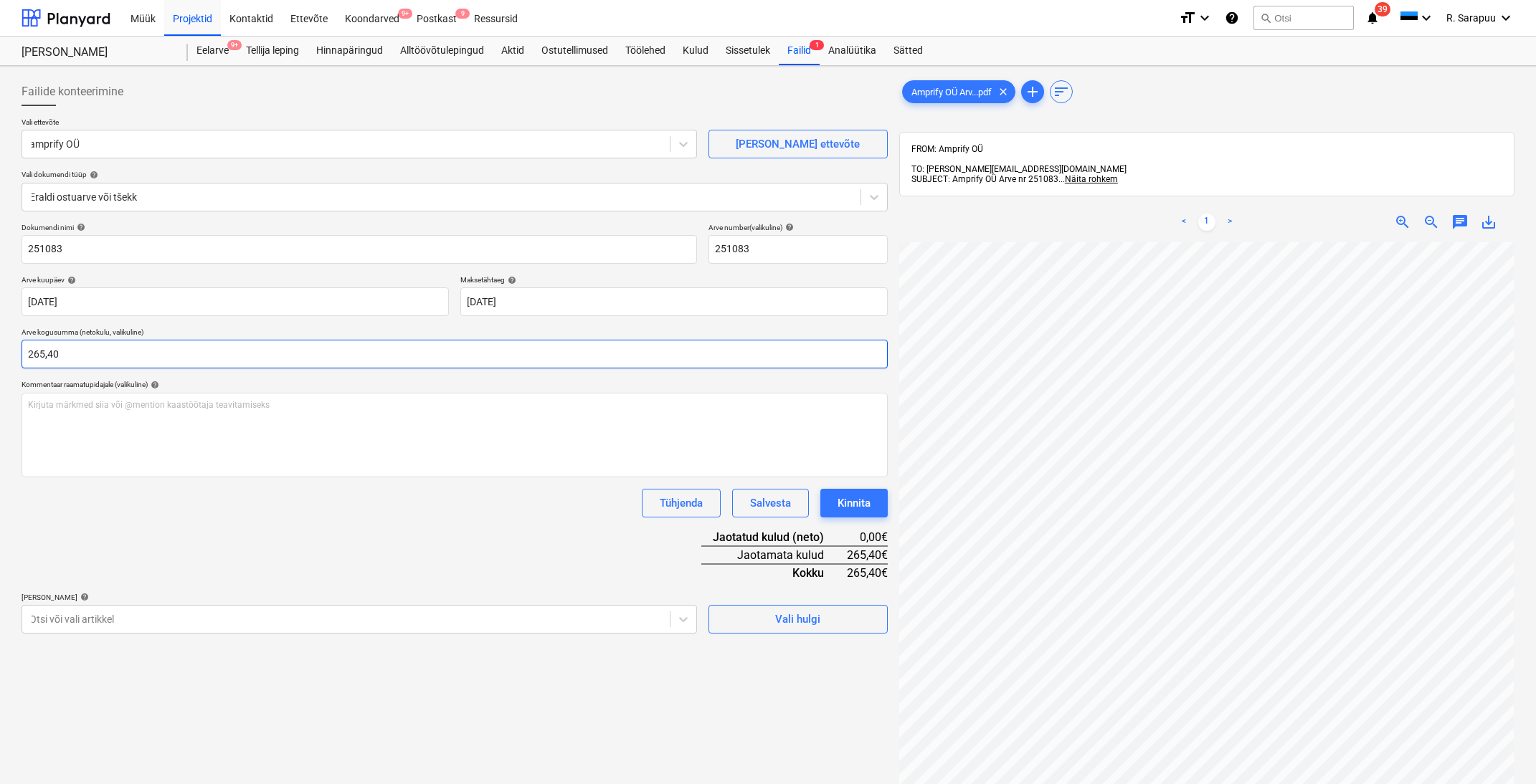
type input "265,40"
click at [187, 558] on div "Dokumendi nimi help 251083 Arve number (valikuline) help 251083 Arve kuupäev he…" at bounding box center [455, 428] width 867 height 411
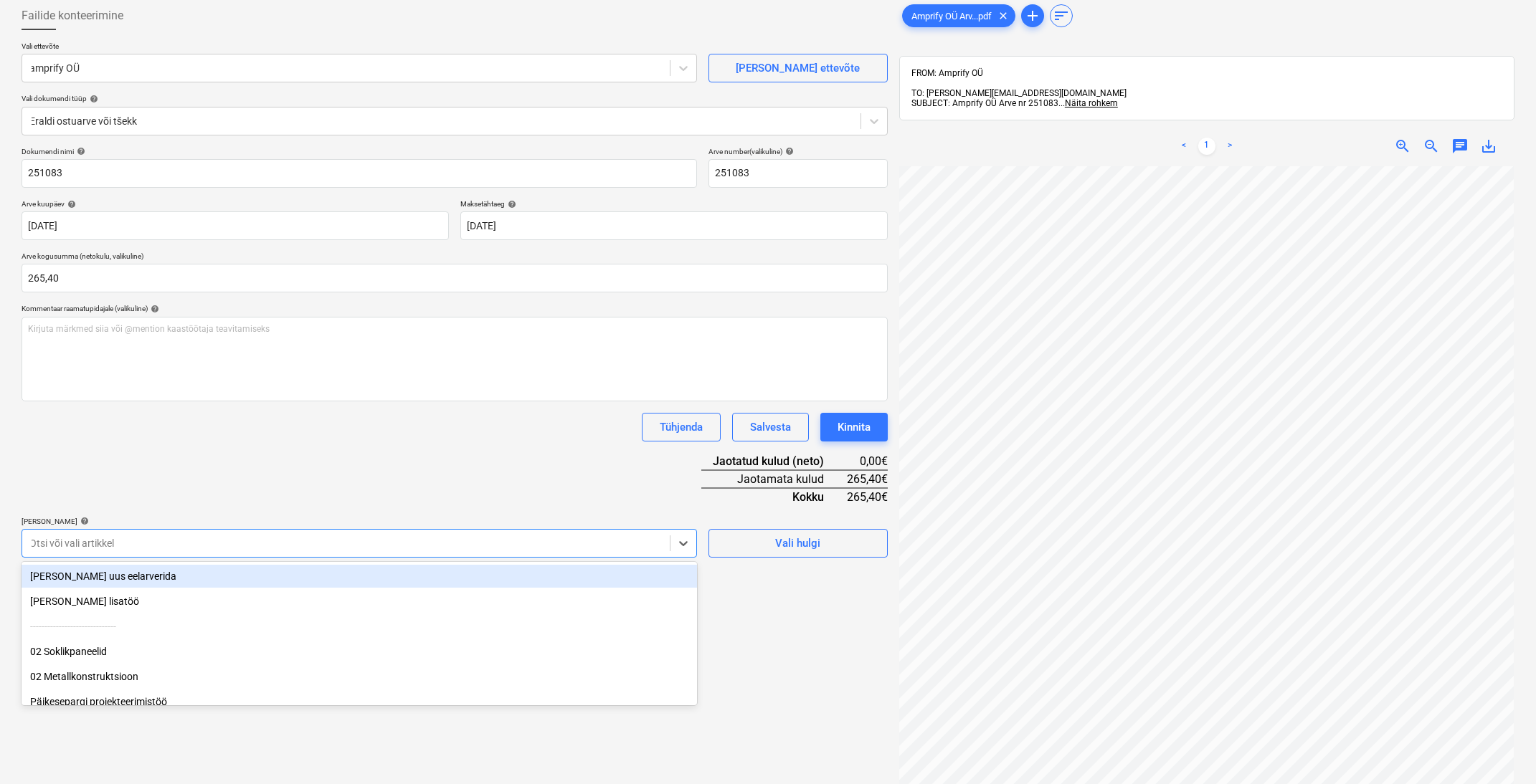
click at [607, 614] on body "Müük Projektid Kontaktid Ettevõte Koondarved 9+ Postkast 9 Ressursid format_siz…" at bounding box center [768, 316] width 1536 height 784
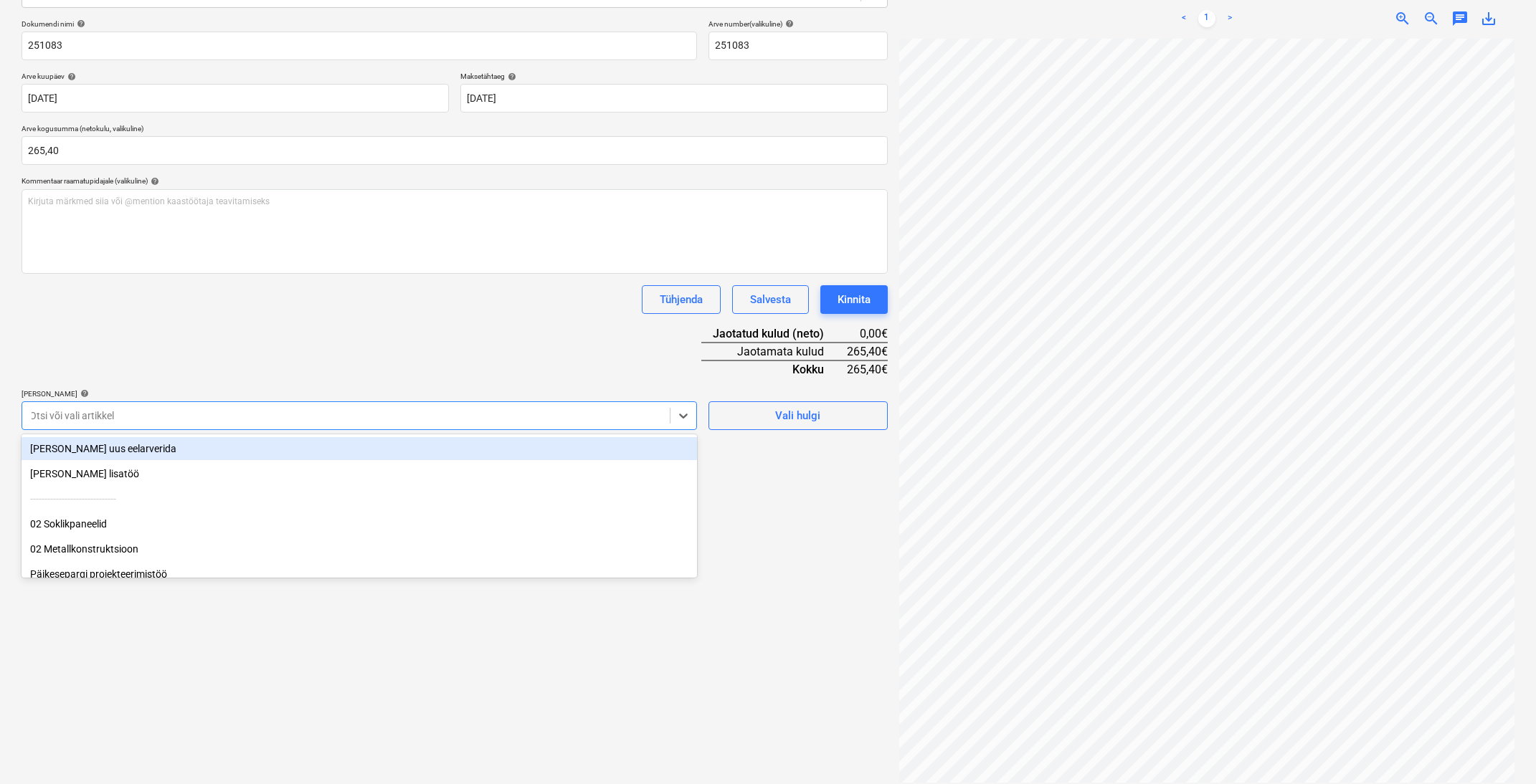
scroll to position [0, 0]
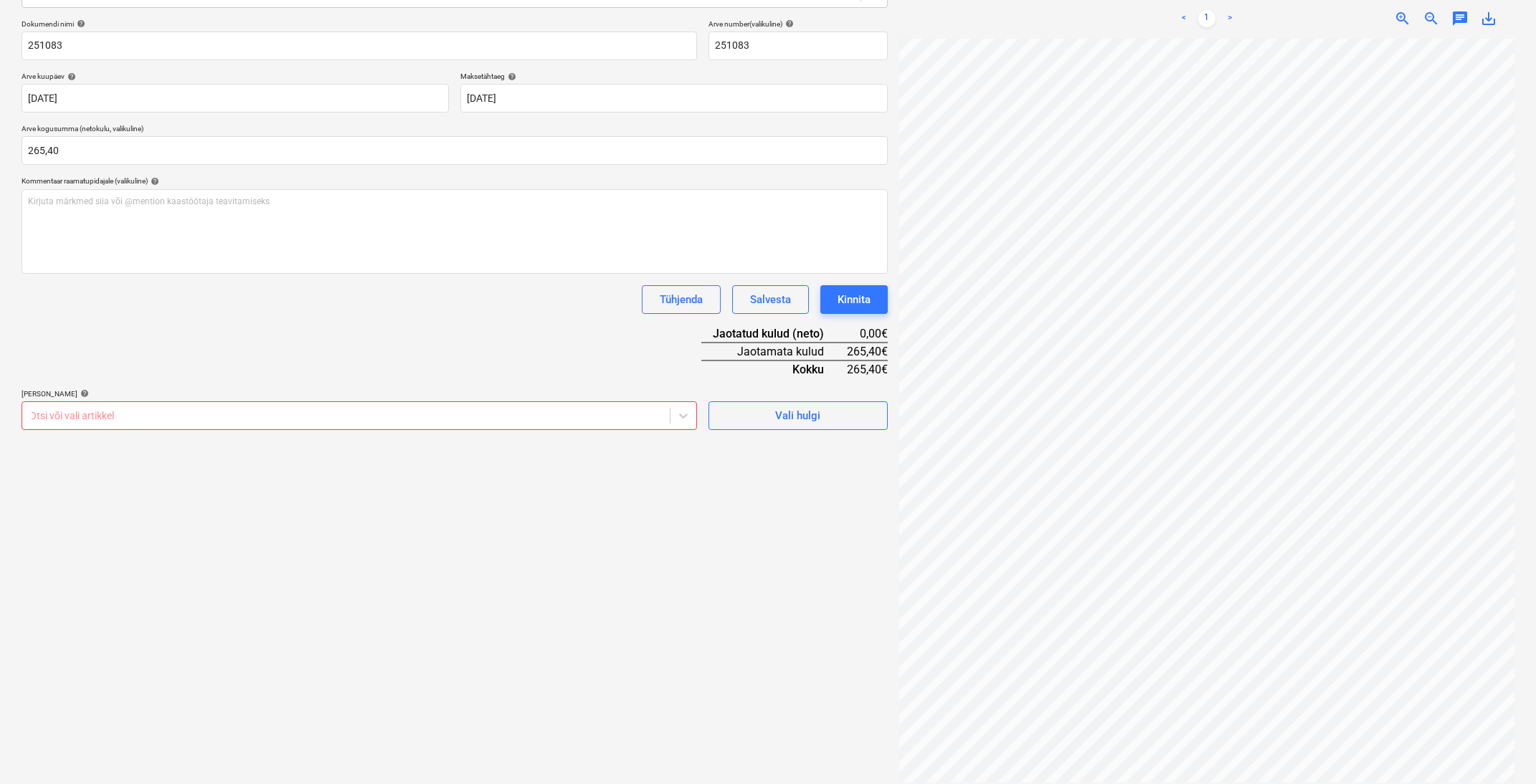
click at [421, 347] on div "Dokumendi nimi help 251083 Arve number (valikuline) help 251083 Arve kuupäev he…" at bounding box center [455, 225] width 867 height 411
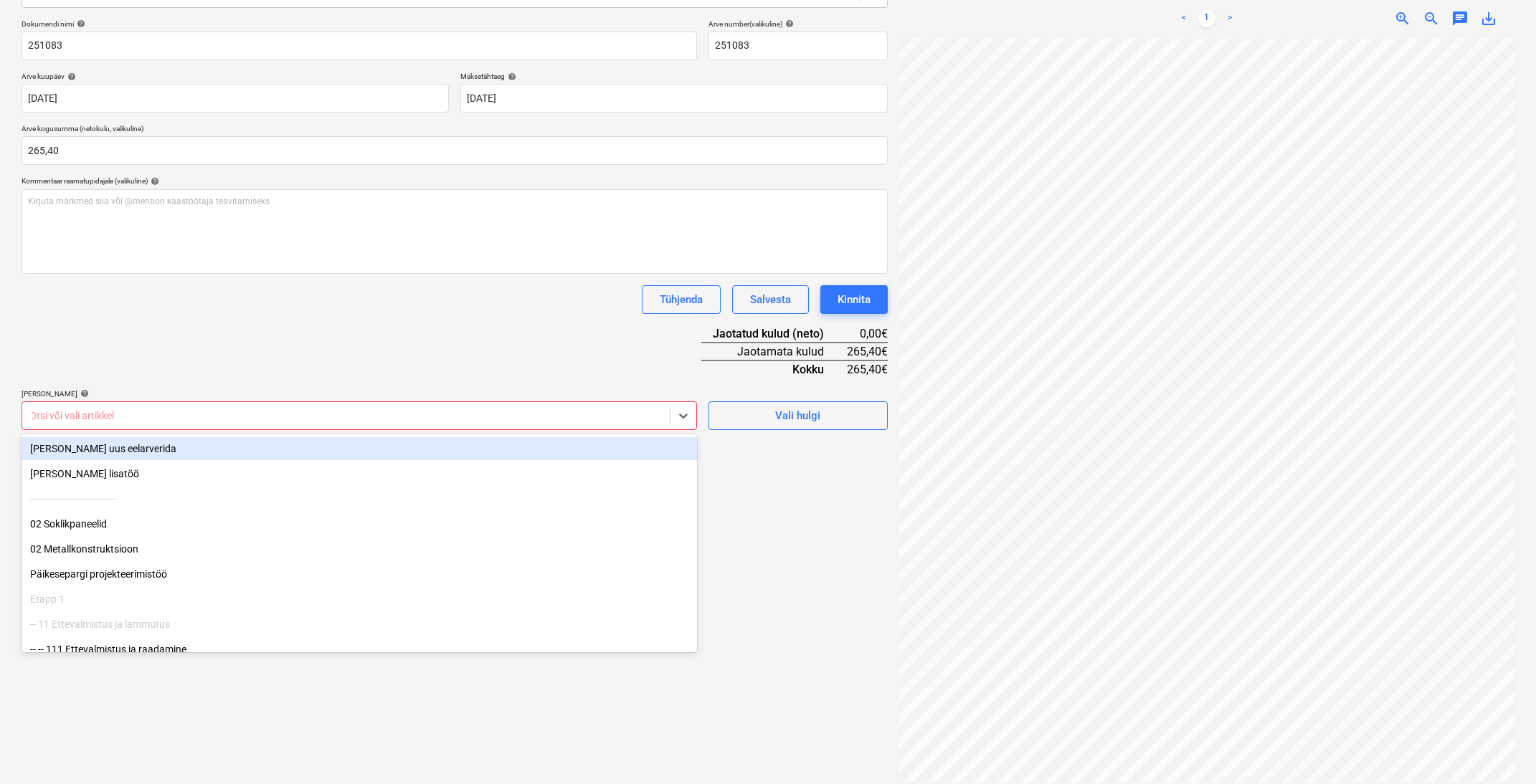
click at [251, 412] on div at bounding box center [346, 416] width 633 height 15
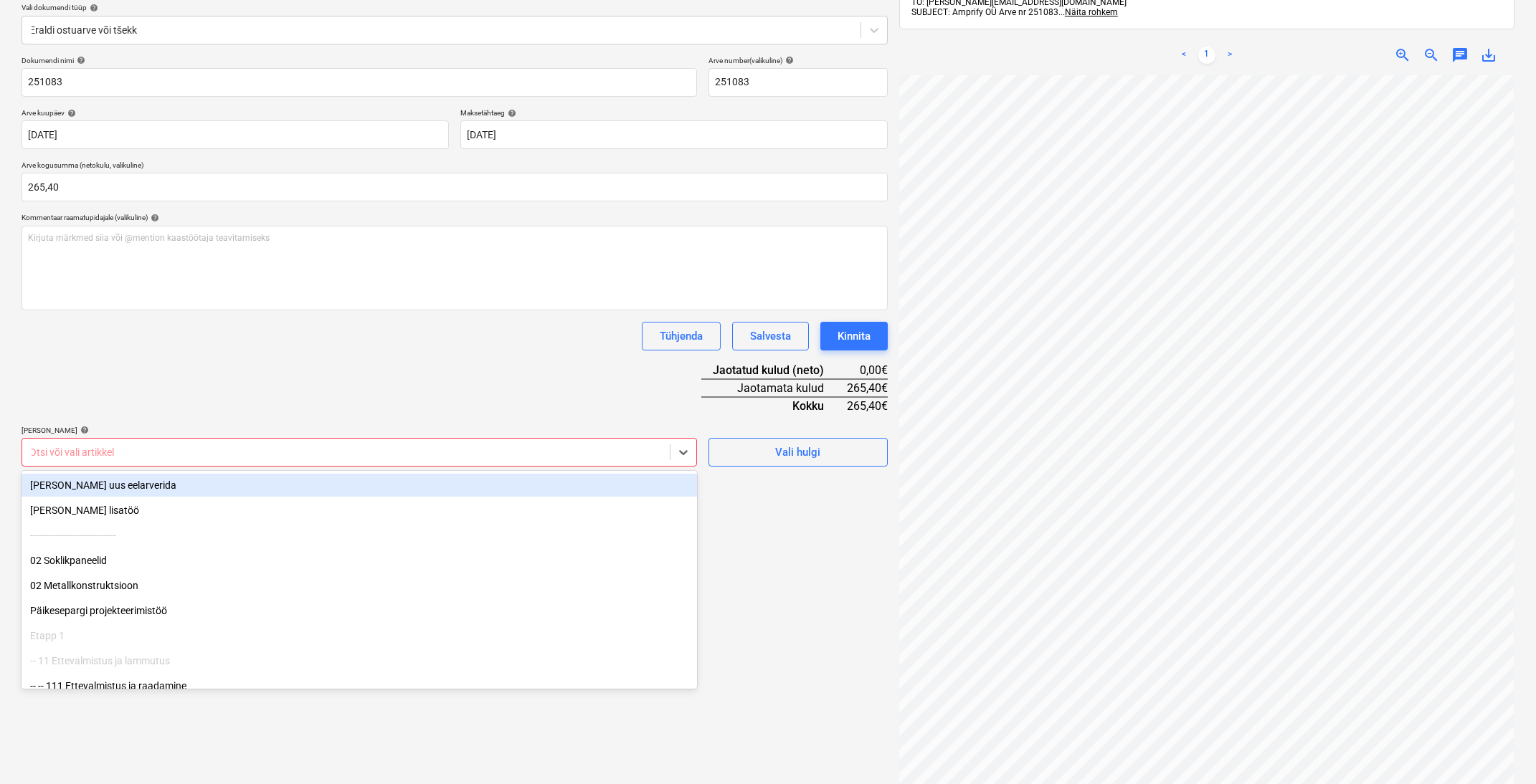
scroll to position [161, 0]
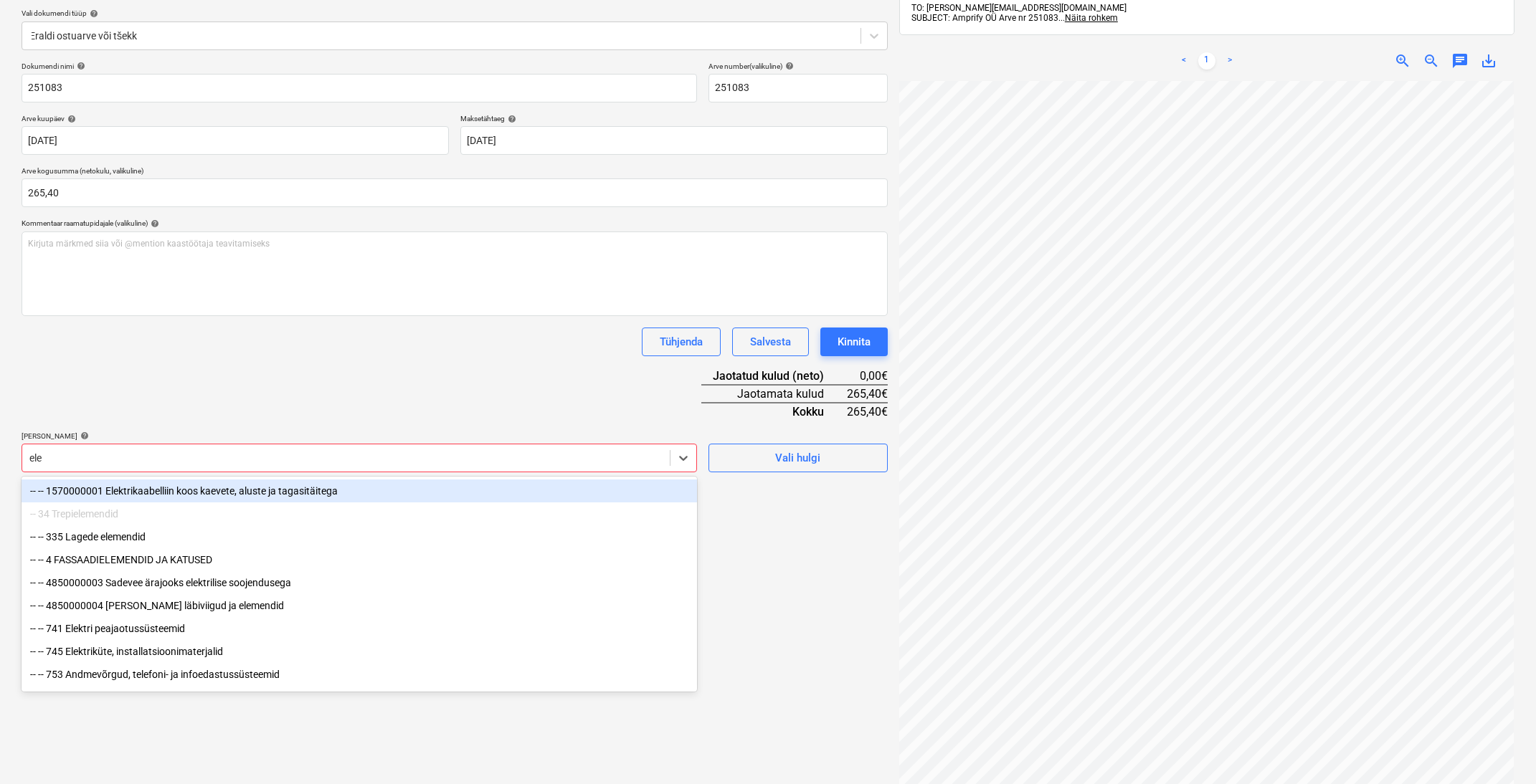
type input "elek"
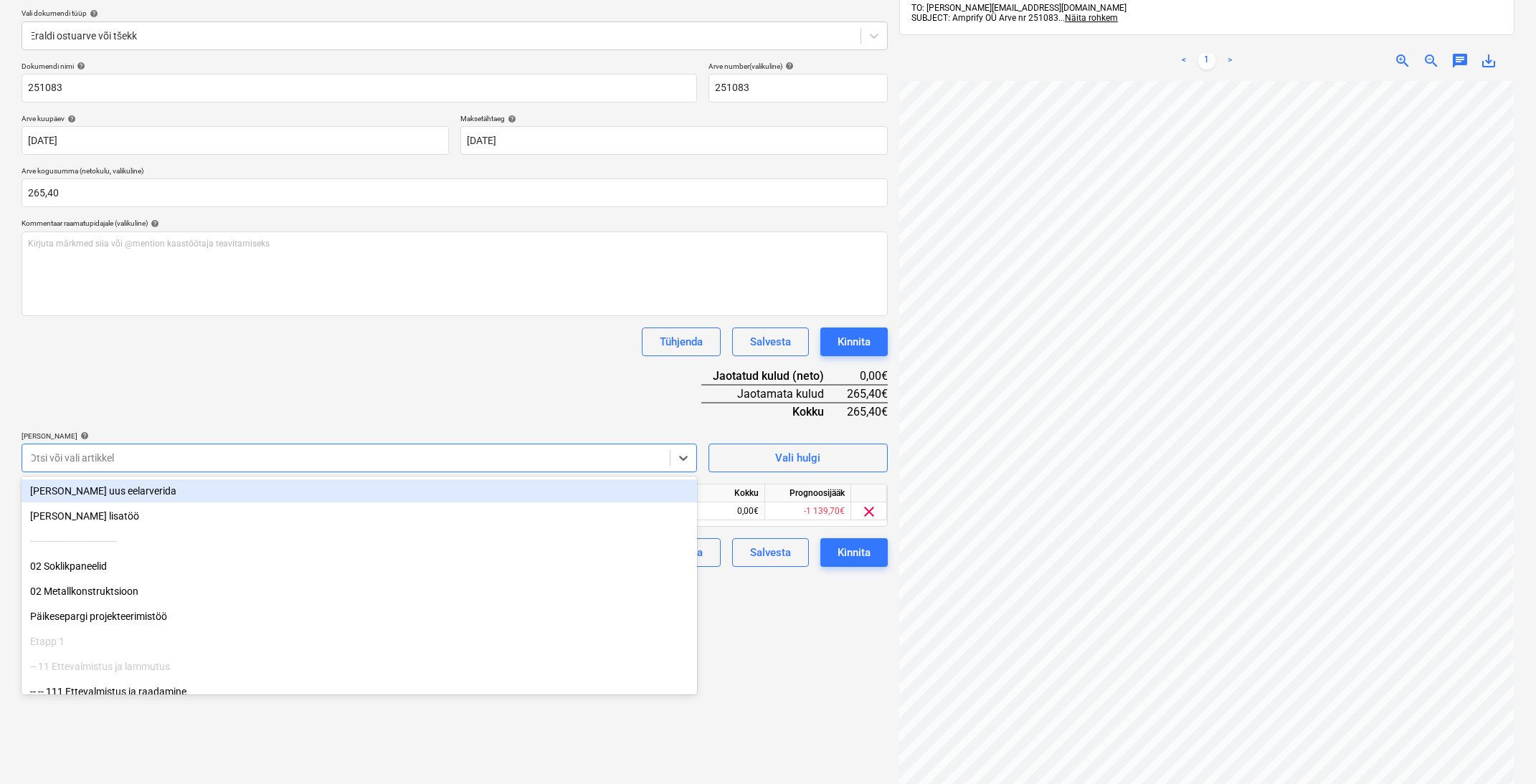
drag, startPoint x: 367, startPoint y: 400, endPoint x: 441, endPoint y: 412, distance: 75.0
click at [373, 391] on div "Dokumendi nimi help 251083 Arve number (valikuline) help 251083 Arve kuupäev he…" at bounding box center [455, 314] width 867 height 506
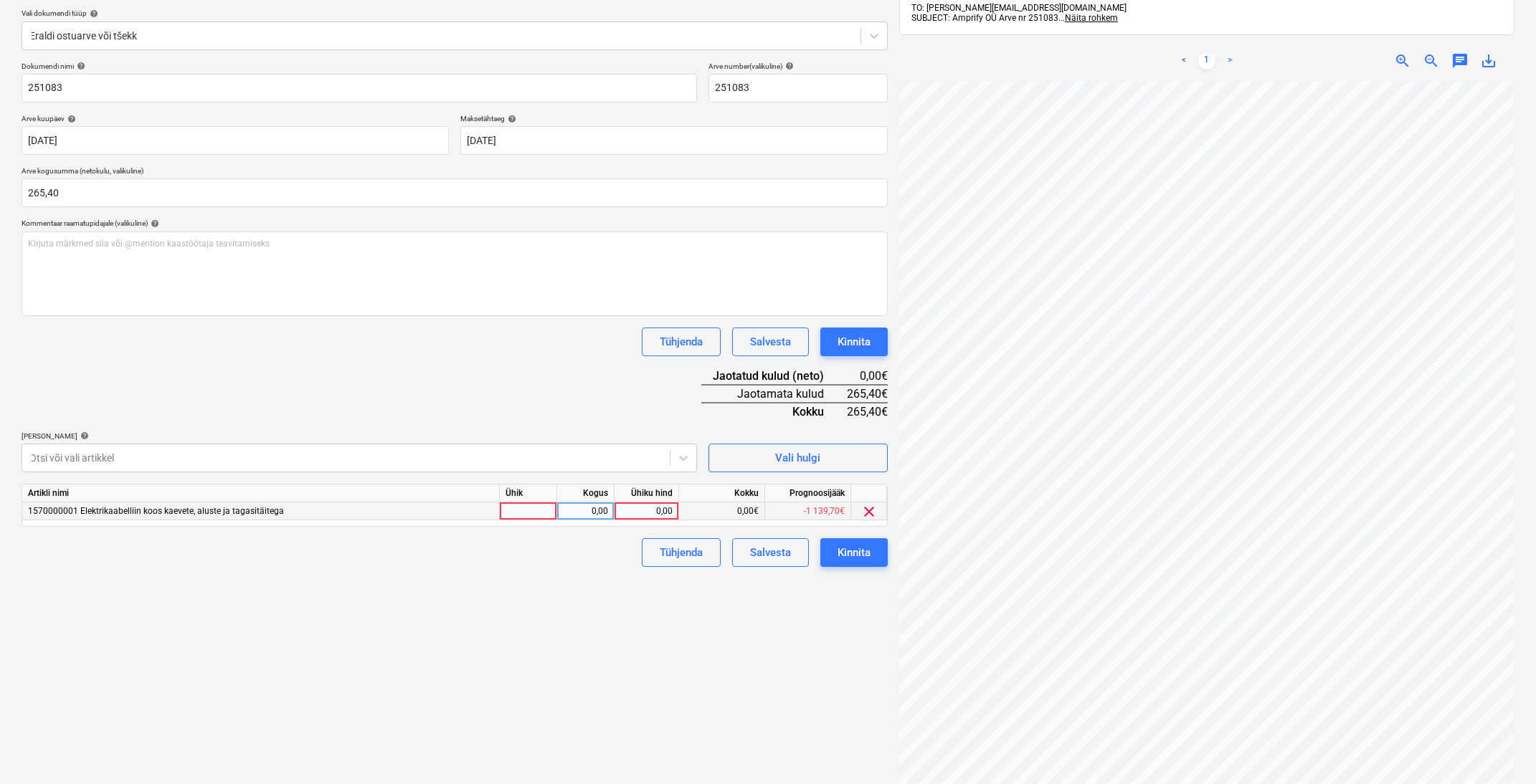
click at [662, 506] on div "0,00" at bounding box center [646, 512] width 52 height 18
type input "265,40"
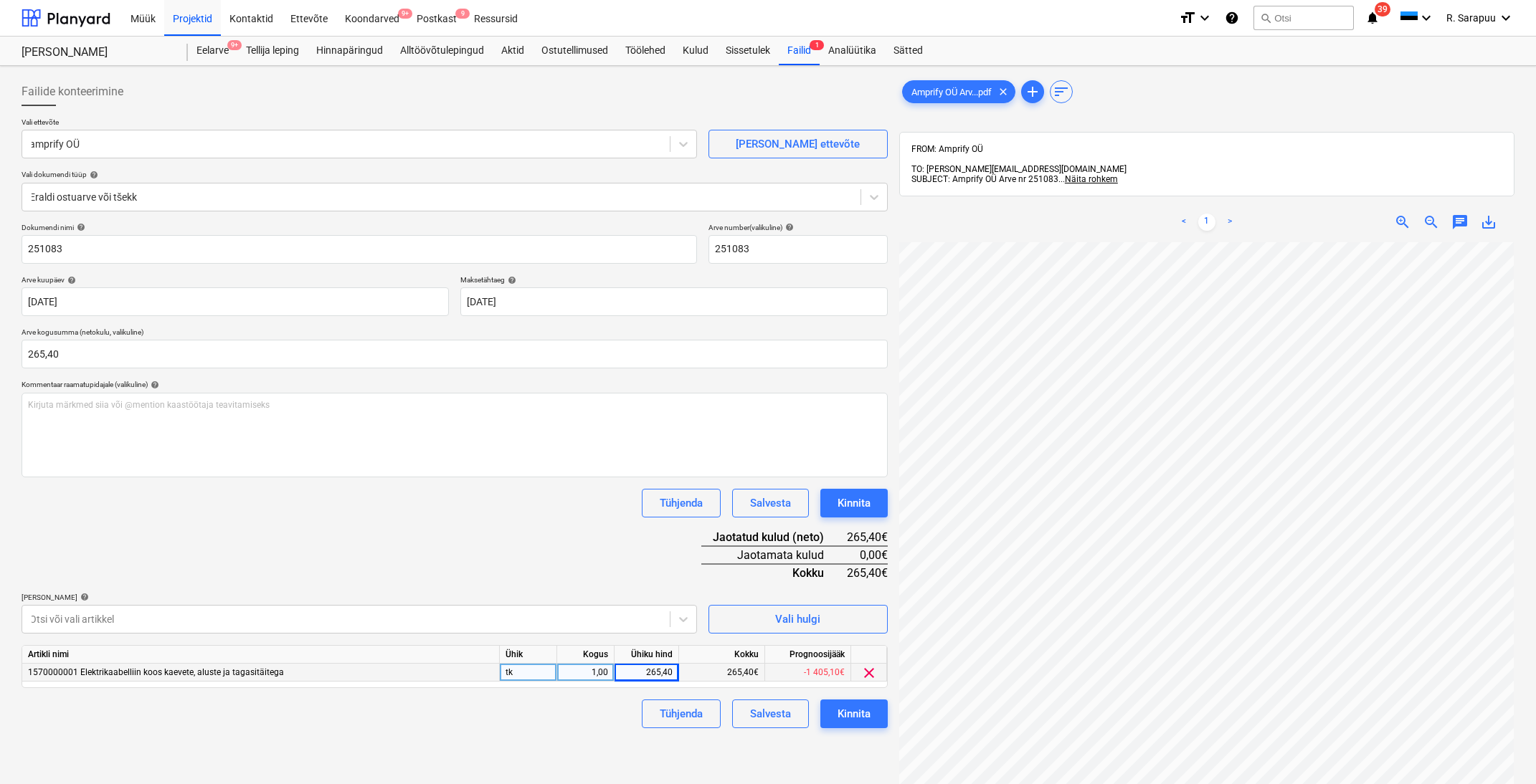
scroll to position [0, 0]
click at [856, 718] on div "Kinnita" at bounding box center [854, 713] width 33 height 19
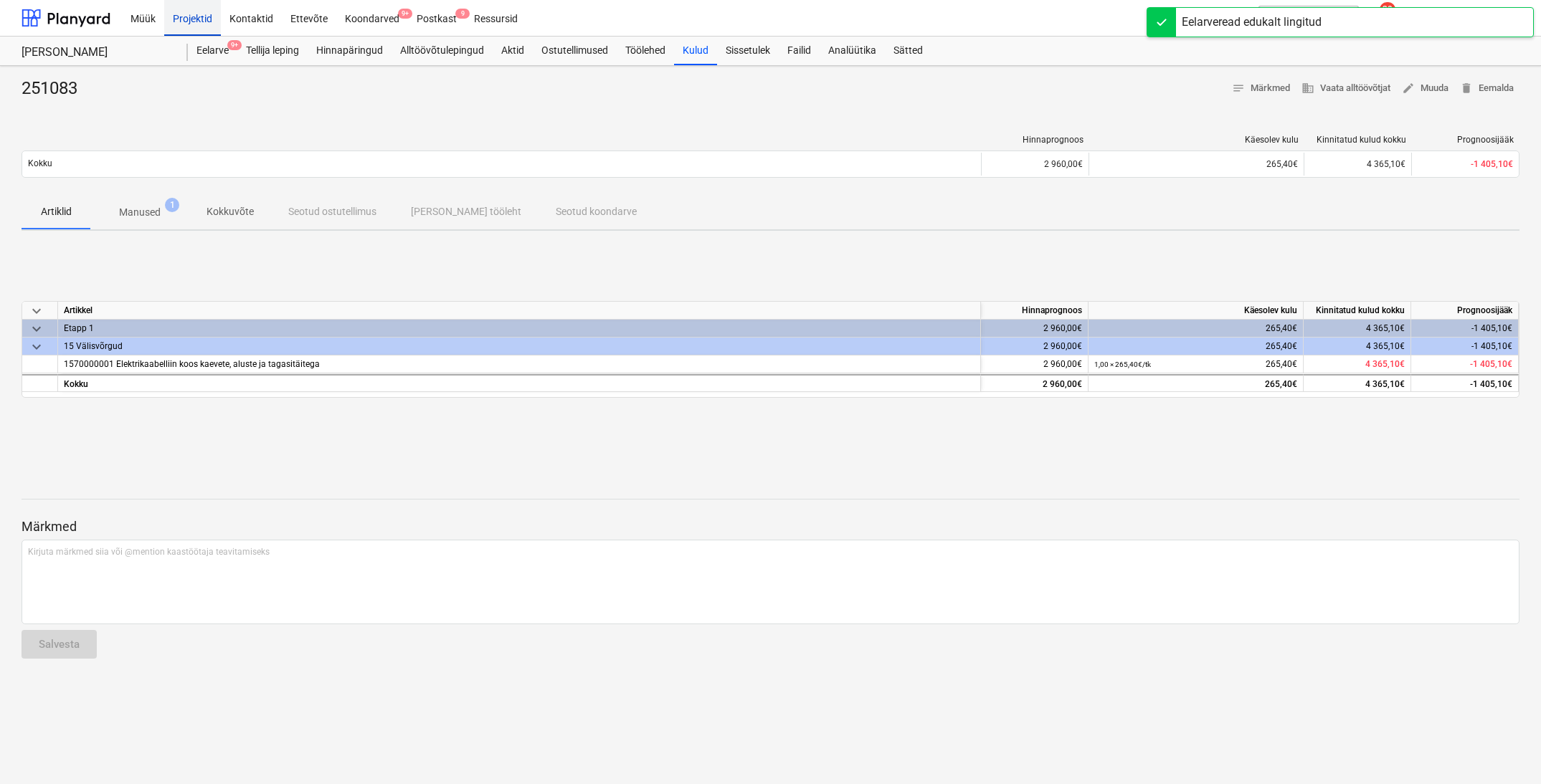
click at [193, 18] on div "Projektid" at bounding box center [193, 17] width 57 height 36
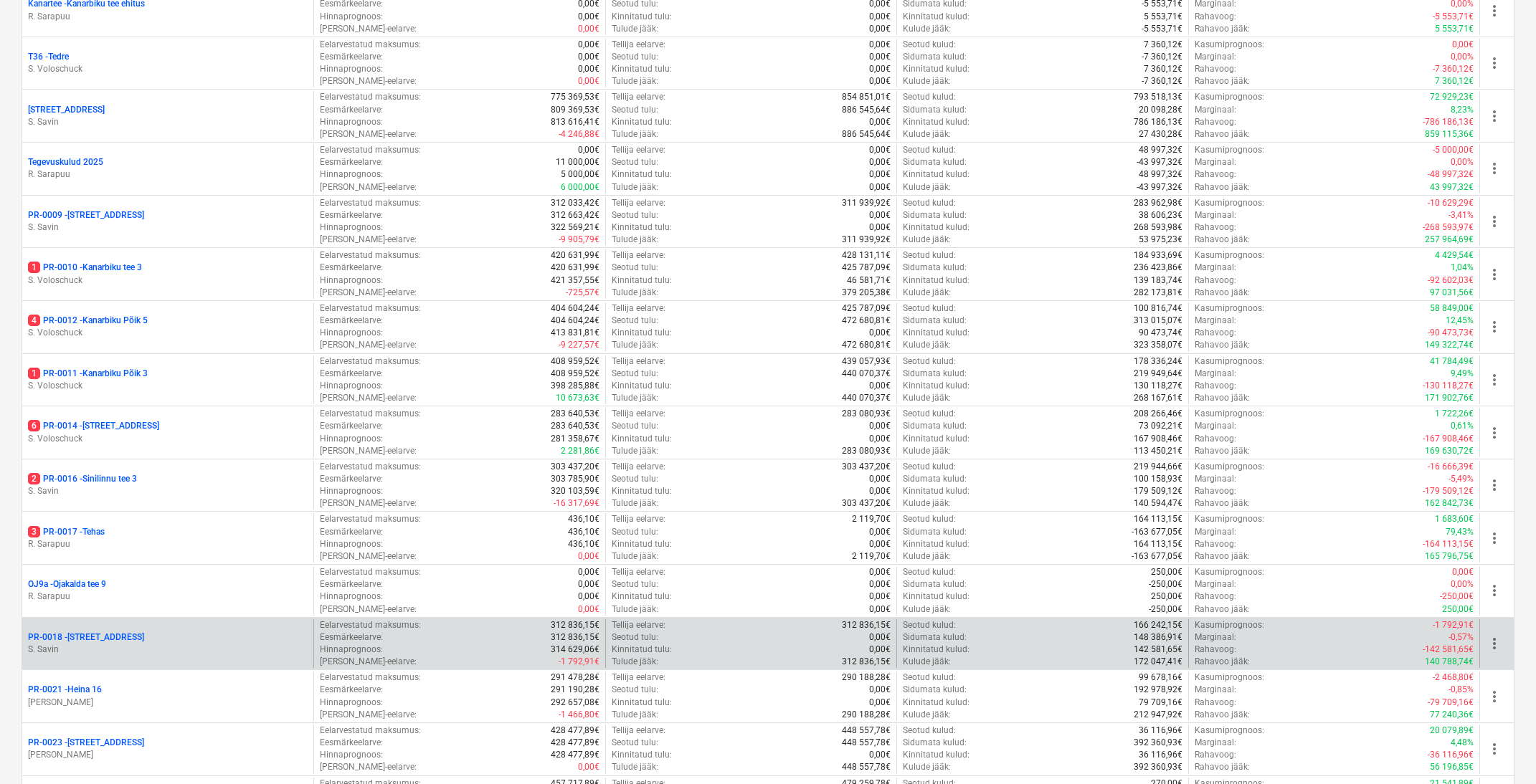
scroll to position [751, 0]
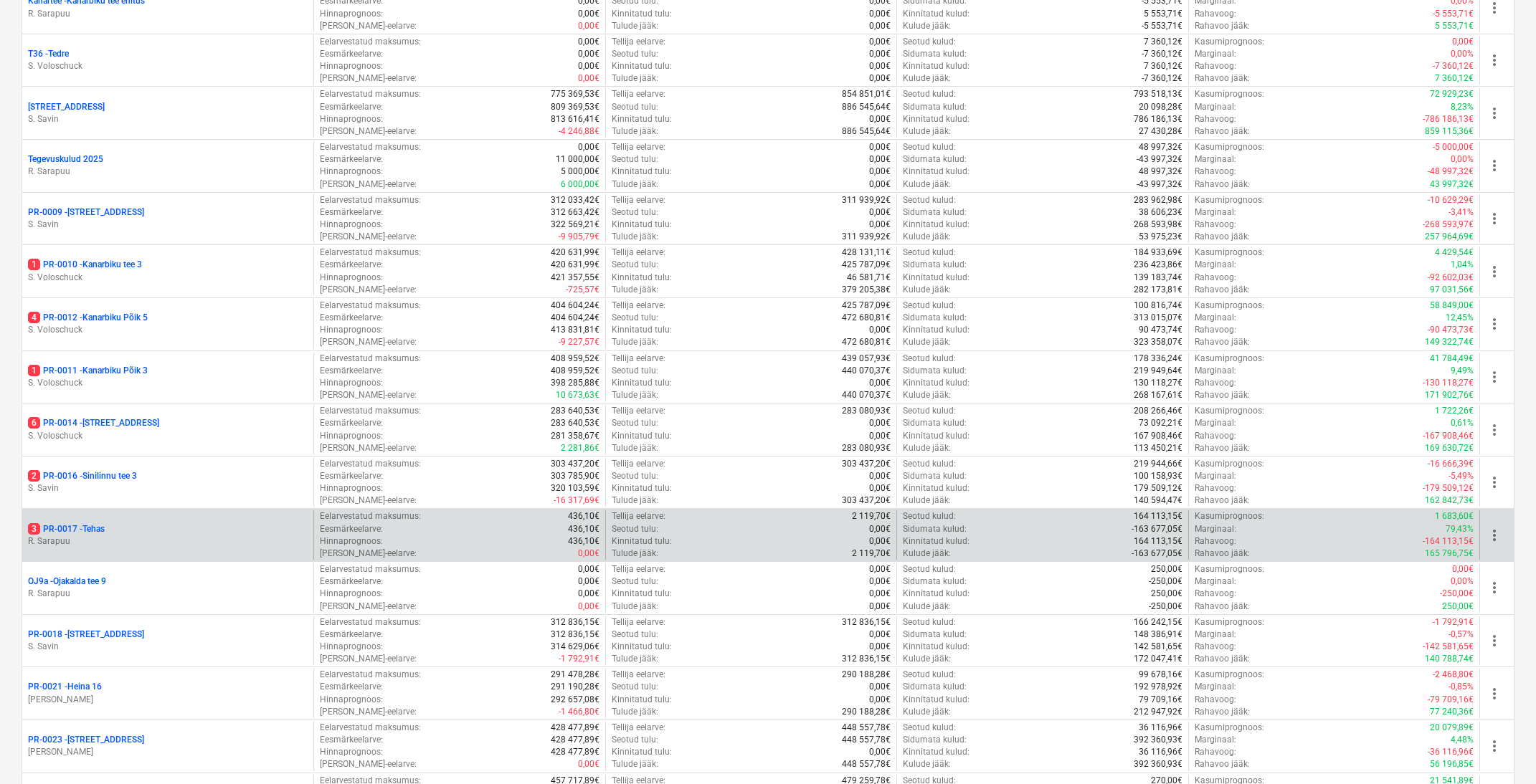
click at [81, 524] on p "3 PR-0017 - Tehas" at bounding box center [66, 530] width 77 height 12
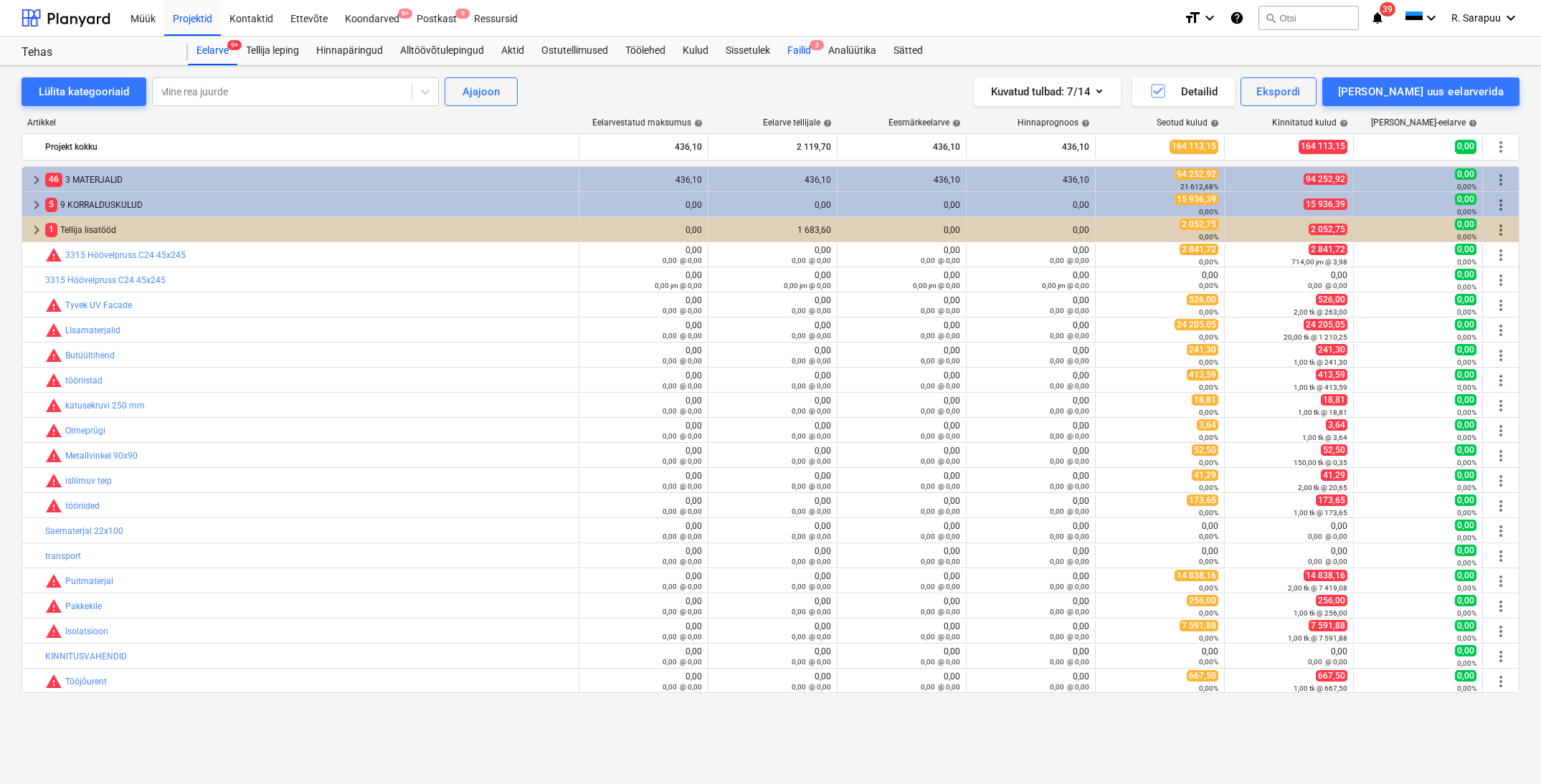
click at [814, 57] on div "Failid 3" at bounding box center [800, 50] width 41 height 28
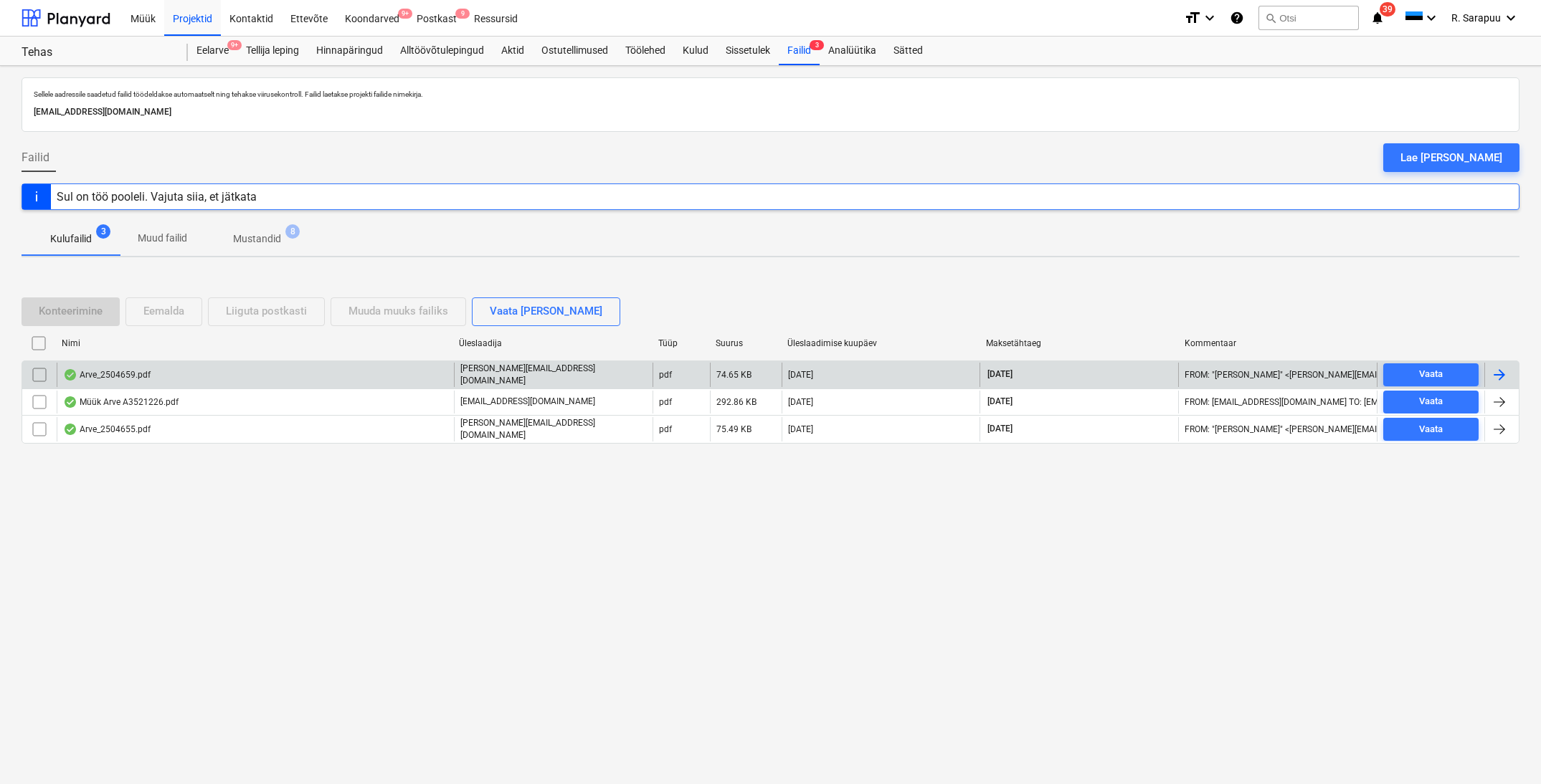
click at [105, 378] on div "Arve_2504659.pdf" at bounding box center [106, 375] width 87 height 12
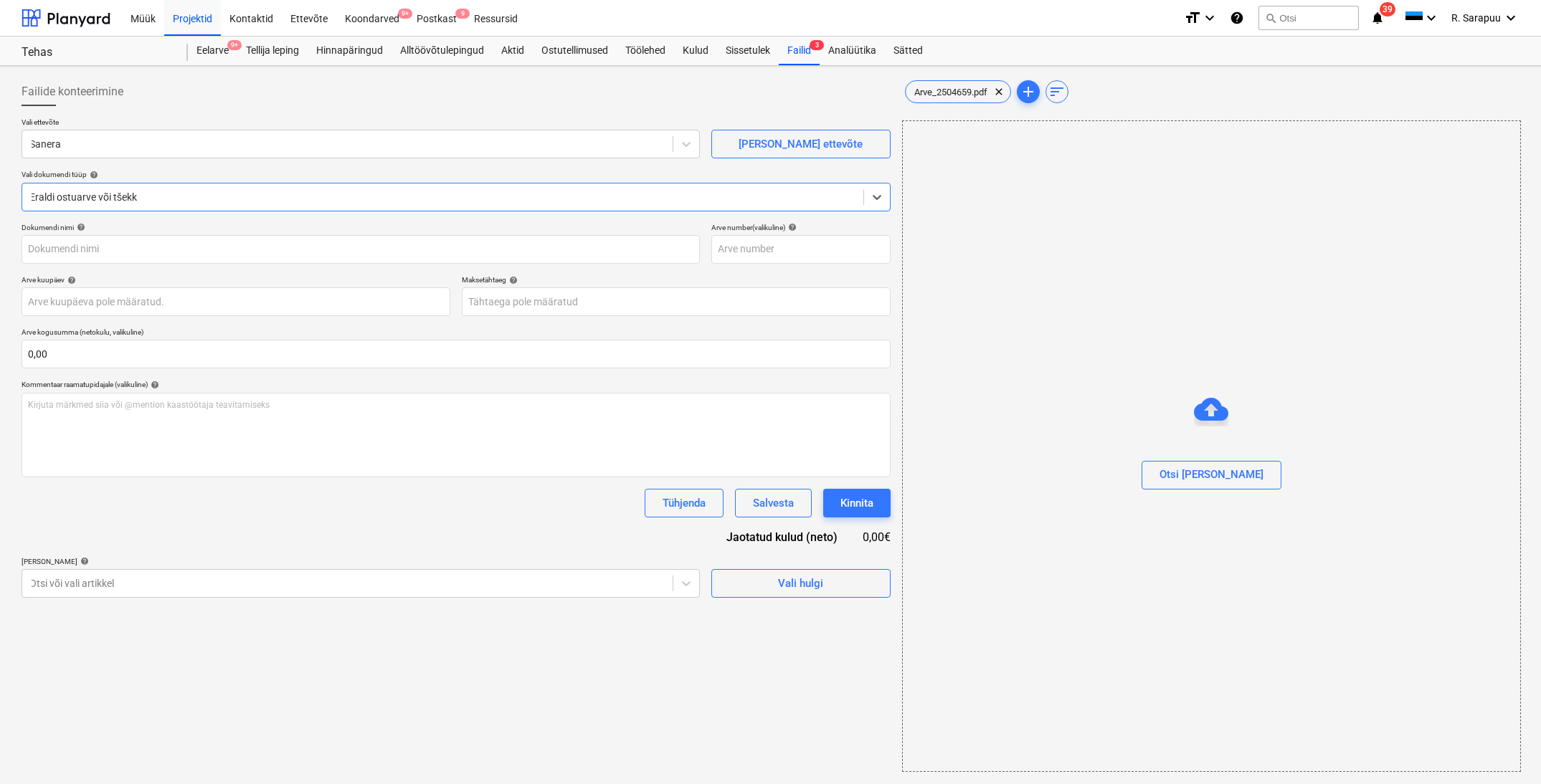
type input "2504659"
type input "[DATE]"
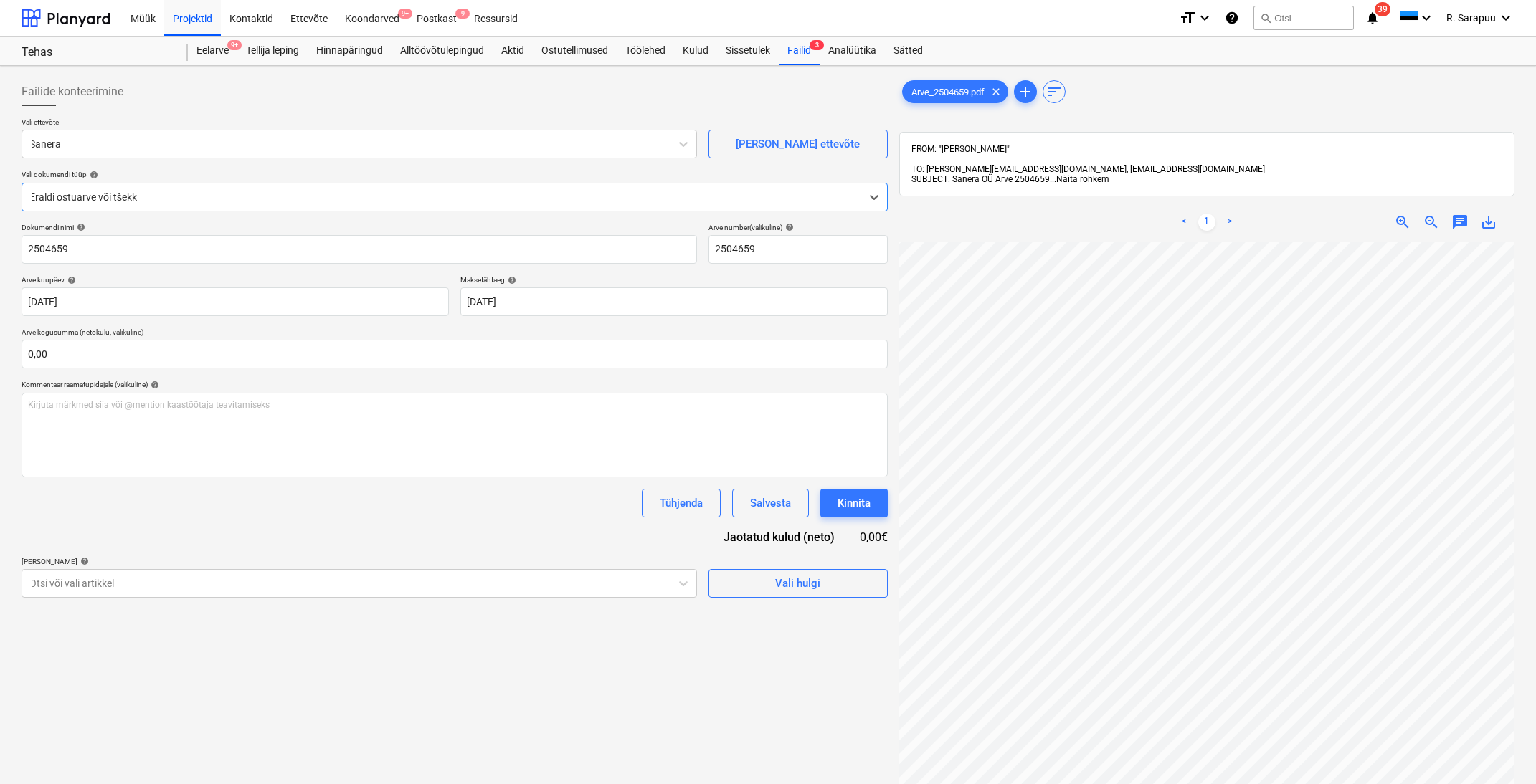
scroll to position [49, 31]
click at [549, 585] on body "Müük Projektid Kontaktid Ettevõte Koondarved 9+ Postkast 9 Ressursid format_siz…" at bounding box center [768, 392] width 1536 height 784
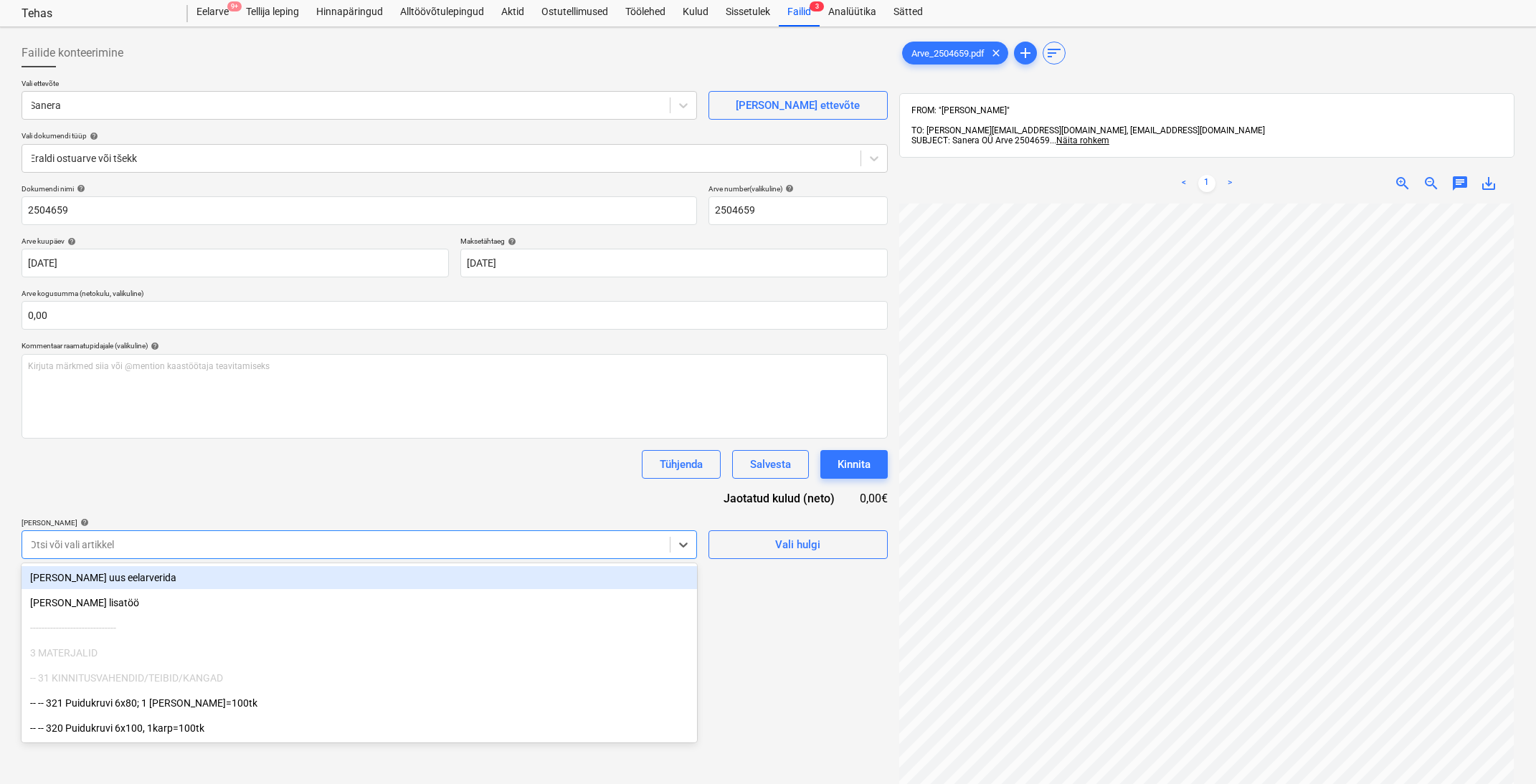
scroll to position [41, 0]
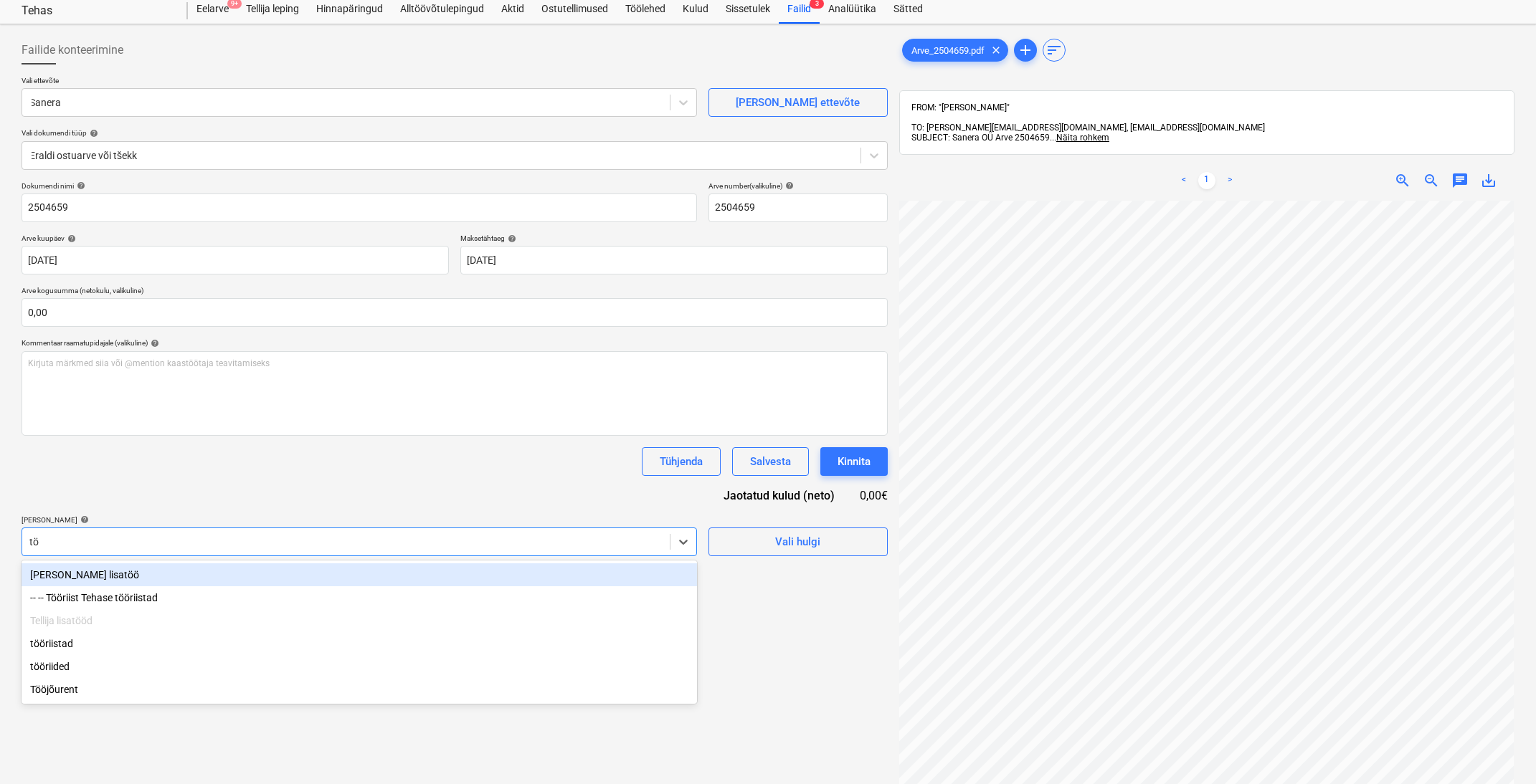
type input "töö"
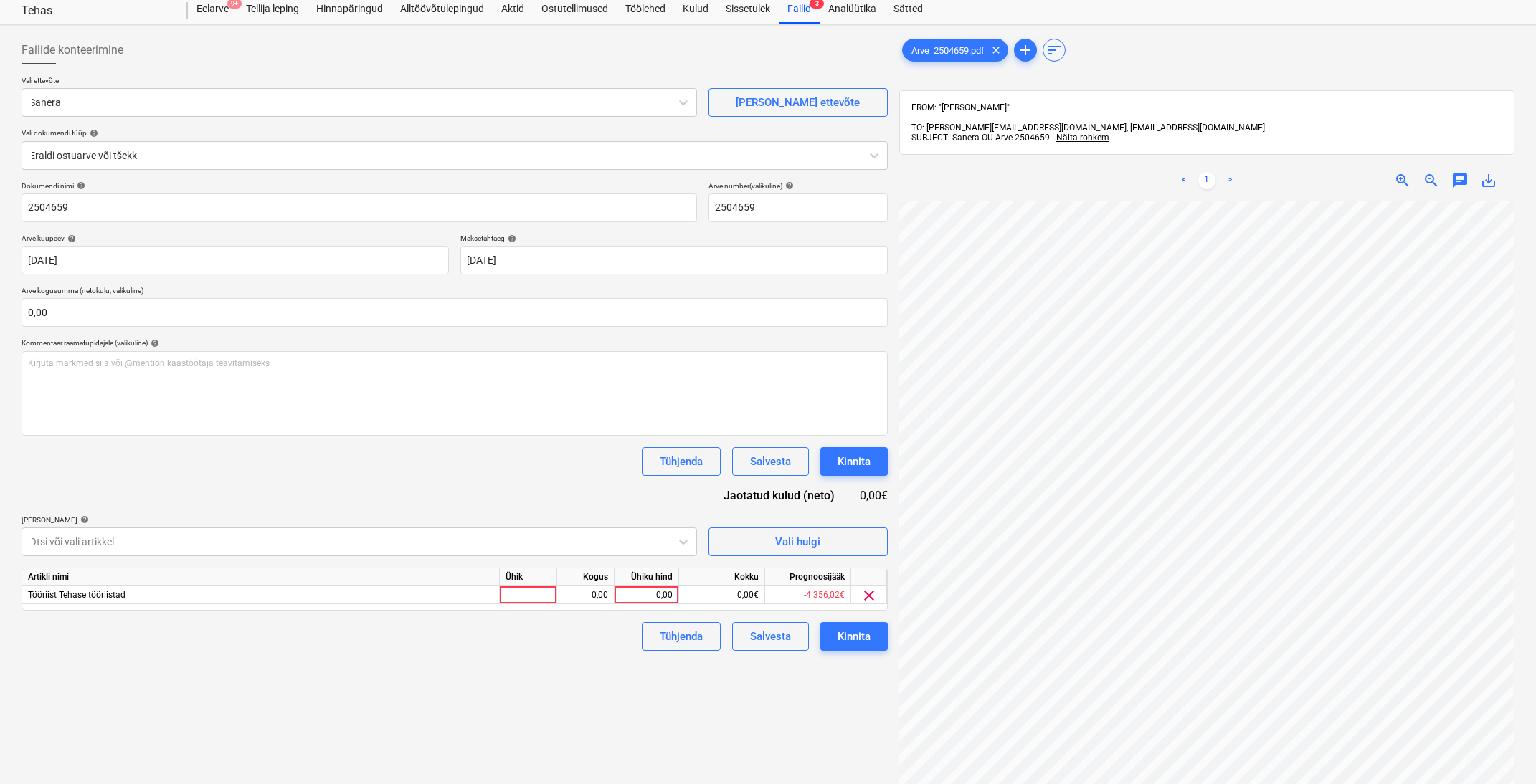
click at [416, 488] on div "Dokumendi nimi help 2504659 Arve number (valikuline) help 2504659 Arve kuupäev …" at bounding box center [455, 417] width 867 height 470
click at [641, 600] on div "0,00" at bounding box center [646, 595] width 52 height 18
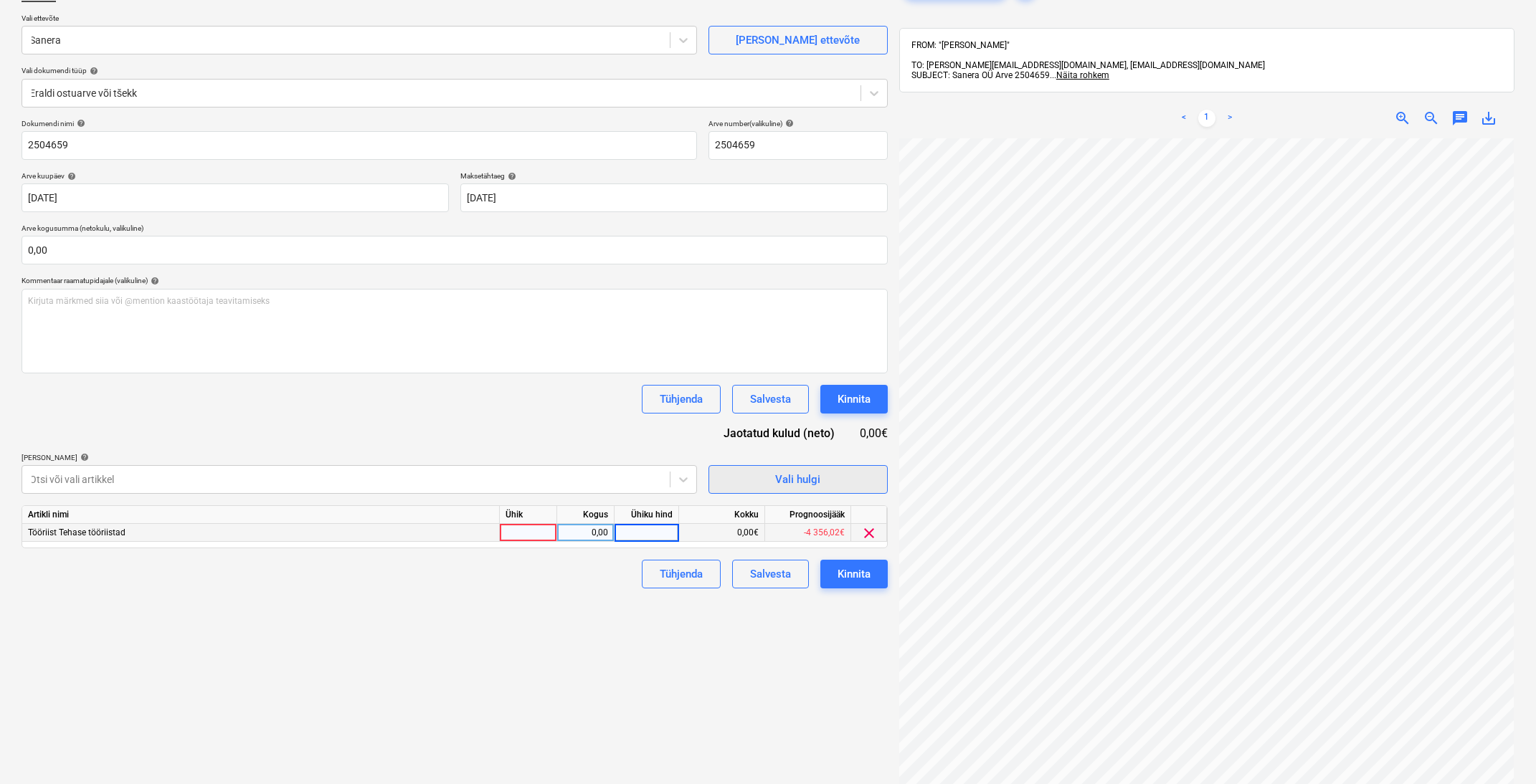
scroll to position [113, 0]
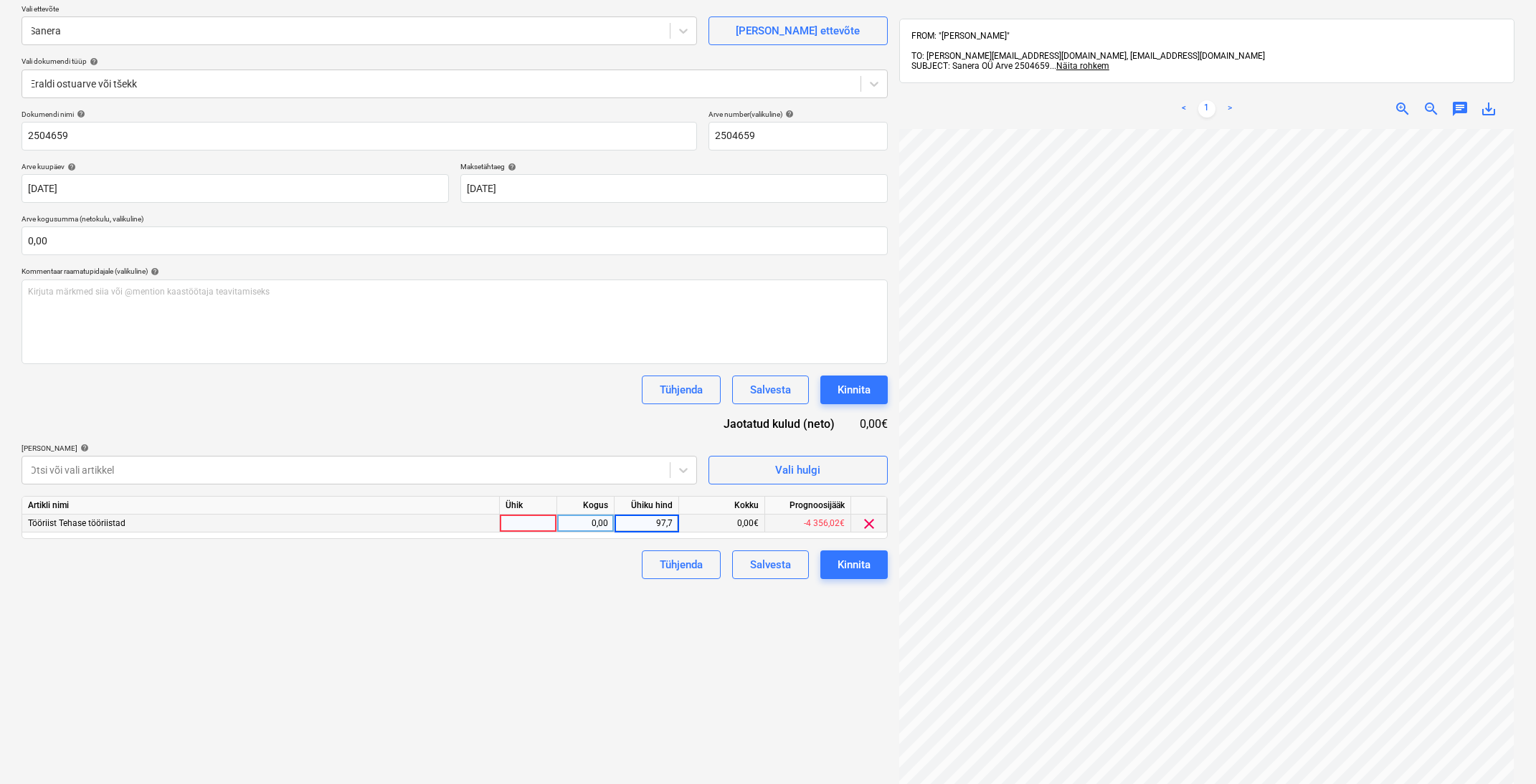
type input "97,75"
click at [506, 668] on div "Failide konteerimine Vali ettevõte [PERSON_NAME] uus ettevõte Vali dokumendi tü…" at bounding box center [454, 419] width 878 height 921
click at [218, 247] on input "text" at bounding box center [455, 241] width 867 height 28
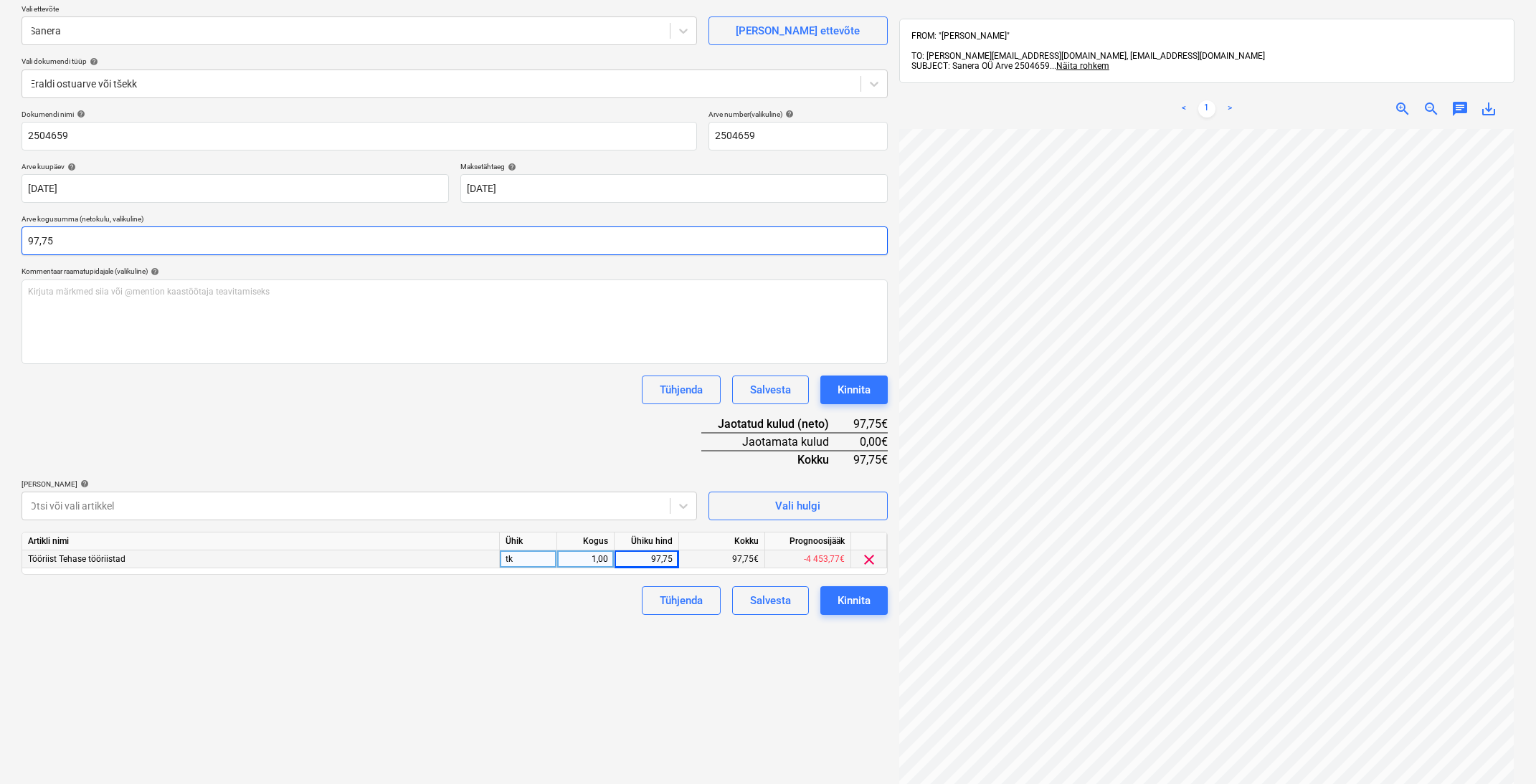
type input "97,75"
drag, startPoint x: 240, startPoint y: 386, endPoint x: 246, endPoint y: 375, distance: 12.5
click at [246, 378] on div "Tühjenda Salvesta Kinnita" at bounding box center [455, 389] width 867 height 28
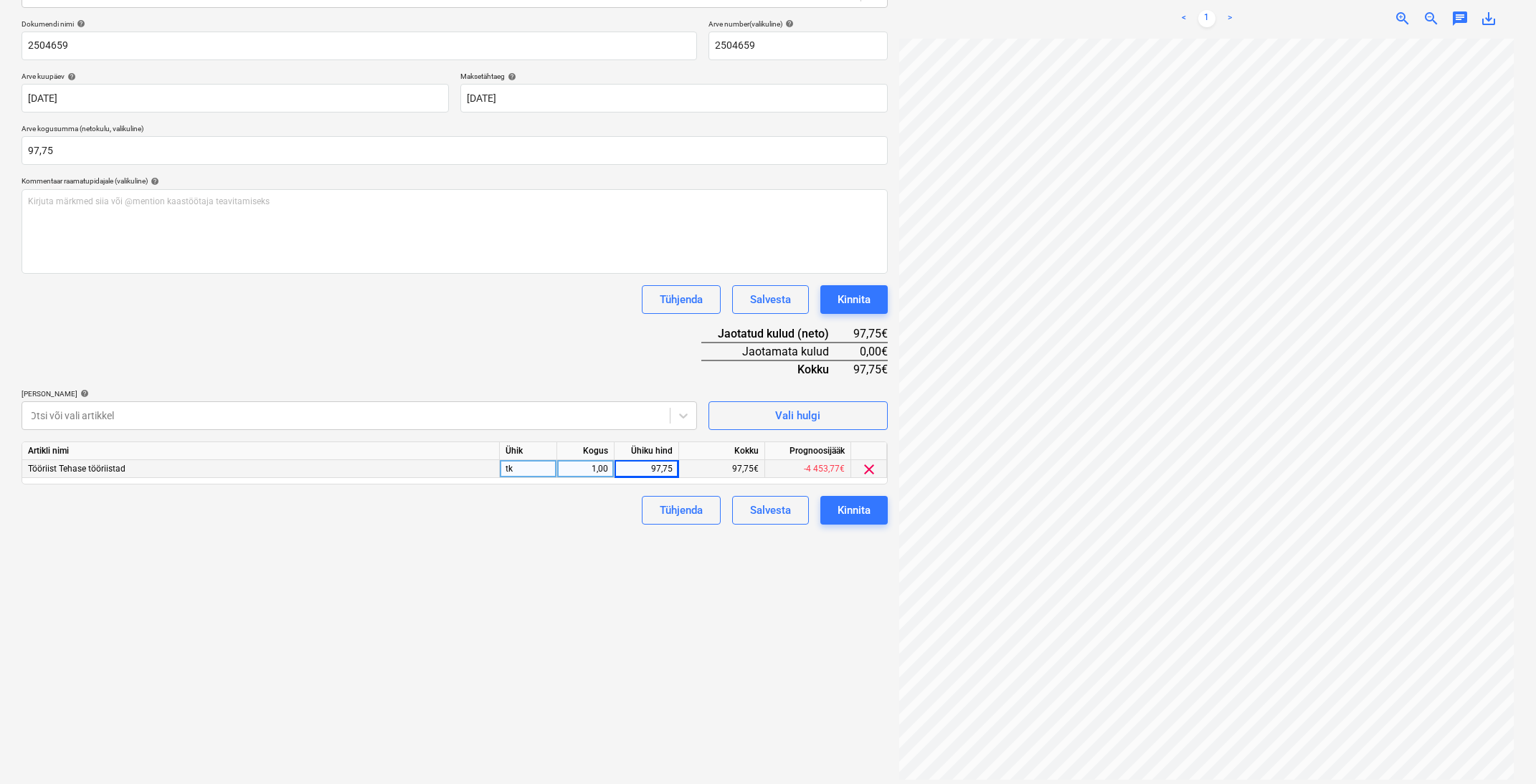
scroll to position [172, 33]
drag, startPoint x: 650, startPoint y: 469, endPoint x: 720, endPoint y: 469, distance: 70.0
click at [0, 0] on div "Tööriist [PERSON_NAME] tööriistad tk 1,00 97,75 97,75€ -4 453,77€ clear" at bounding box center [0, 0] width 0 height 0
type input "78,83"
drag, startPoint x: 484, startPoint y: 563, endPoint x: 375, endPoint y: 515, distance: 119.1
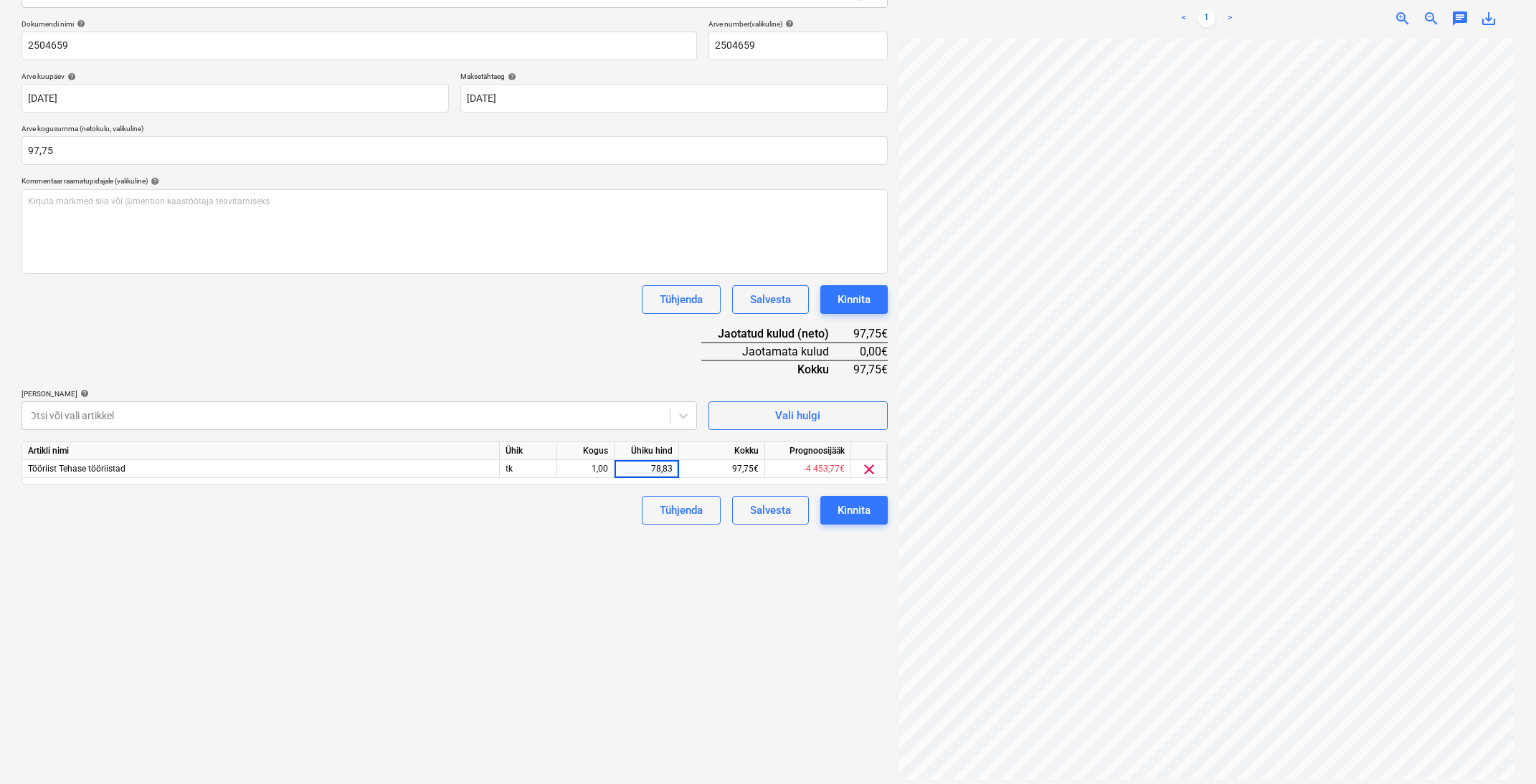
click at [484, 561] on div "Failide konteerimine Vali ettevõte [PERSON_NAME] uus ettevõte Vali dokumendi tü…" at bounding box center [454, 328] width 878 height 921
drag, startPoint x: 79, startPoint y: 151, endPoint x: -91, endPoint y: 126, distance: 171.8
click at [0, 126] on html "Müük Projektid Kontaktid Ettevõte Koondarved 9+ Postkast 9 Ressursid format_siz…" at bounding box center [768, 189] width 1536 height 784
type input "78,83"
click at [480, 332] on div "Dokumendi nimi help 2504659 Arve number (valikuline) help 2504659 Arve kuupäev …" at bounding box center [455, 272] width 867 height 506
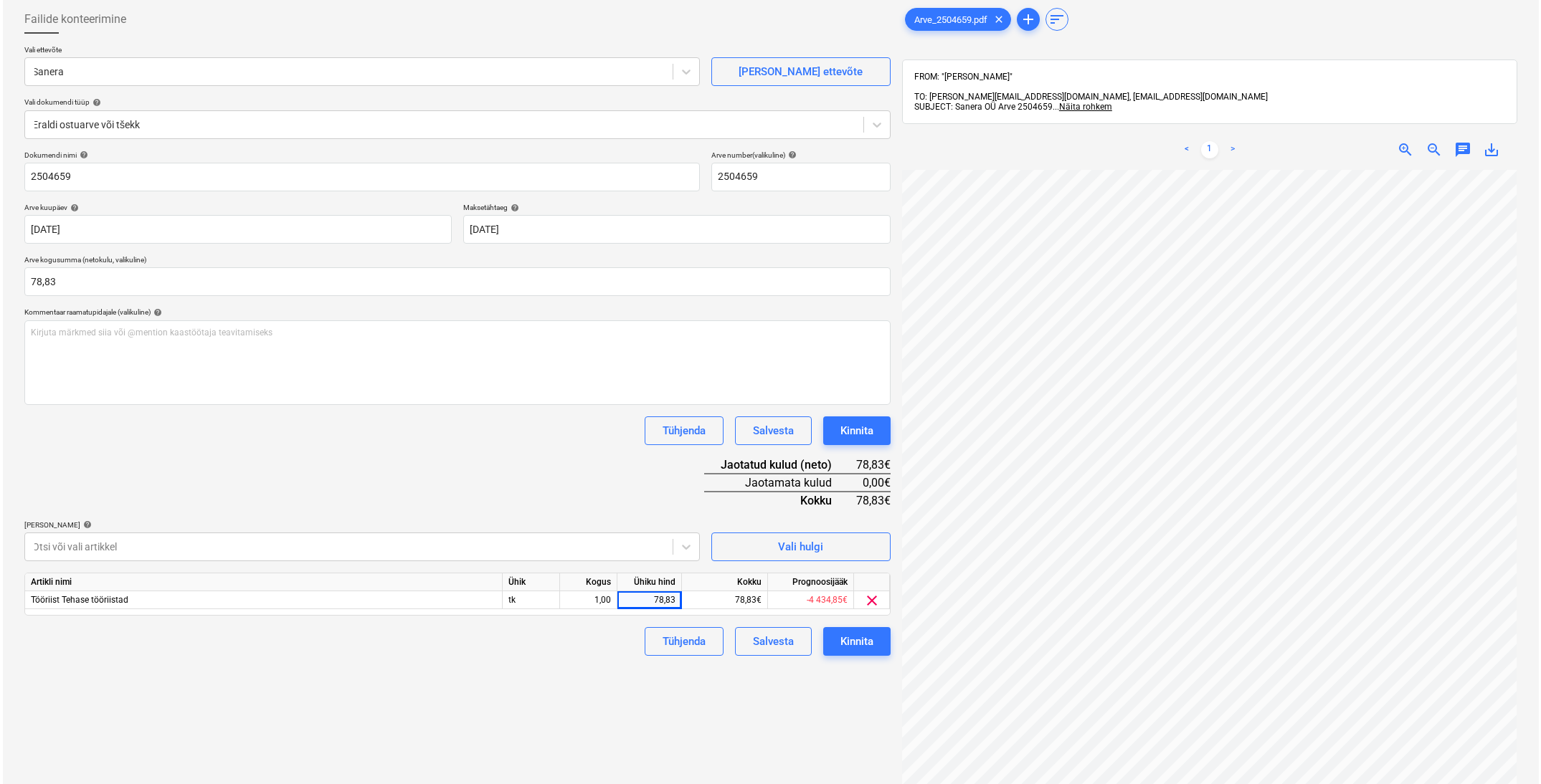
scroll to position [75, 0]
click at [862, 634] on div "Kinnita" at bounding box center [854, 640] width 33 height 19
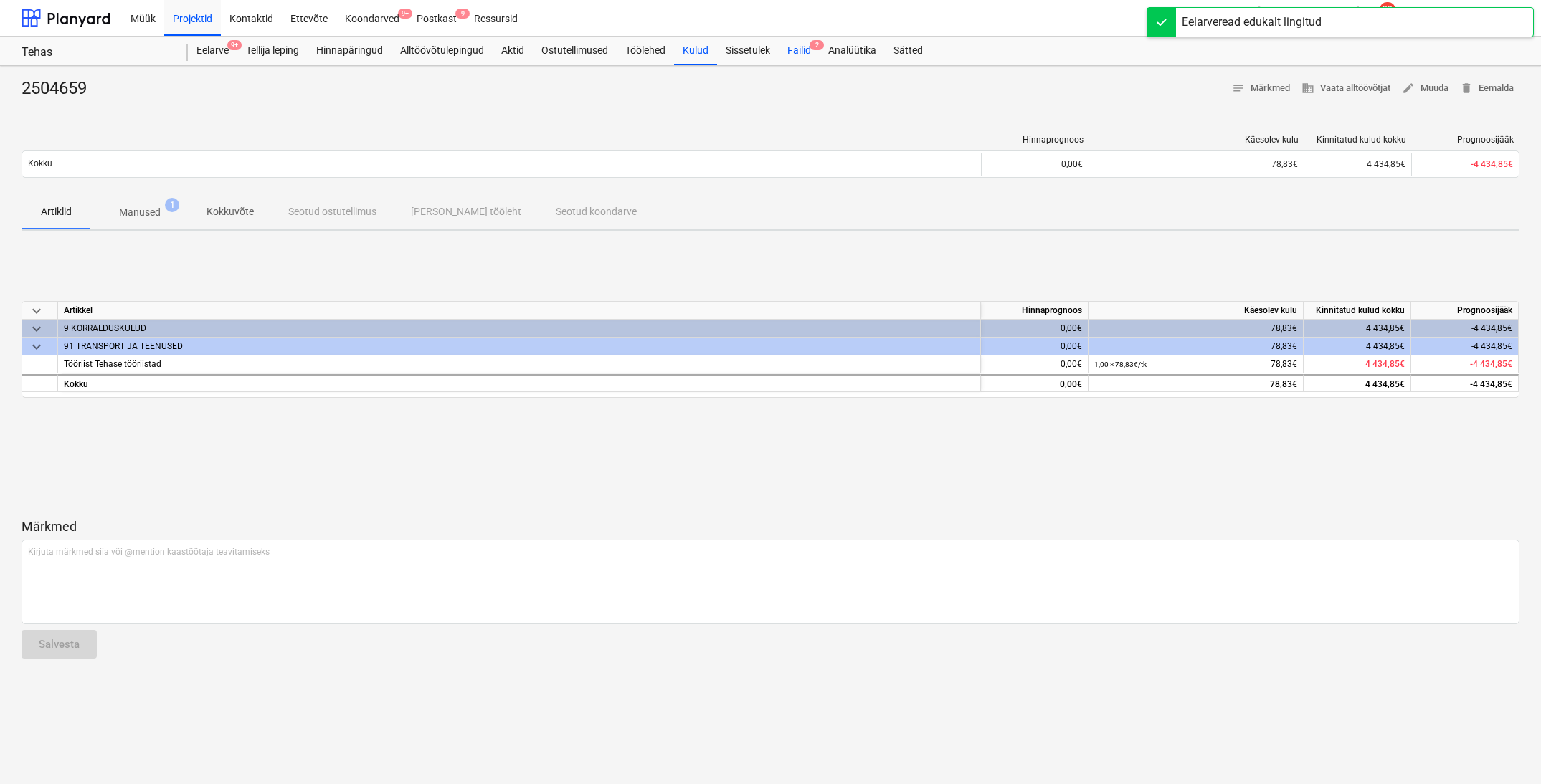
click at [801, 44] on div "Failid 2" at bounding box center [800, 50] width 41 height 28
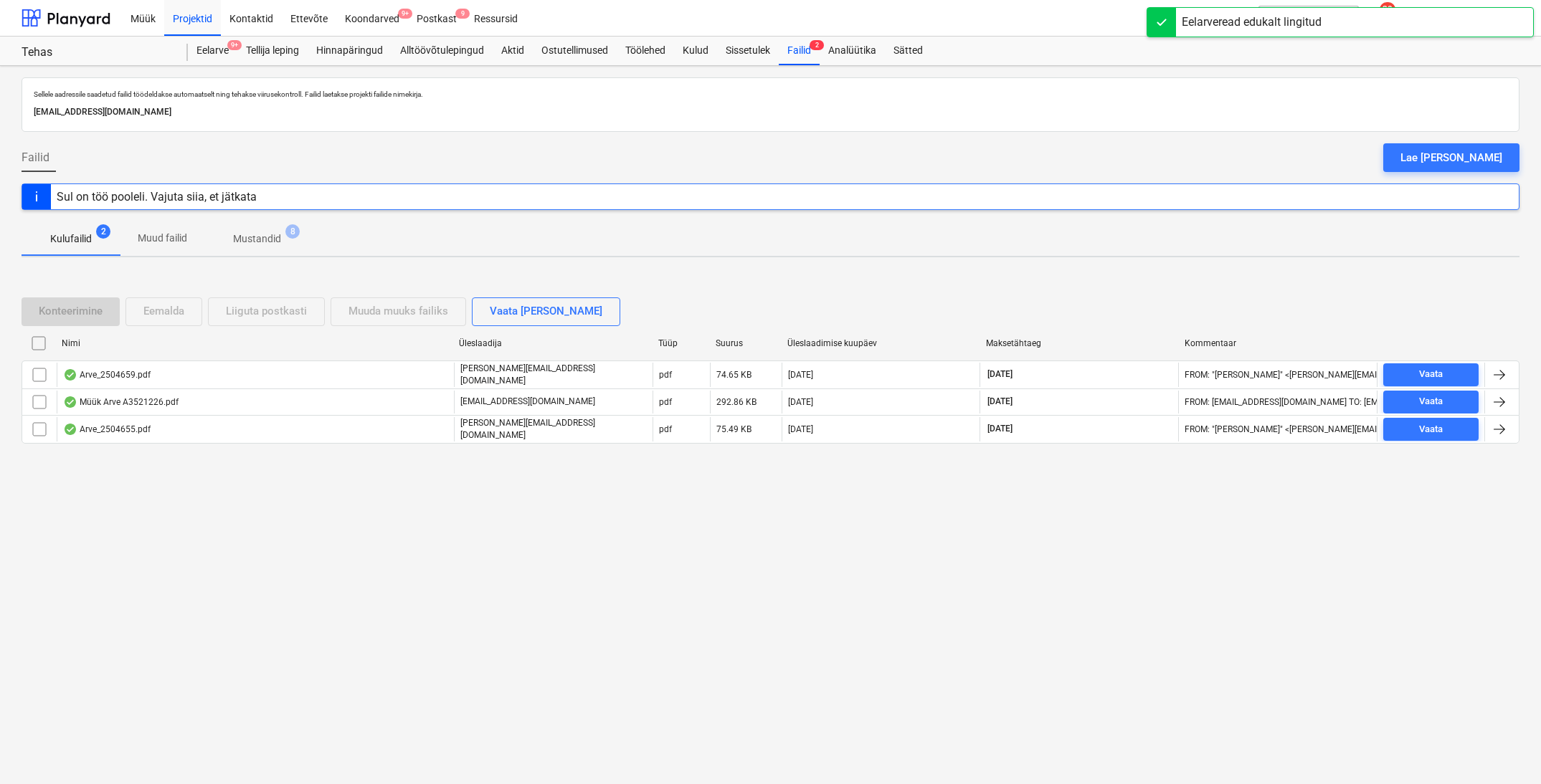
scroll to position [0, 1]
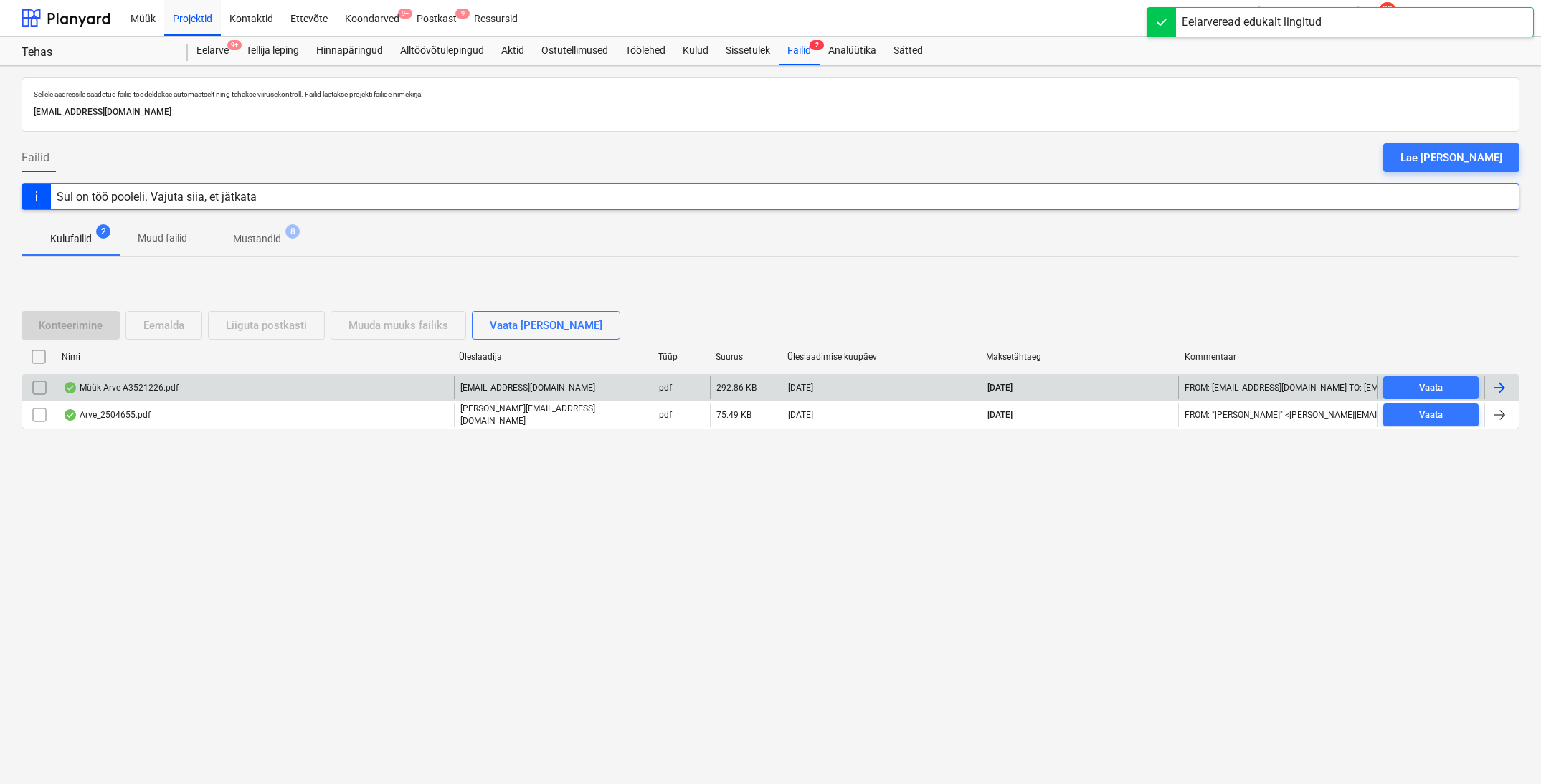
click at [107, 391] on div "Müük Arve A3521226.pdf" at bounding box center [121, 388] width 116 height 12
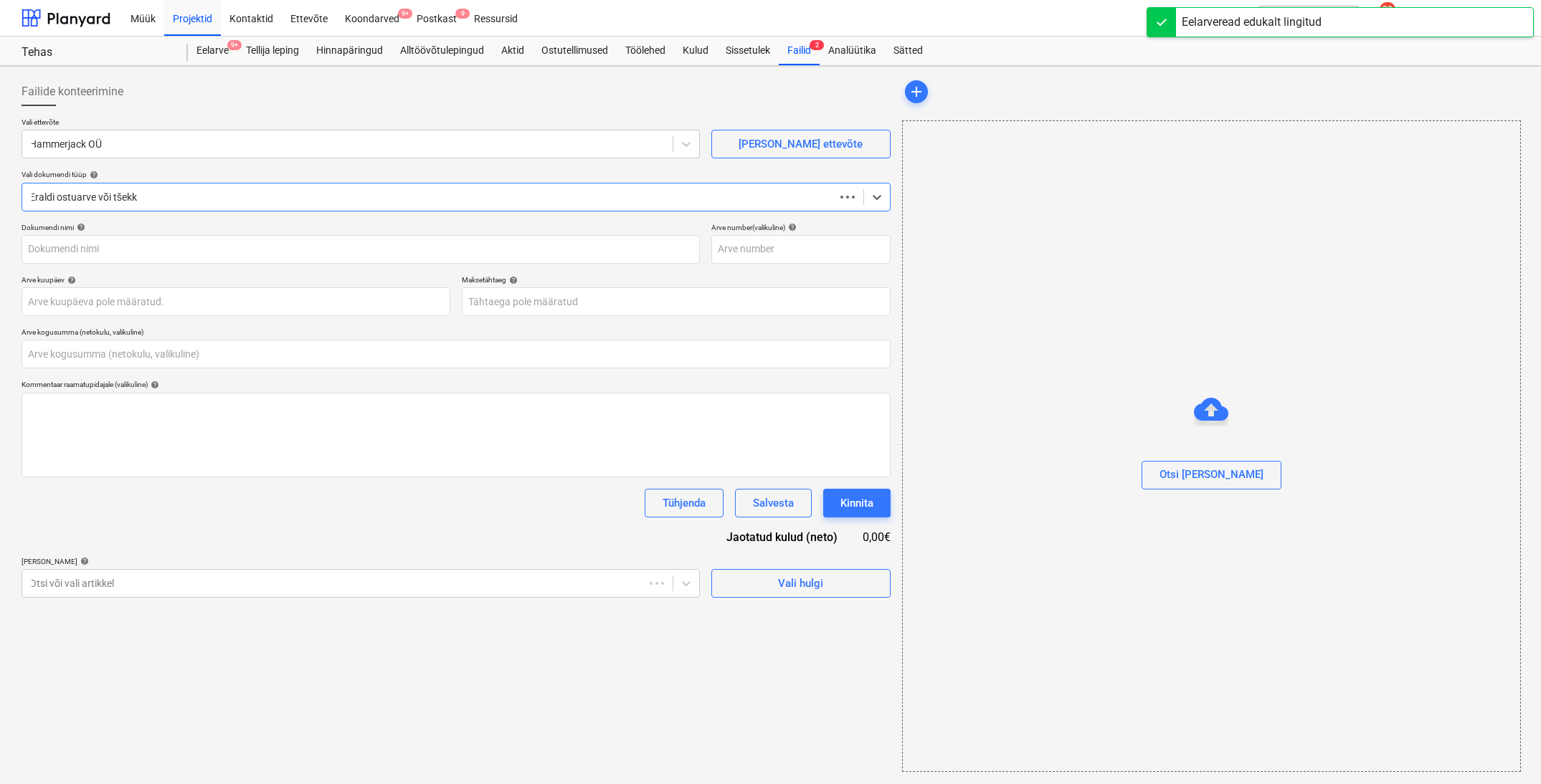
type input "0,00"
type input "A3521226"
type input "[DATE]"
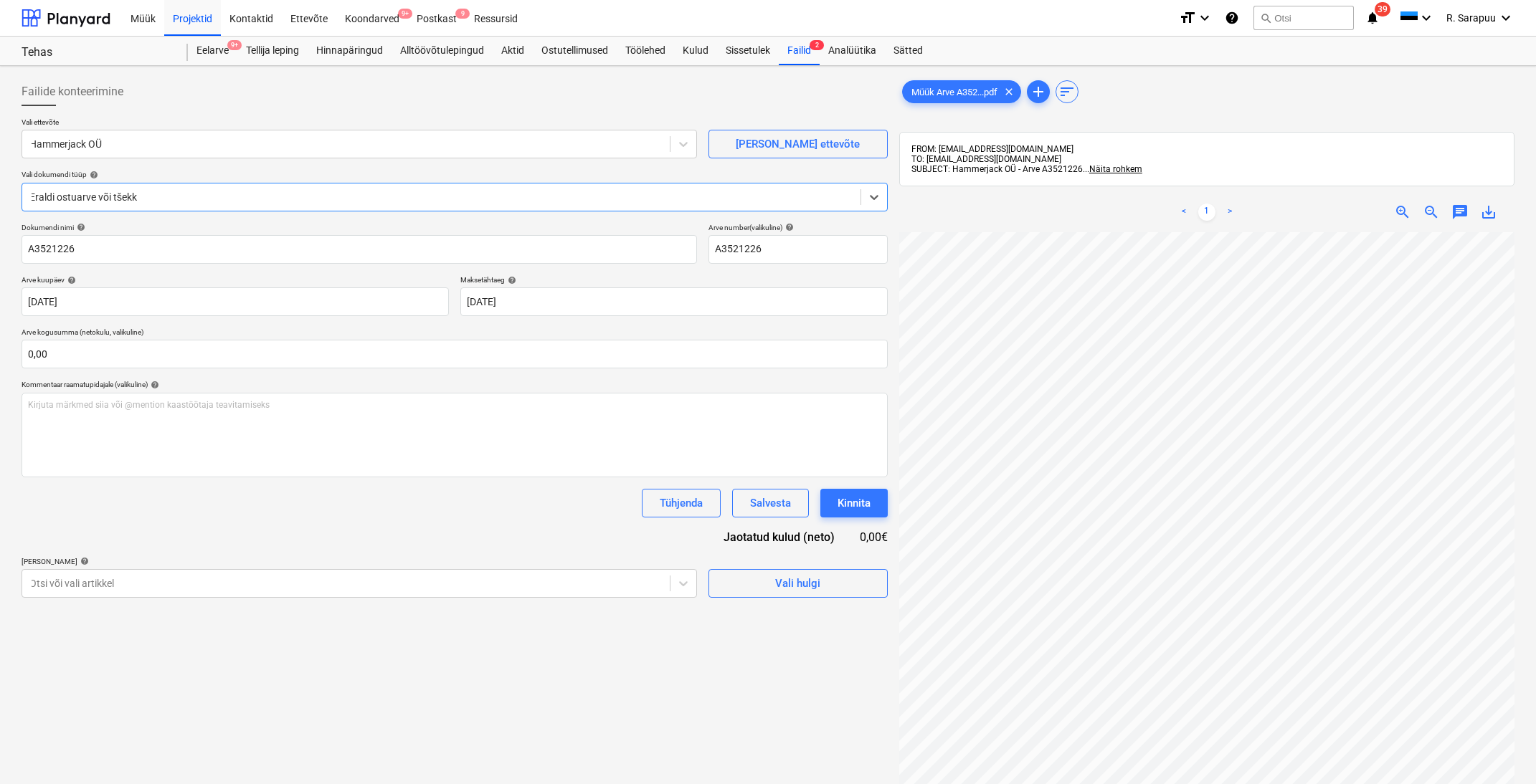
scroll to position [0, 33]
click at [109, 347] on input "text" at bounding box center [455, 354] width 867 height 28
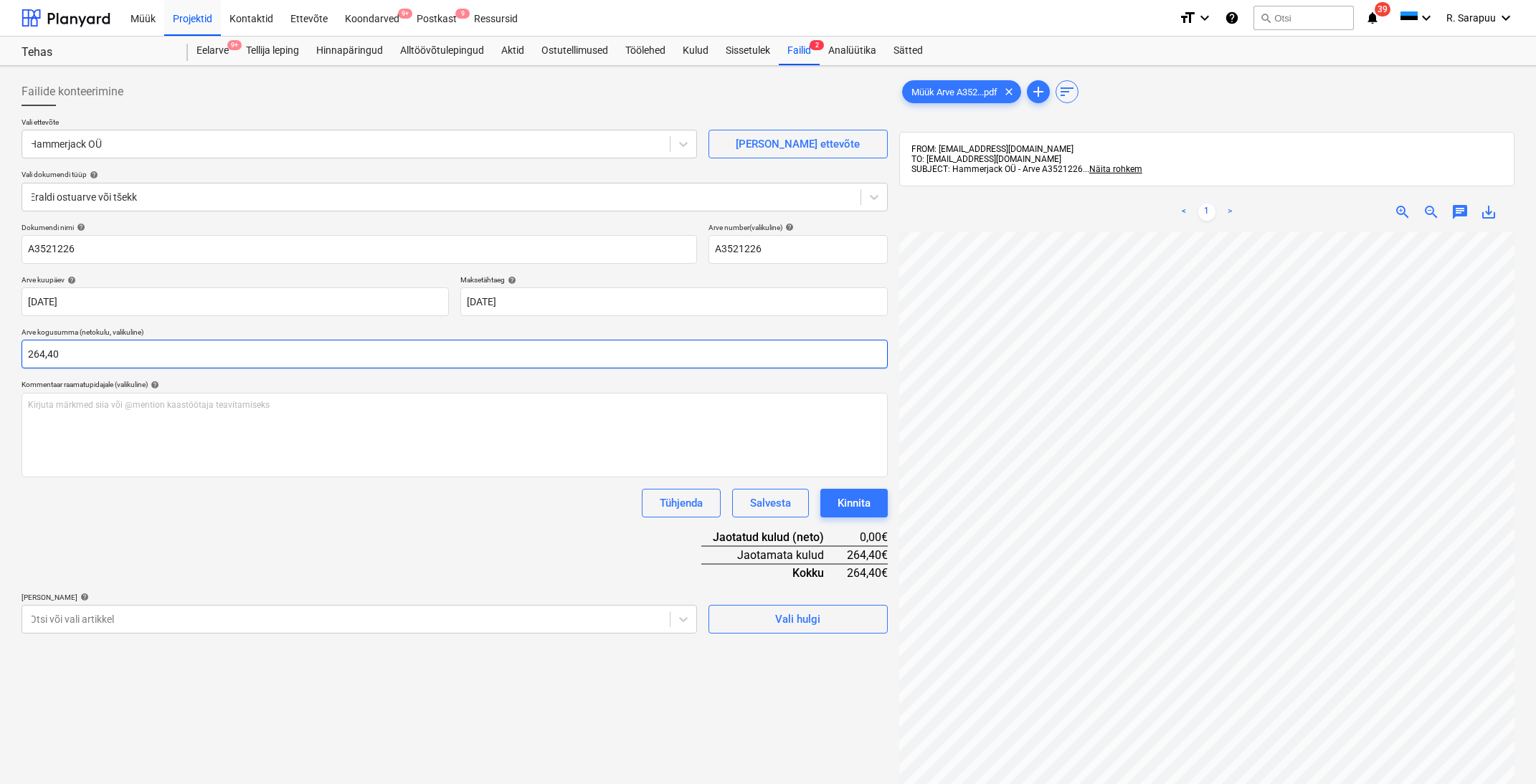
type input "264,40"
click at [253, 519] on div "Dokumendi nimi help A3521226 Arve number (valikuline) help A3521226 Arve kuupäe…" at bounding box center [455, 428] width 867 height 411
click at [476, 624] on body "Müük Projektid Kontaktid Ettevõte Koondarved 9+ Postkast 9 Ressursid format_siz…" at bounding box center [768, 392] width 1536 height 784
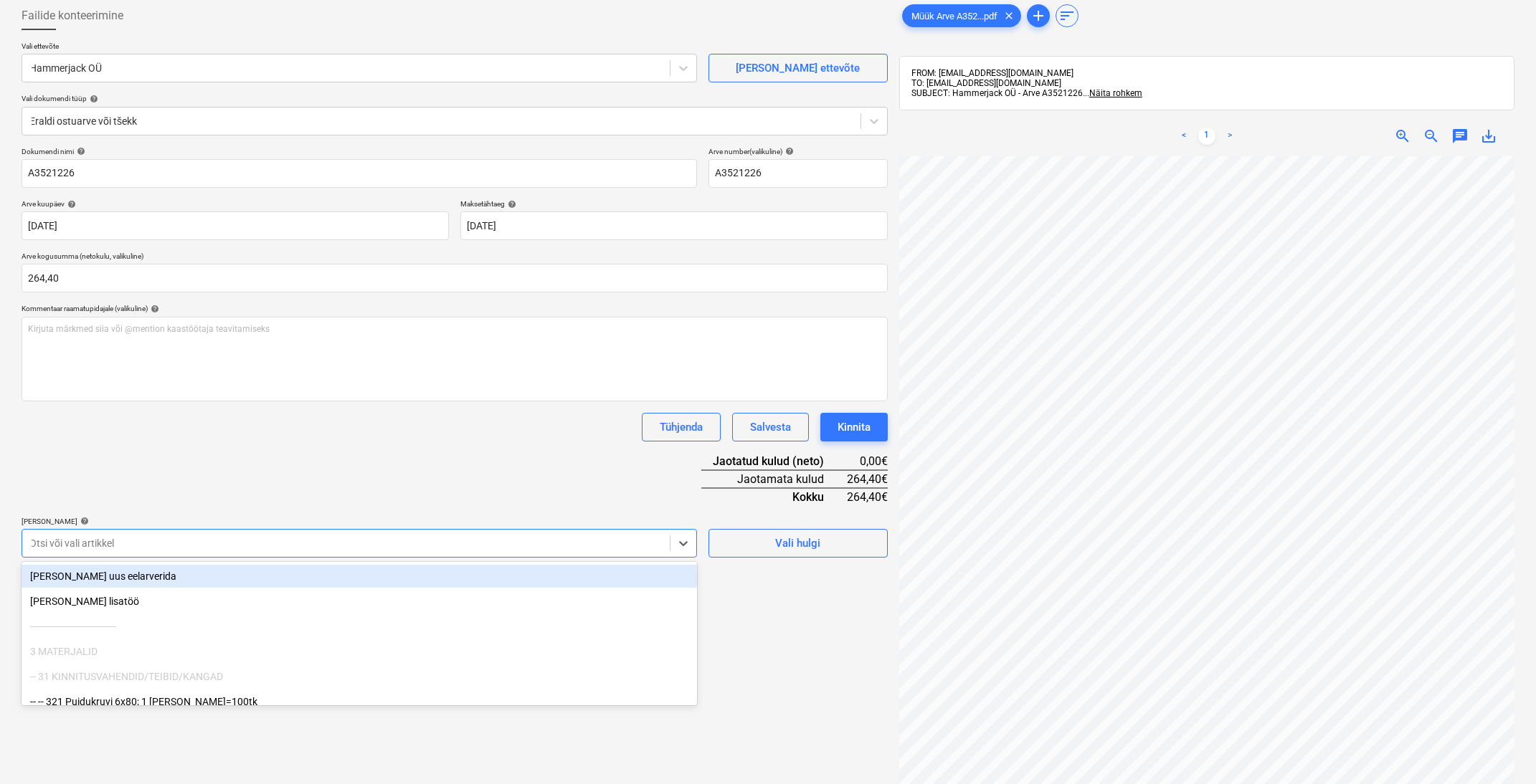
scroll to position [78, 0]
click at [401, 463] on div "Dokumendi nimi help A3521226 Arve number (valikuline) help A3521226 Arve kuupäe…" at bounding box center [455, 351] width 867 height 411
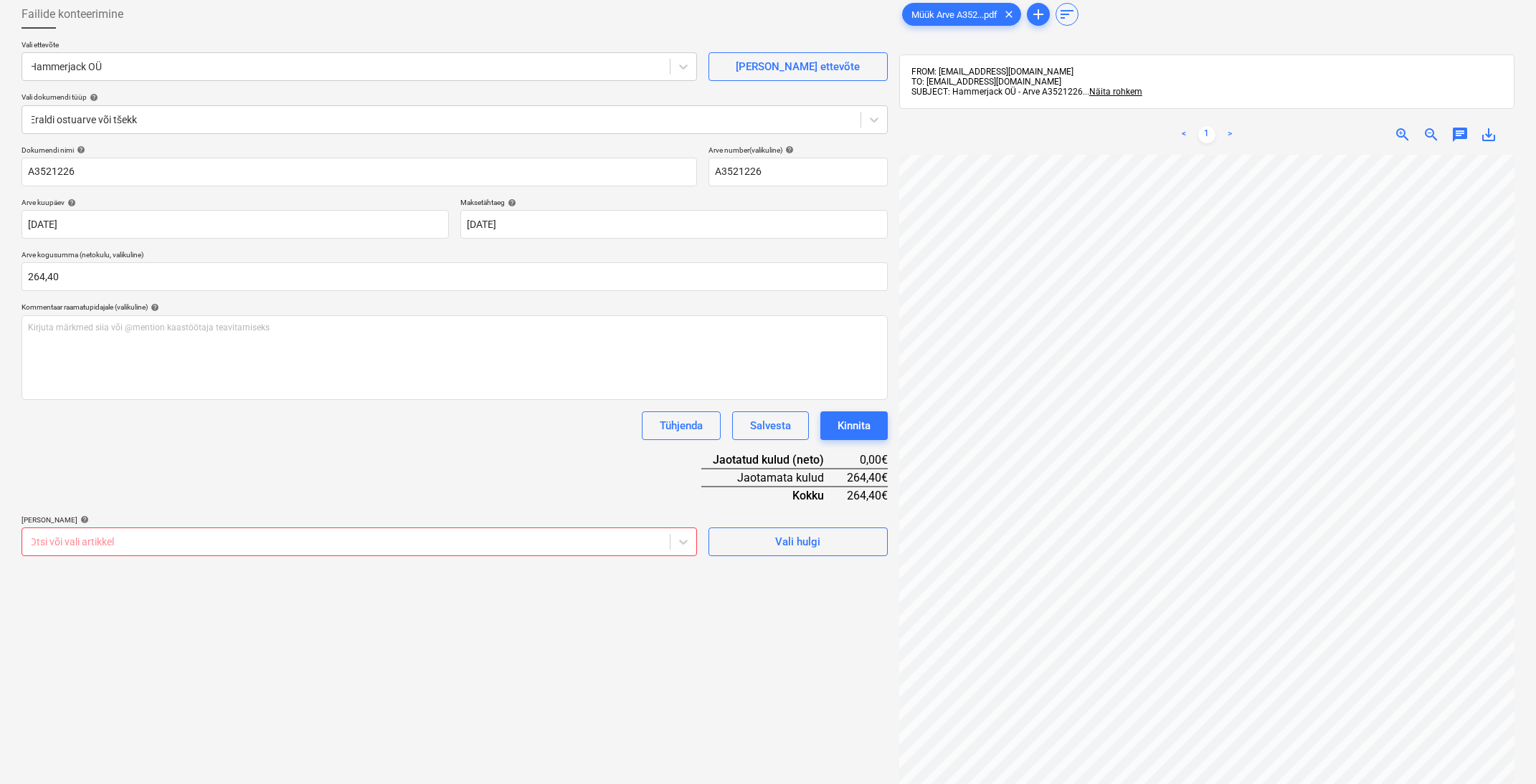
scroll to position [79, 0]
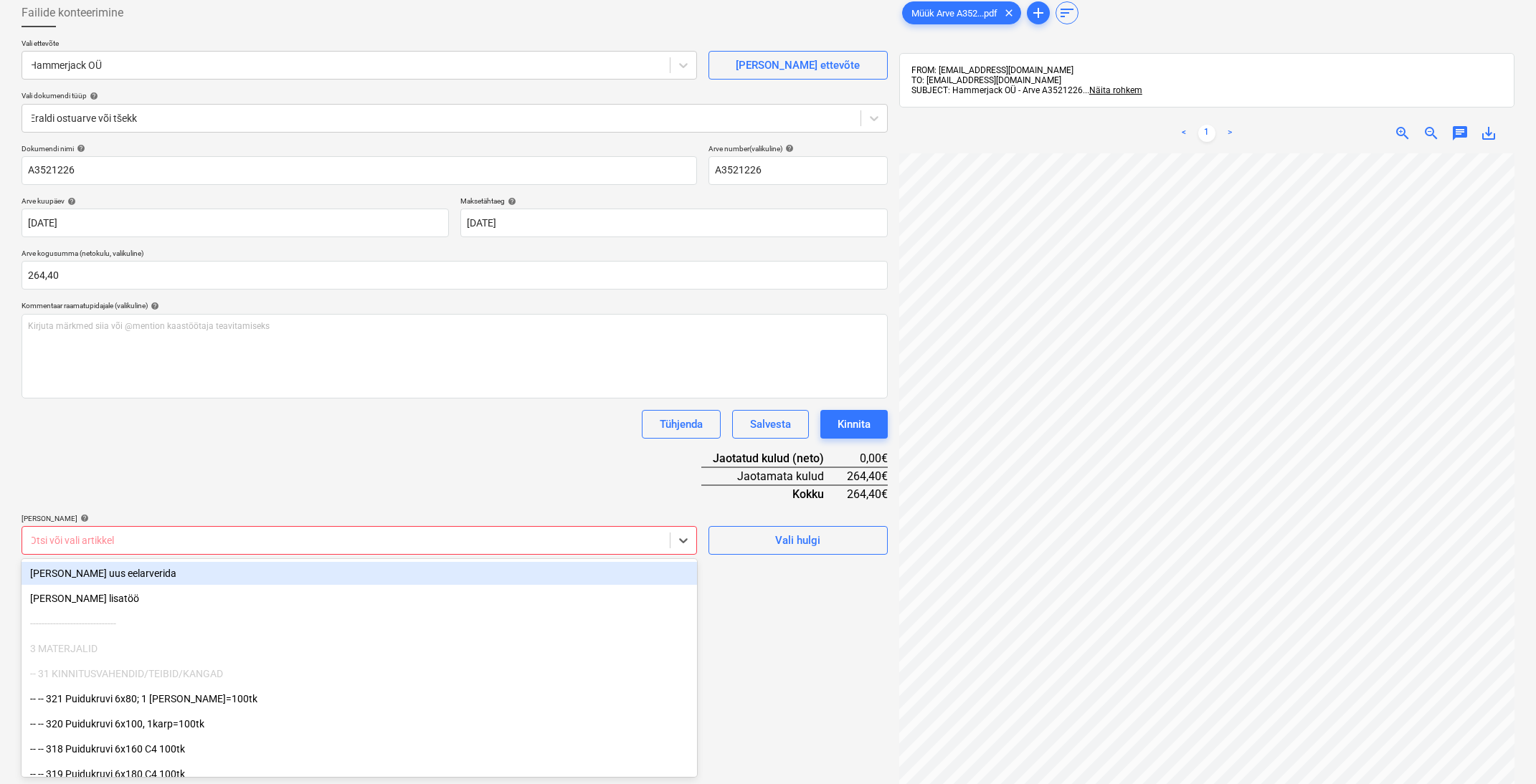
click at [317, 533] on div at bounding box center [346, 540] width 633 height 15
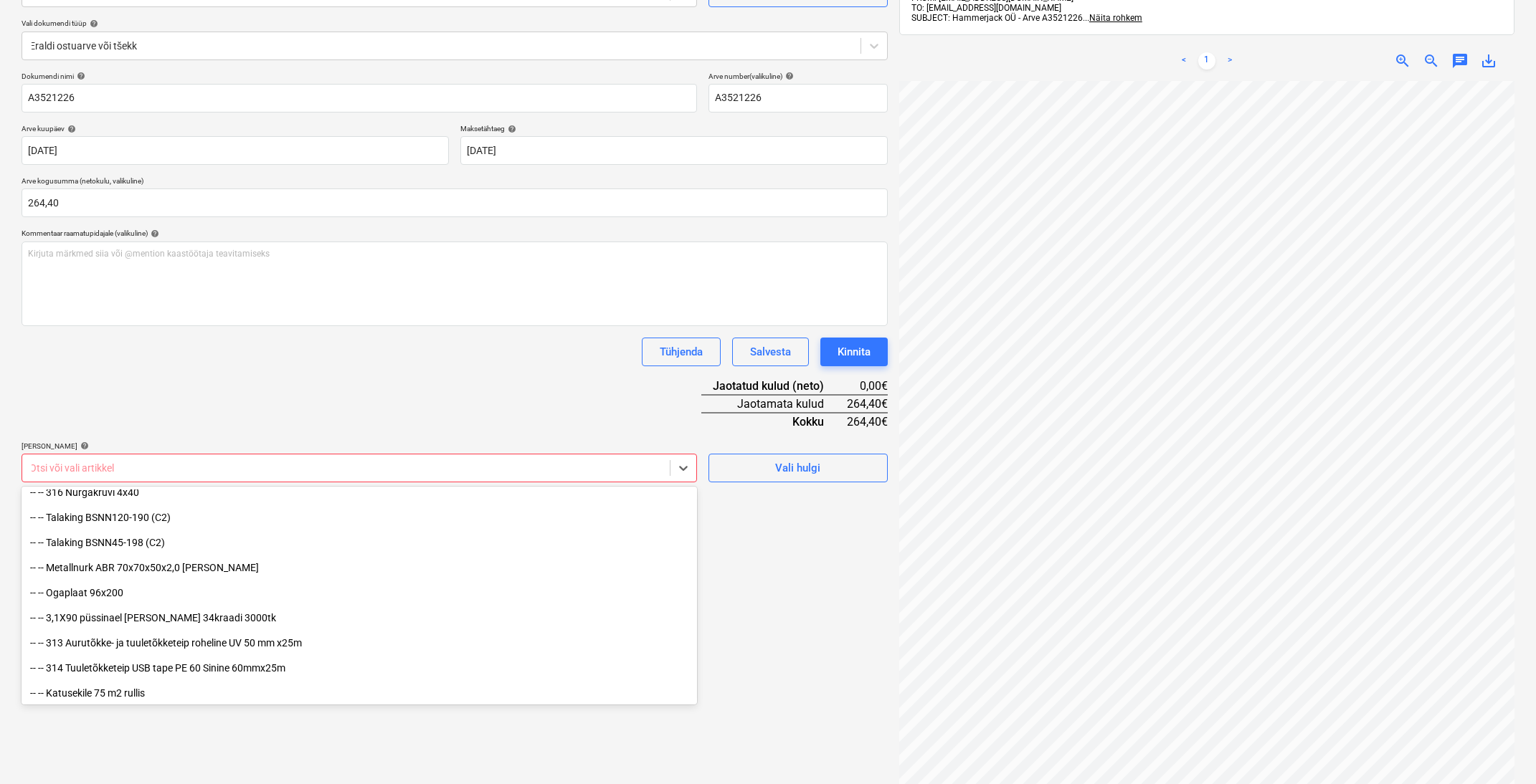
scroll to position [336, 0]
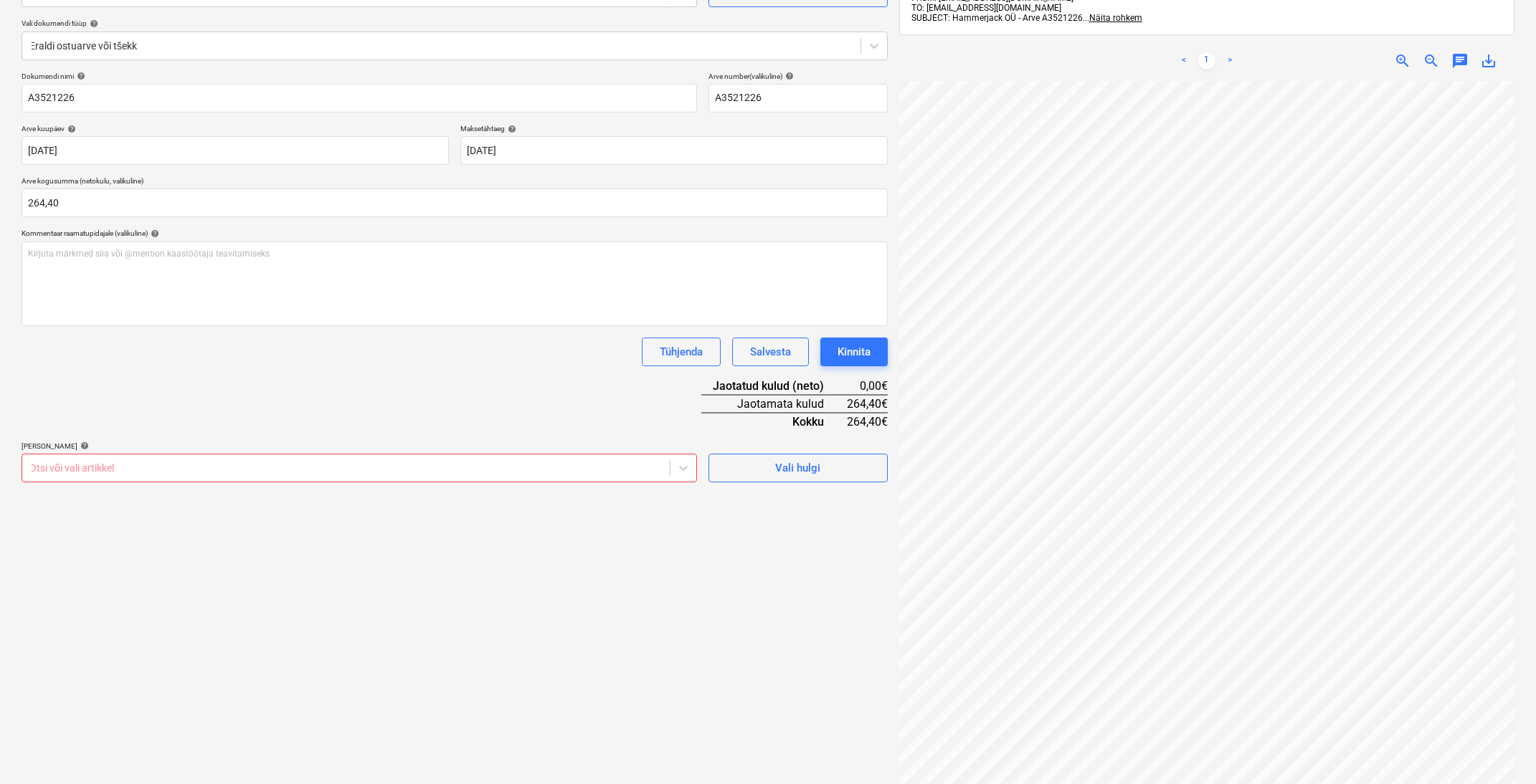
click at [273, 408] on div "Dokumendi nimi help A3521226 Arve number (valikuline) help A3521226 Arve kuupäe…" at bounding box center [455, 277] width 867 height 411
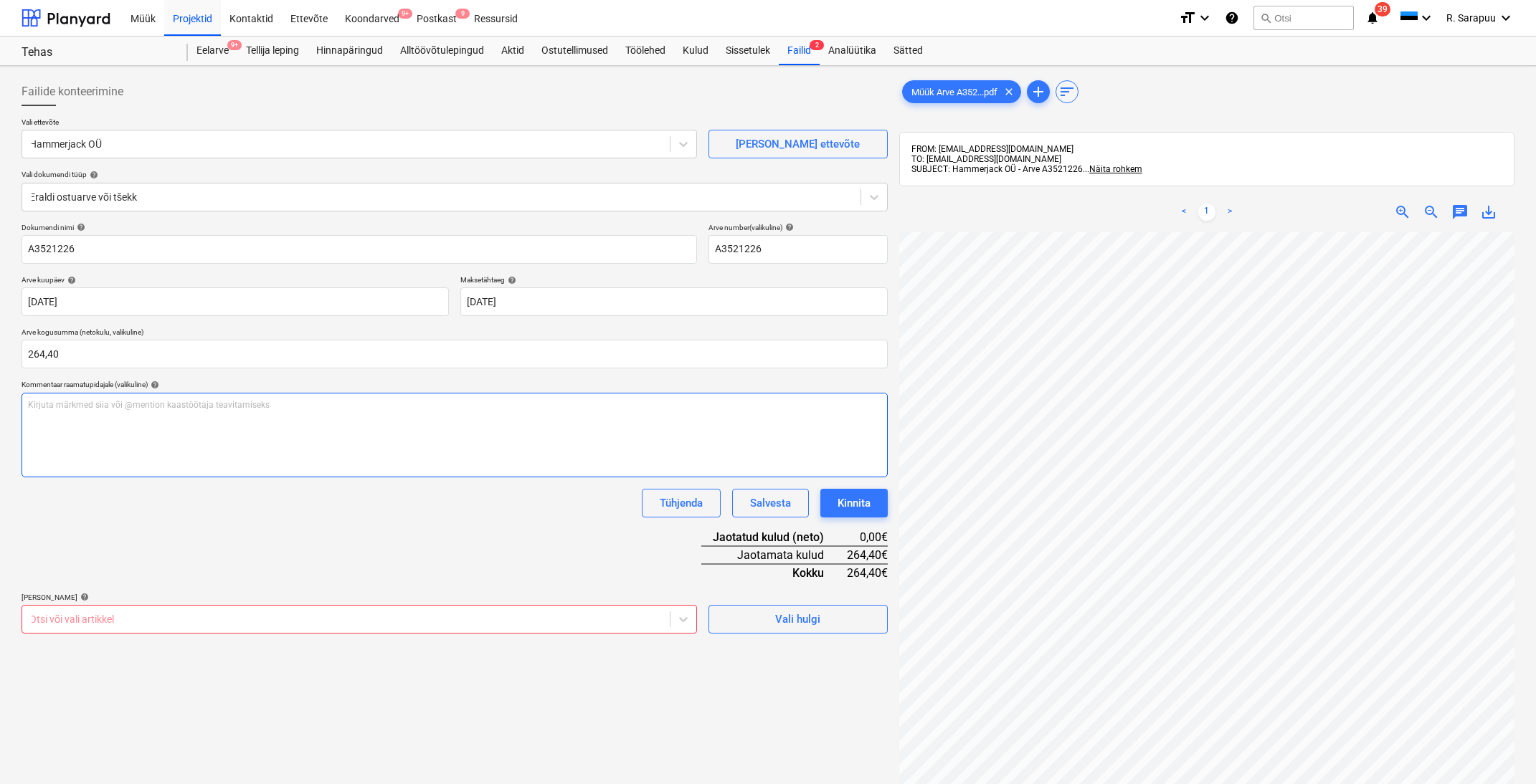
scroll to position [0, 0]
click at [682, 622] on body "Müük Projektid Kontaktid Ettevõte Koondarved 9+ Postkast 9 Ressursid format_siz…" at bounding box center [768, 392] width 1536 height 784
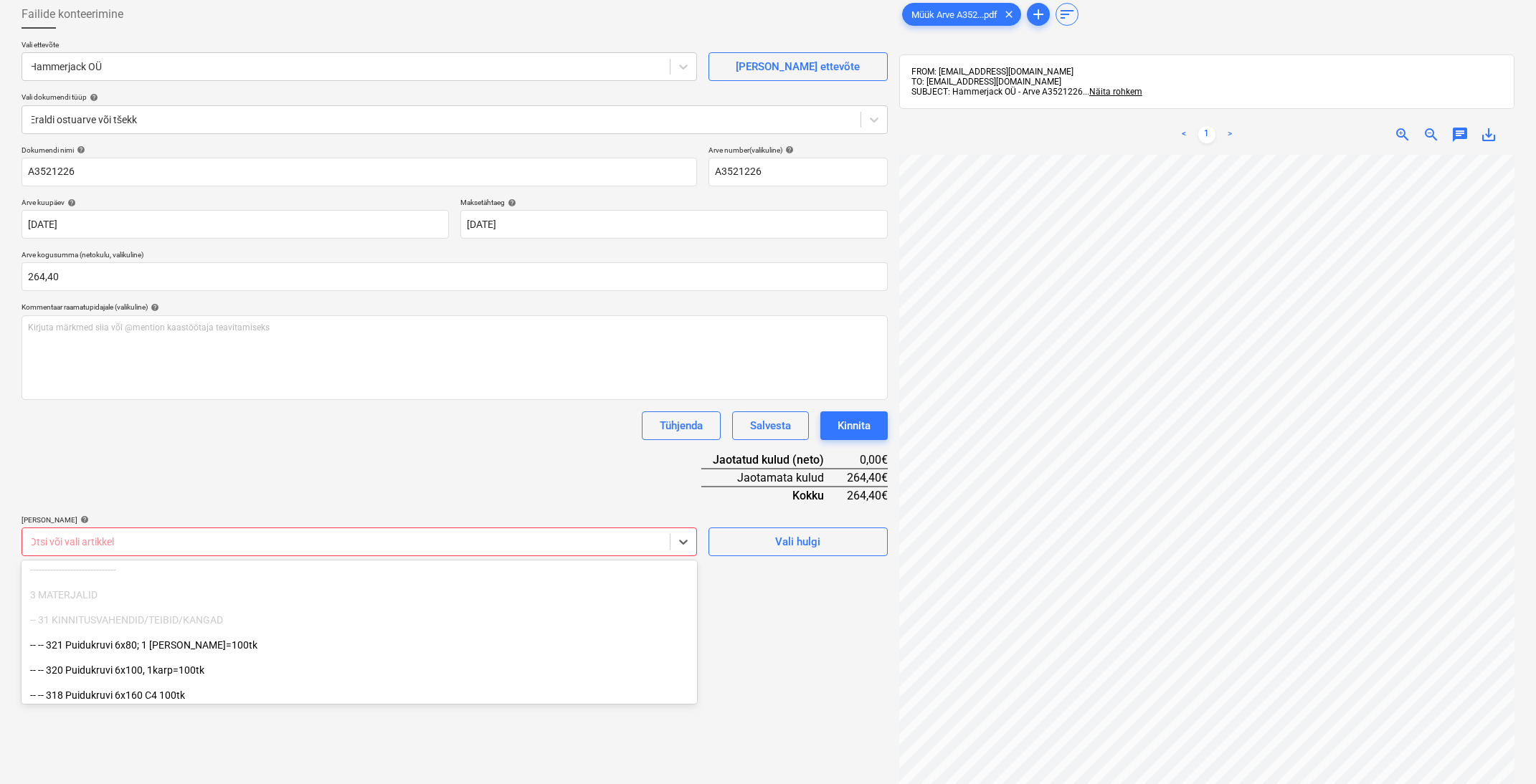
scroll to position [57, 0]
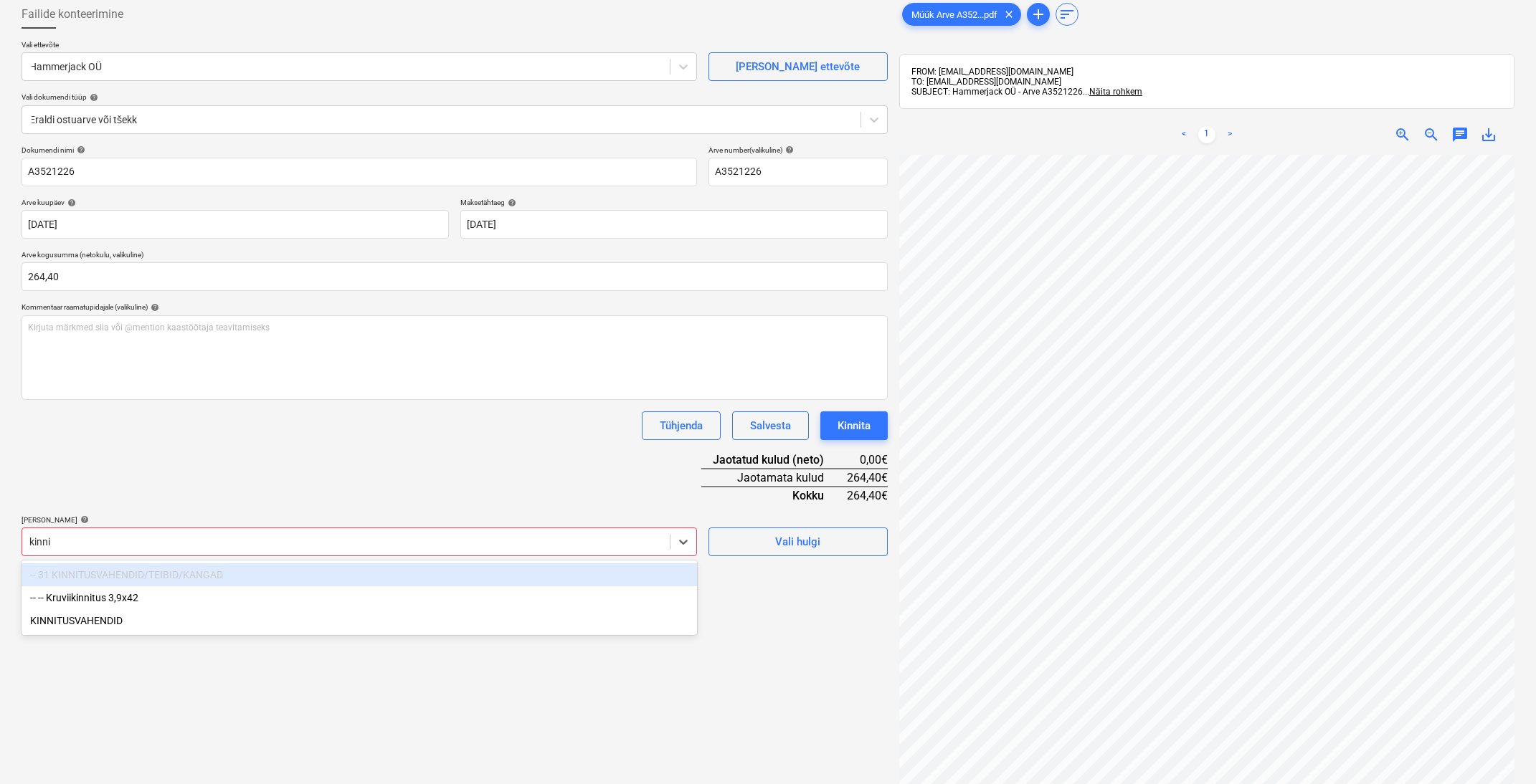
type input "kinnit"
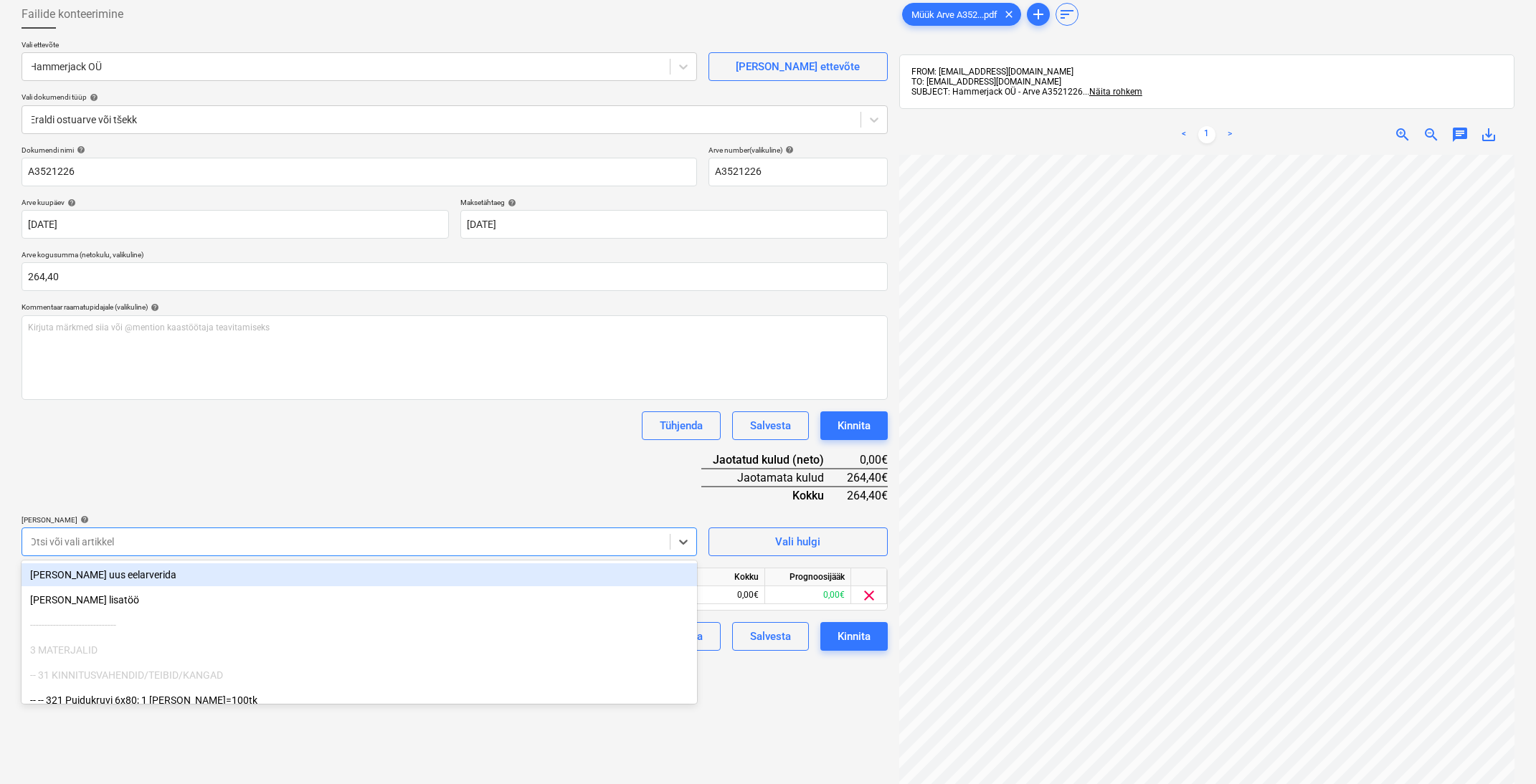
drag, startPoint x: 164, startPoint y: 467, endPoint x: 187, endPoint y: 476, distance: 24.7
click at [166, 467] on div "Dokumendi nimi help A3521226 Arve number (valikuline) help A3521226 Arve kuupäe…" at bounding box center [455, 398] width 867 height 506
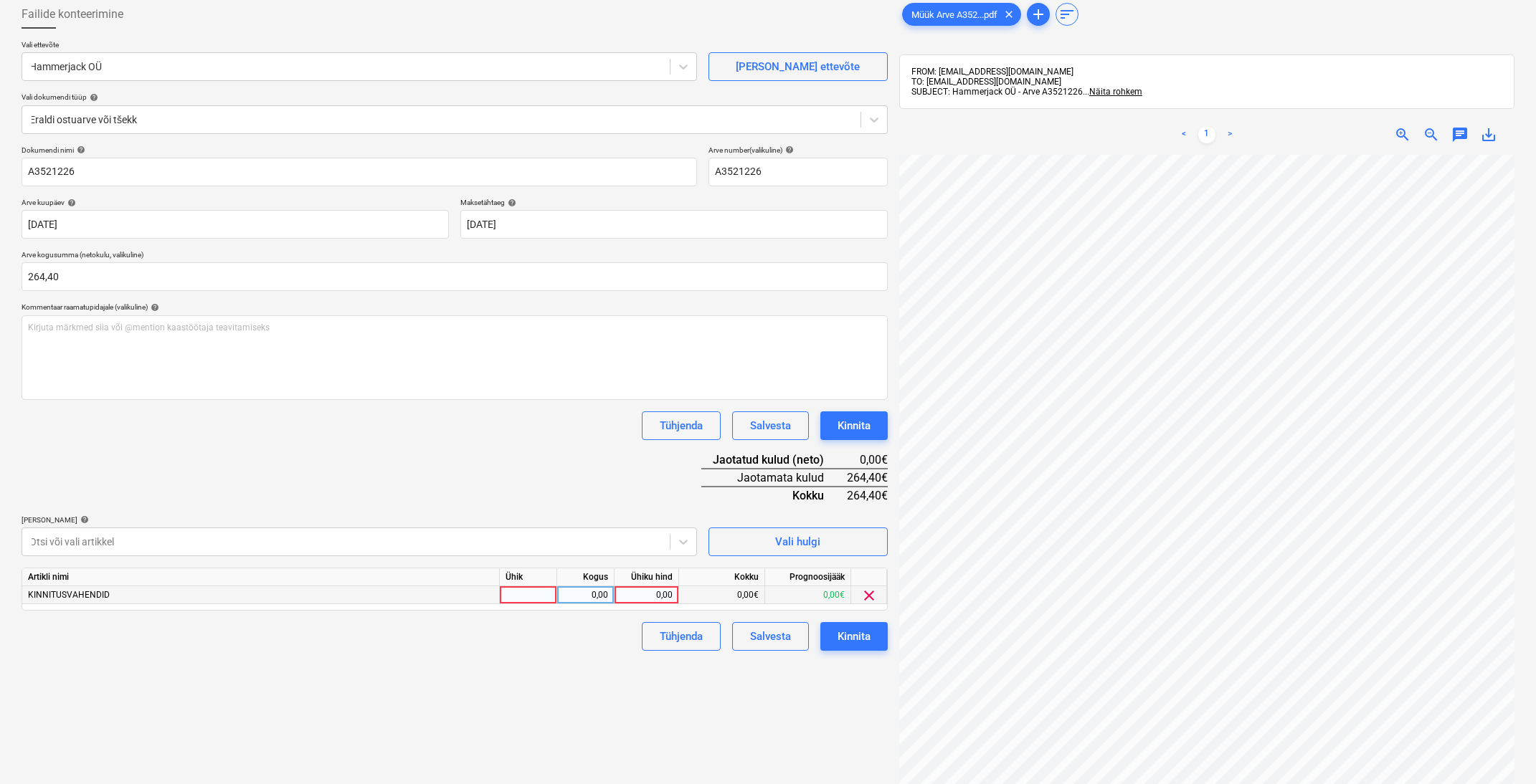
click at [641, 593] on div "0,00" at bounding box center [646, 595] width 52 height 18
type input "264,40"
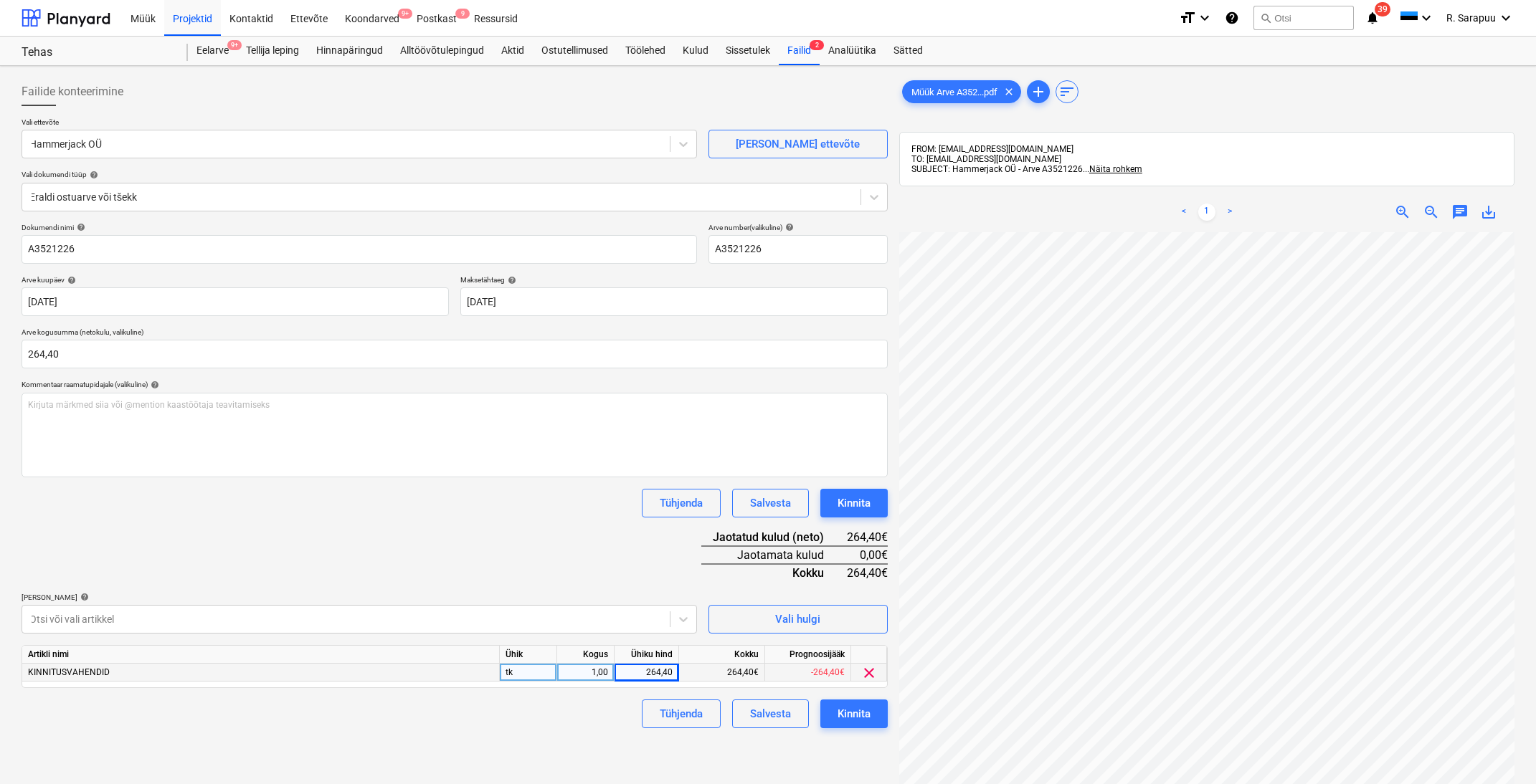
scroll to position [0, 0]
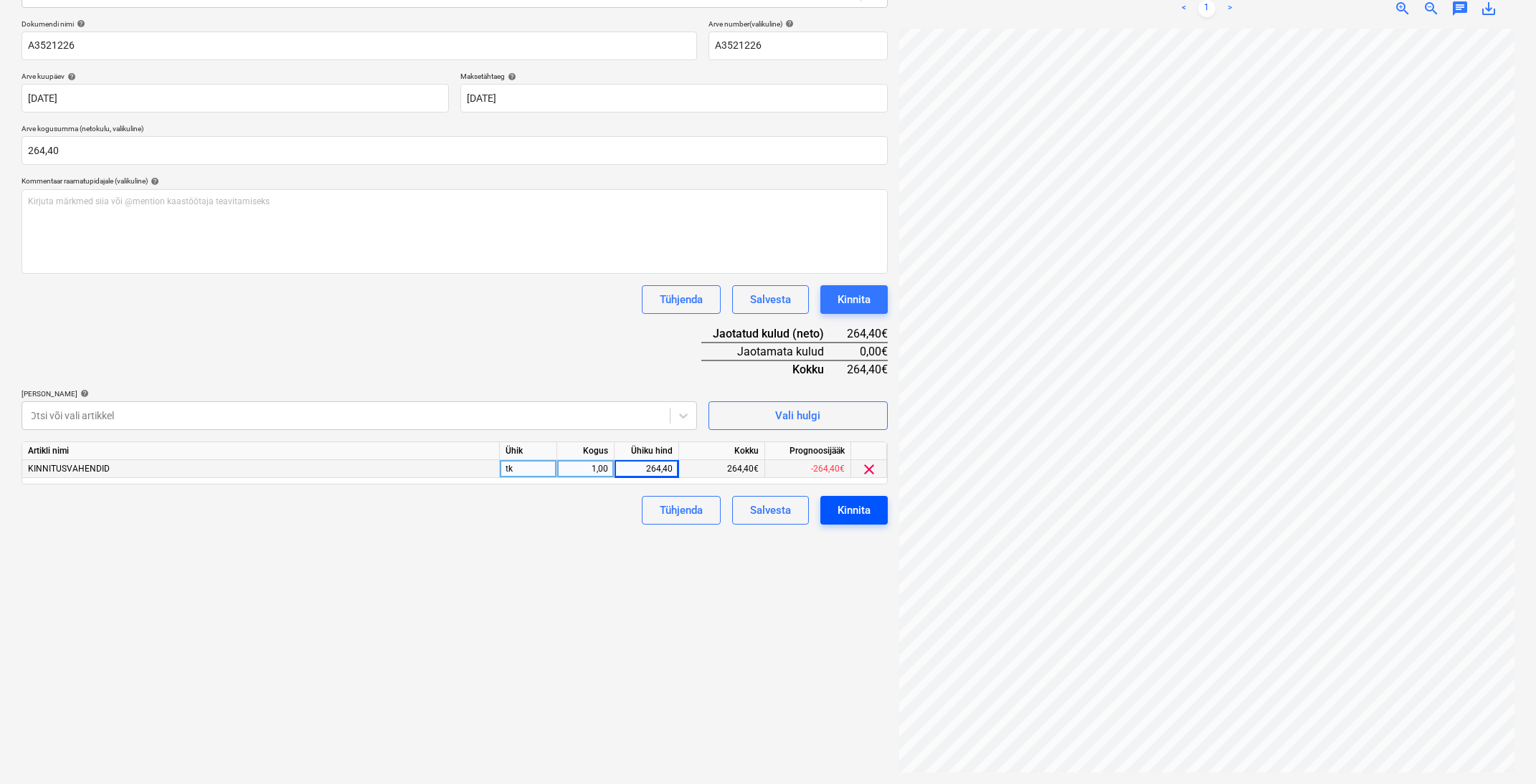
click at [841, 513] on div "Kinnita" at bounding box center [854, 510] width 33 height 19
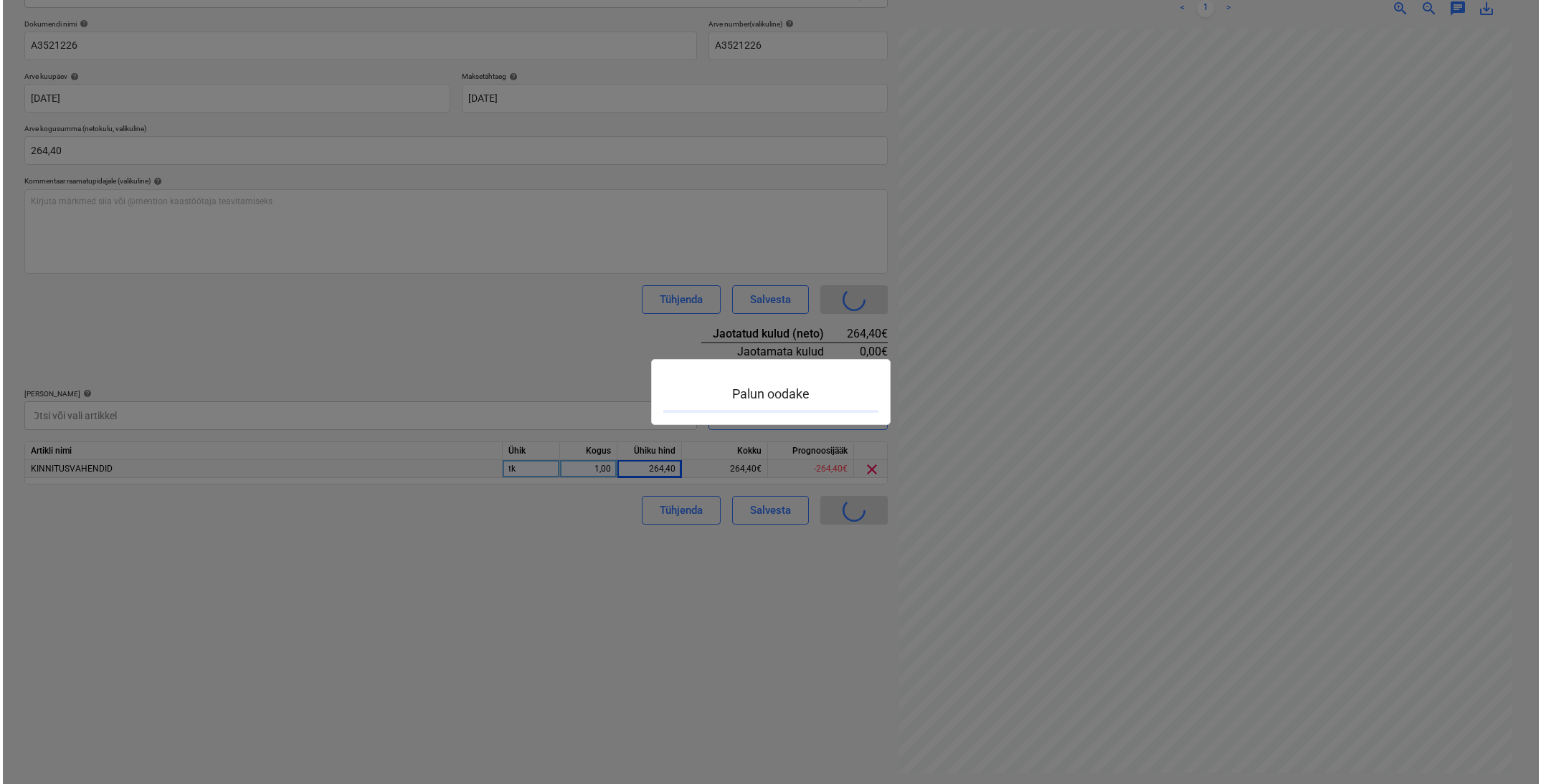
scroll to position [201, 0]
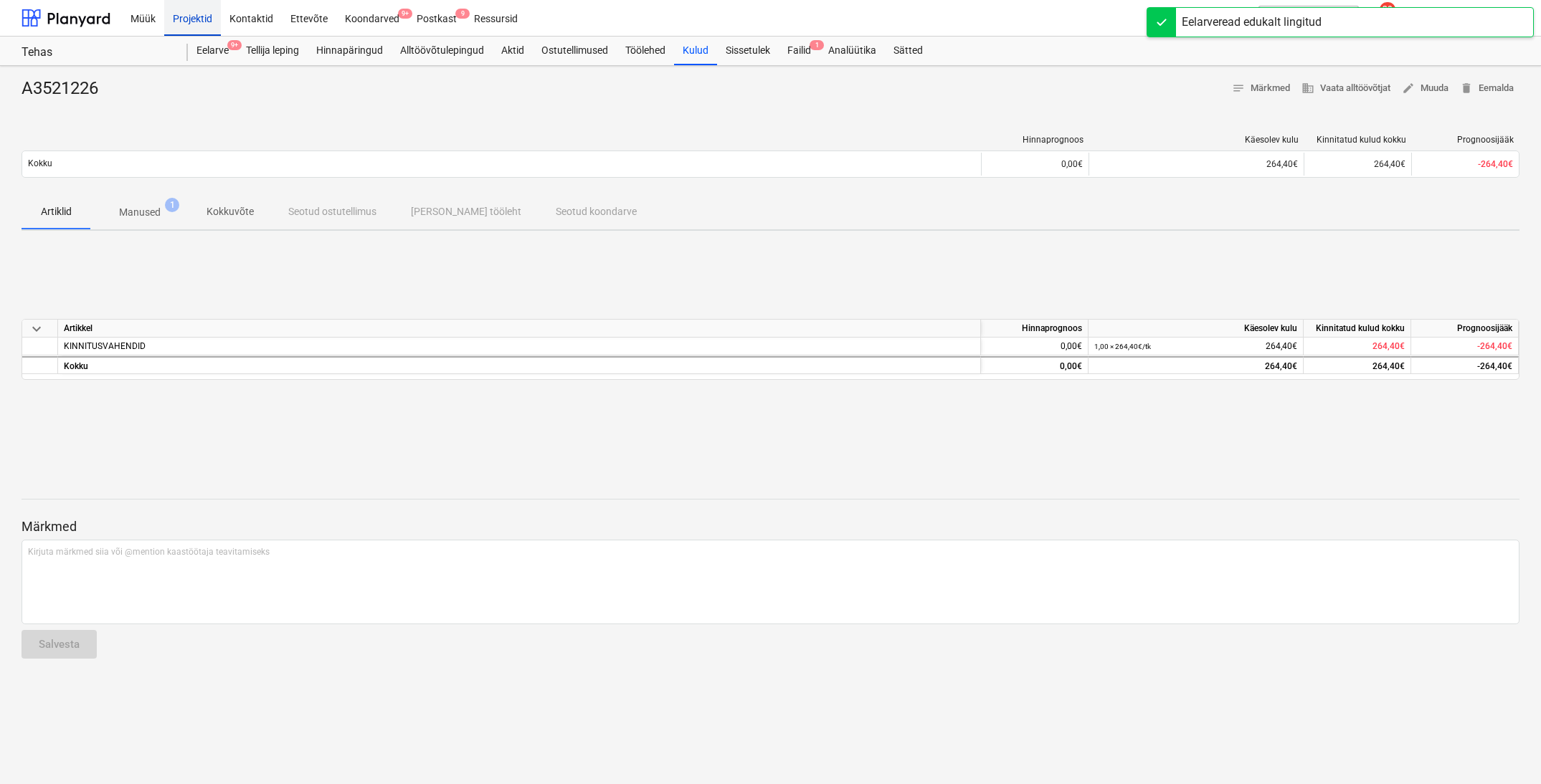
click at [197, 20] on div "Projektid" at bounding box center [193, 17] width 57 height 36
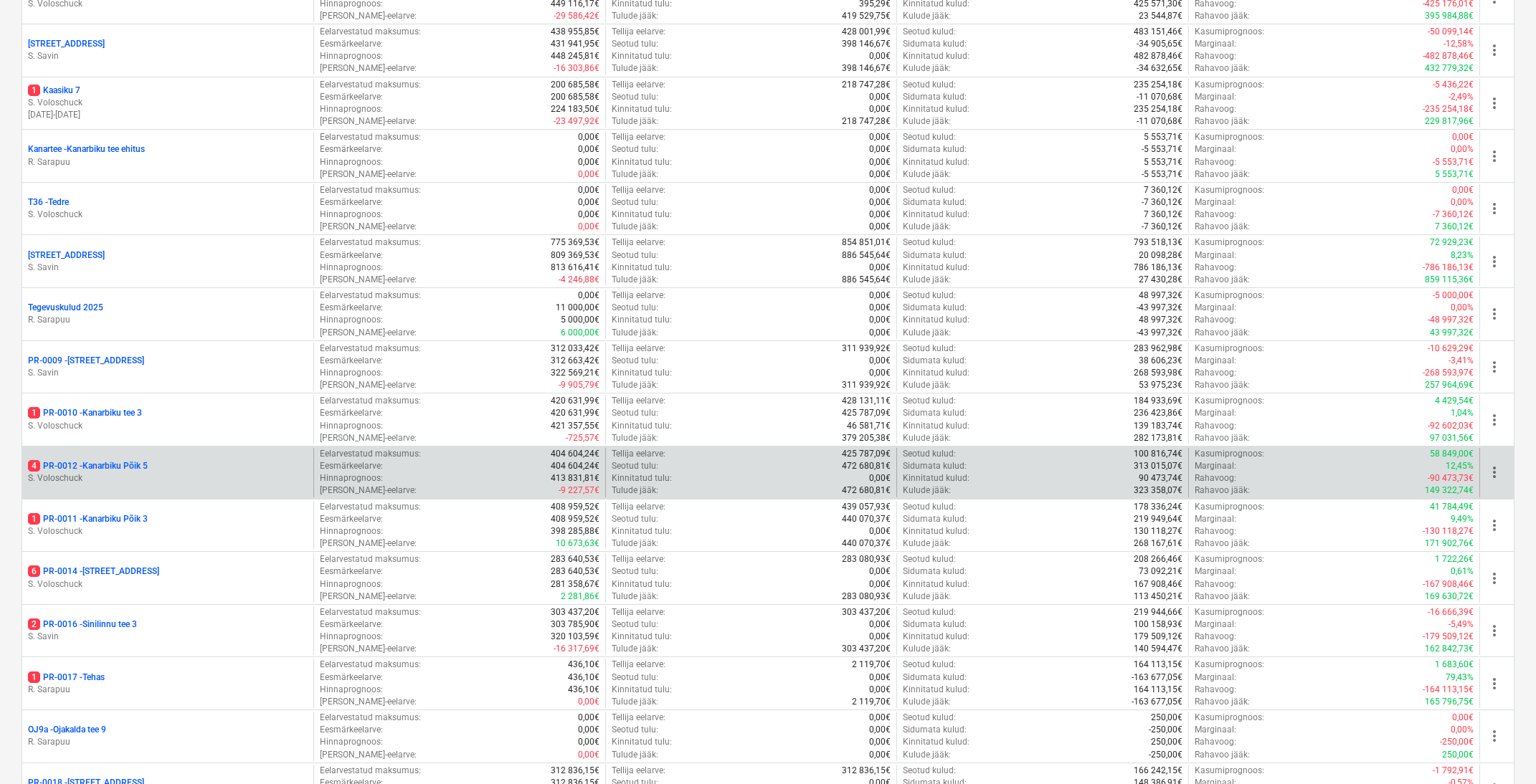
scroll to position [756, 0]
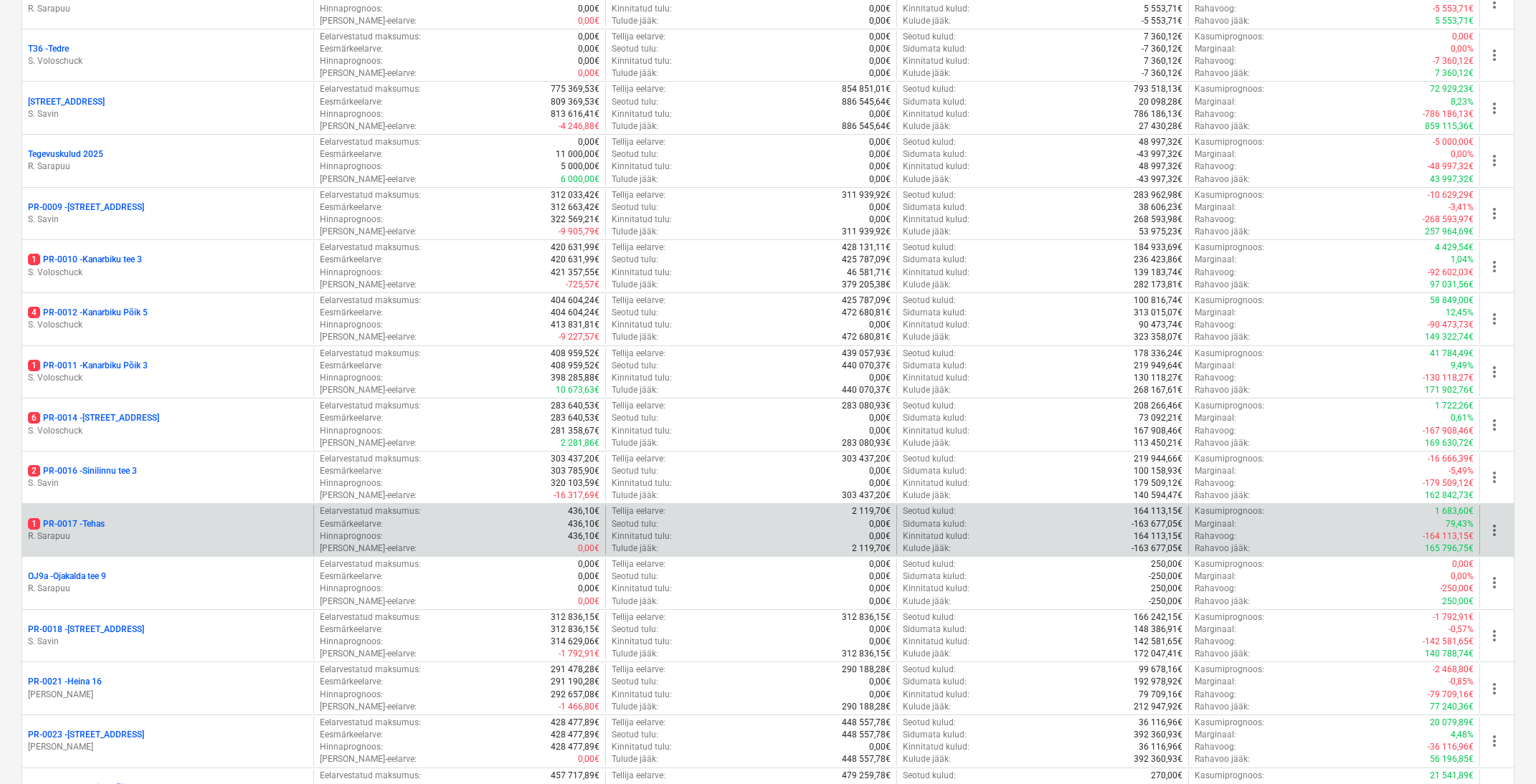
click at [91, 520] on p "1 PR-0017 - Tehas" at bounding box center [66, 525] width 77 height 12
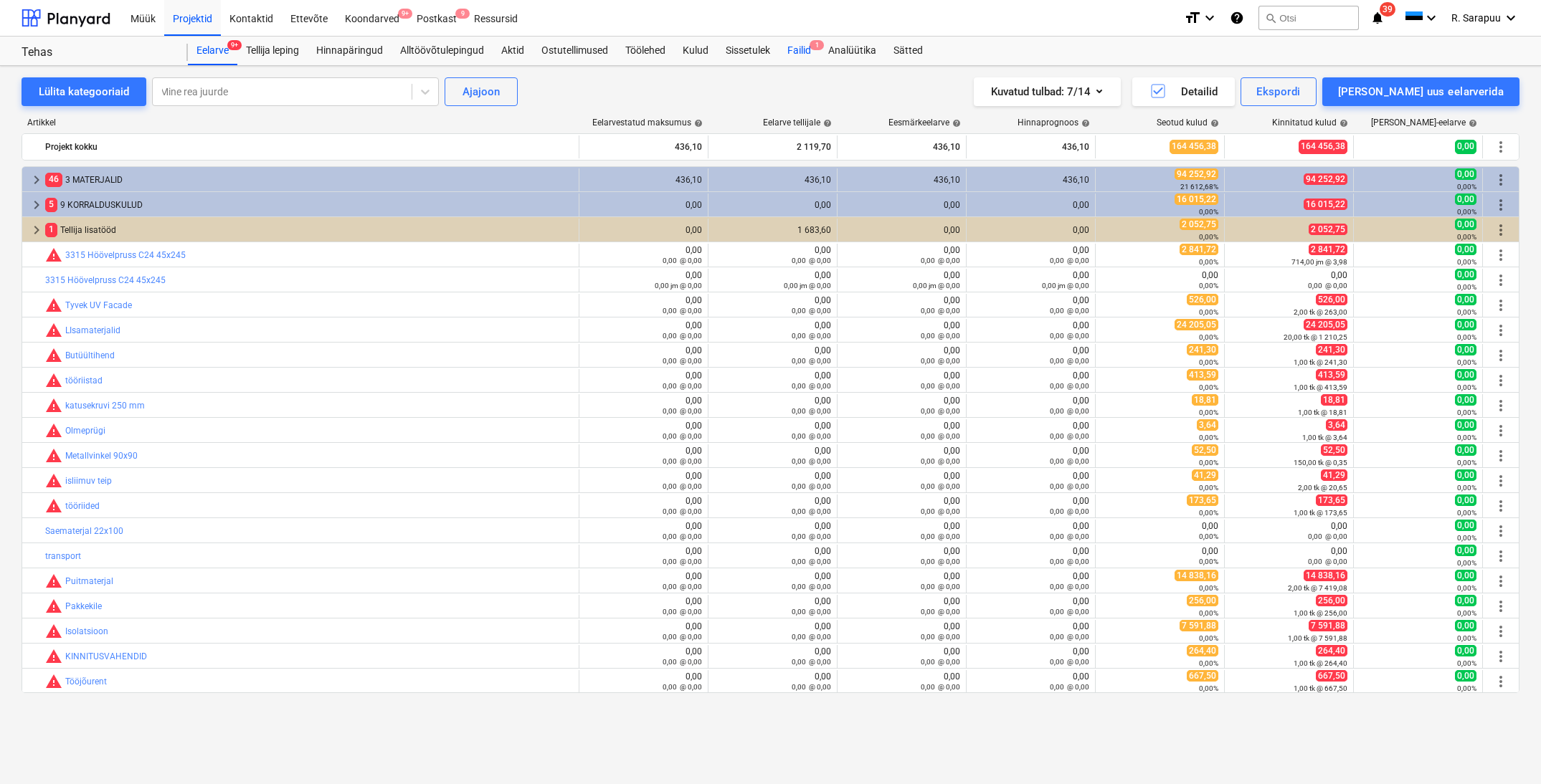
click at [807, 48] on div "Failid 1" at bounding box center [800, 50] width 41 height 28
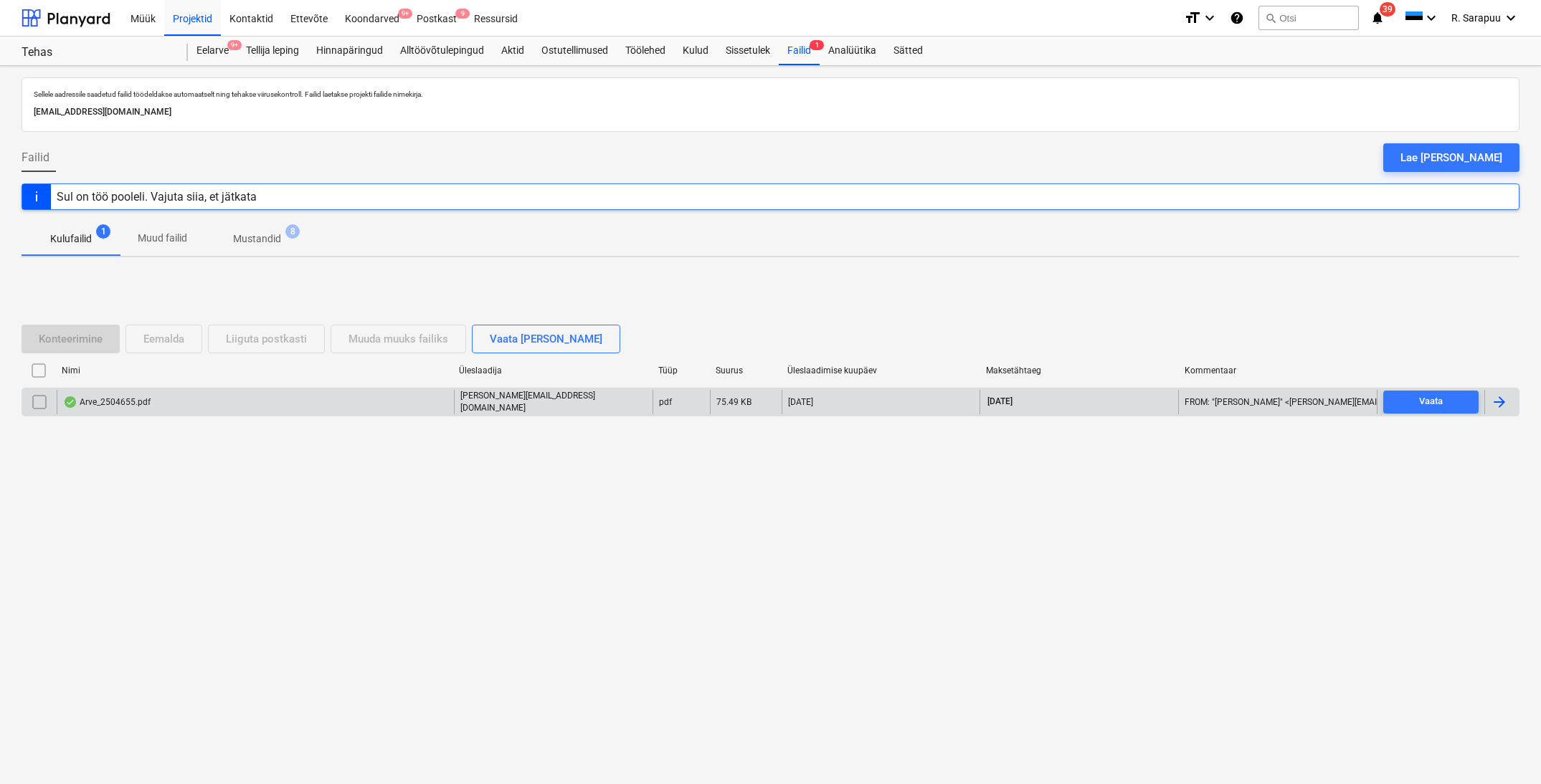
click at [148, 399] on div "Arve_2504655.pdf" at bounding box center [106, 403] width 87 height 12
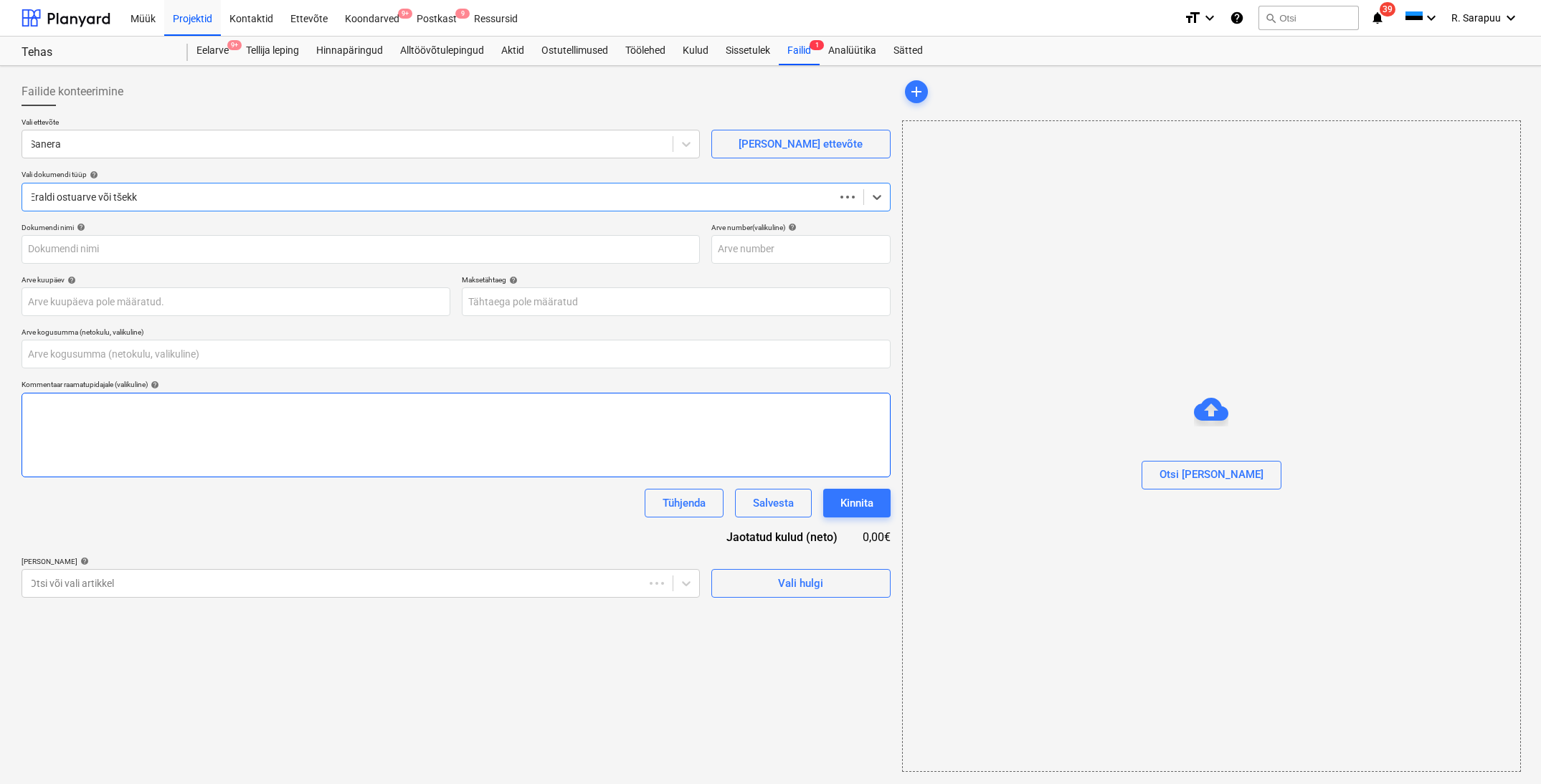
type input "0,00"
type input "2504655"
type input "[DATE]"
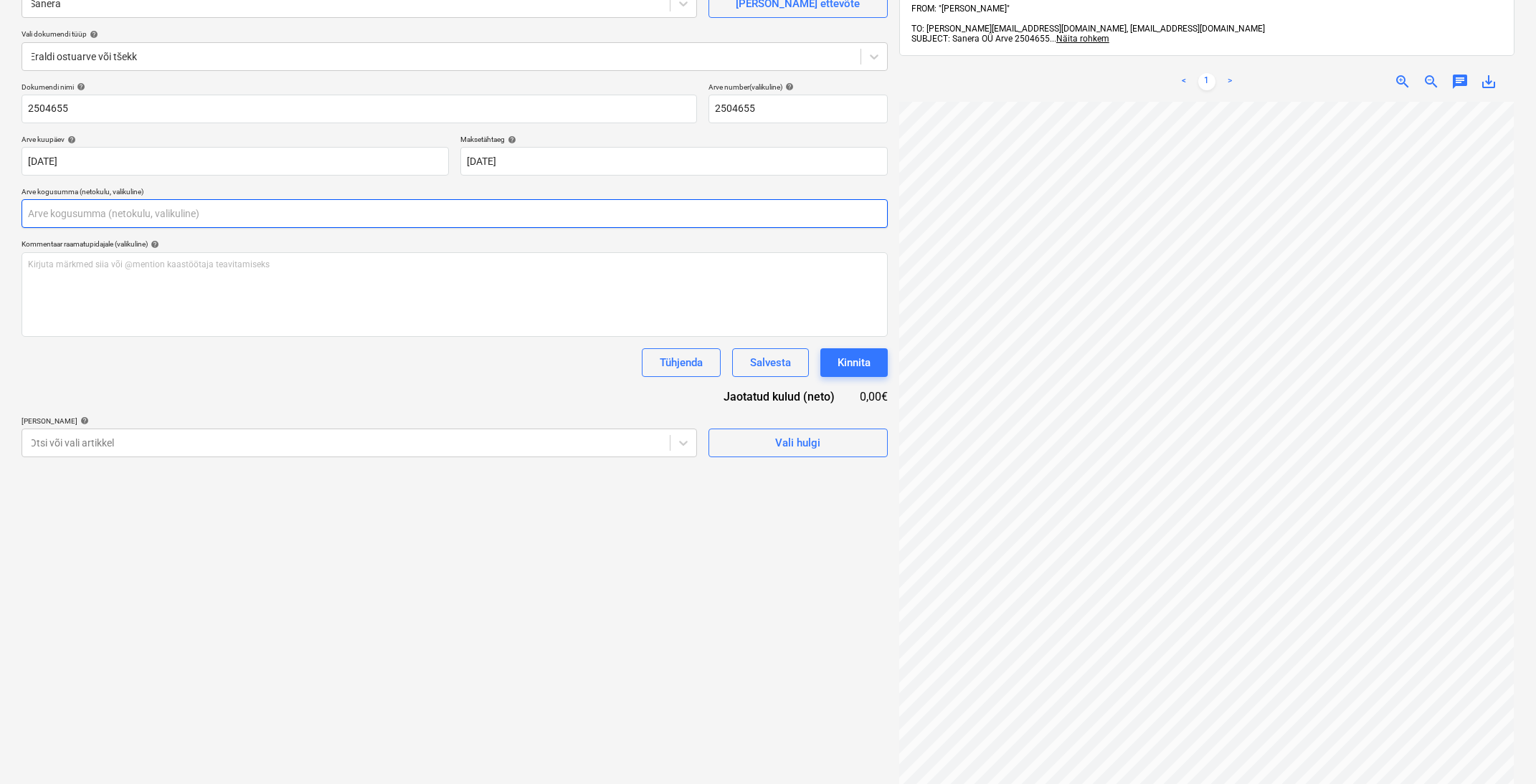
click at [67, 208] on input "text" at bounding box center [455, 213] width 867 height 28
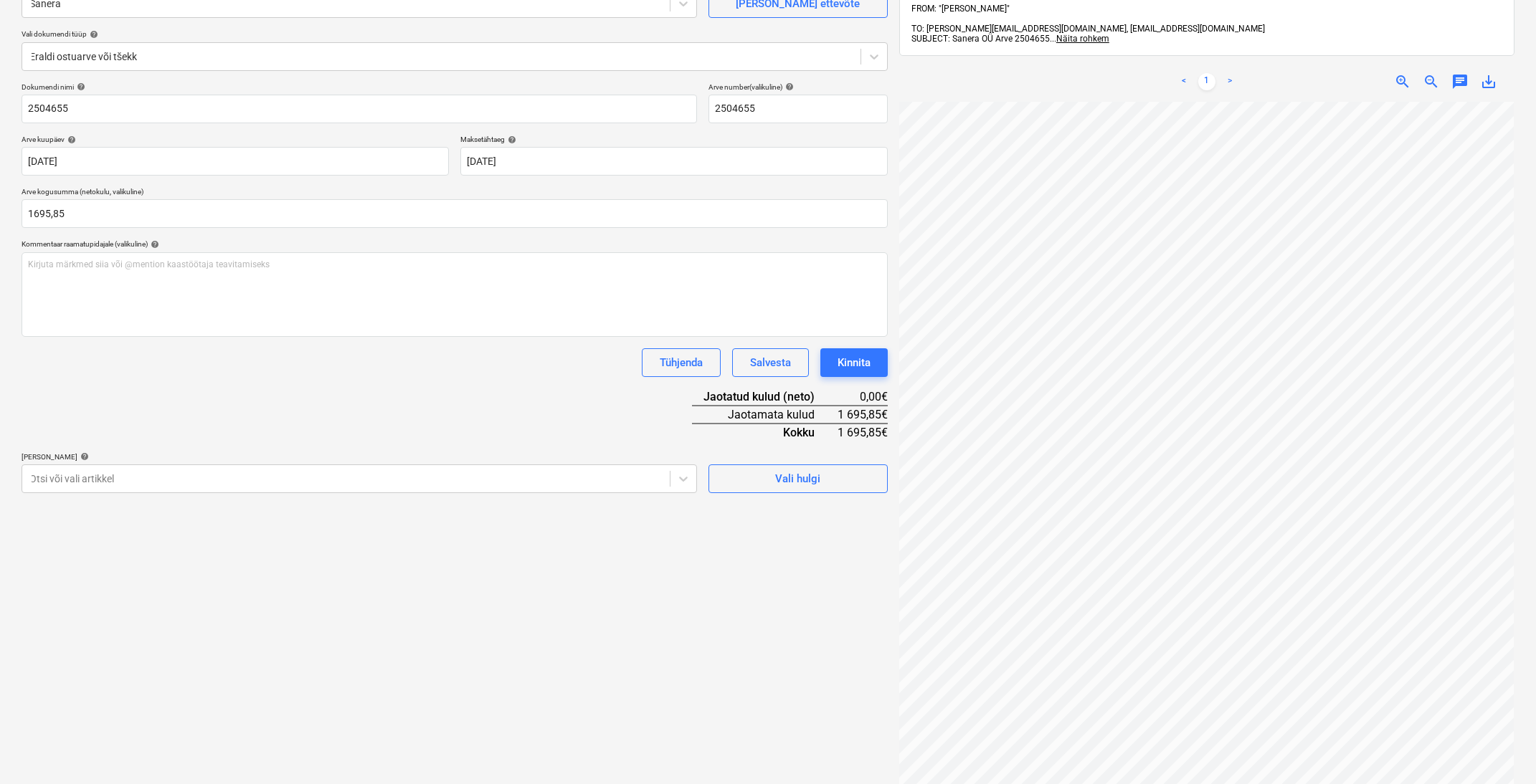
type input "1 695,85"
drag, startPoint x: 312, startPoint y: 593, endPoint x: 330, endPoint y: 532, distance: 63.6
click at [312, 593] on div "Failide konteerimine Vali ettevõte [PERSON_NAME] uus ettevõte Vali dokumendi tü…" at bounding box center [454, 391] width 878 height 921
click at [389, 480] on div at bounding box center [346, 478] width 633 height 15
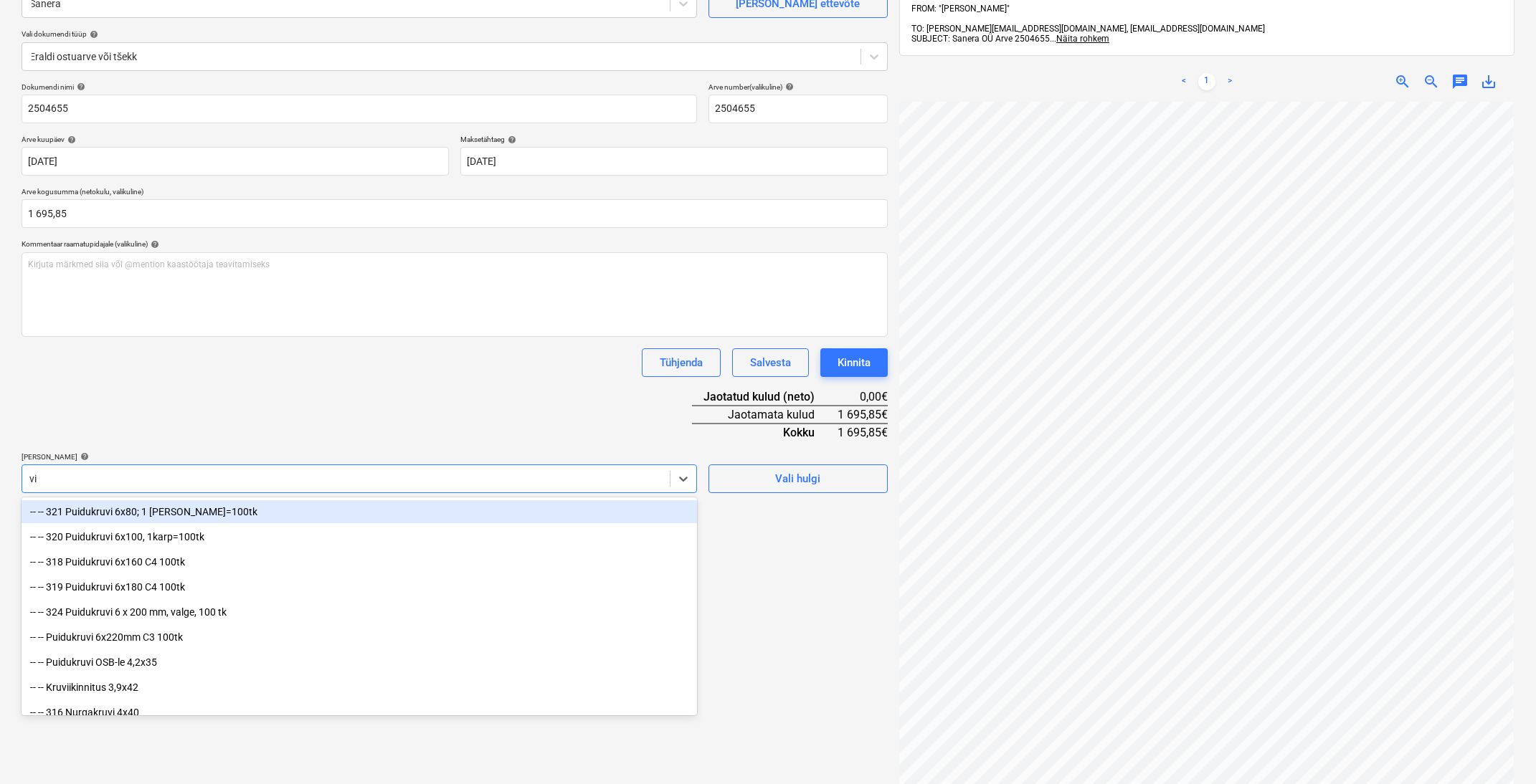
type input "v"
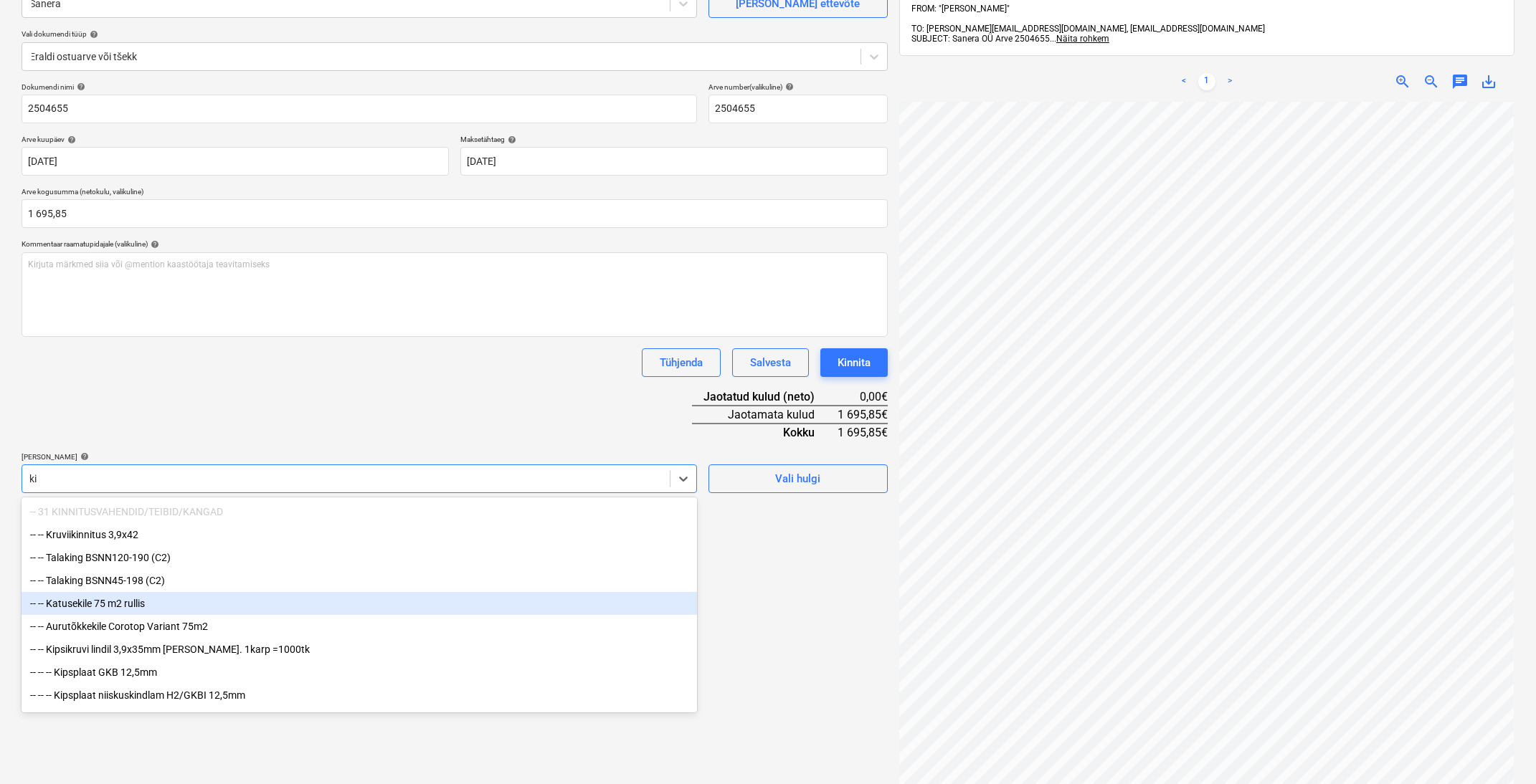
type input "k"
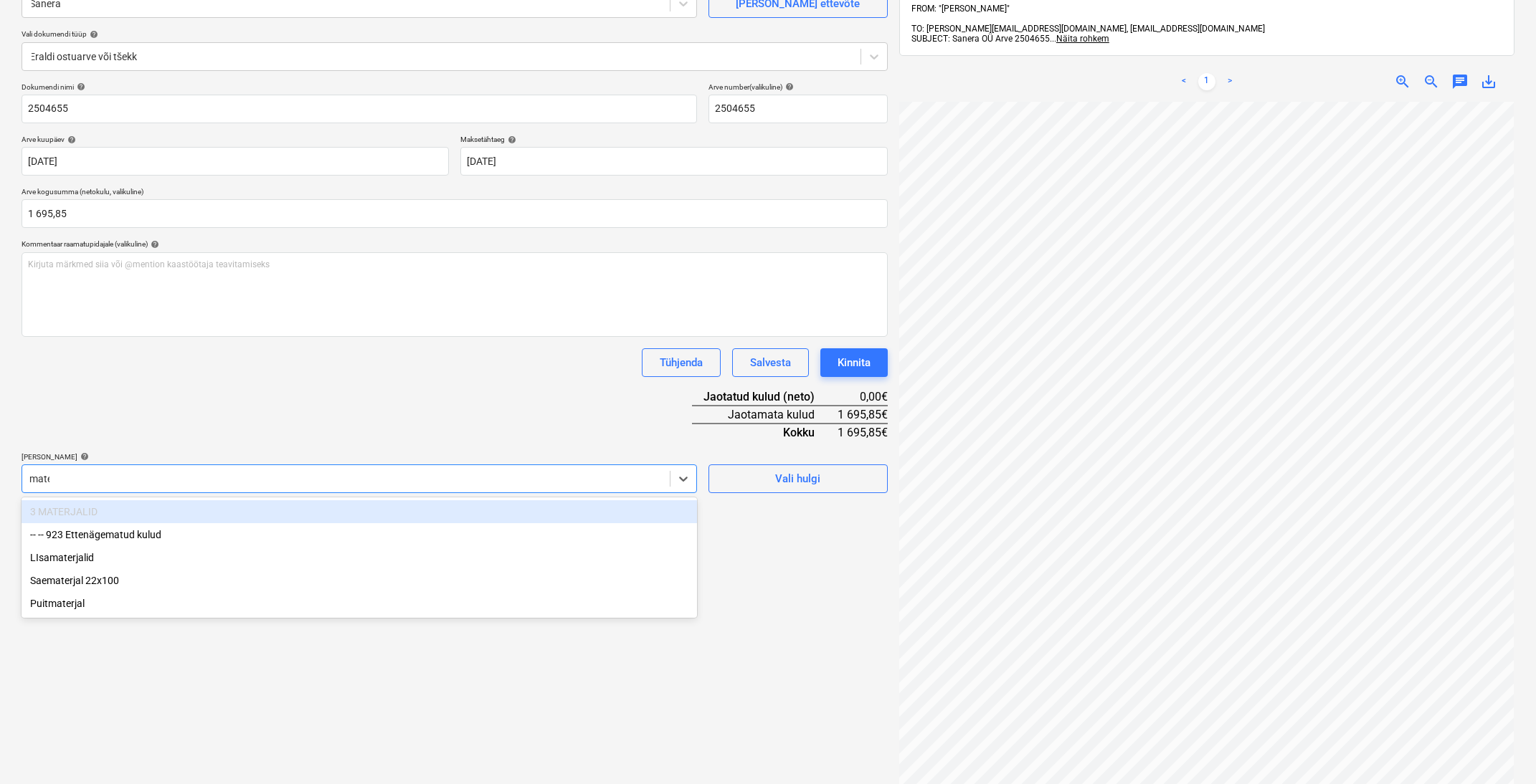
type input "mater"
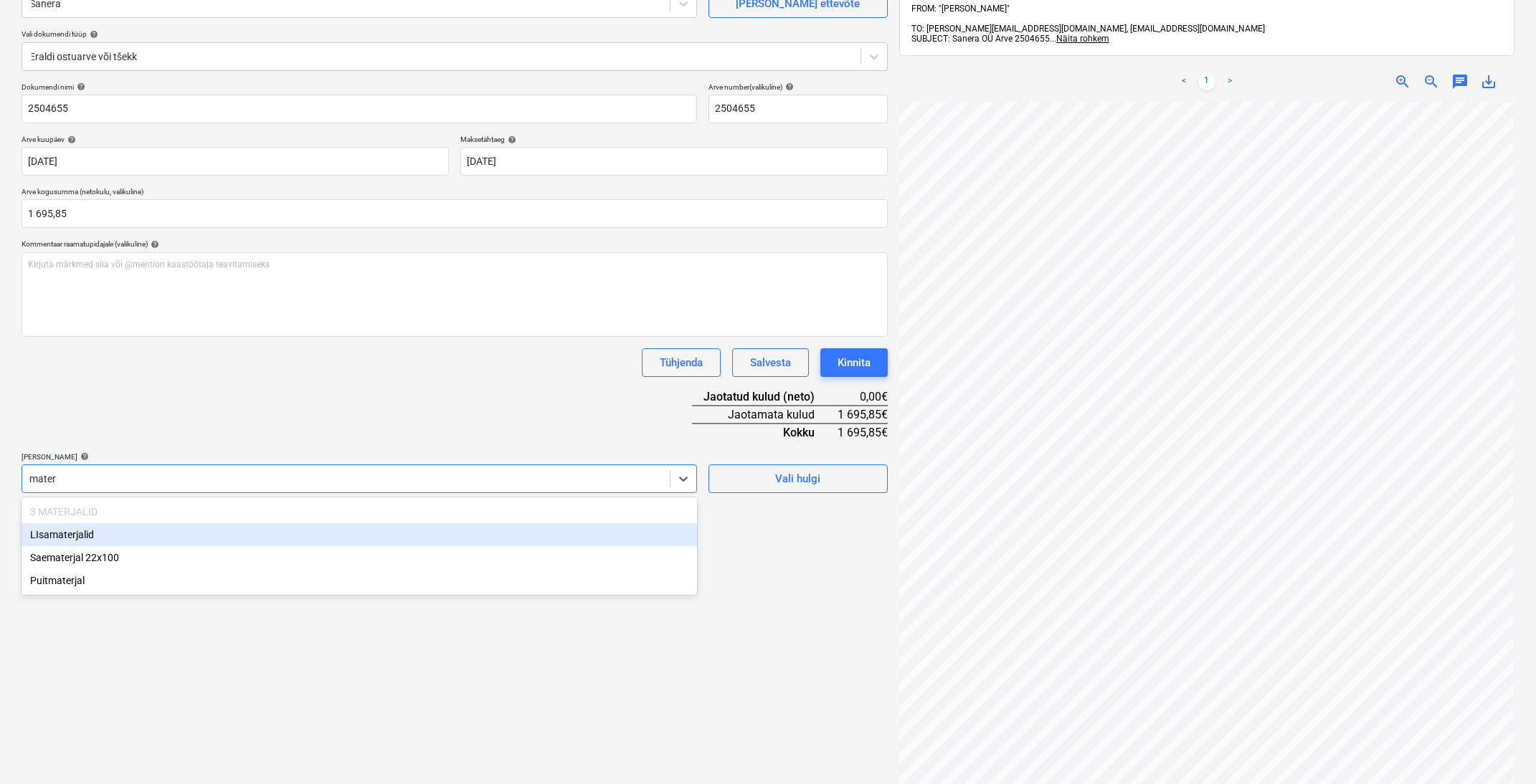
click at [111, 538] on div "LIsamaterjalid" at bounding box center [359, 534] width 675 height 23
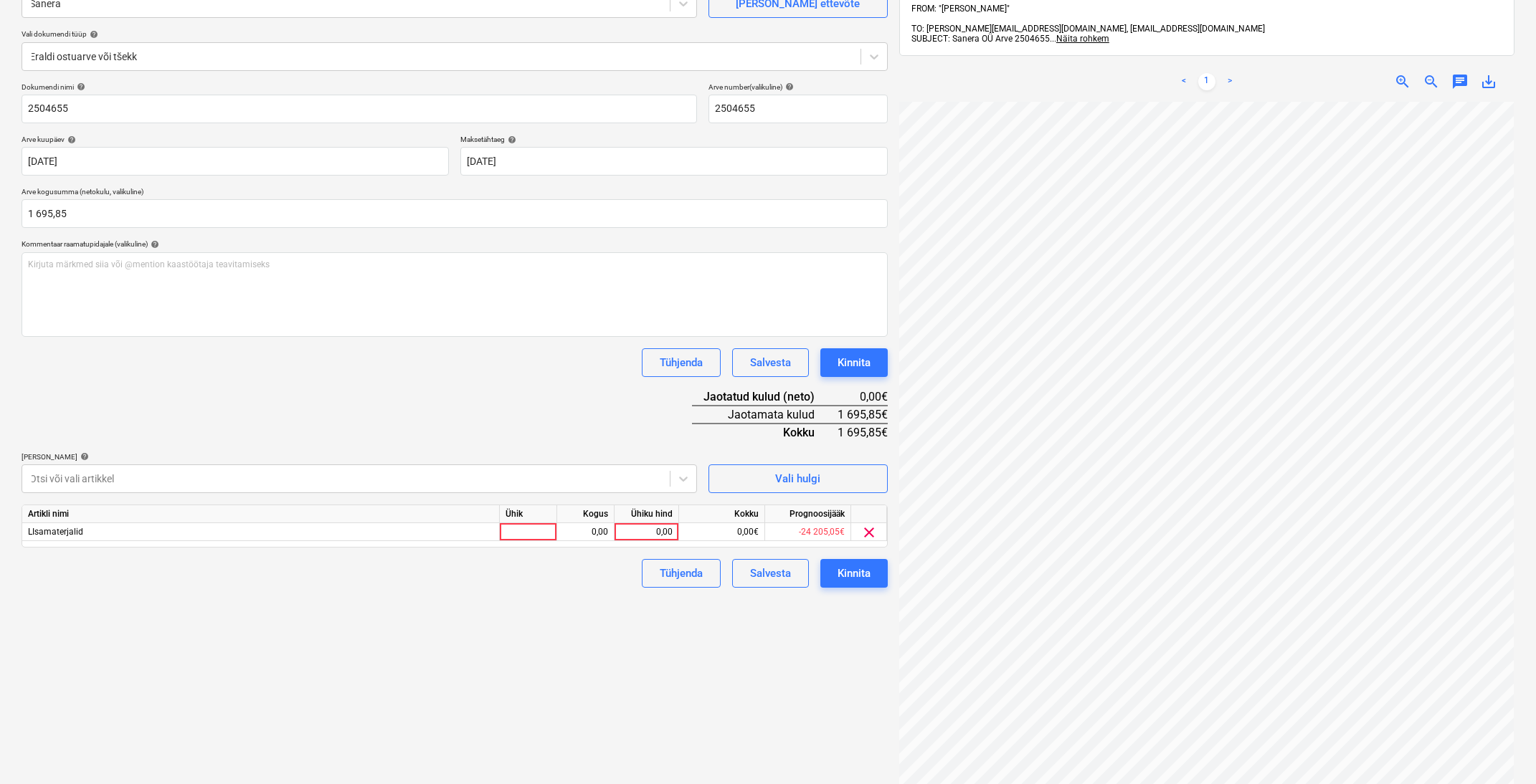
click at [281, 360] on div "Tühjenda Salvesta Kinnita" at bounding box center [455, 363] width 867 height 28
click at [650, 532] on div "0,00" at bounding box center [646, 532] width 52 height 18
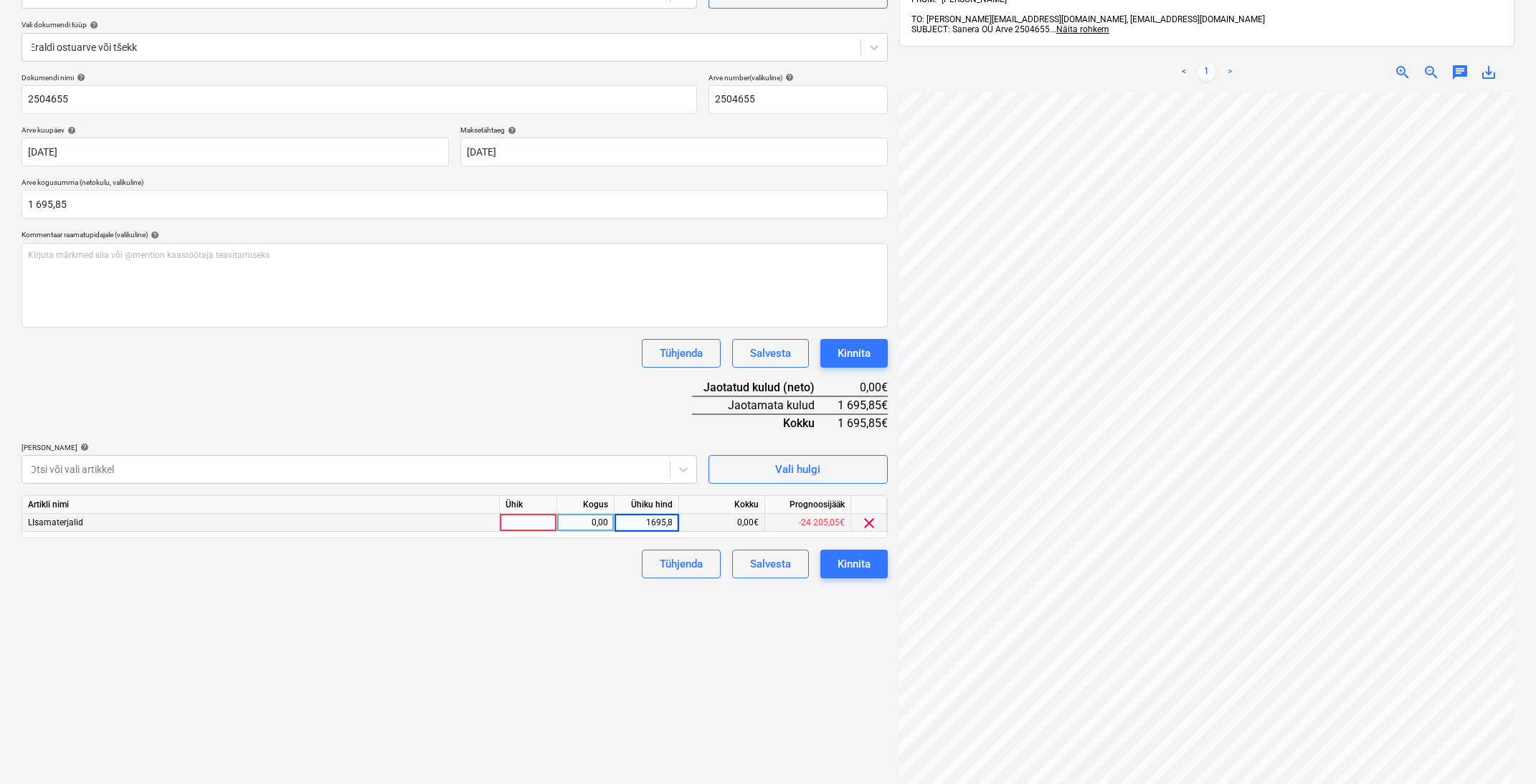
type input "1695,85"
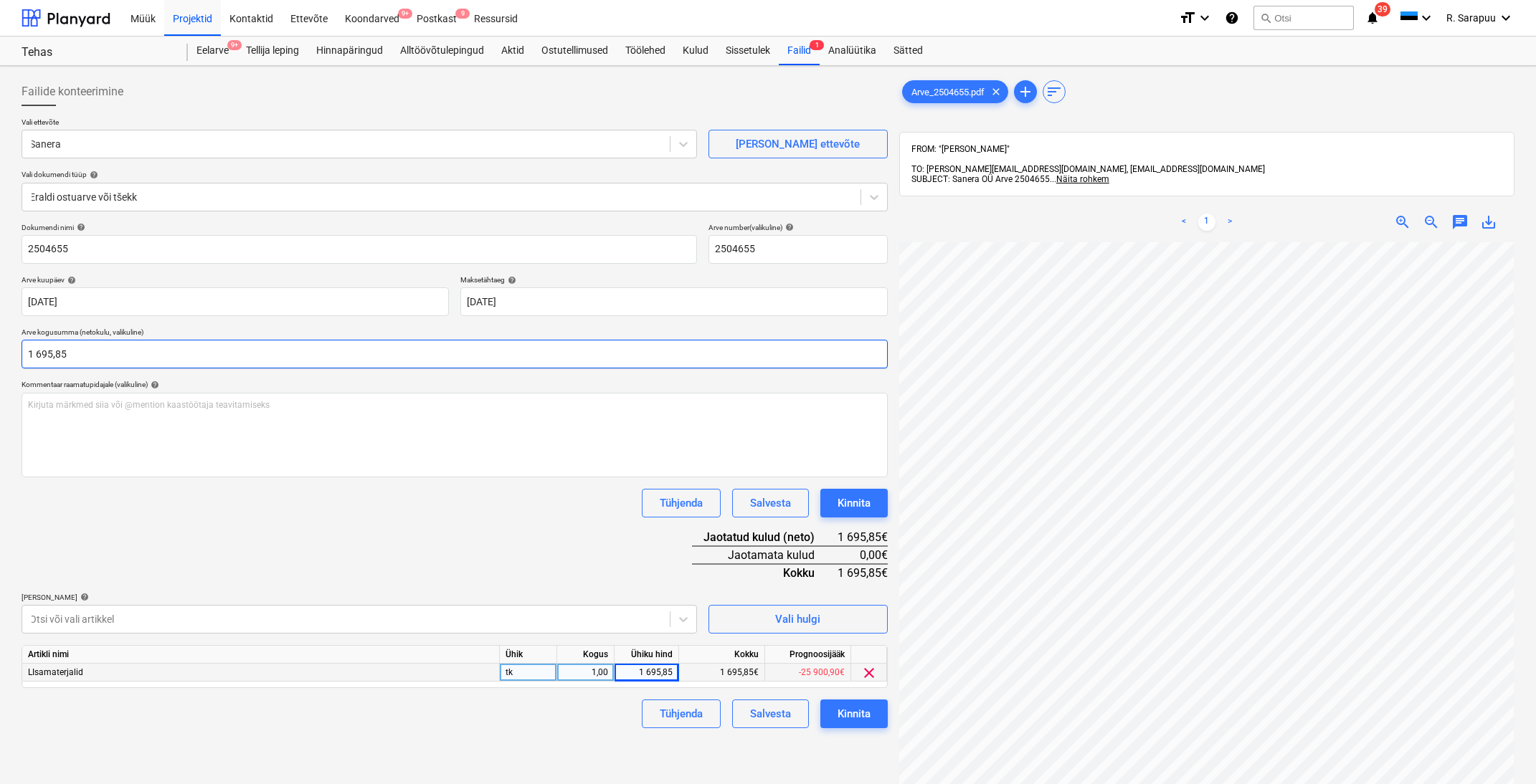
scroll to position [0, 0]
click at [857, 704] on div "Kinnita" at bounding box center [854, 713] width 33 height 19
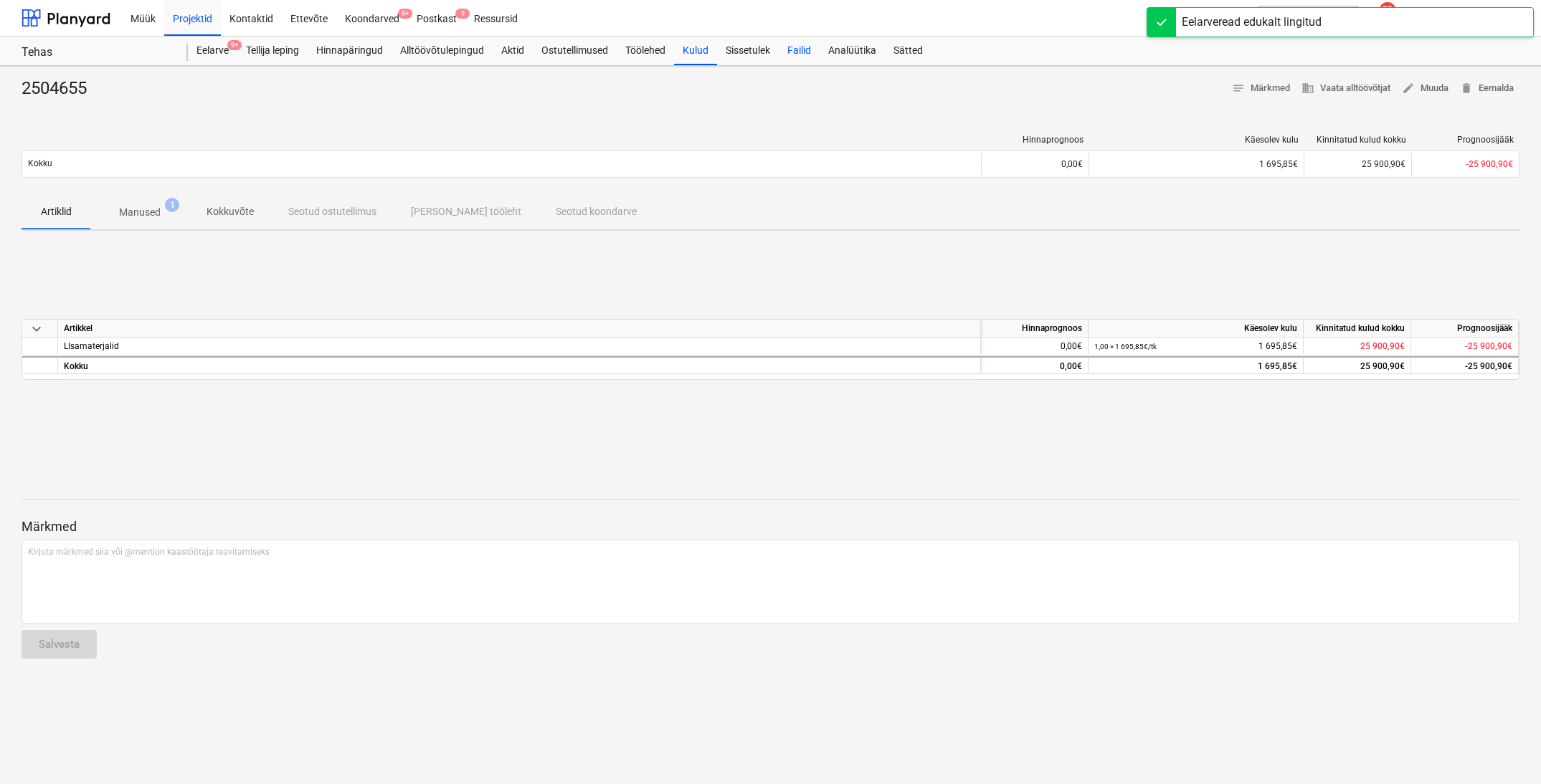
click at [796, 52] on div "Failid" at bounding box center [800, 50] width 41 height 28
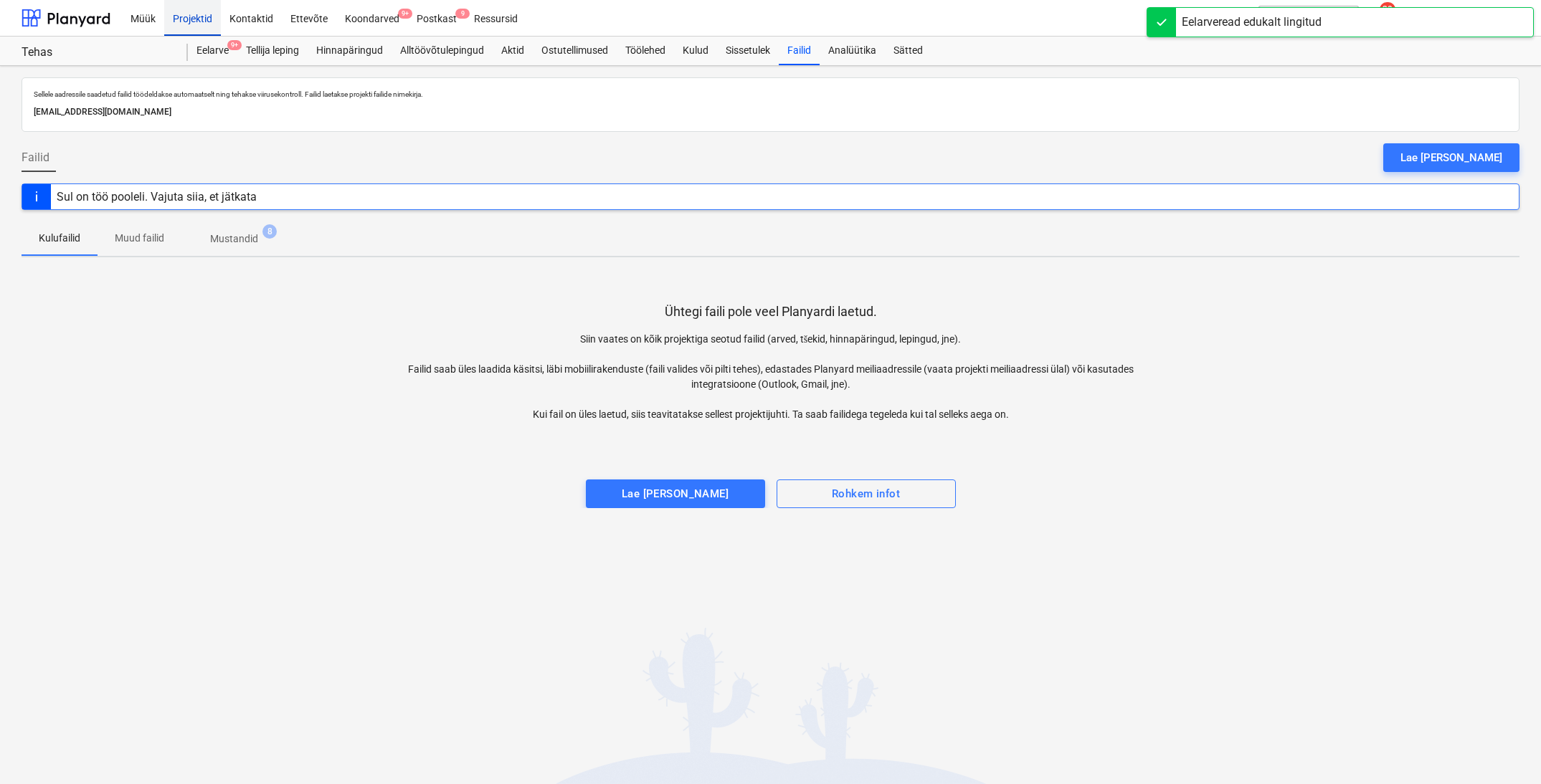
click at [206, 6] on div "Projektid" at bounding box center [193, 17] width 57 height 36
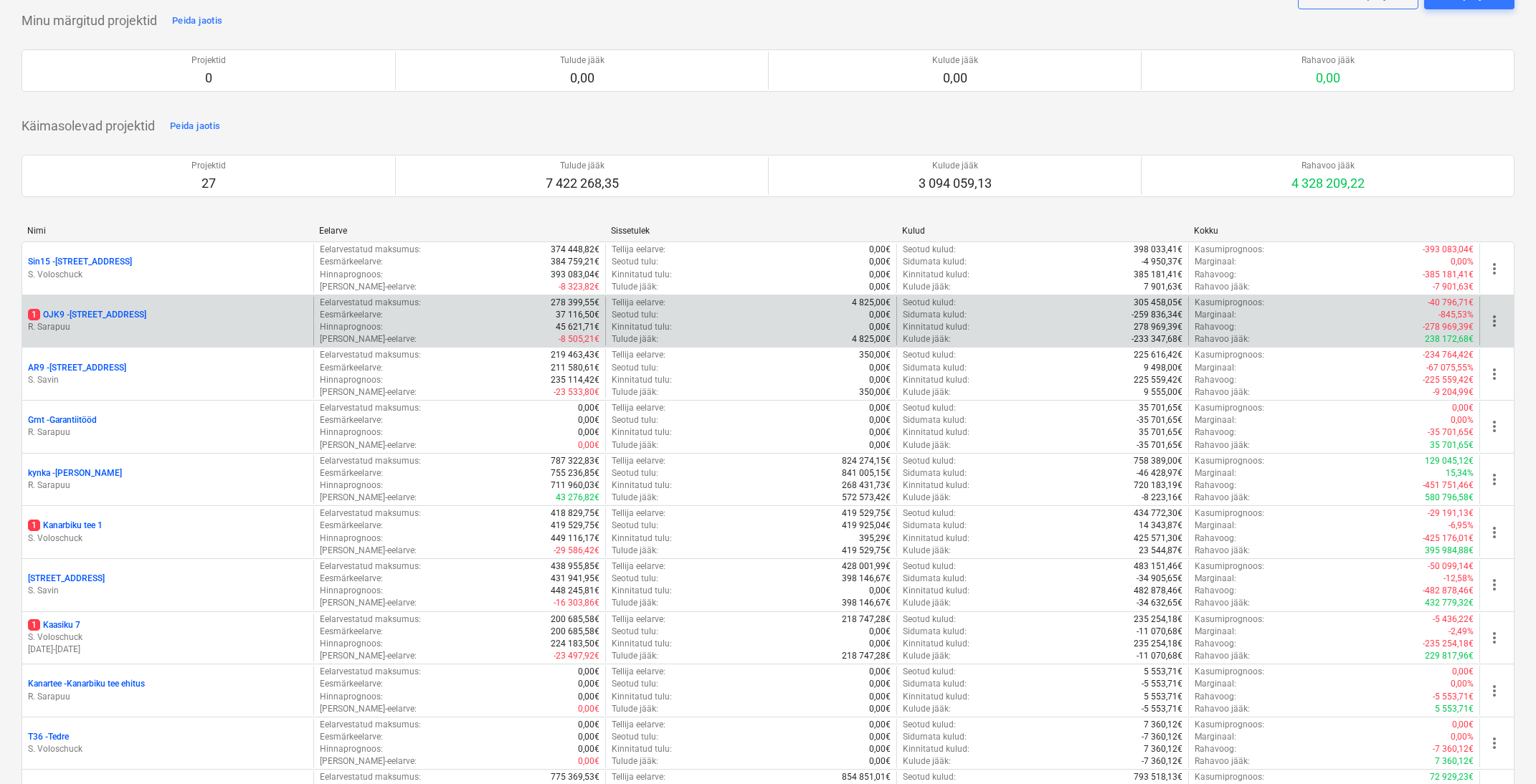
scroll to position [72, 0]
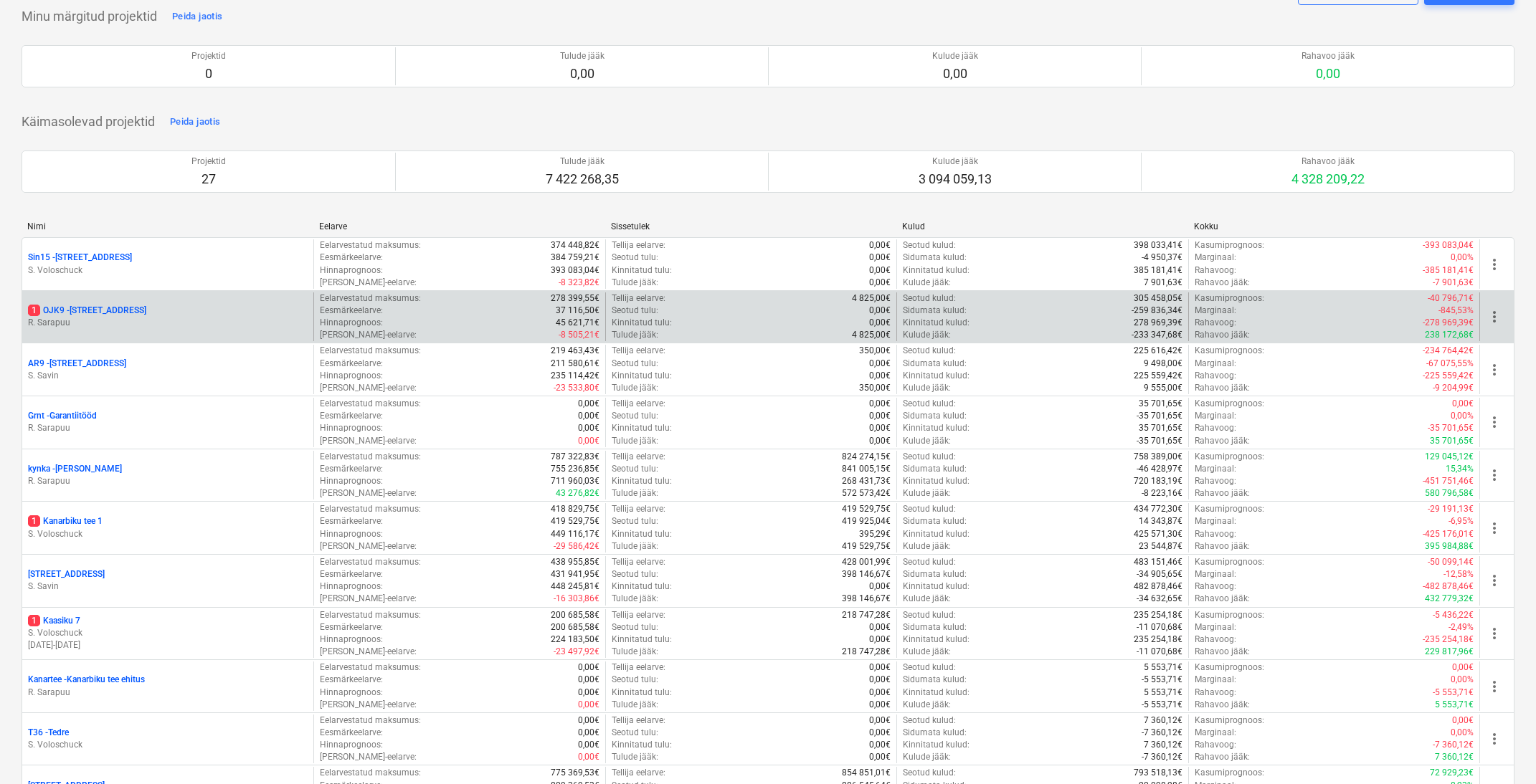
click at [93, 305] on p "1 OJK9 - Ojakalda tee 9 A" at bounding box center [86, 310] width 118 height 12
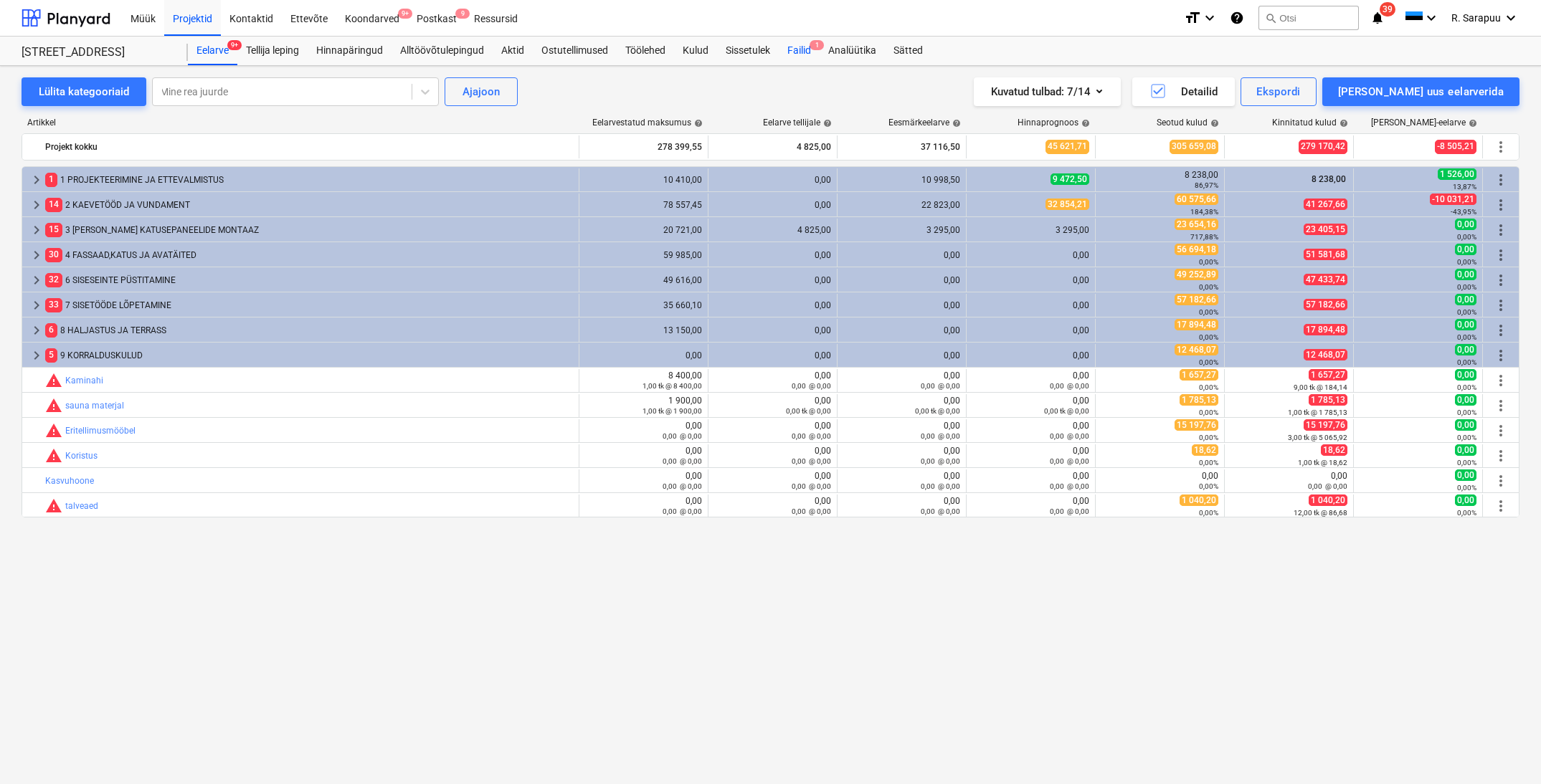
click at [787, 44] on div "Failid 1" at bounding box center [800, 50] width 41 height 28
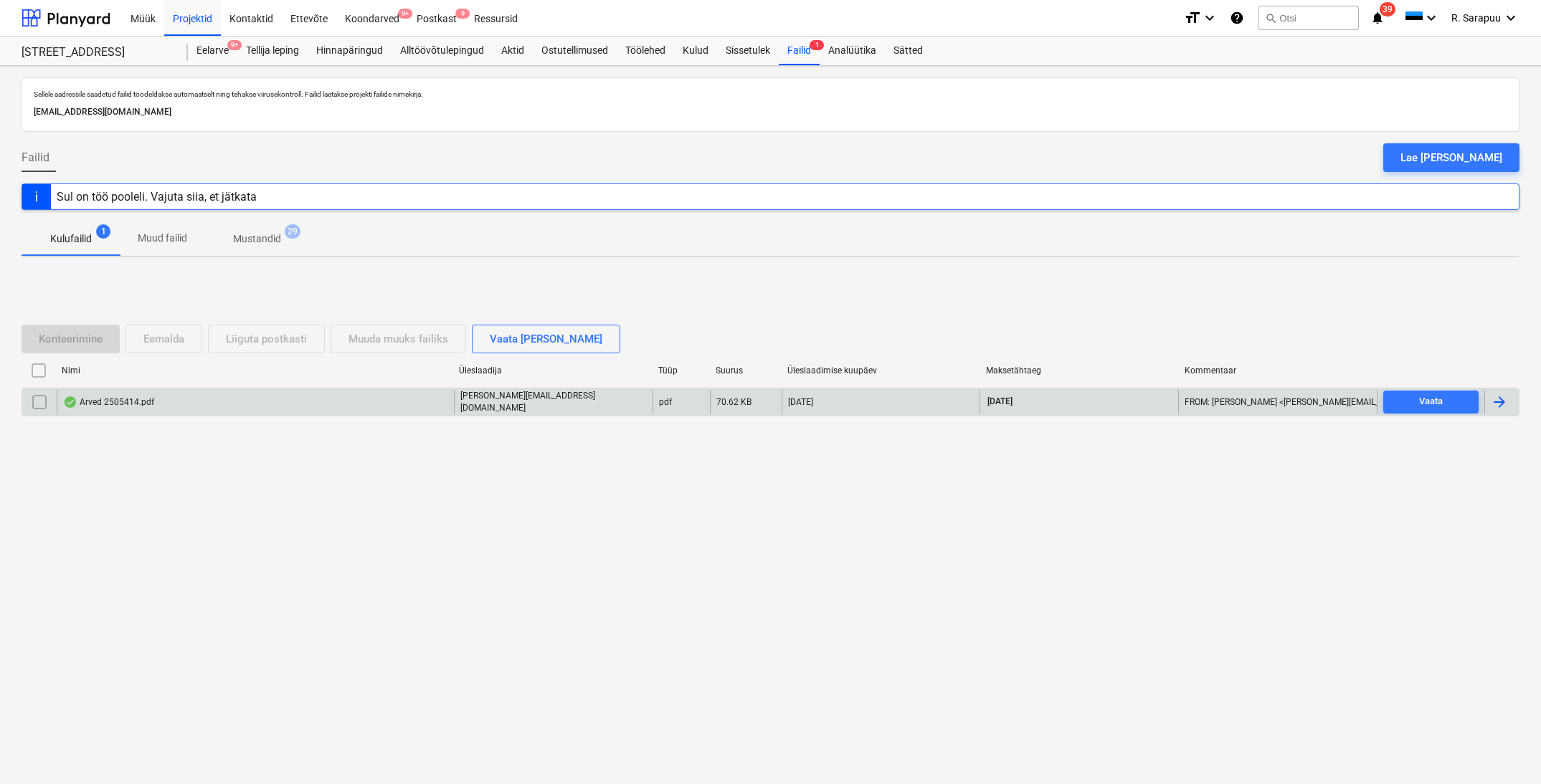
click at [118, 411] on div "Arved 2505414.pdf" at bounding box center [256, 402] width 397 height 25
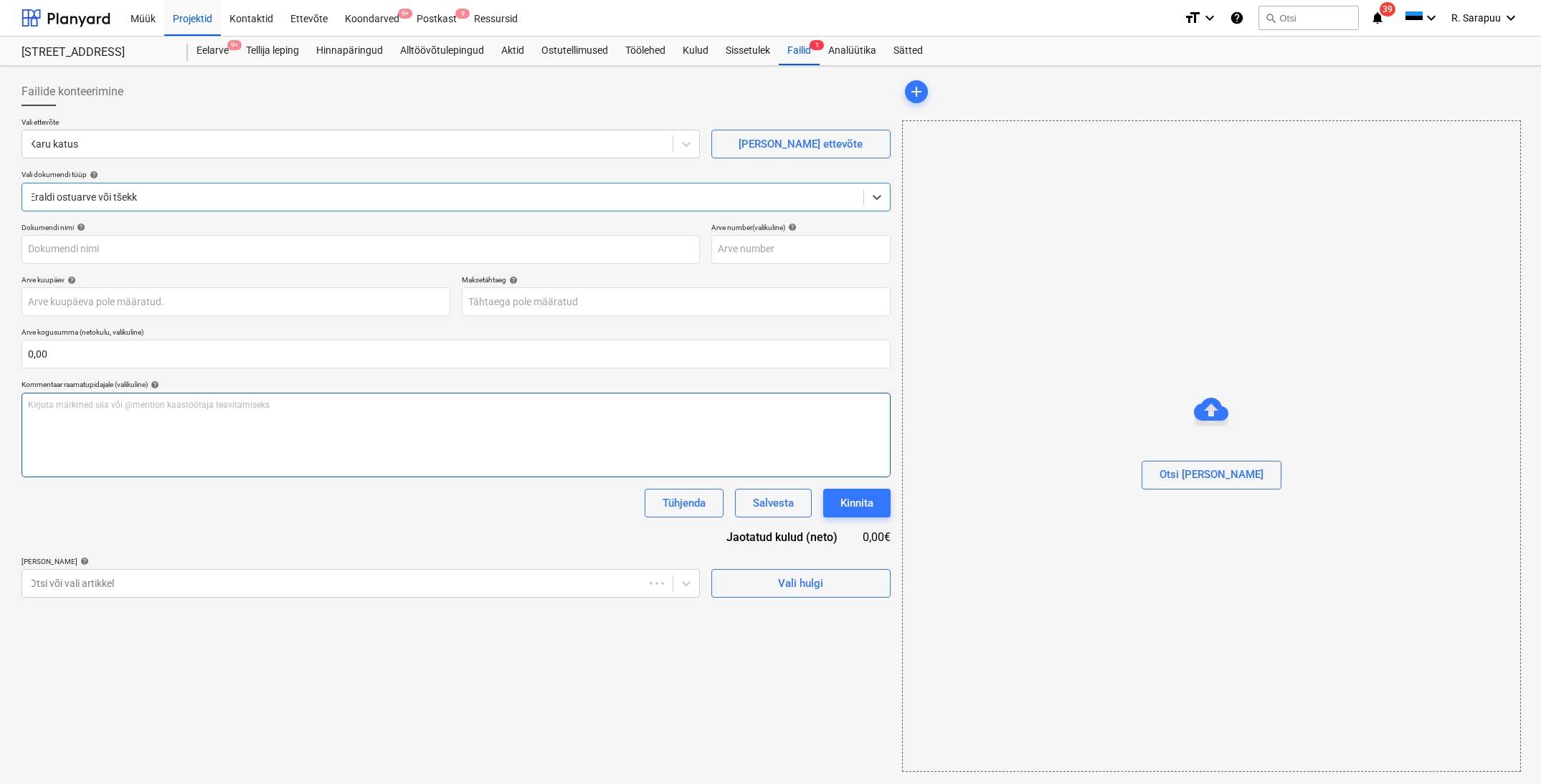
type input "2505414"
type input "[DATE]"
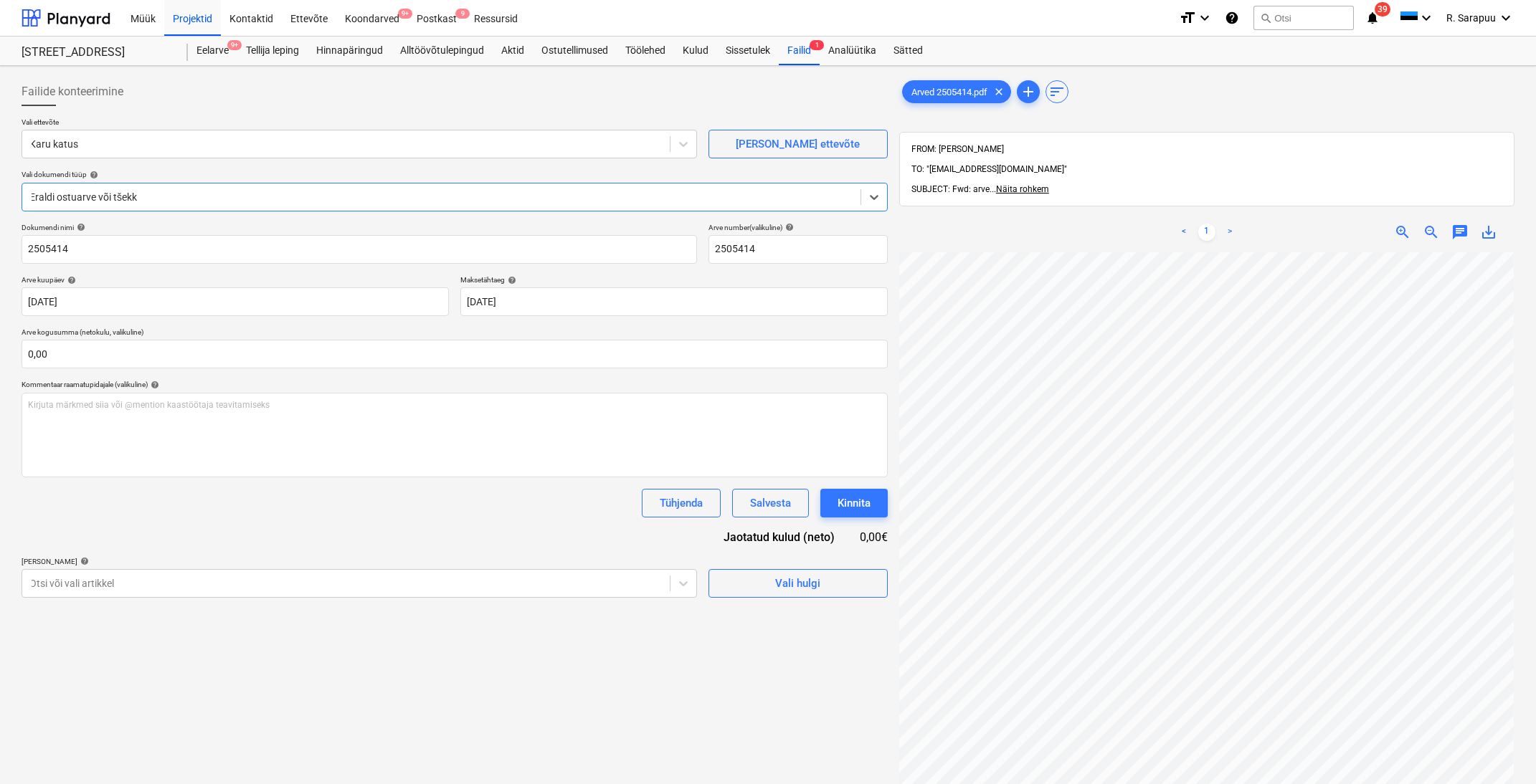
scroll to position [172, 33]
click at [71, 353] on input "text" at bounding box center [455, 354] width 867 height 28
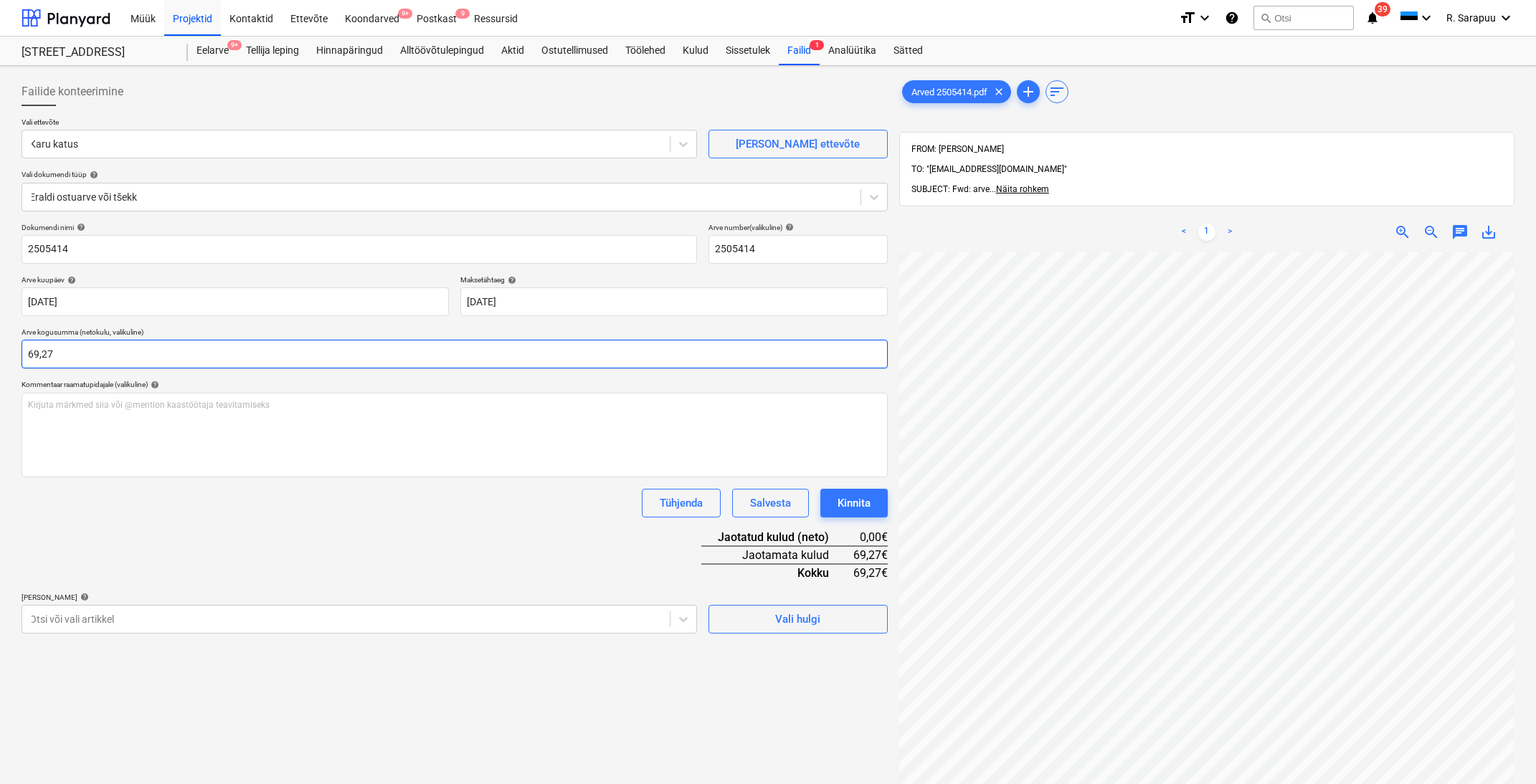
type input "69,27"
click at [313, 606] on body "Müük Projektid Kontaktid Ettevõte Koondarved 9+ Postkast 9 Ressursid format_siz…" at bounding box center [768, 392] width 1536 height 784
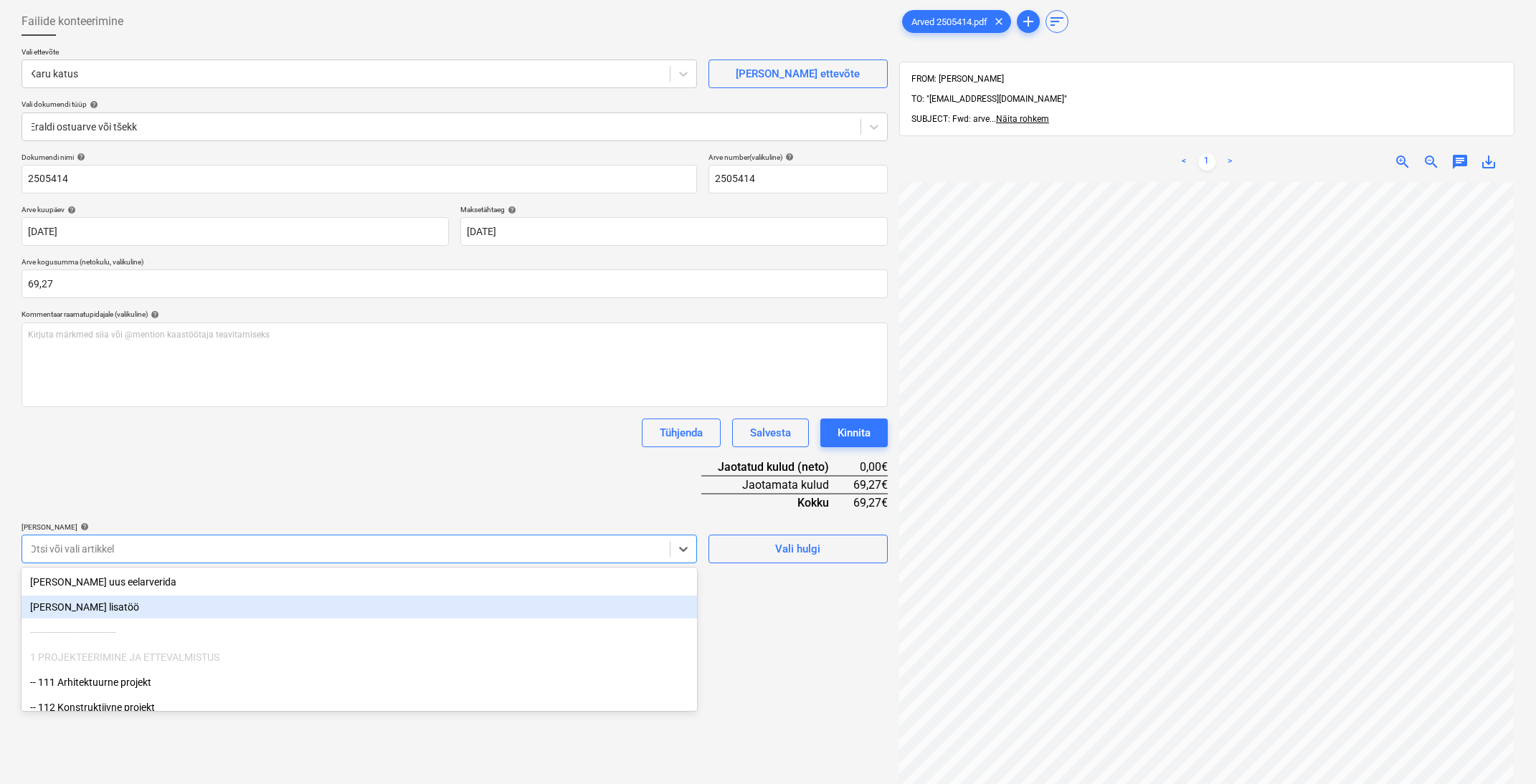
scroll to position [78, 0]
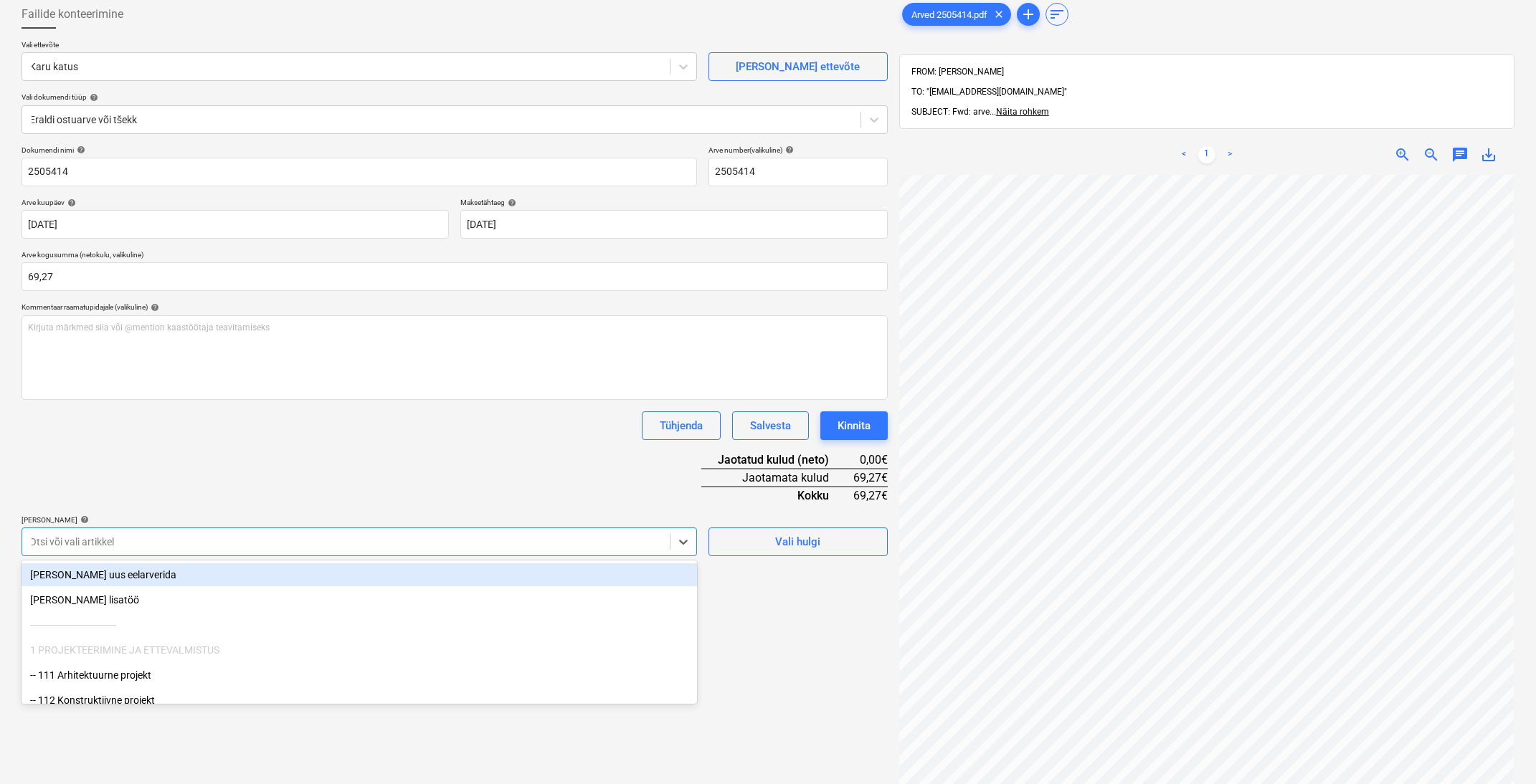
click at [375, 469] on div "Dokumendi nimi help 2505414 Arve number (valikuline) help 2505414 Arve kuupäev …" at bounding box center [455, 351] width 867 height 411
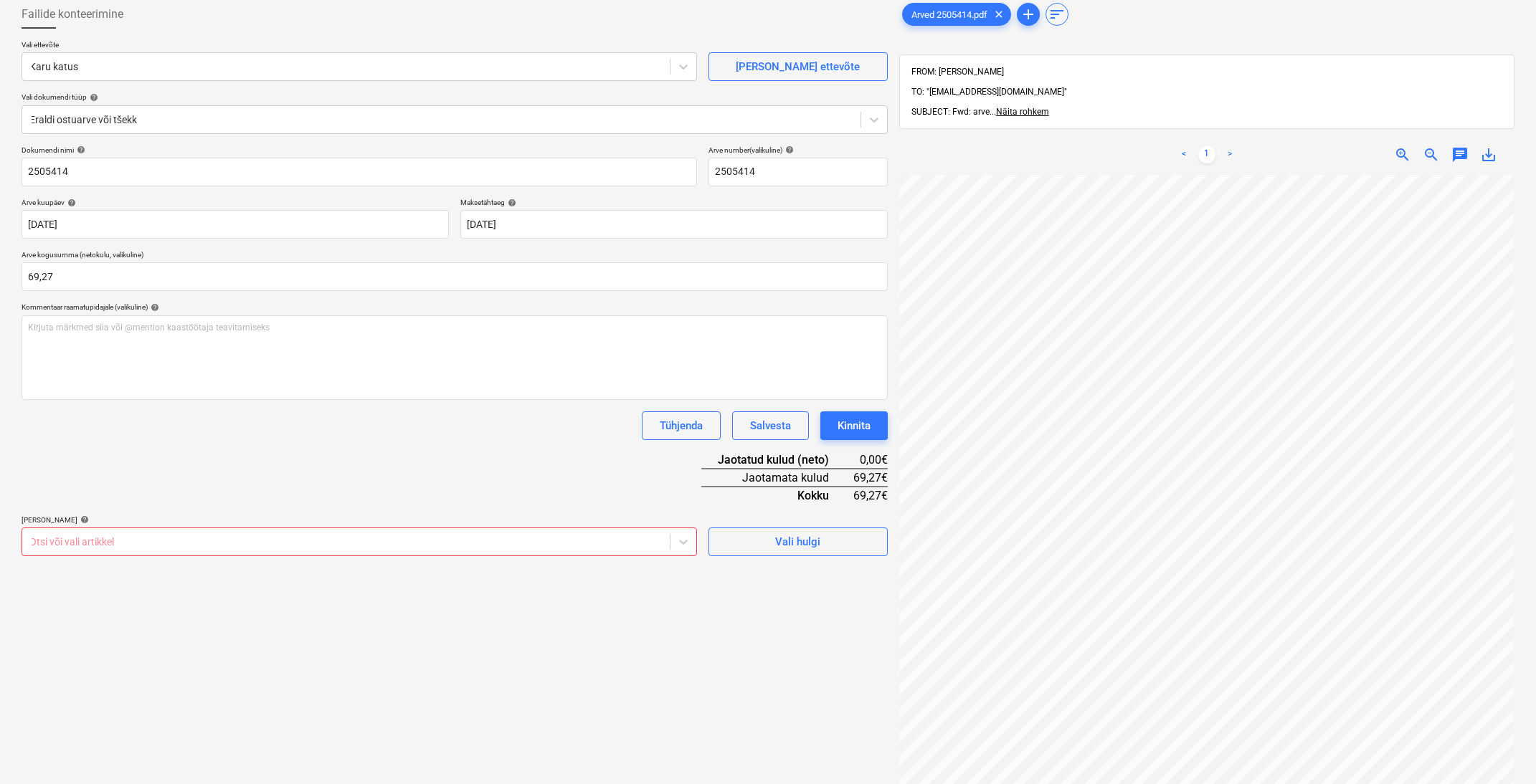
click at [399, 542] on div at bounding box center [346, 541] width 633 height 15
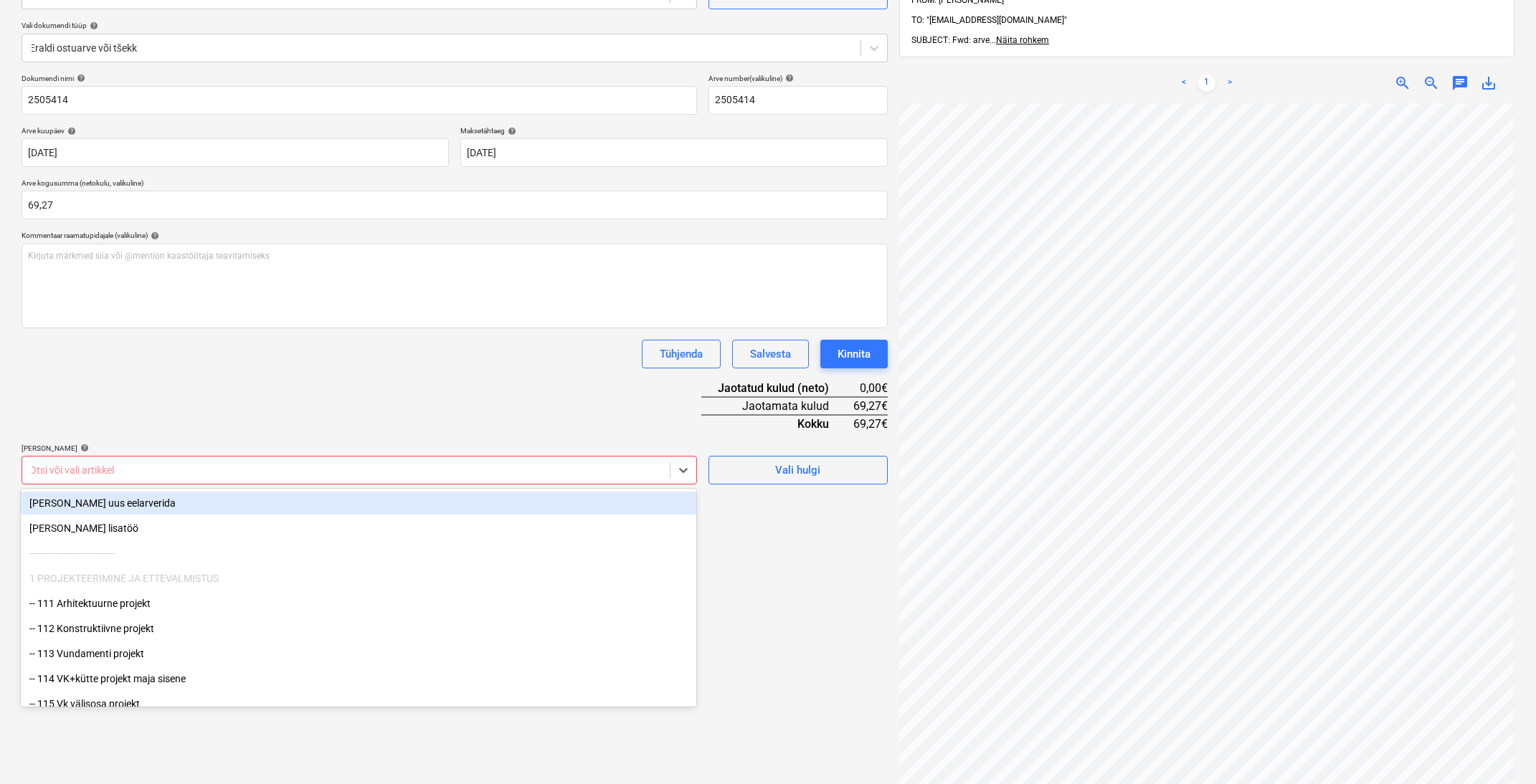
scroll to position [145, 1]
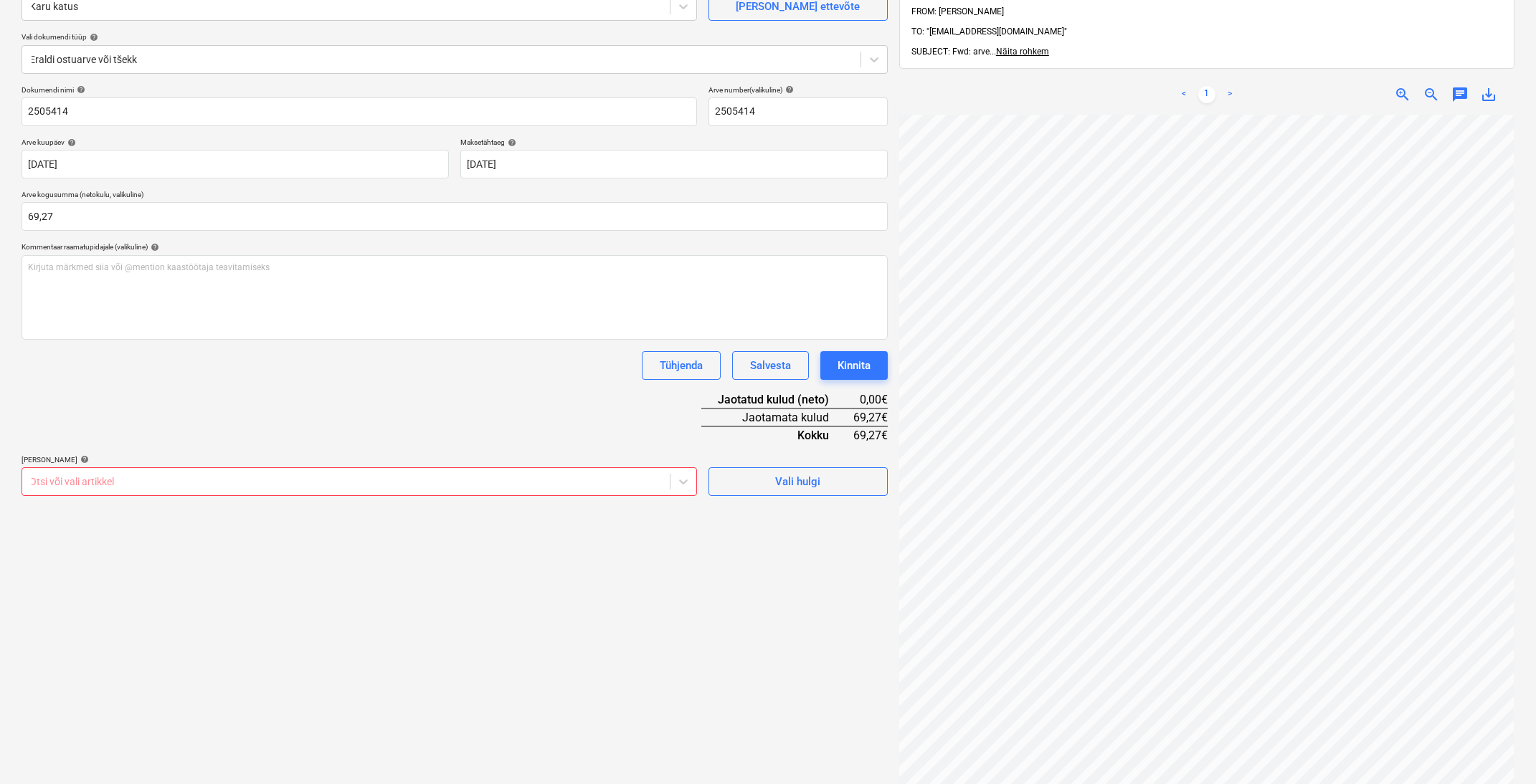
click at [449, 409] on div "Dokumendi nimi help 2505414 Arve number (valikuline) help 2505414 Arve kuupäev …" at bounding box center [455, 291] width 867 height 411
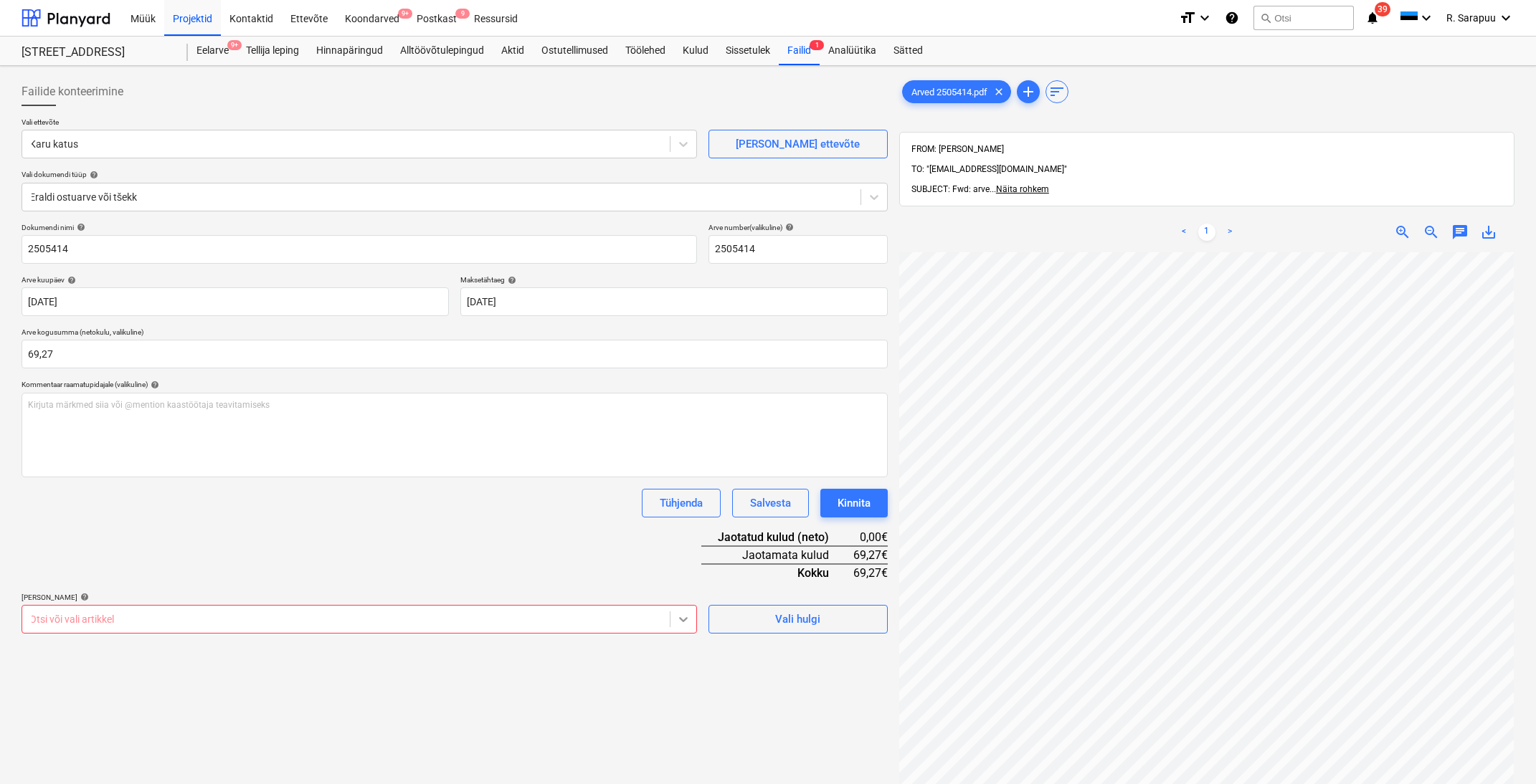
scroll to position [0, 0]
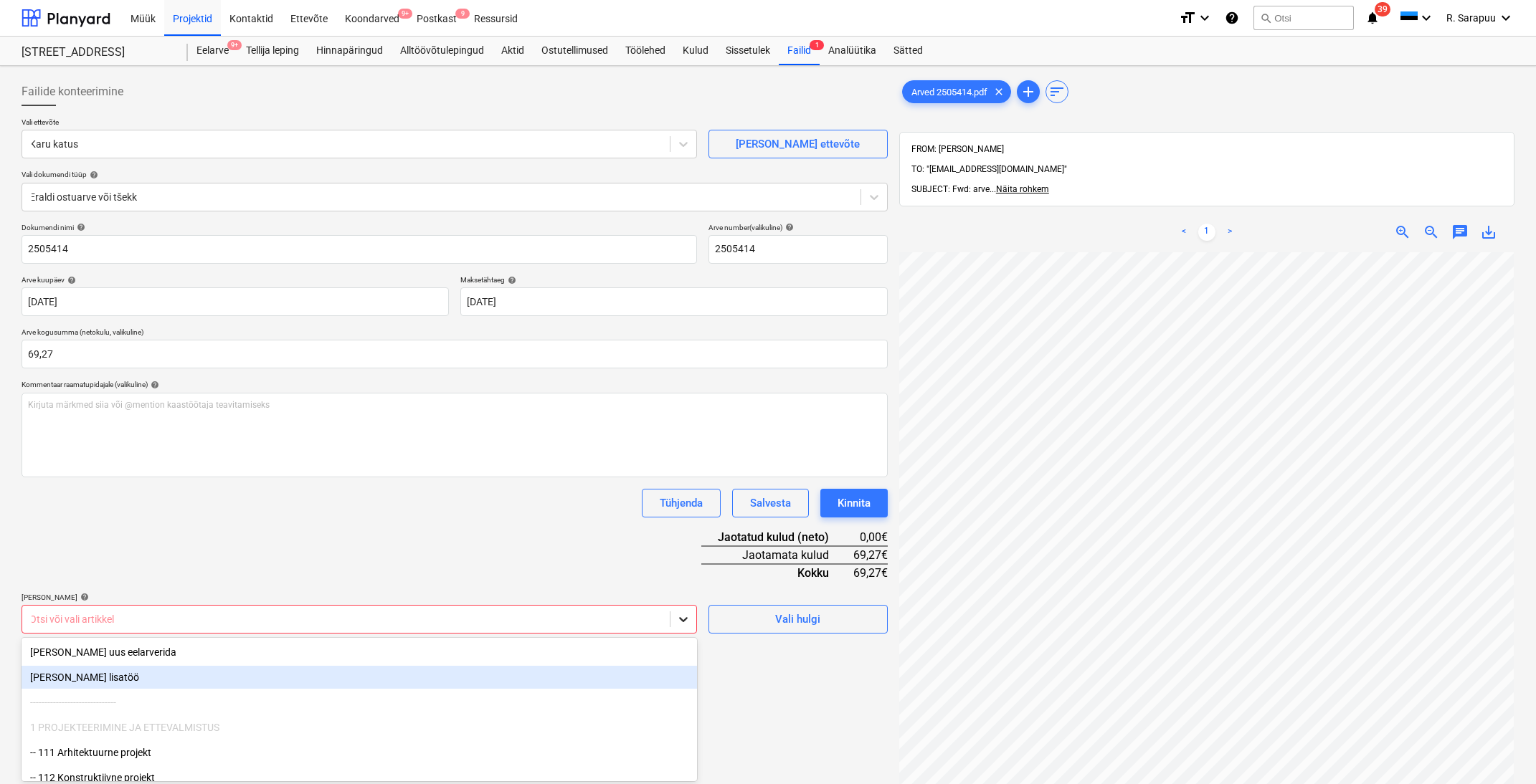
click at [680, 620] on body "Müük Projektid Kontaktid Ettevõte Koondarved 9+ Postkast 9 Ressursid format_siz…" at bounding box center [768, 392] width 1536 height 784
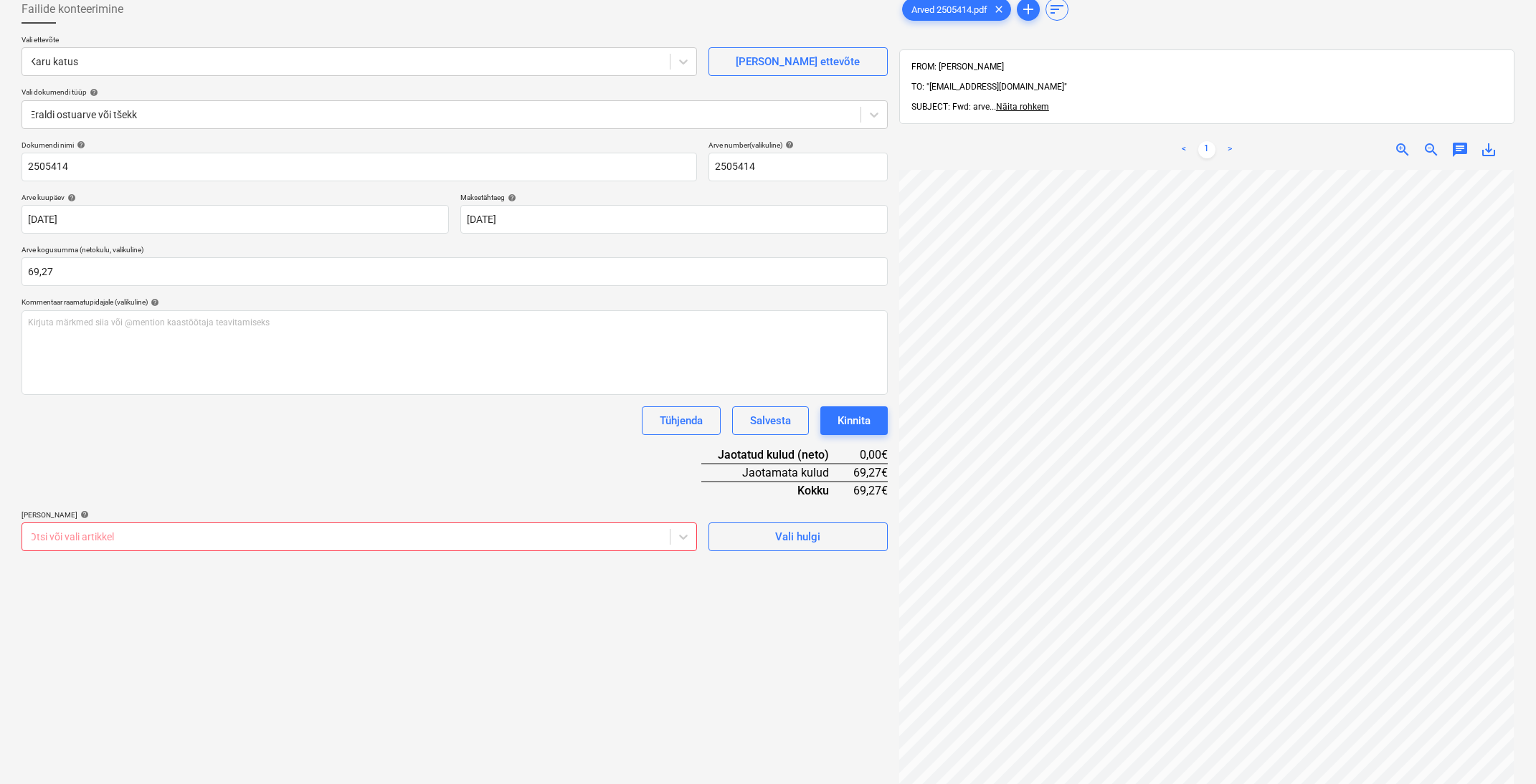
click at [509, 456] on div "Dokumendi nimi help 2505414 Arve number (valikuline) help 2505414 Arve kuupäev …" at bounding box center [455, 346] width 867 height 411
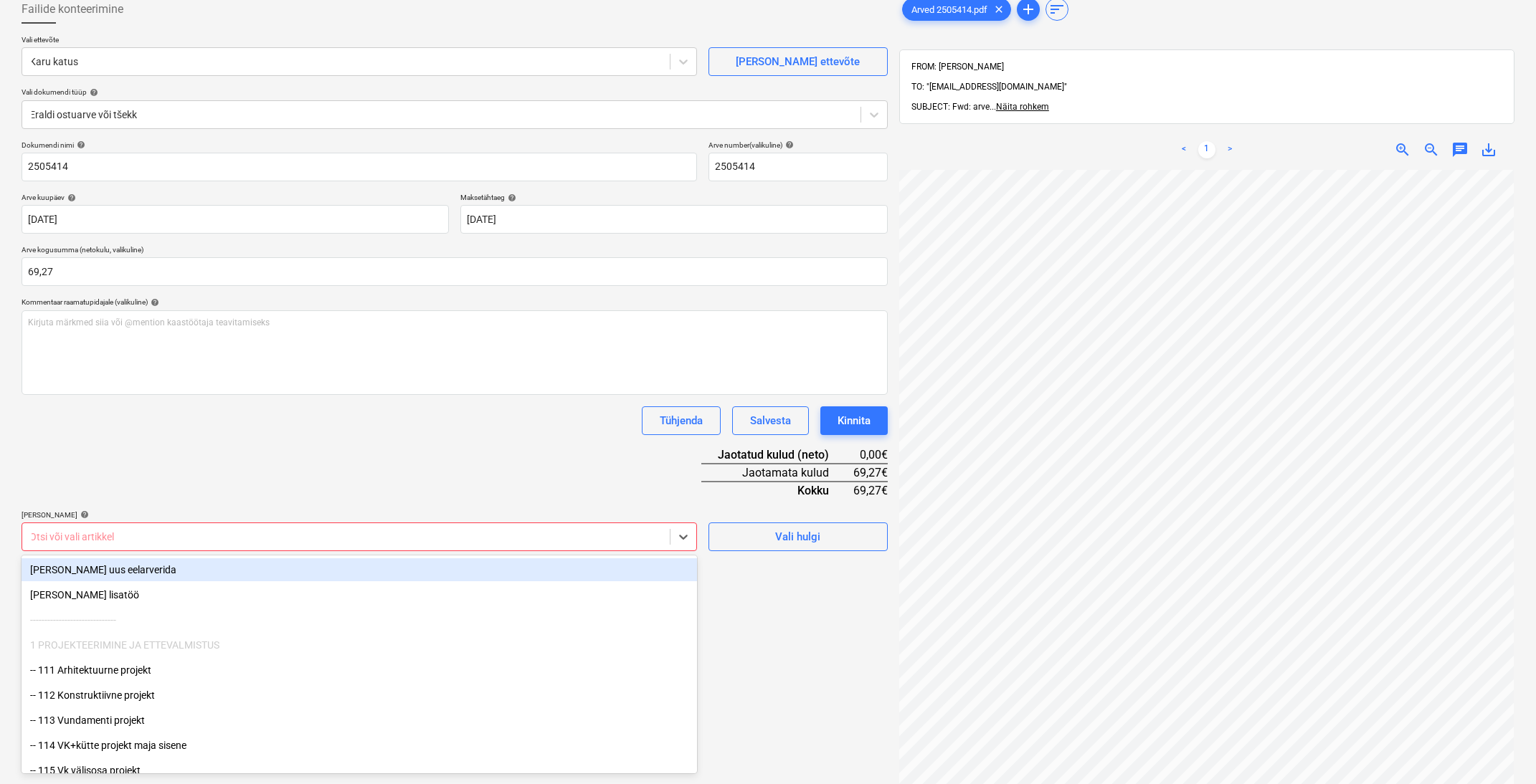
drag, startPoint x: 500, startPoint y: 532, endPoint x: 508, endPoint y: 525, distance: 10.6
click at [506, 527] on div "Otsi või vali artikkel" at bounding box center [346, 536] width 648 height 20
type input "v"
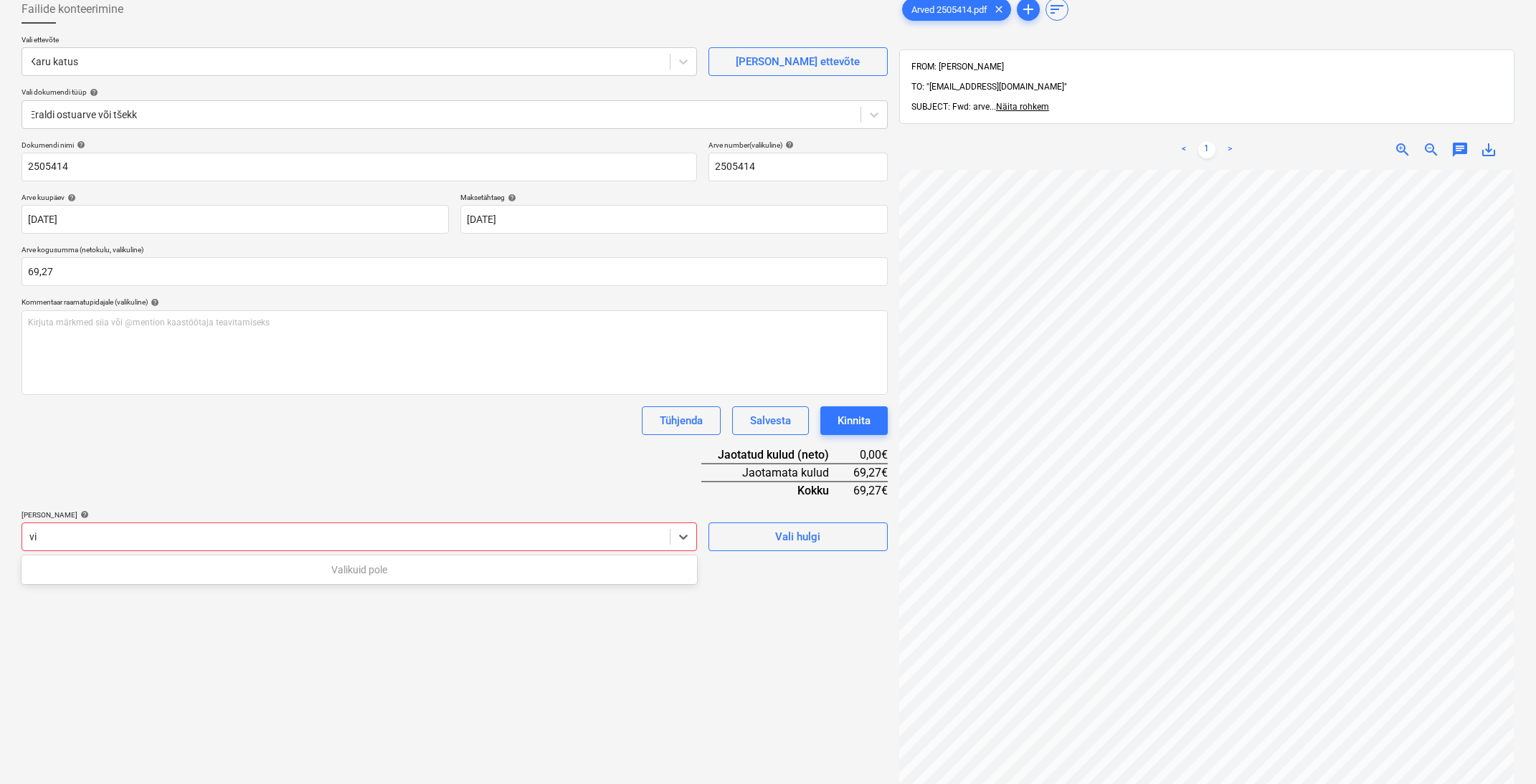
type input "v"
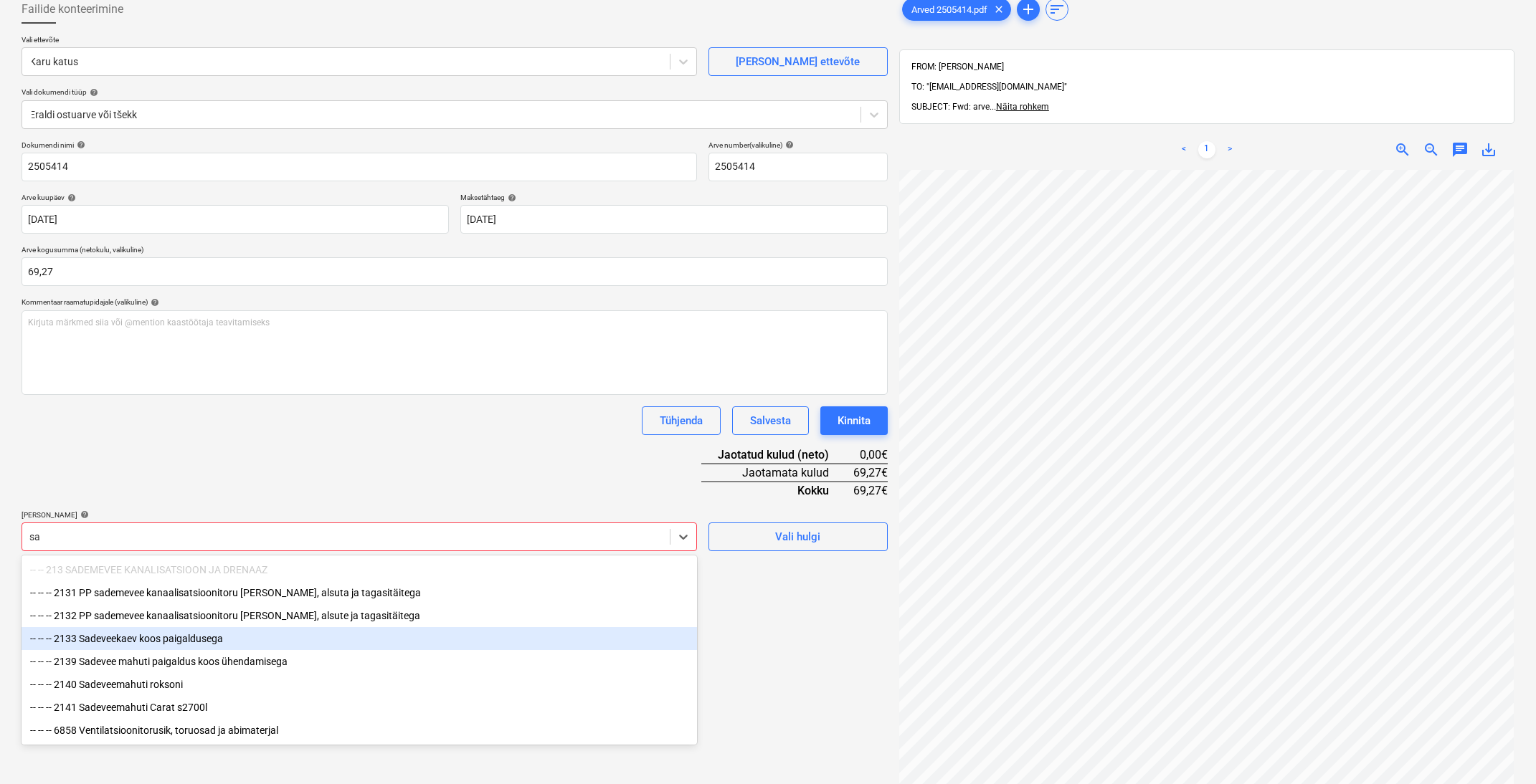
type input "s"
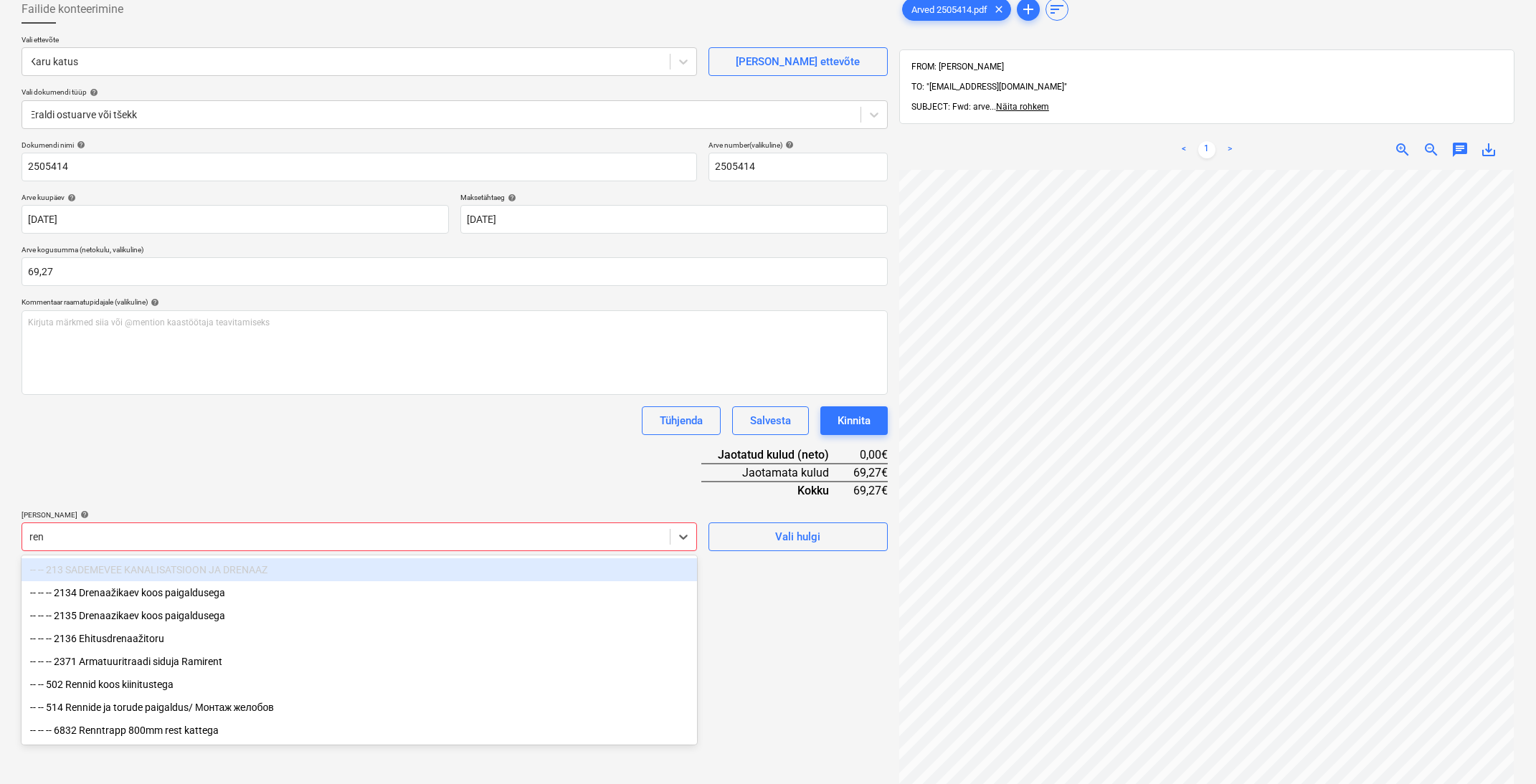
type input "[PERSON_NAME]"
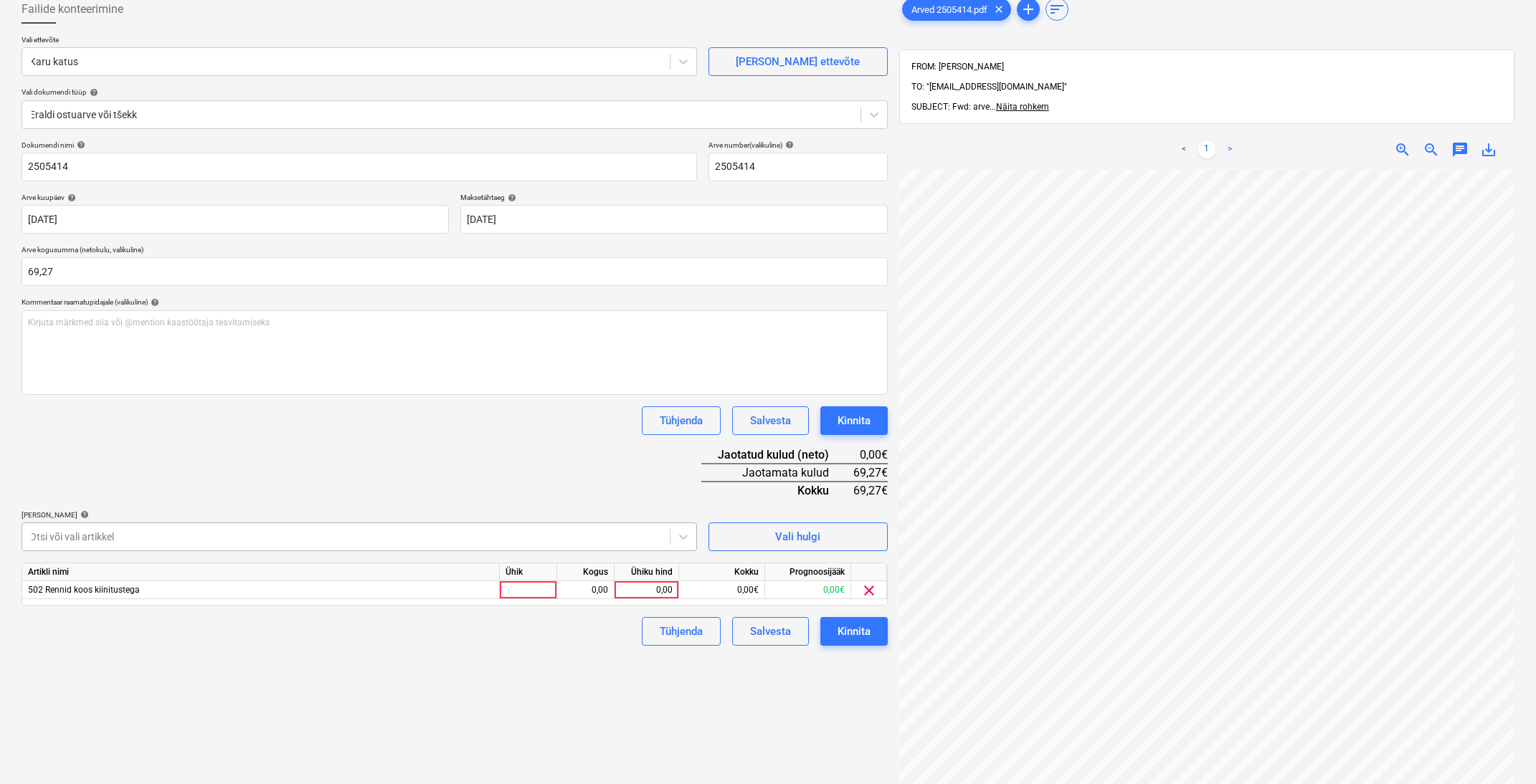
drag, startPoint x: 512, startPoint y: 477, endPoint x: 622, endPoint y: 545, distance: 129.3
click at [513, 476] on div "Dokumendi nimi help 2505414 Arve number (valikuline) help 2505414 Arve kuupäev …" at bounding box center [455, 393] width 867 height 506
click at [661, 588] on div "0,00" at bounding box center [646, 590] width 52 height 18
type input "69,27"
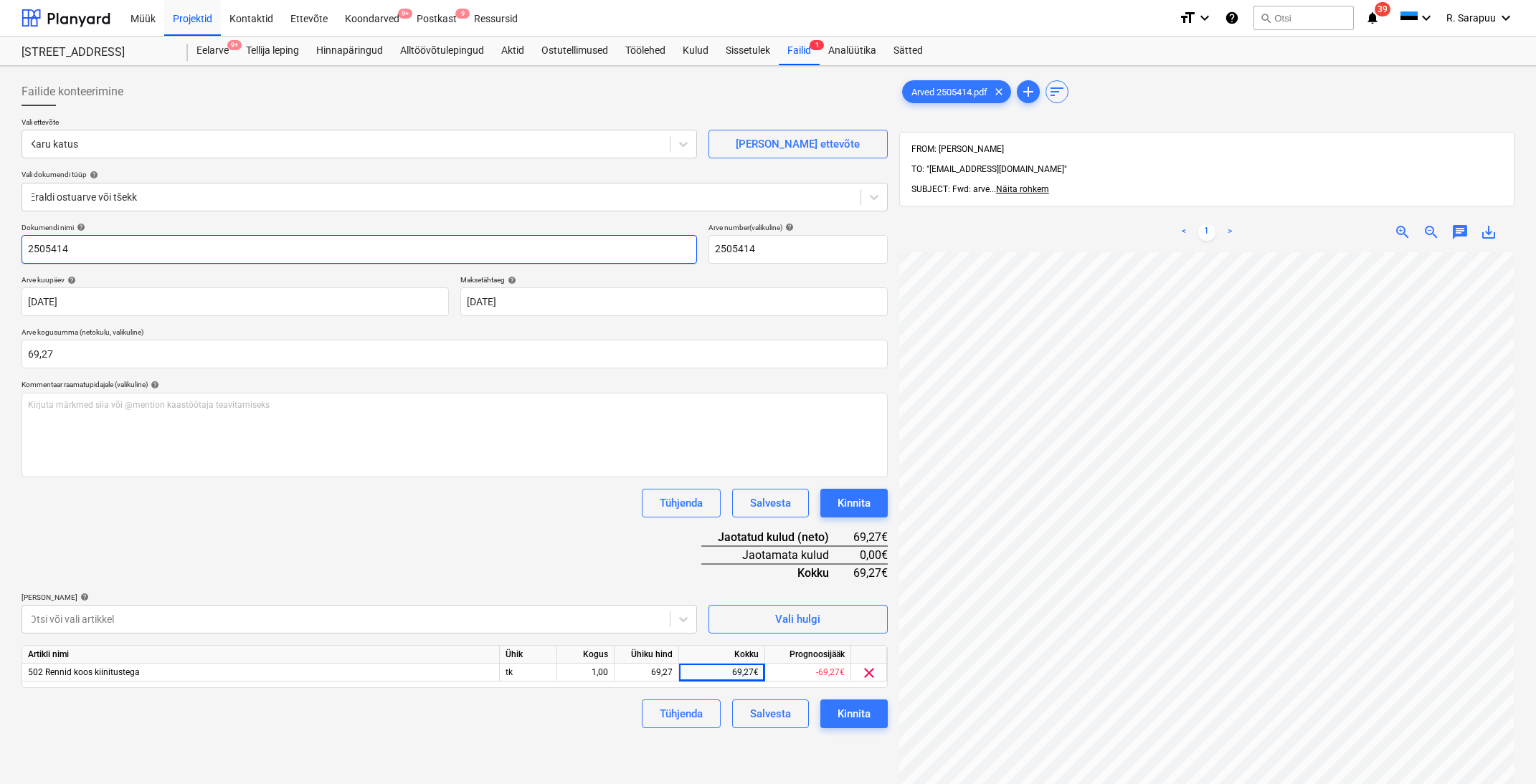
scroll to position [0, 0]
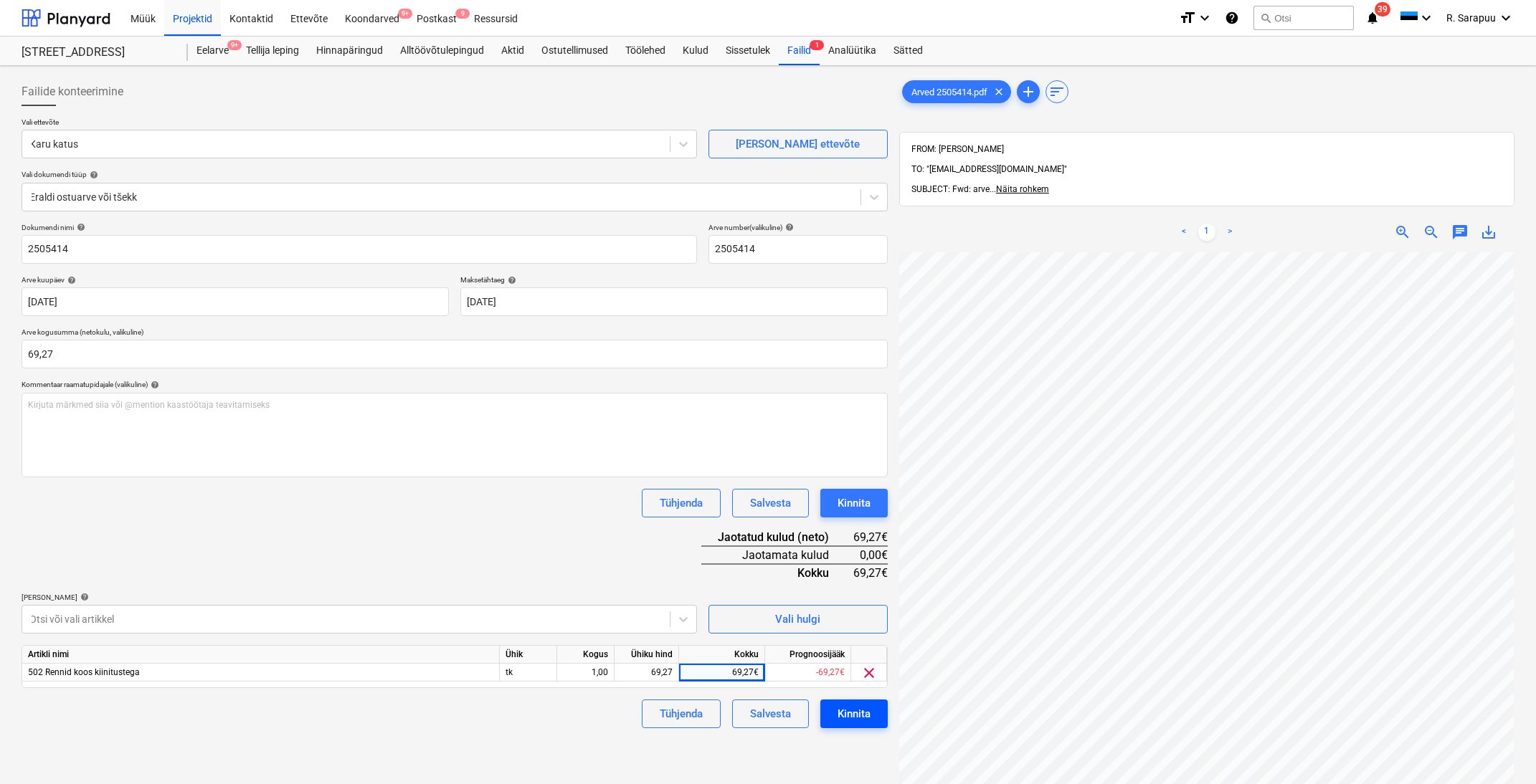
click at [848, 706] on div "Kinnita" at bounding box center [854, 713] width 33 height 19
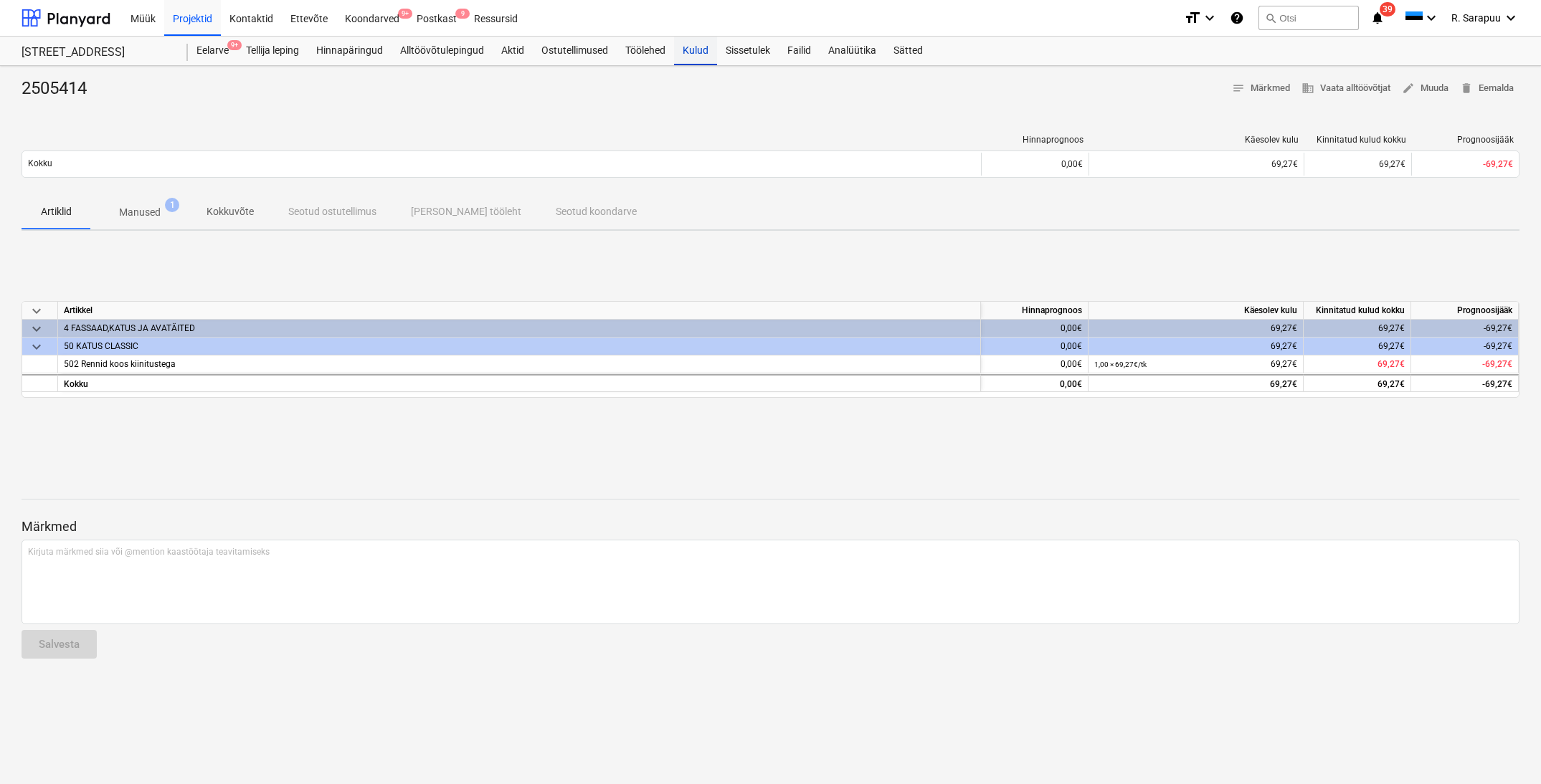
click at [710, 56] on div "Kulud" at bounding box center [696, 50] width 43 height 28
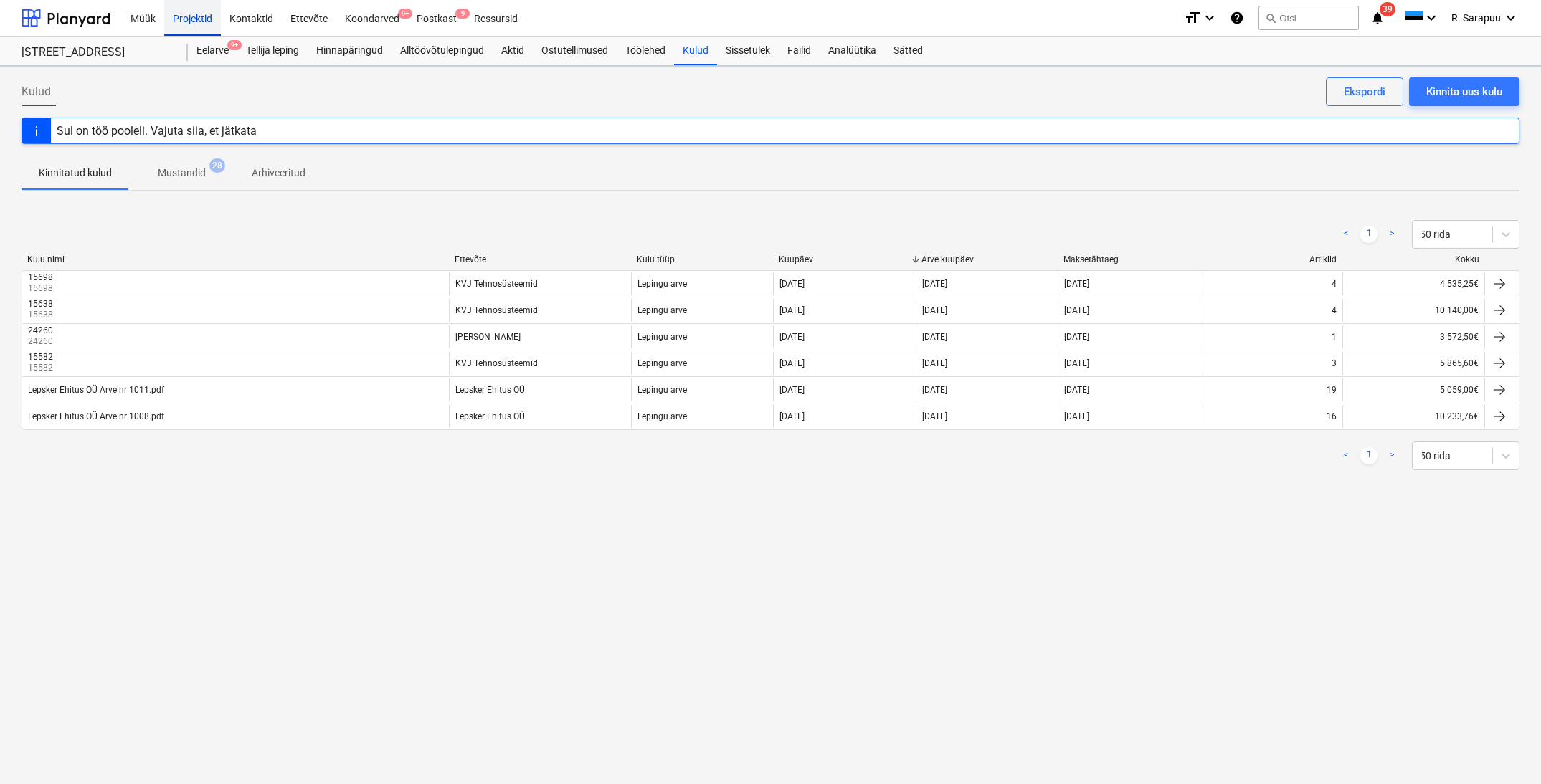
click at [188, 16] on div "Projektid" at bounding box center [193, 17] width 57 height 36
